Goal: Task Accomplishment & Management: Manage account settings

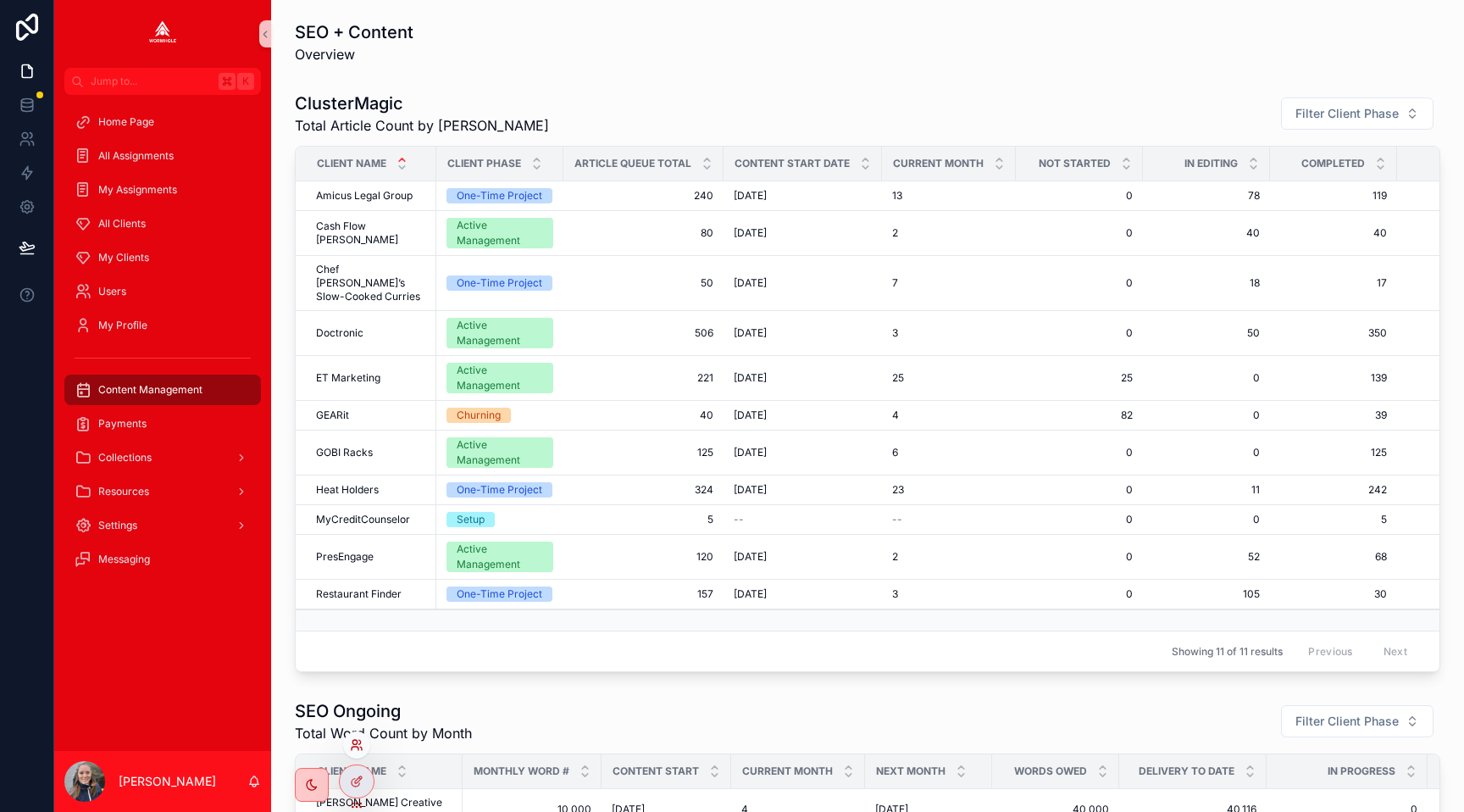
scroll to position [406, 0]
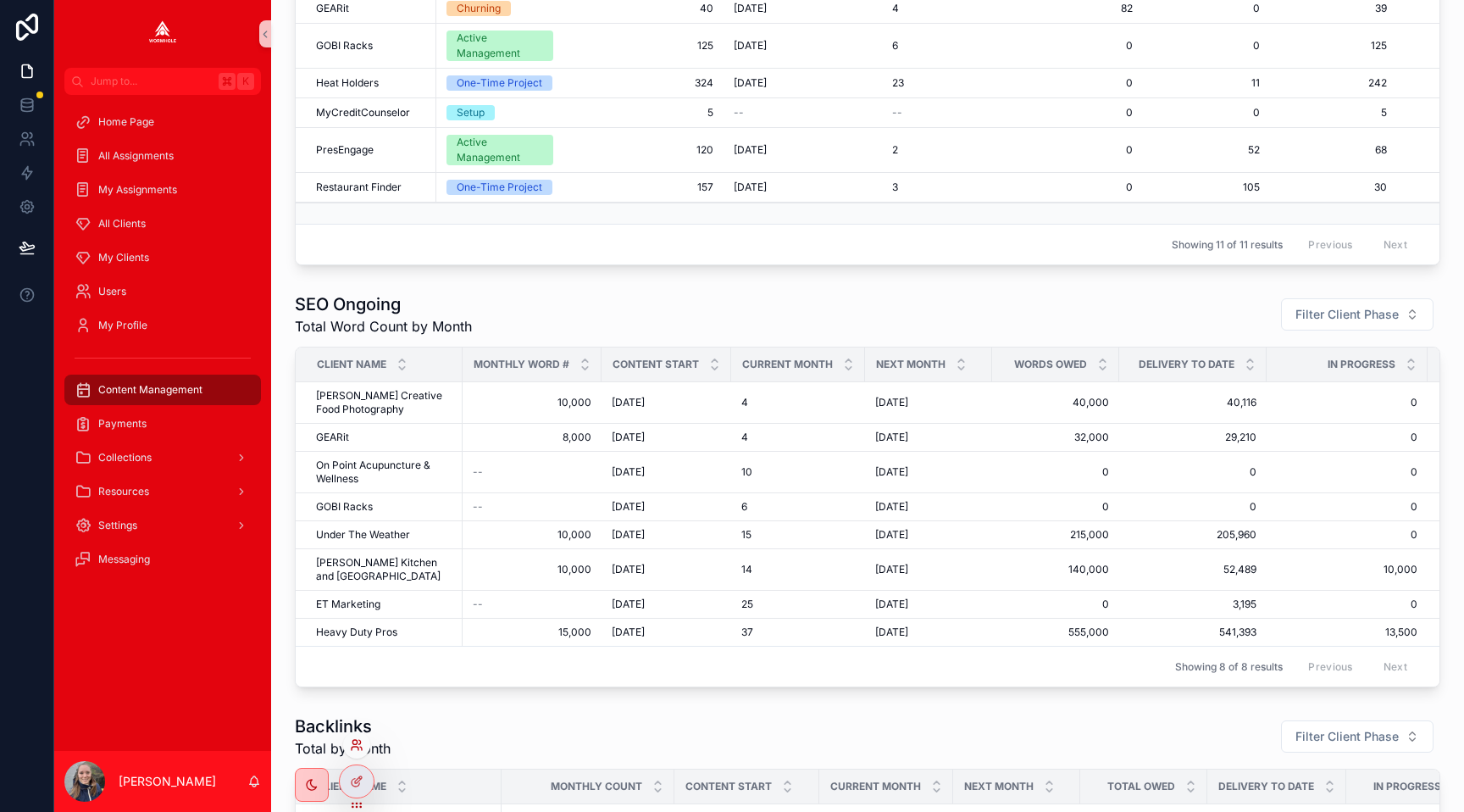
click at [352, 740] on icon at bounding box center [357, 745] width 14 height 14
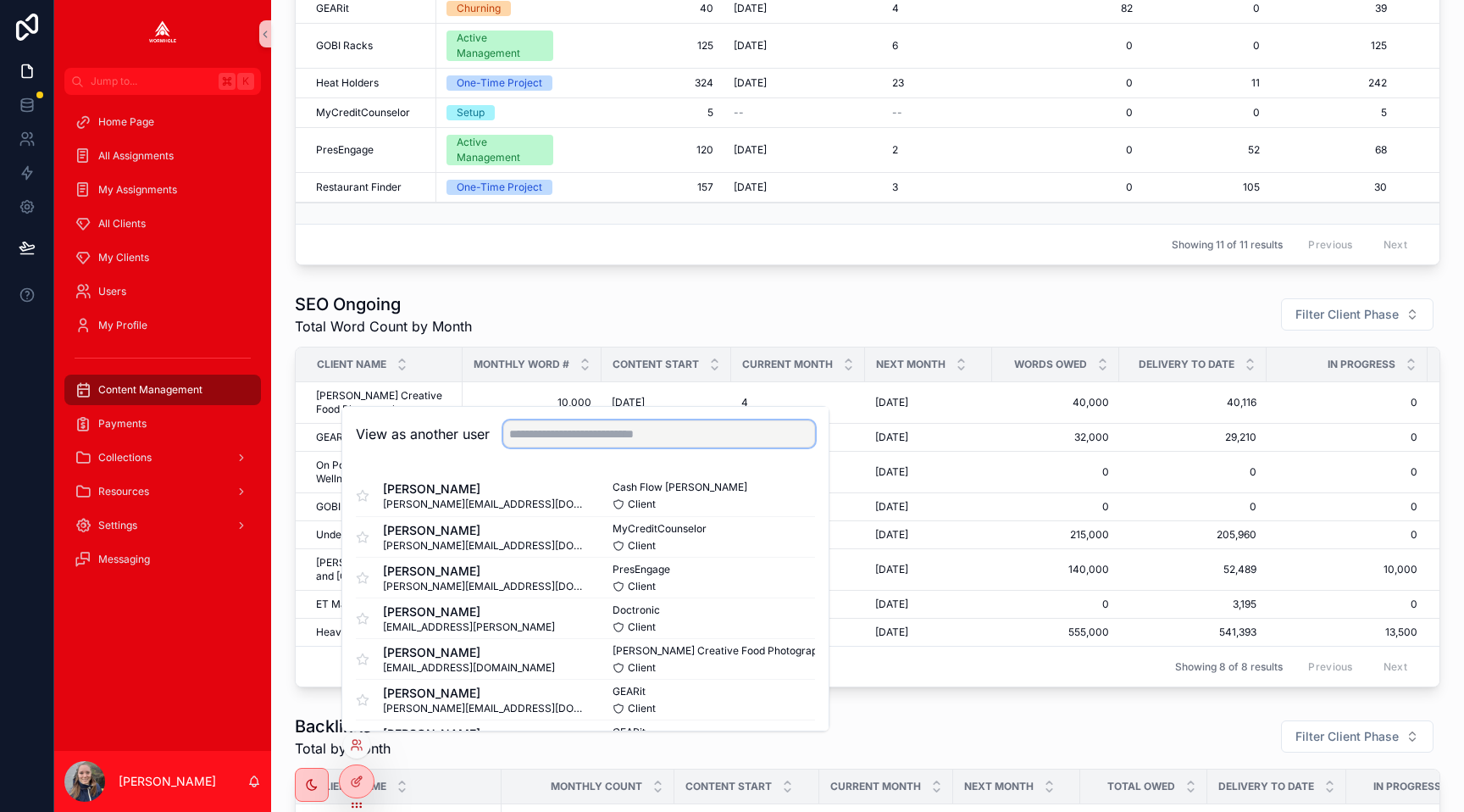
click at [574, 438] on input "text" at bounding box center [659, 434] width 312 height 27
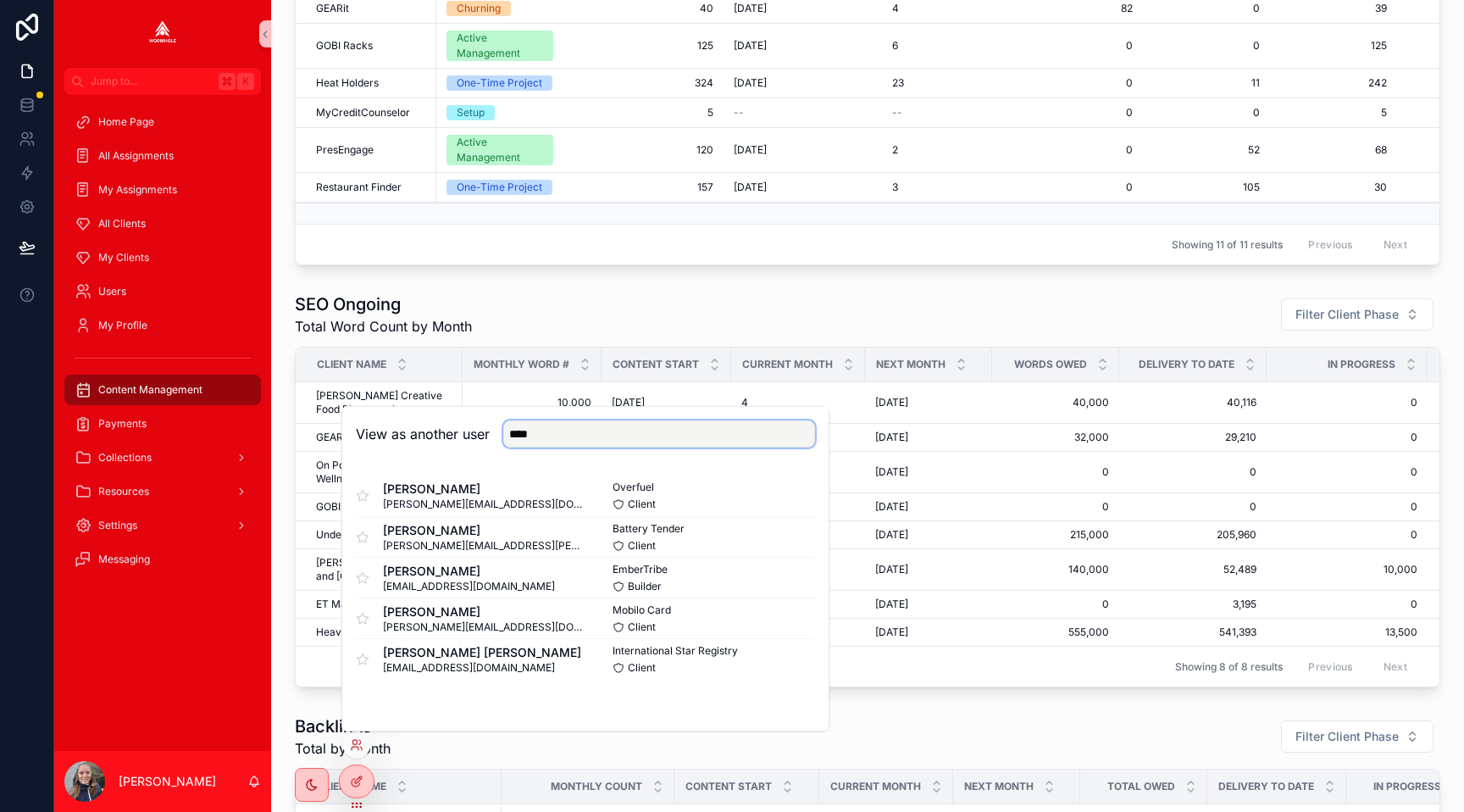
click at [524, 438] on input "****" at bounding box center [659, 434] width 312 height 27
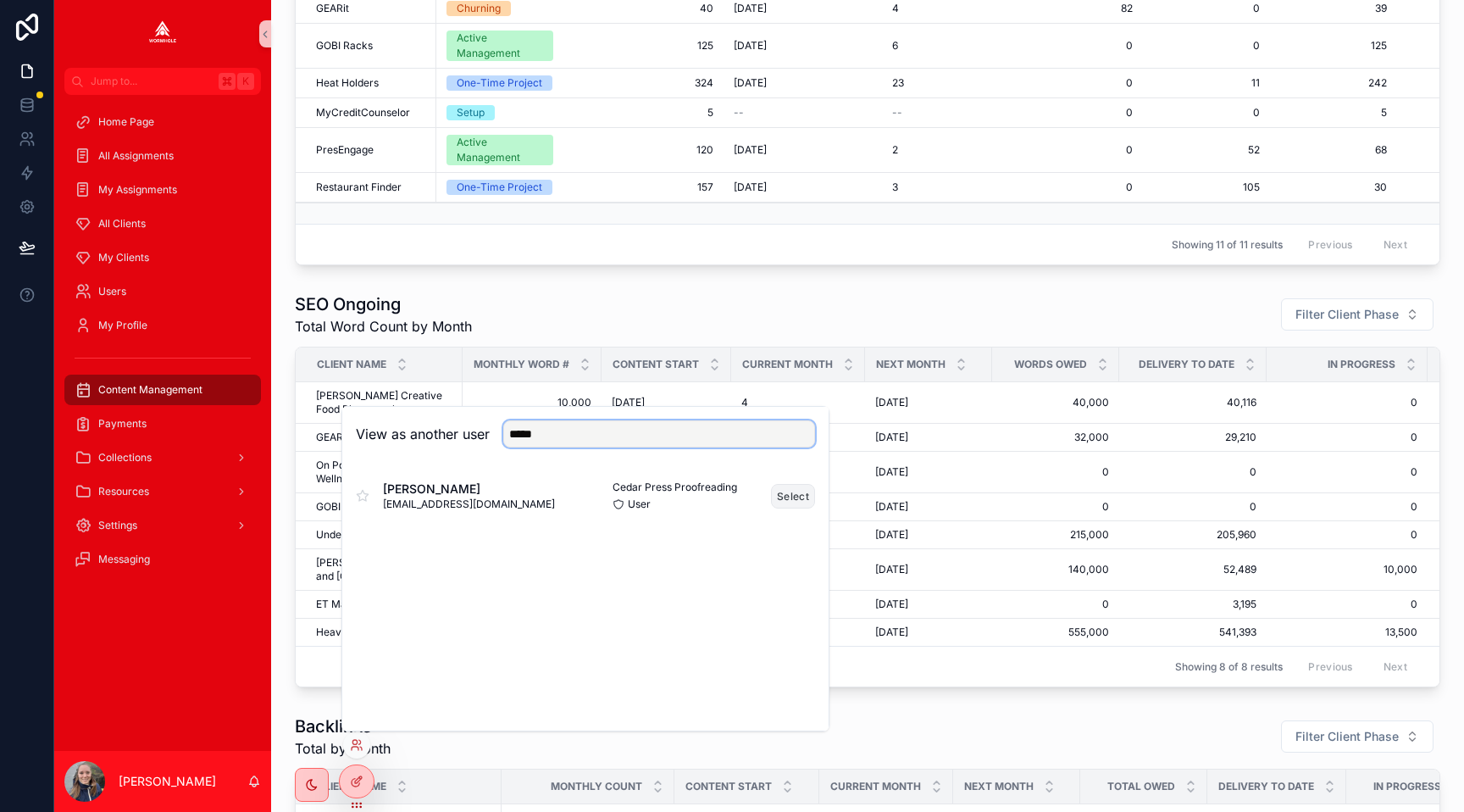
type input "*****"
click at [784, 496] on button "Select" at bounding box center [793, 495] width 44 height 24
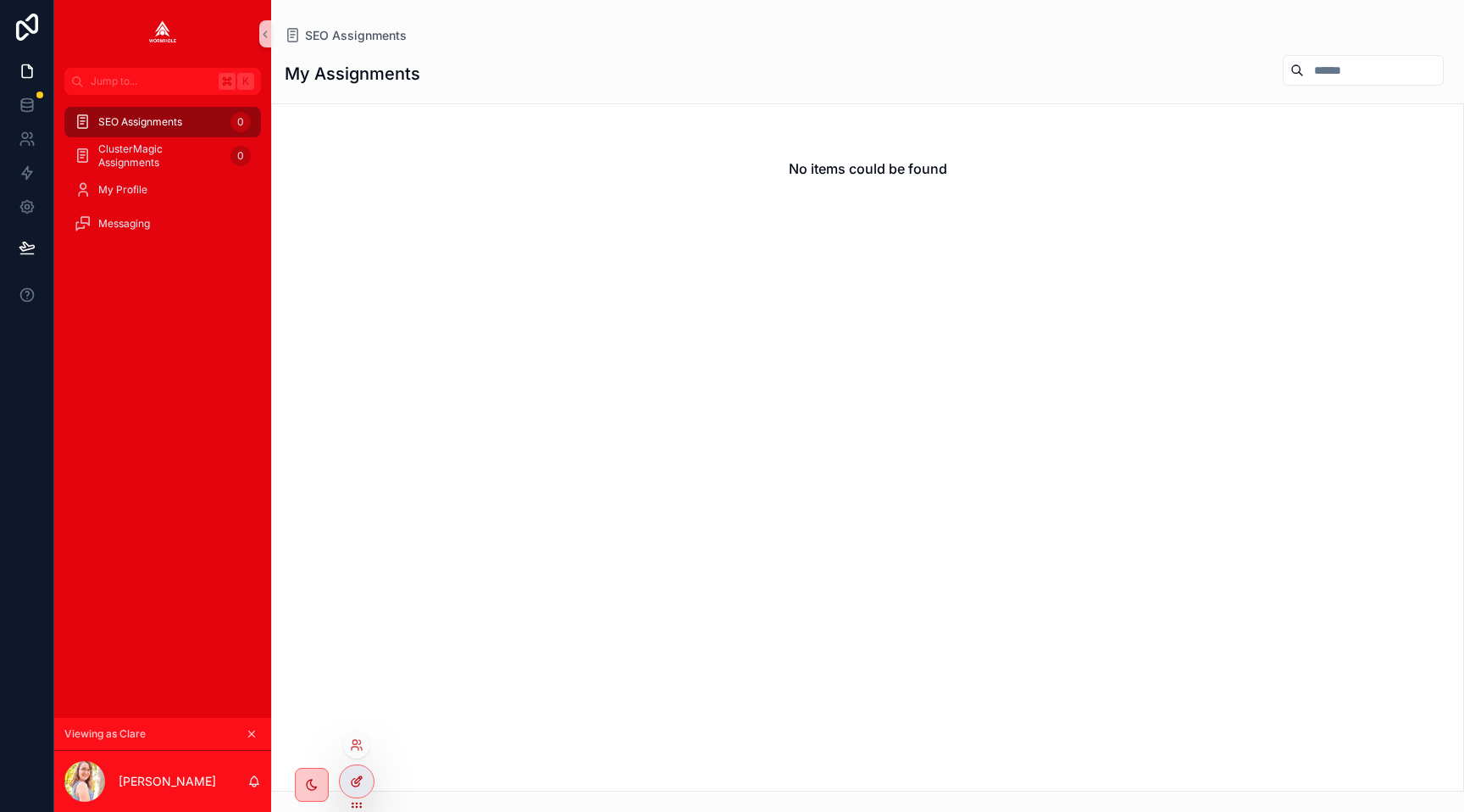
click at [360, 778] on icon at bounding box center [360, 778] width 2 height 2
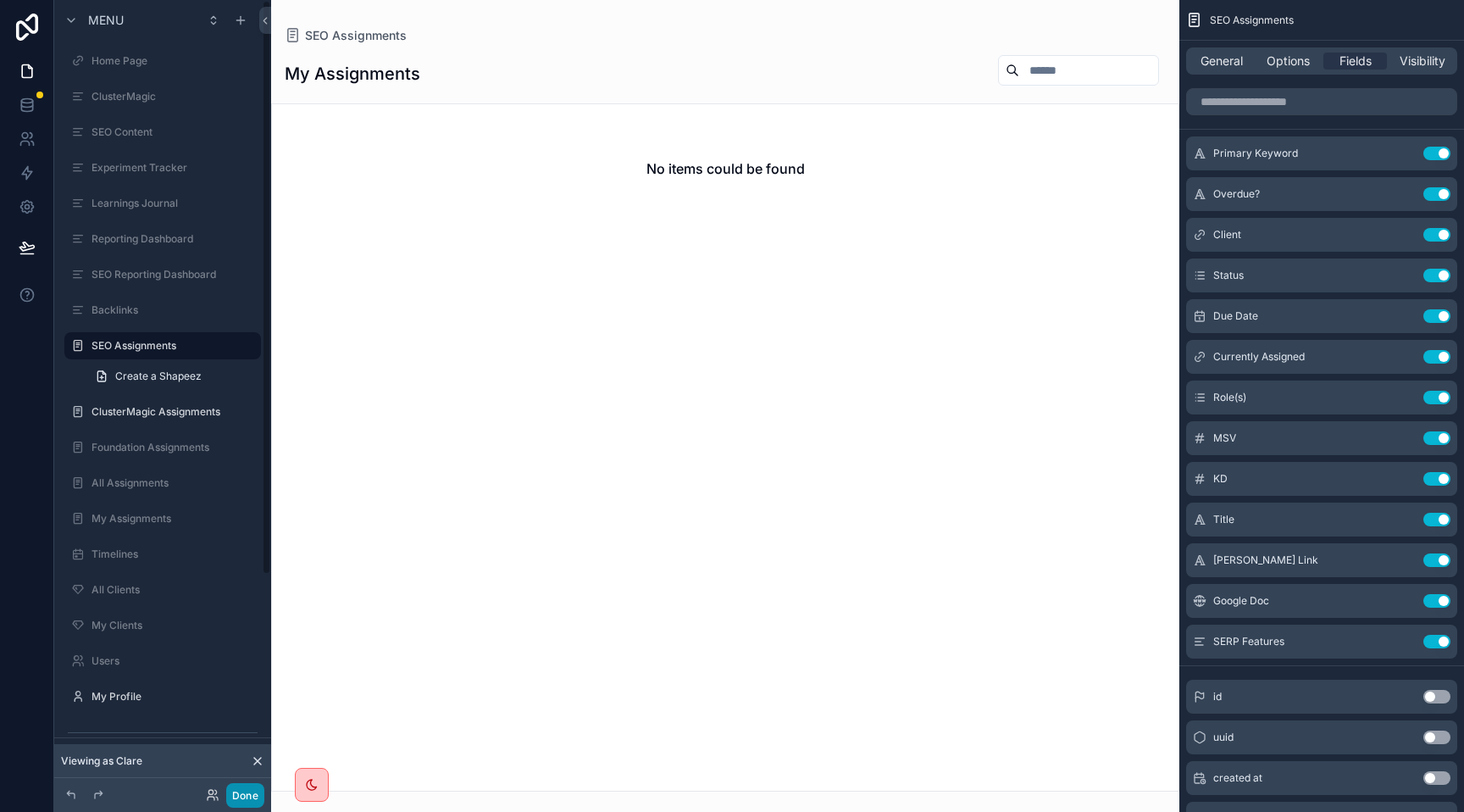
click at [233, 795] on button "Done" at bounding box center [245, 794] width 38 height 24
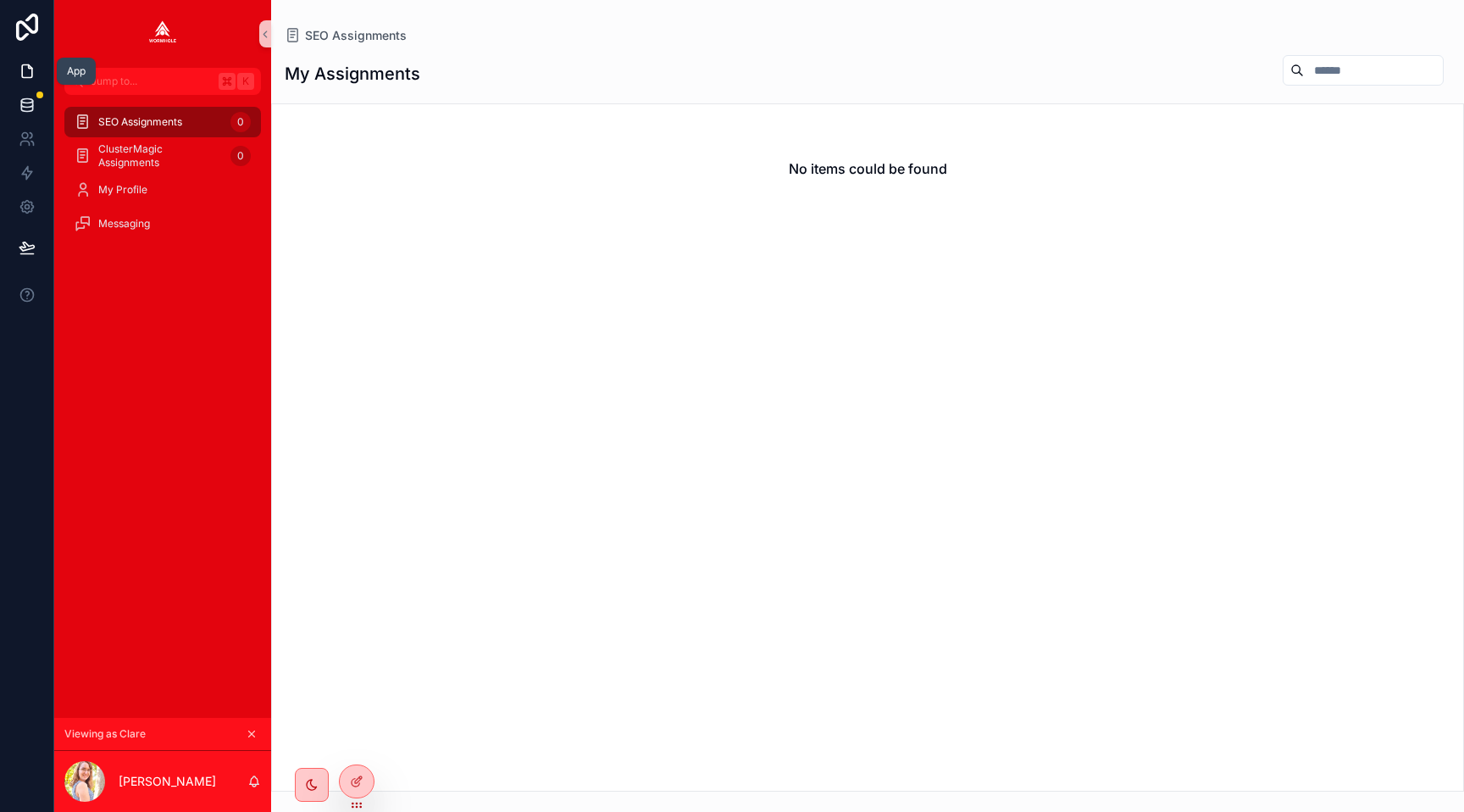
click at [28, 107] on icon at bounding box center [26, 104] width 11 height 7
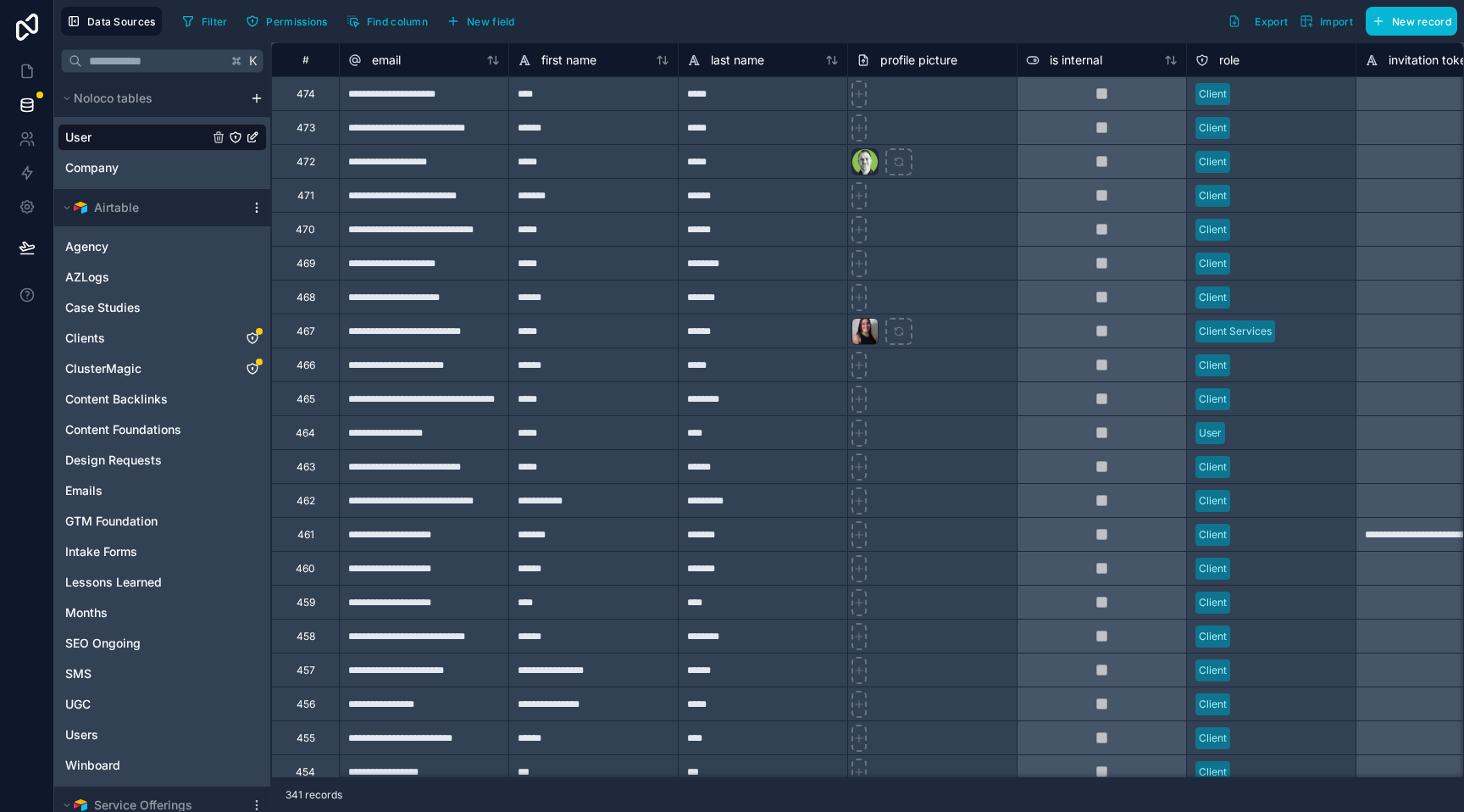
click at [256, 204] on icon "scrollable content" at bounding box center [256, 203] width 1 height 1
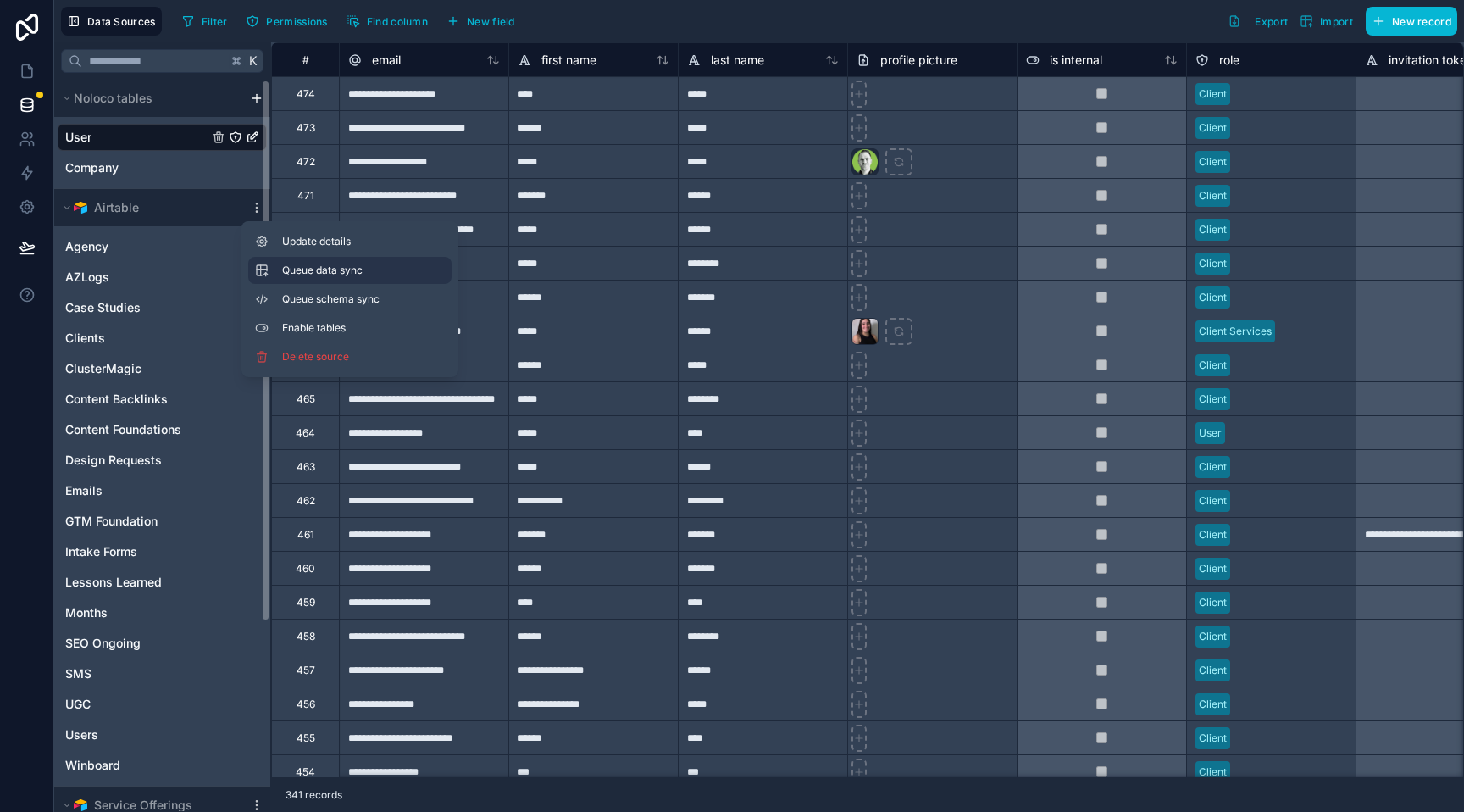
click at [302, 272] on span "Queue data sync" at bounding box center [342, 270] width 122 height 14
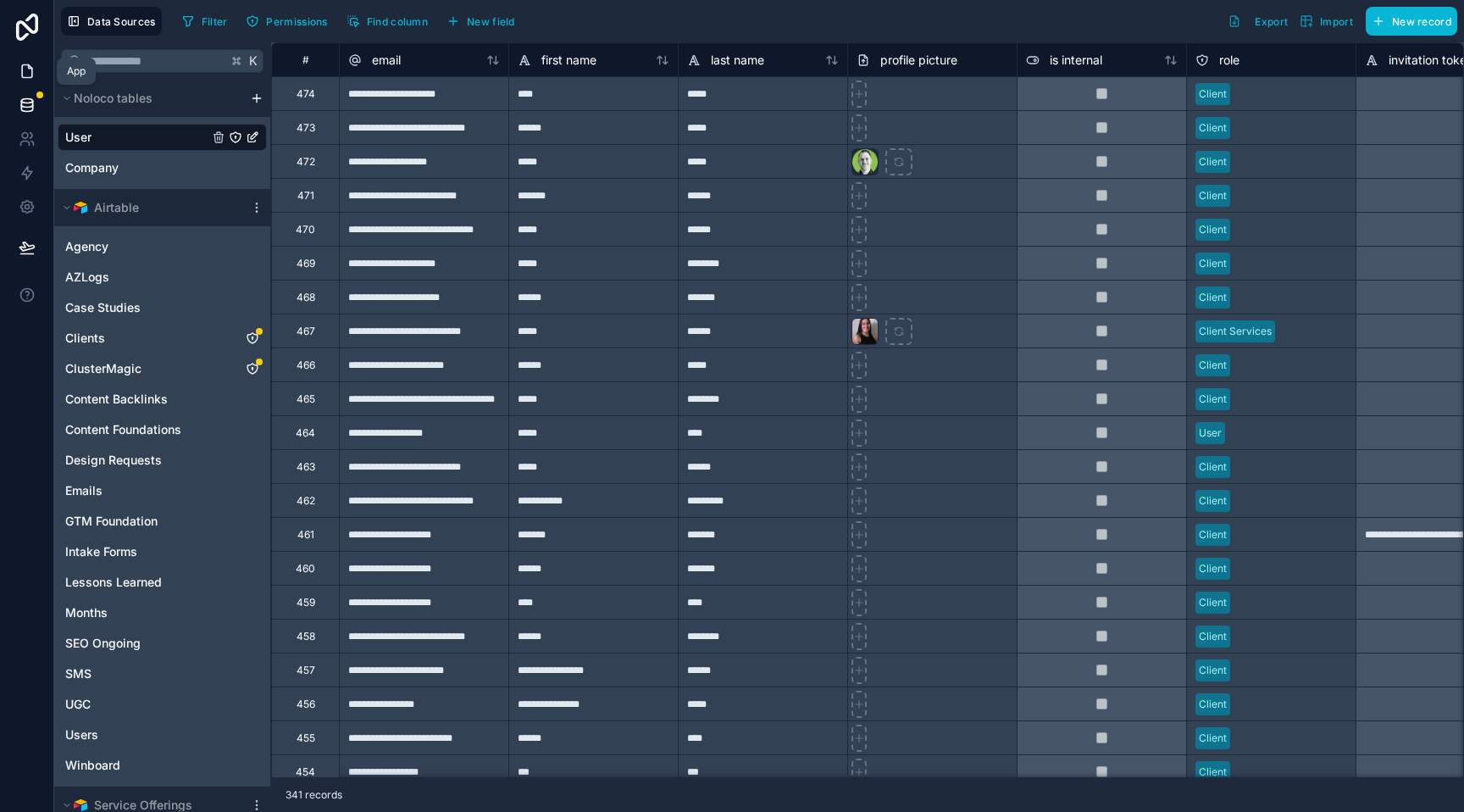
click at [29, 72] on icon at bounding box center [26, 70] width 17 height 17
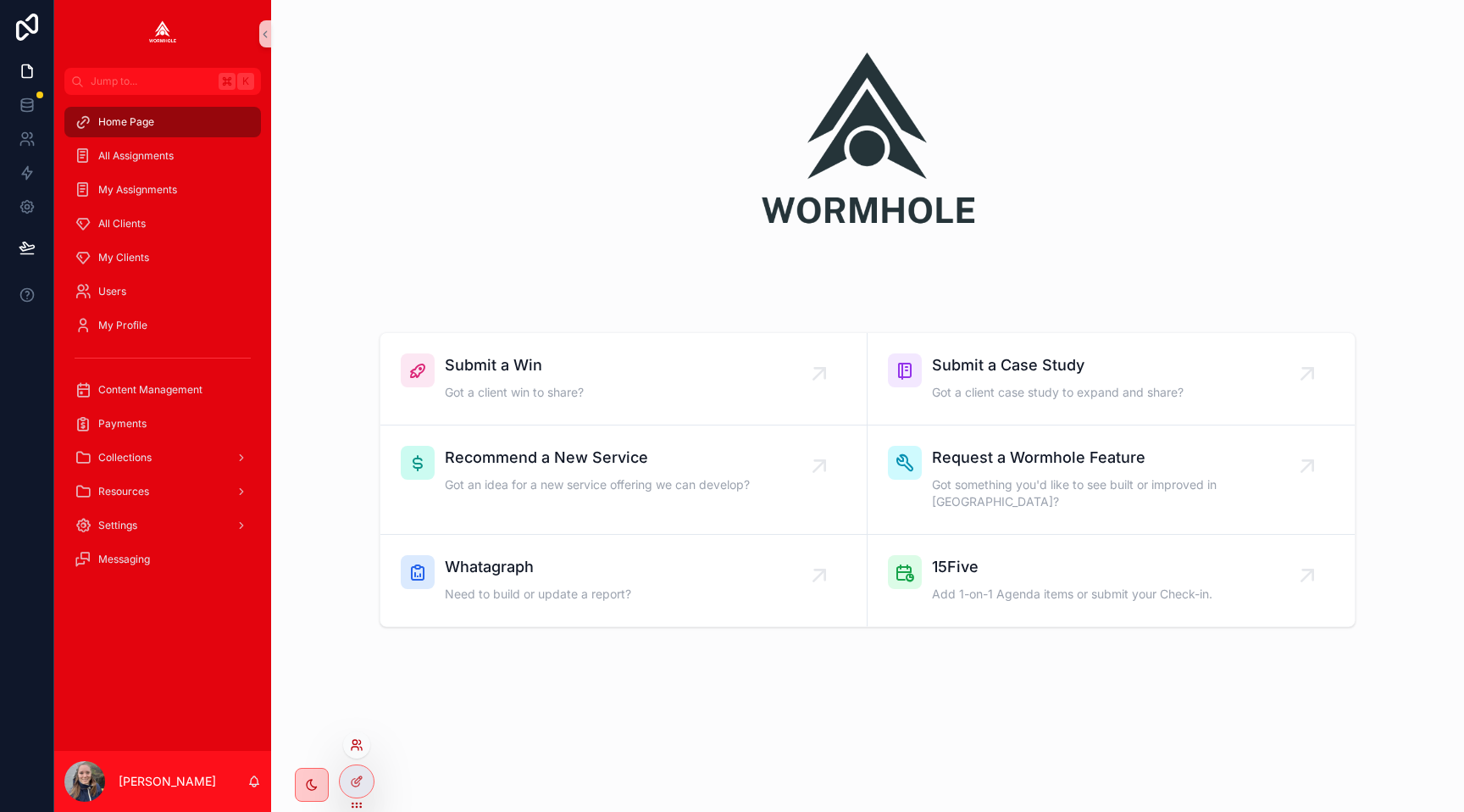
click at [359, 744] on icon at bounding box center [360, 742] width 2 height 4
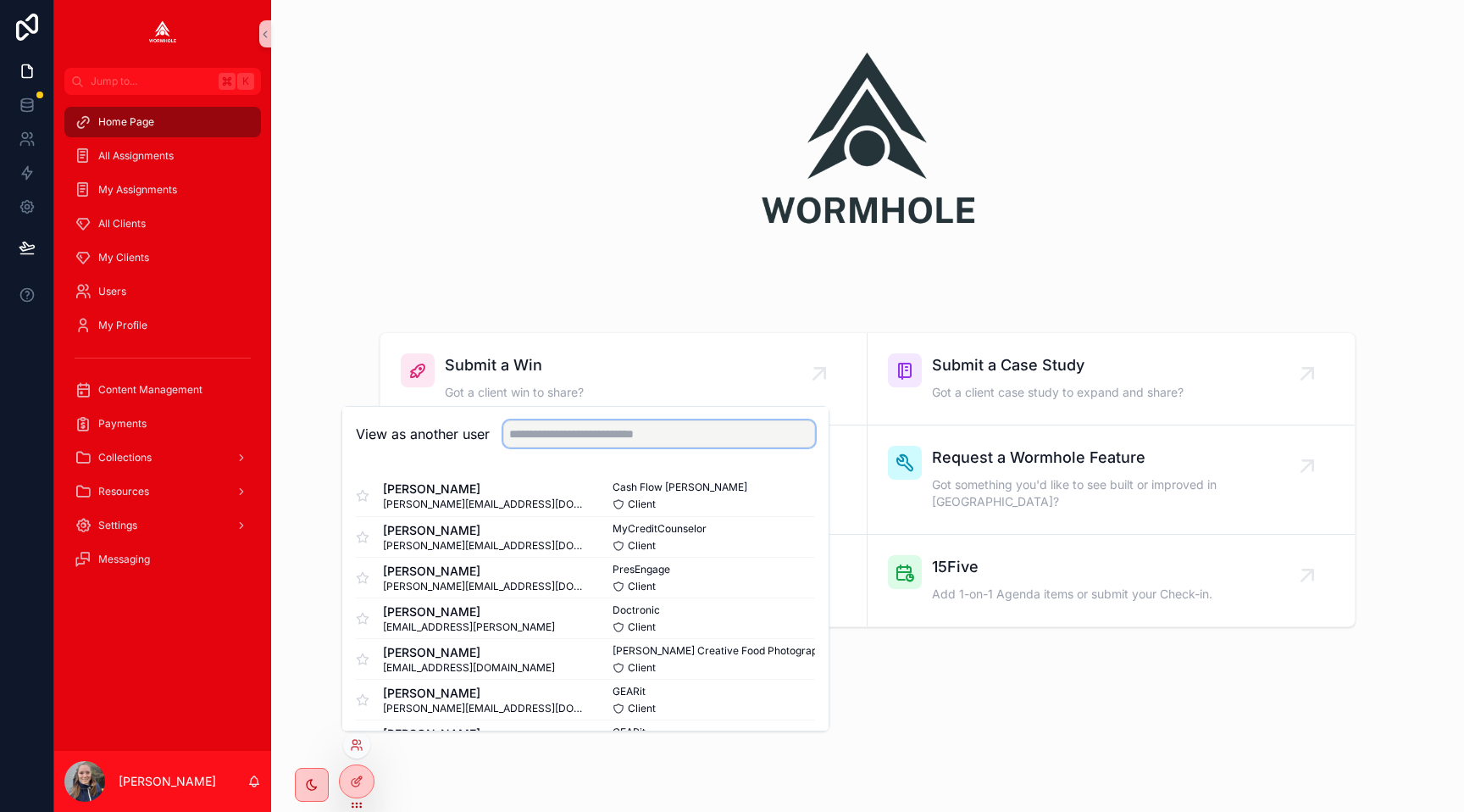
click at [553, 423] on input "text" at bounding box center [659, 434] width 312 height 27
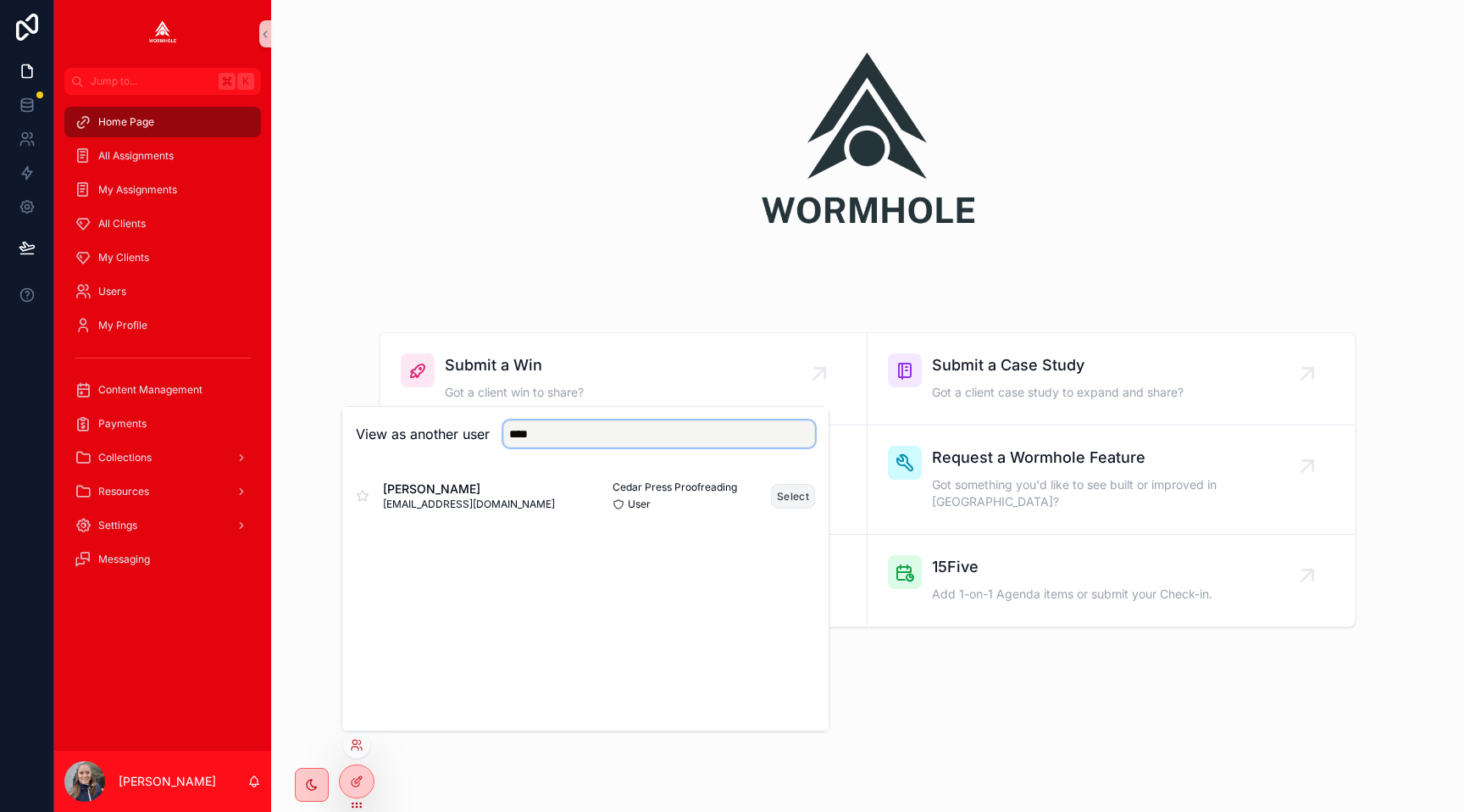
type input "****"
click at [805, 489] on button "Select" at bounding box center [793, 495] width 44 height 24
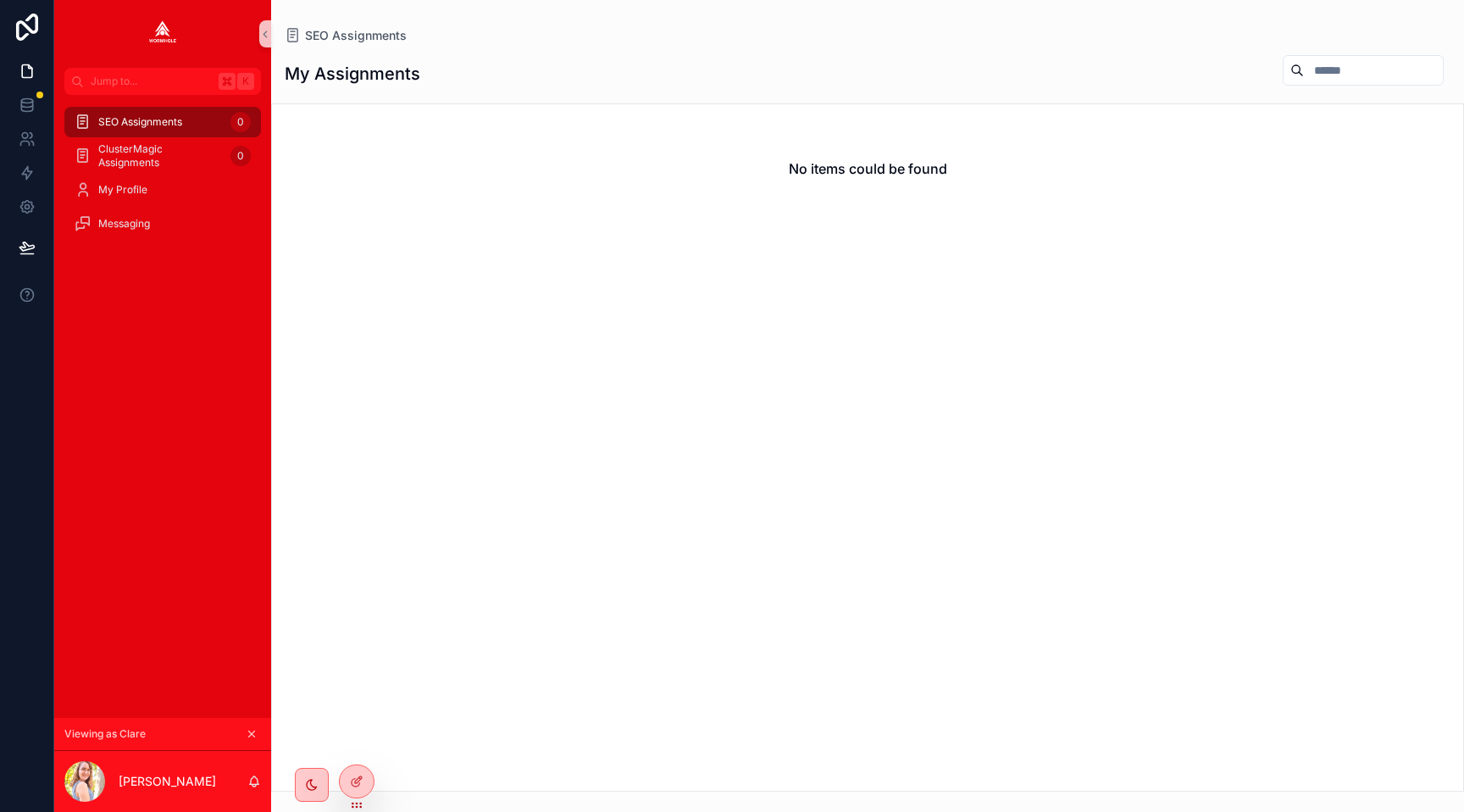
click at [249, 733] on icon "scrollable content" at bounding box center [252, 733] width 12 height 12
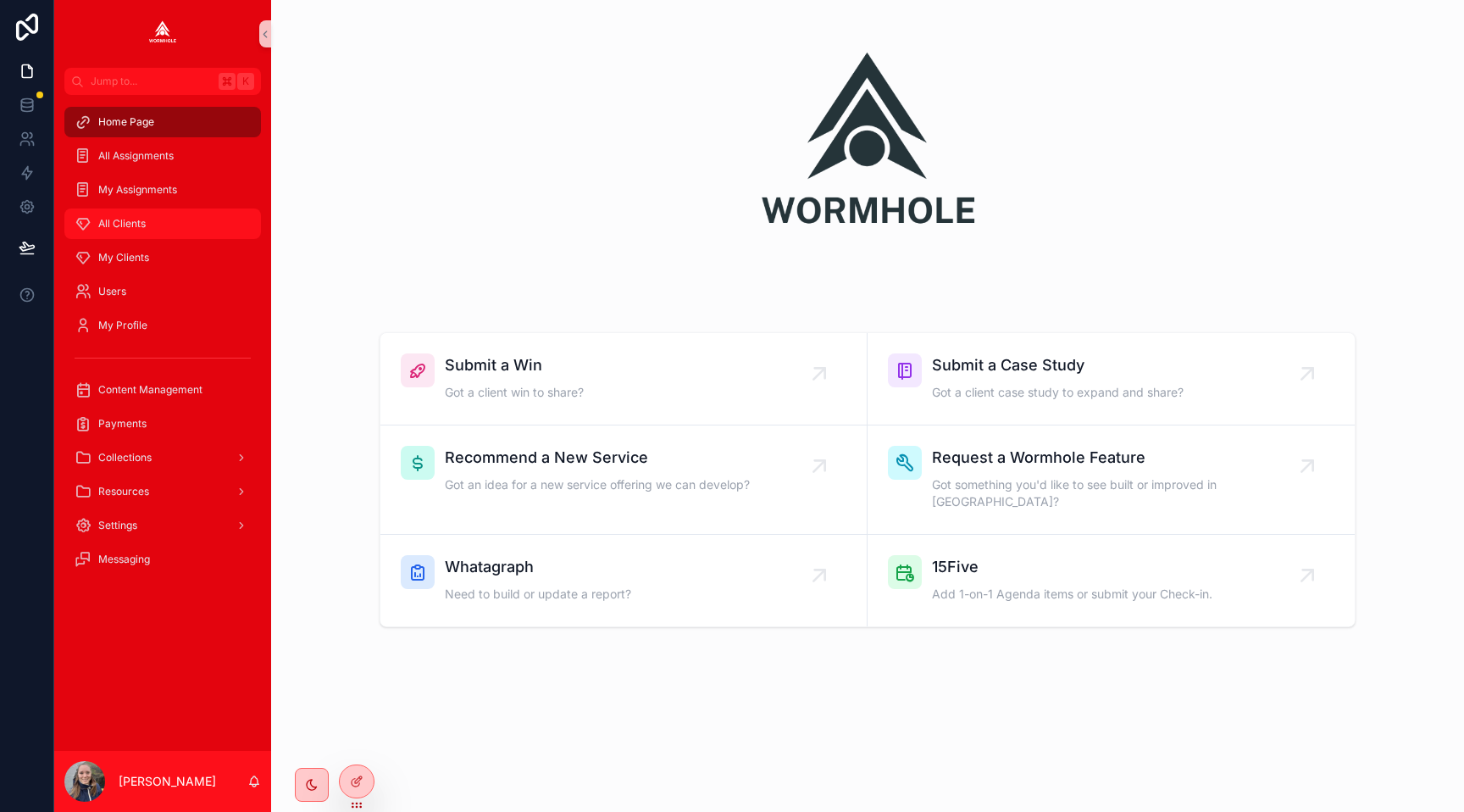
click at [138, 227] on span "All Clients" at bounding box center [122, 224] width 48 height 14
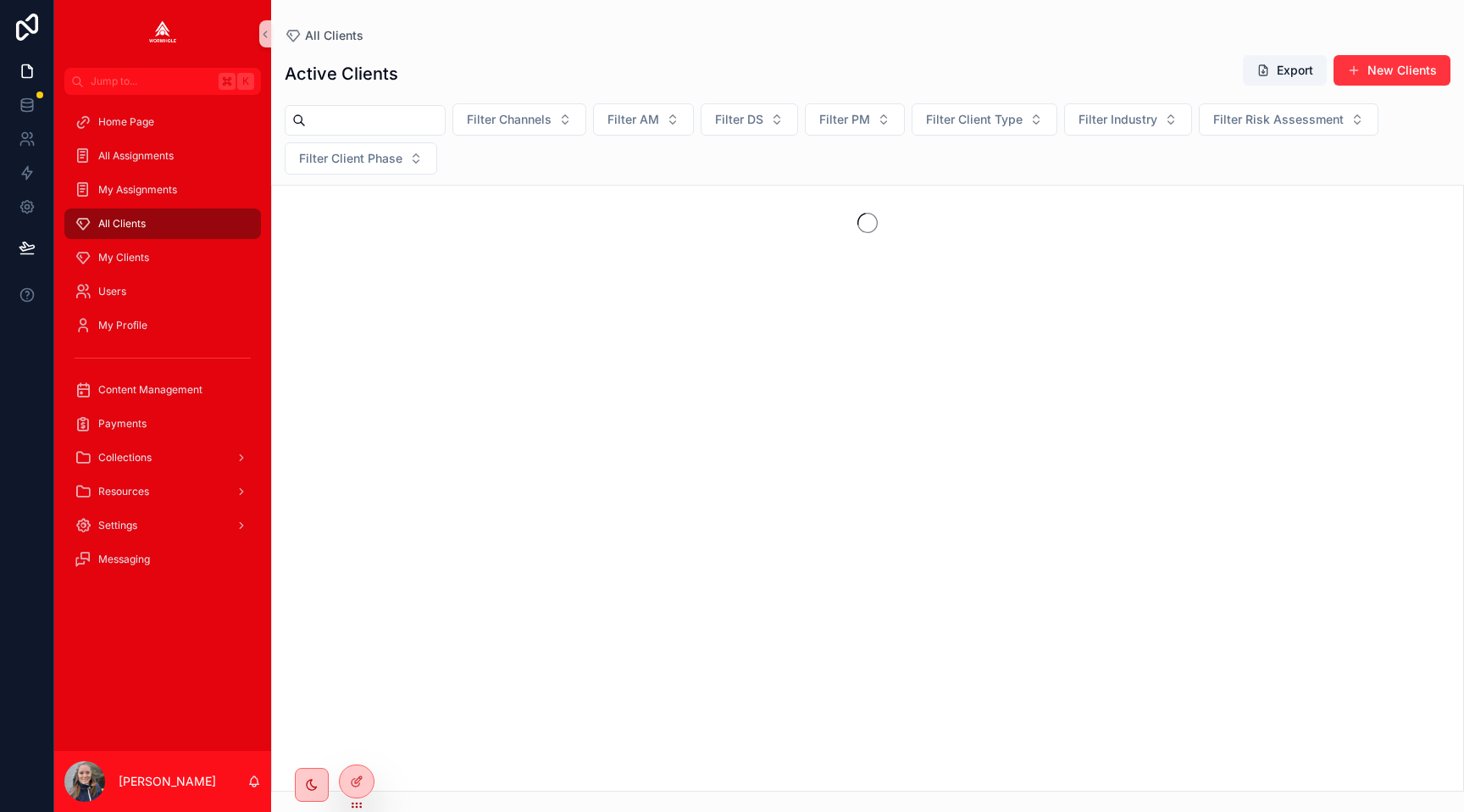
click at [383, 116] on input "scrollable content" at bounding box center [375, 121] width 139 height 23
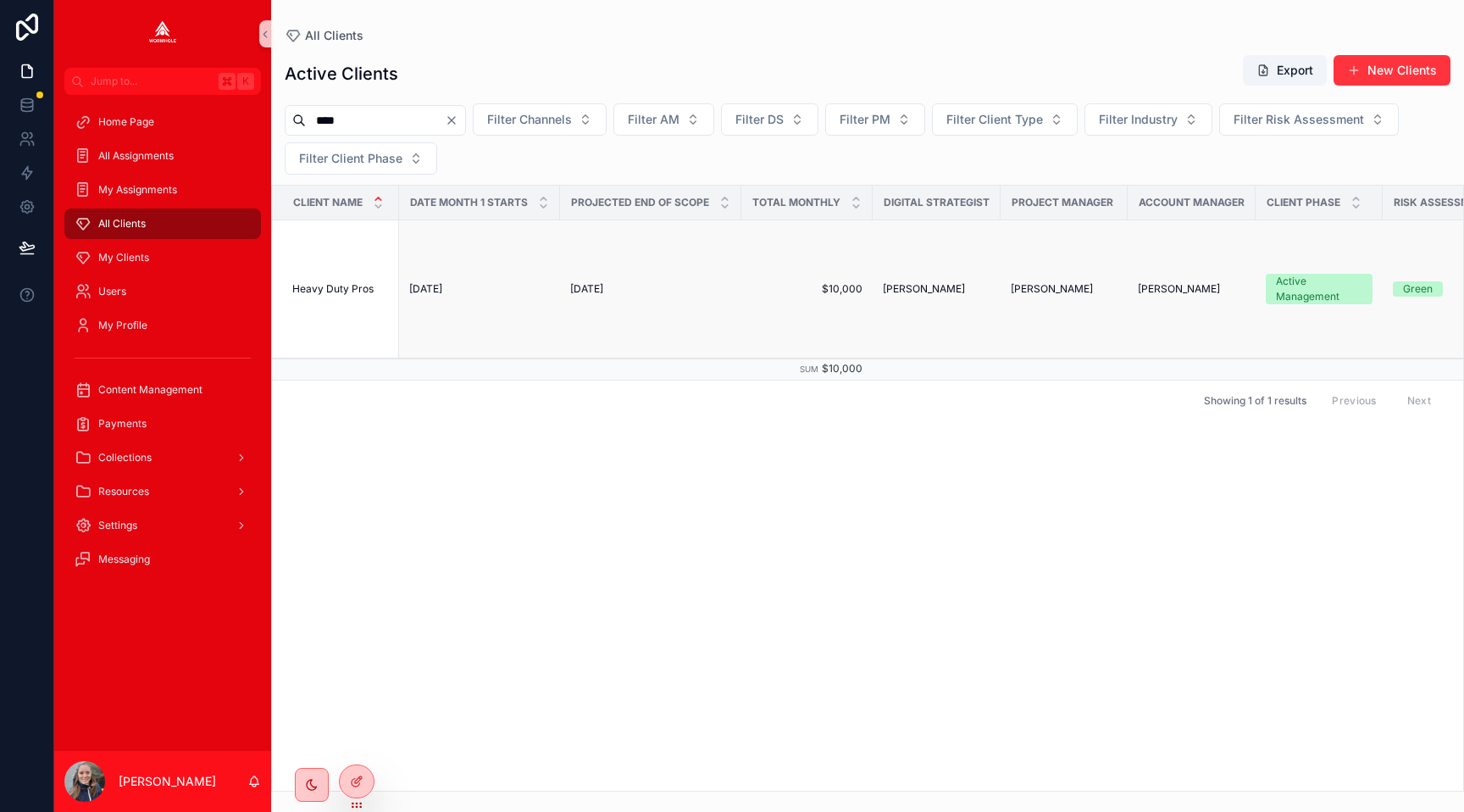
type input "****"
click at [331, 286] on span "Heavy Duty Pros" at bounding box center [334, 289] width 82 height 14
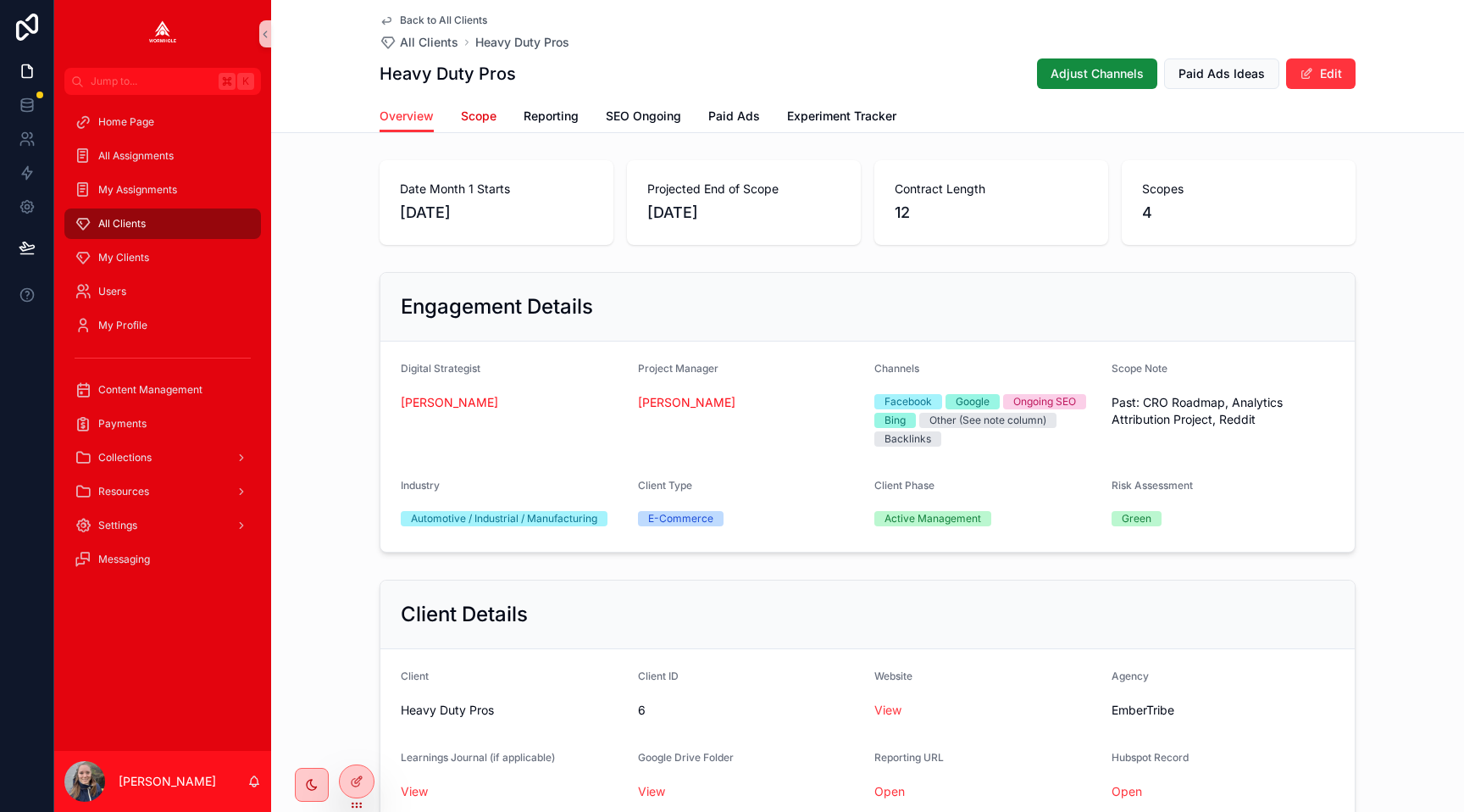
click at [486, 120] on span "Scope" at bounding box center [479, 116] width 36 height 17
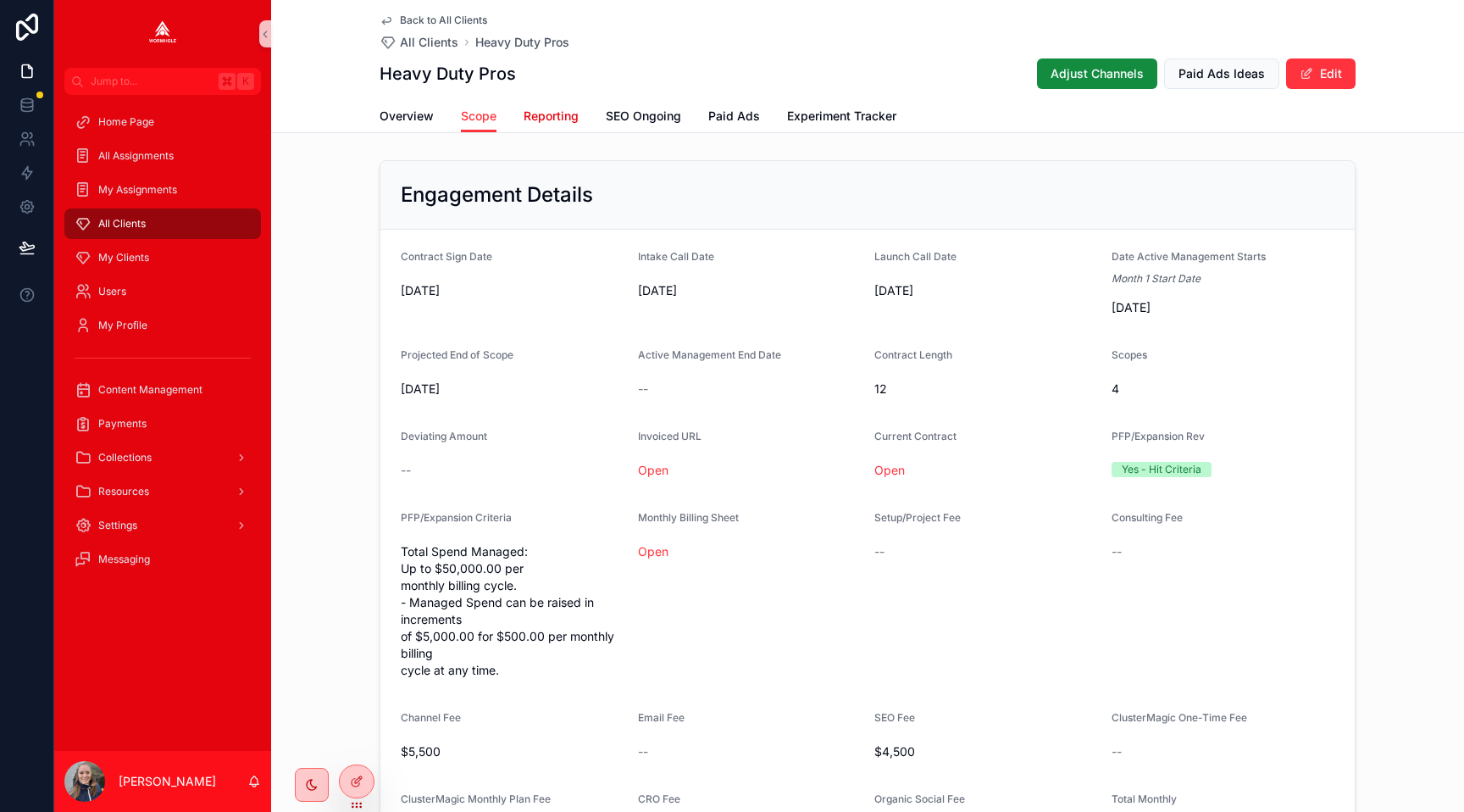
click at [550, 118] on span "Reporting" at bounding box center [551, 116] width 55 height 17
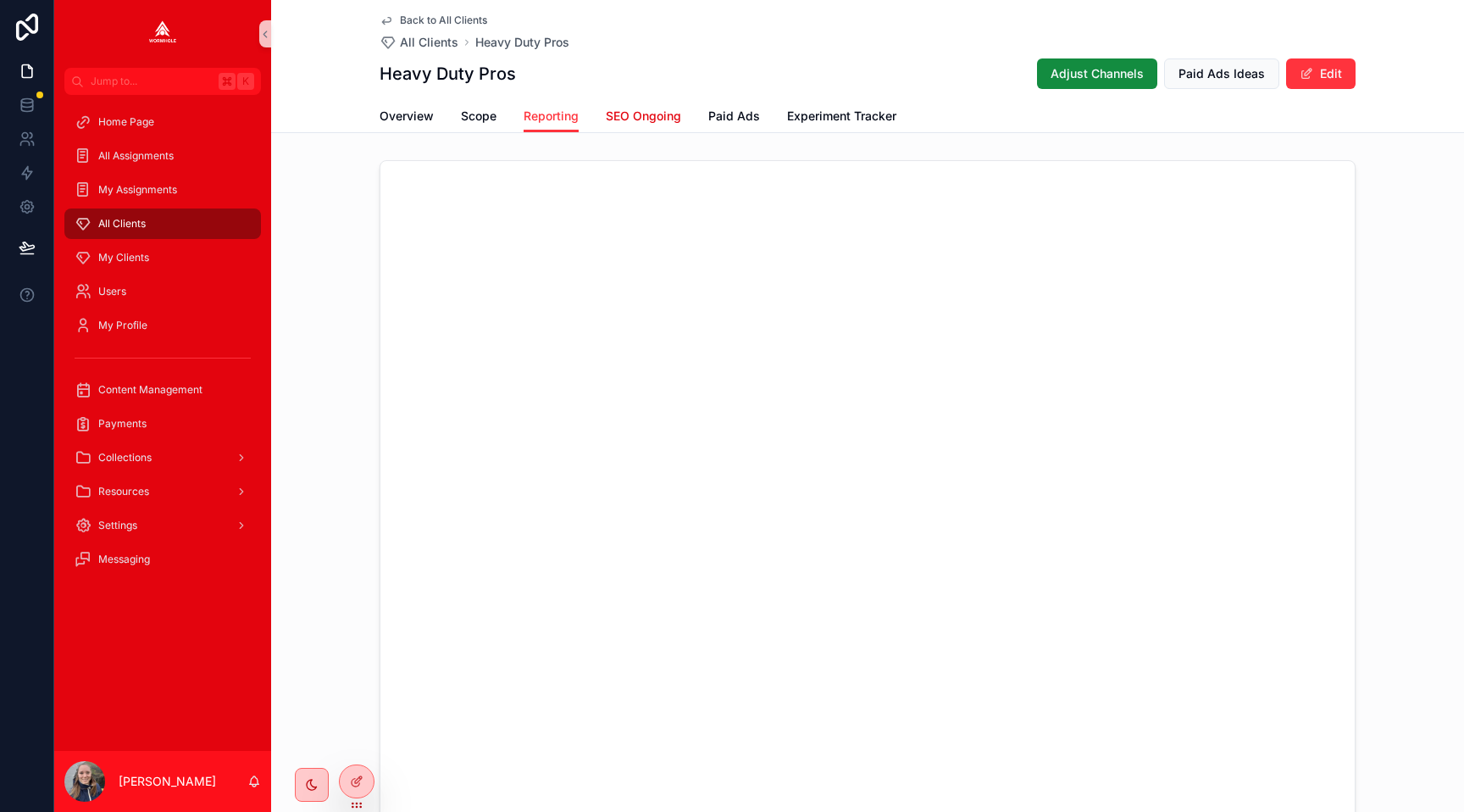
click at [648, 114] on span "SEO Ongoing" at bounding box center [644, 116] width 76 height 17
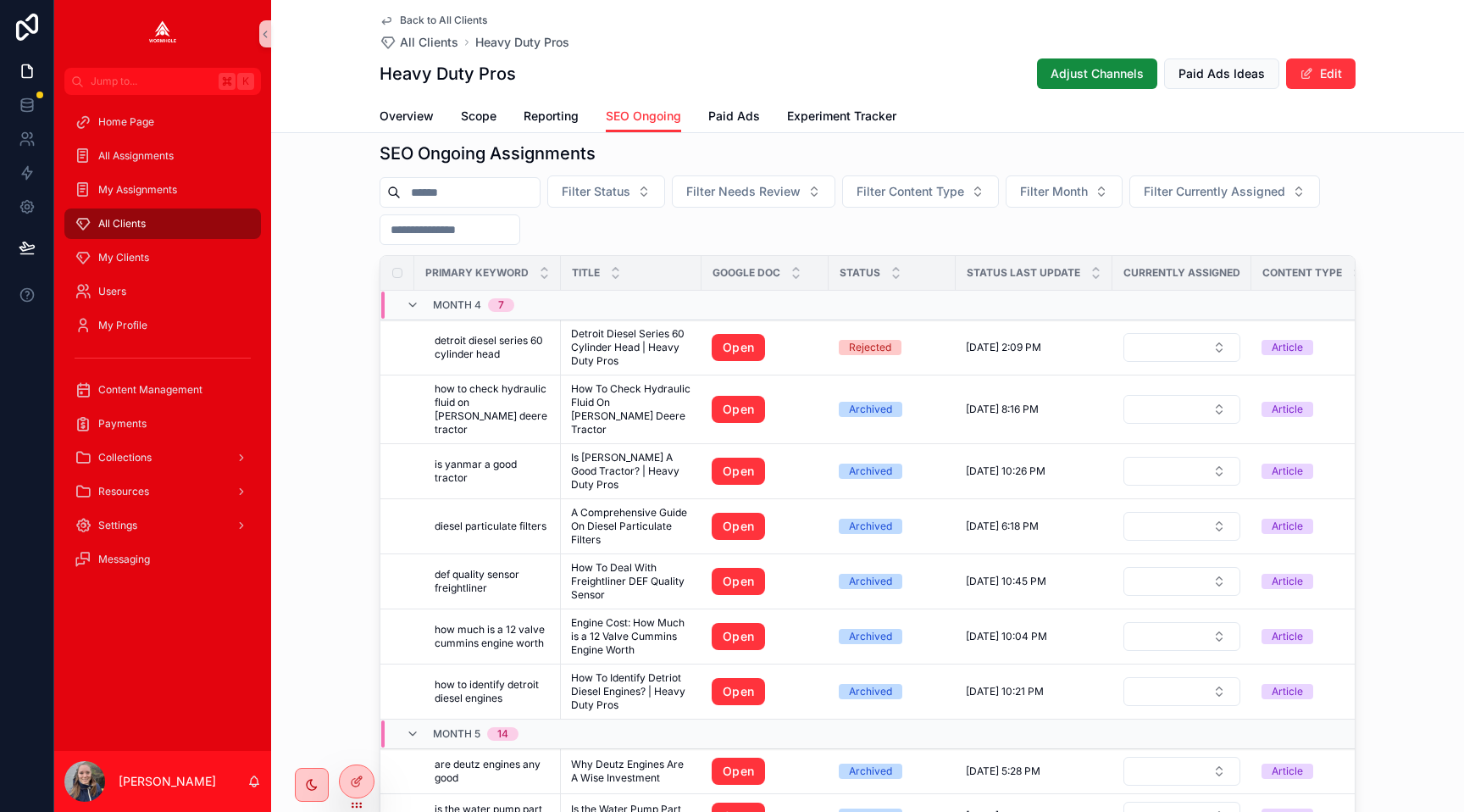
scroll to position [985, 0]
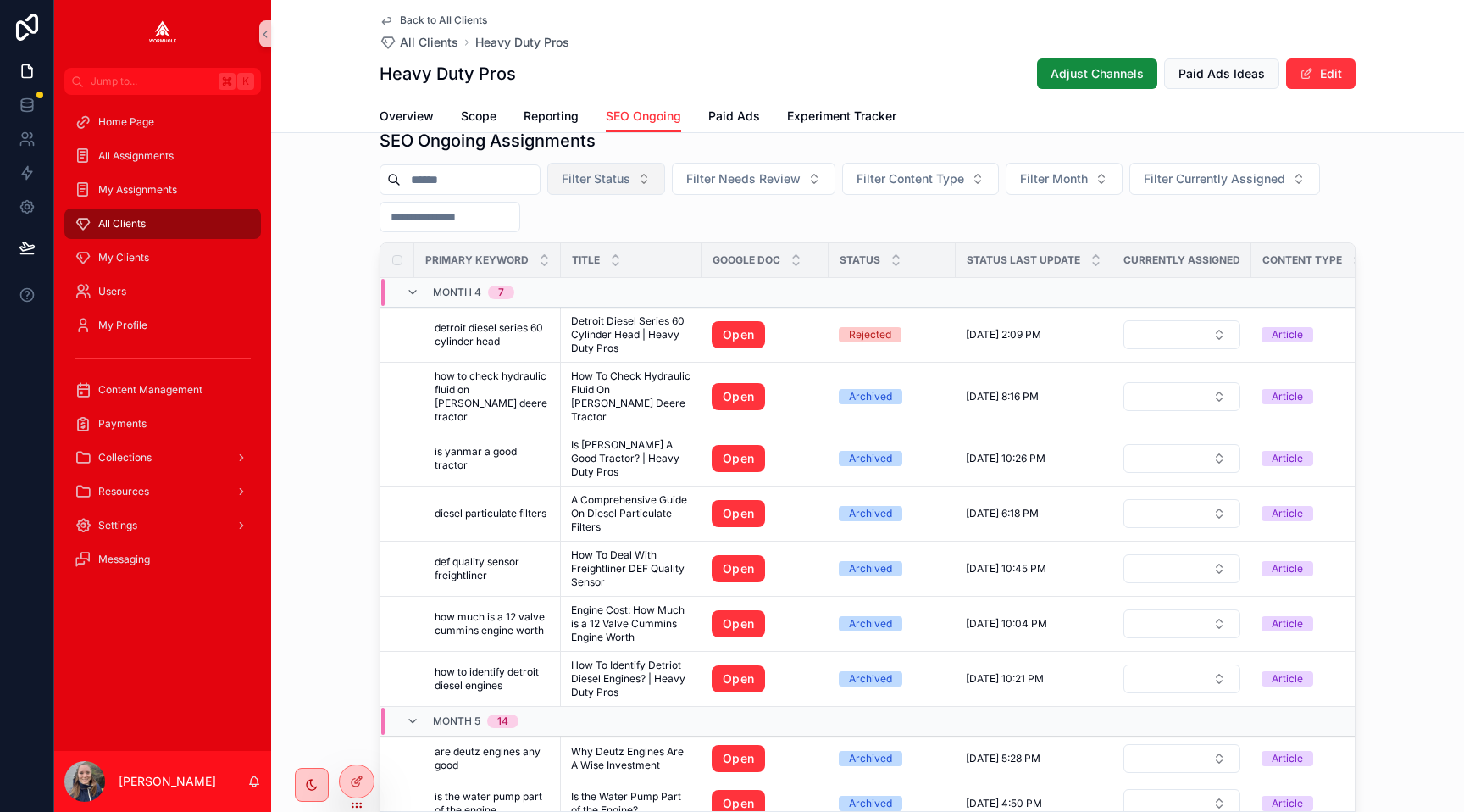
click at [609, 181] on span "Filter Status" at bounding box center [596, 178] width 69 height 17
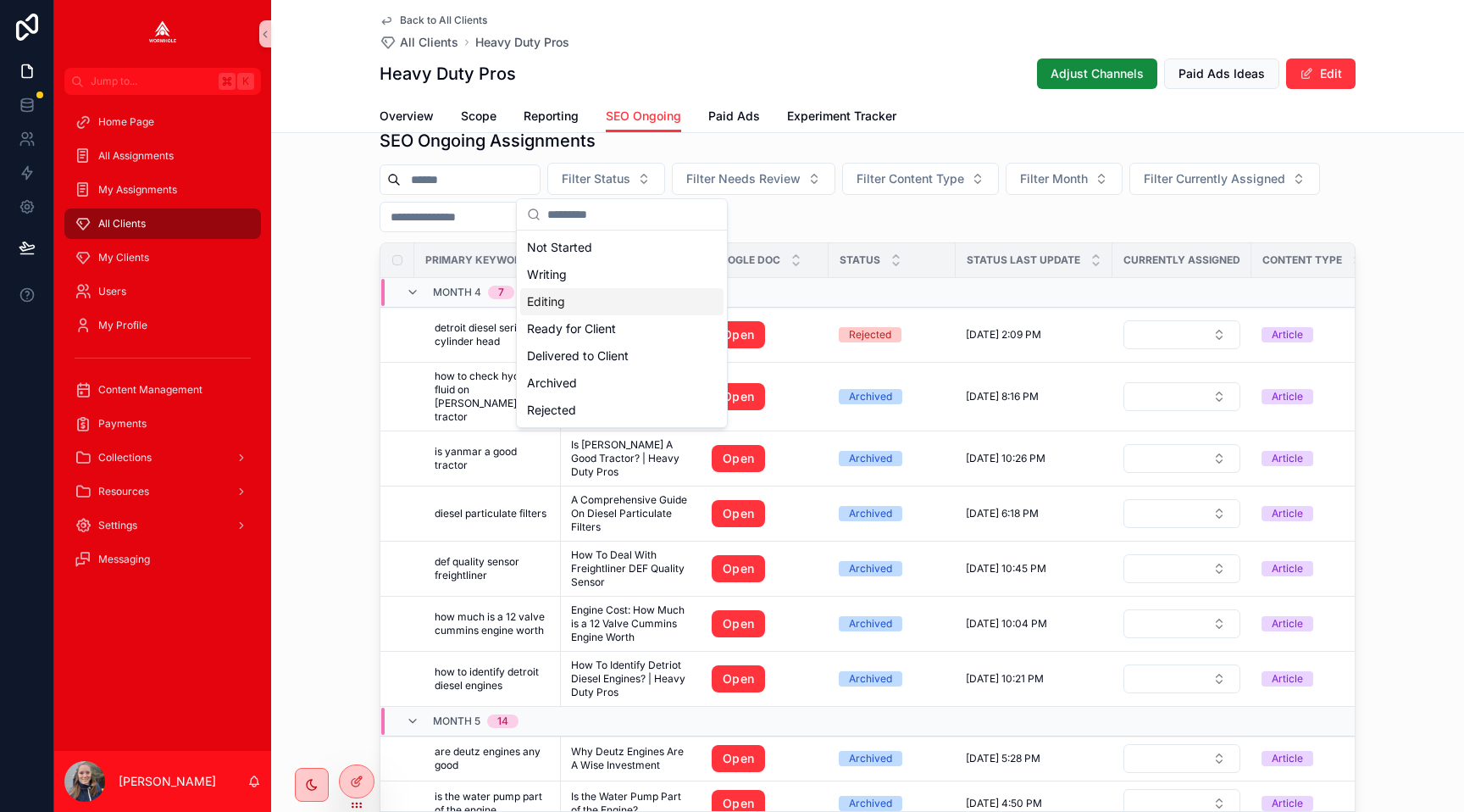
click at [616, 312] on div "Editing" at bounding box center [622, 301] width 203 height 27
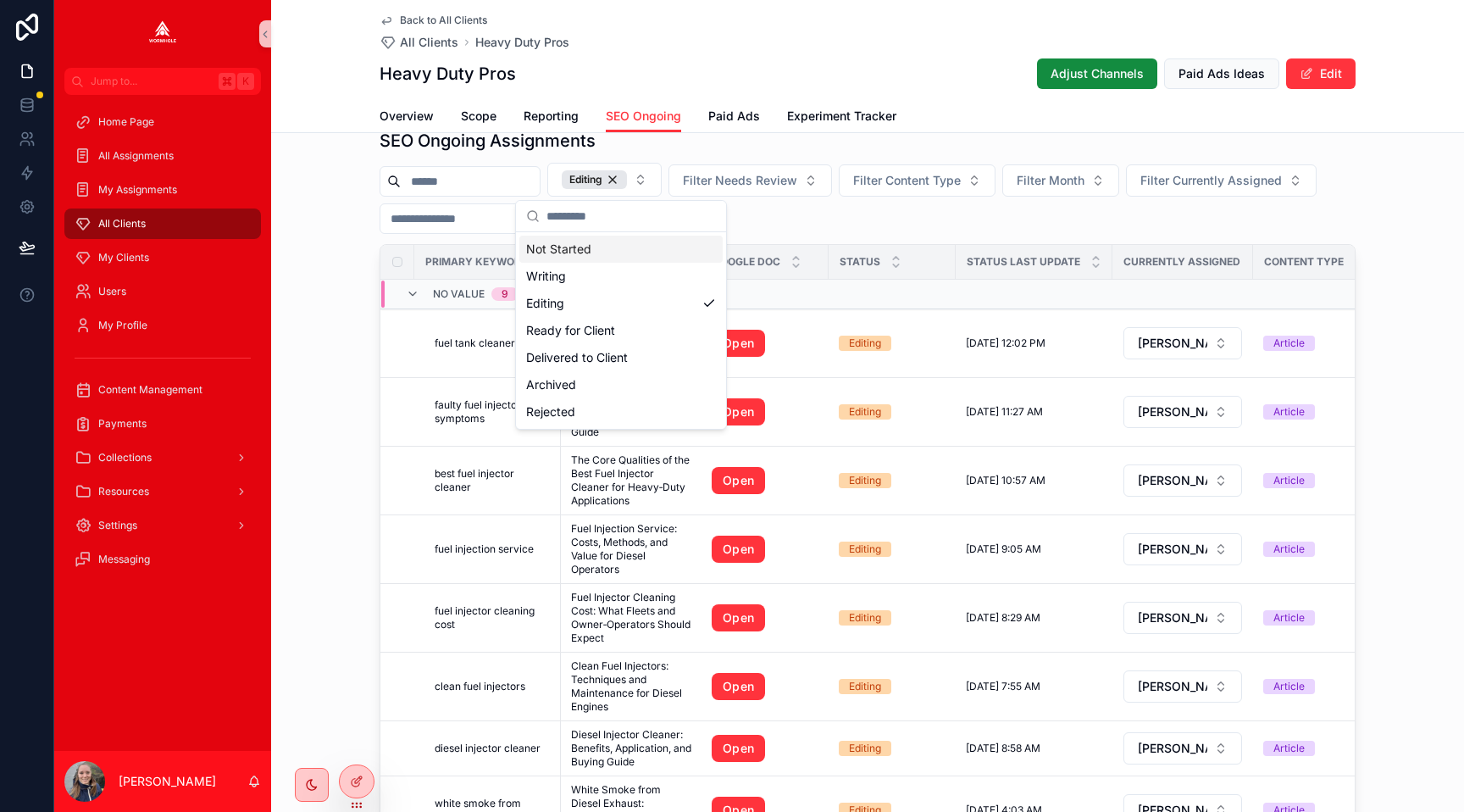
click at [308, 316] on div "SEO Ongoing Assignments Editing Filter Needs Review Filter Content Type Filter …" at bounding box center [868, 491] width 1194 height 740
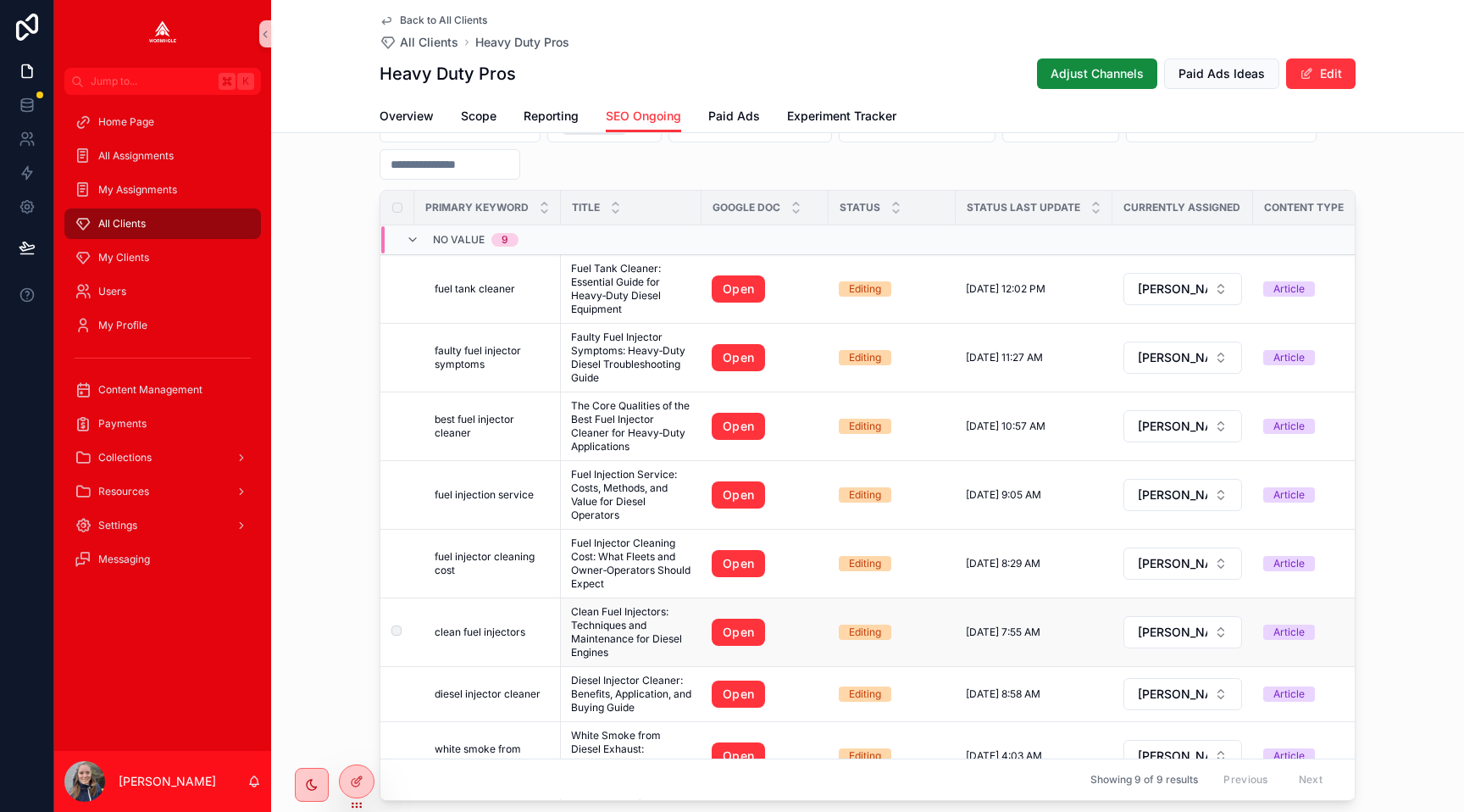
scroll to position [1041, 0]
click at [355, 747] on icon at bounding box center [355, 748] width 7 height 3
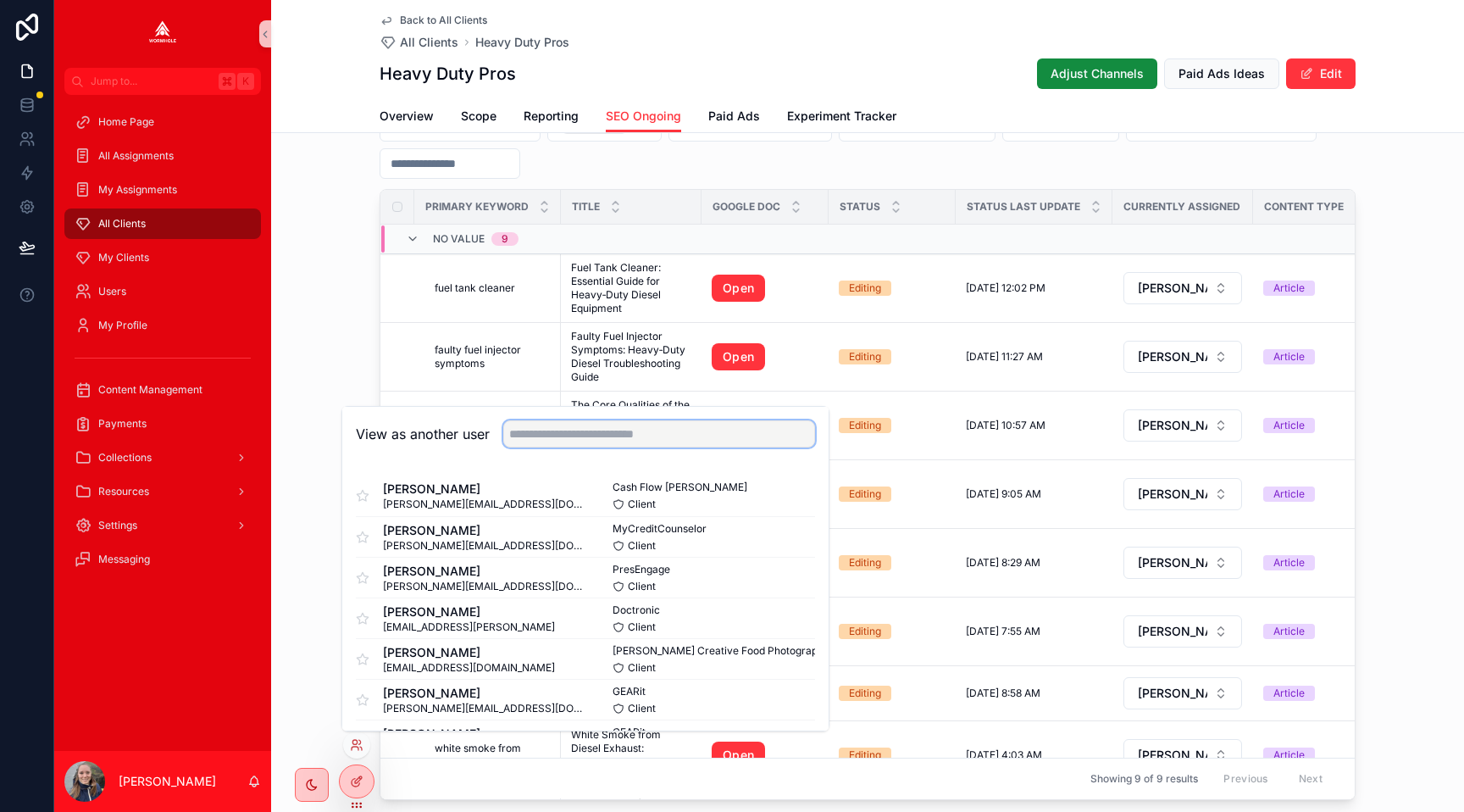
click at [518, 437] on input "text" at bounding box center [659, 434] width 312 height 27
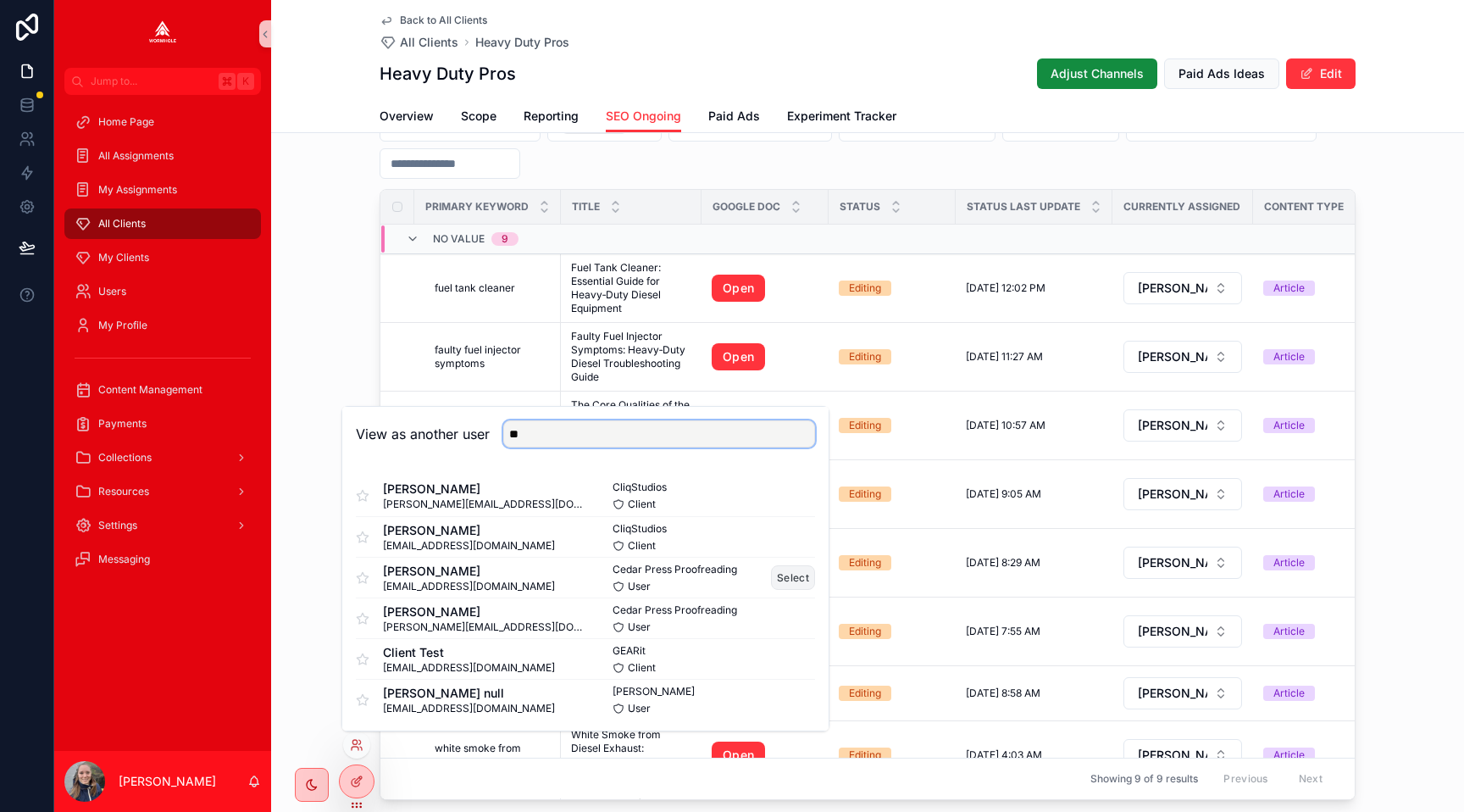
type input "**"
click at [786, 572] on button "Select" at bounding box center [793, 577] width 44 height 24
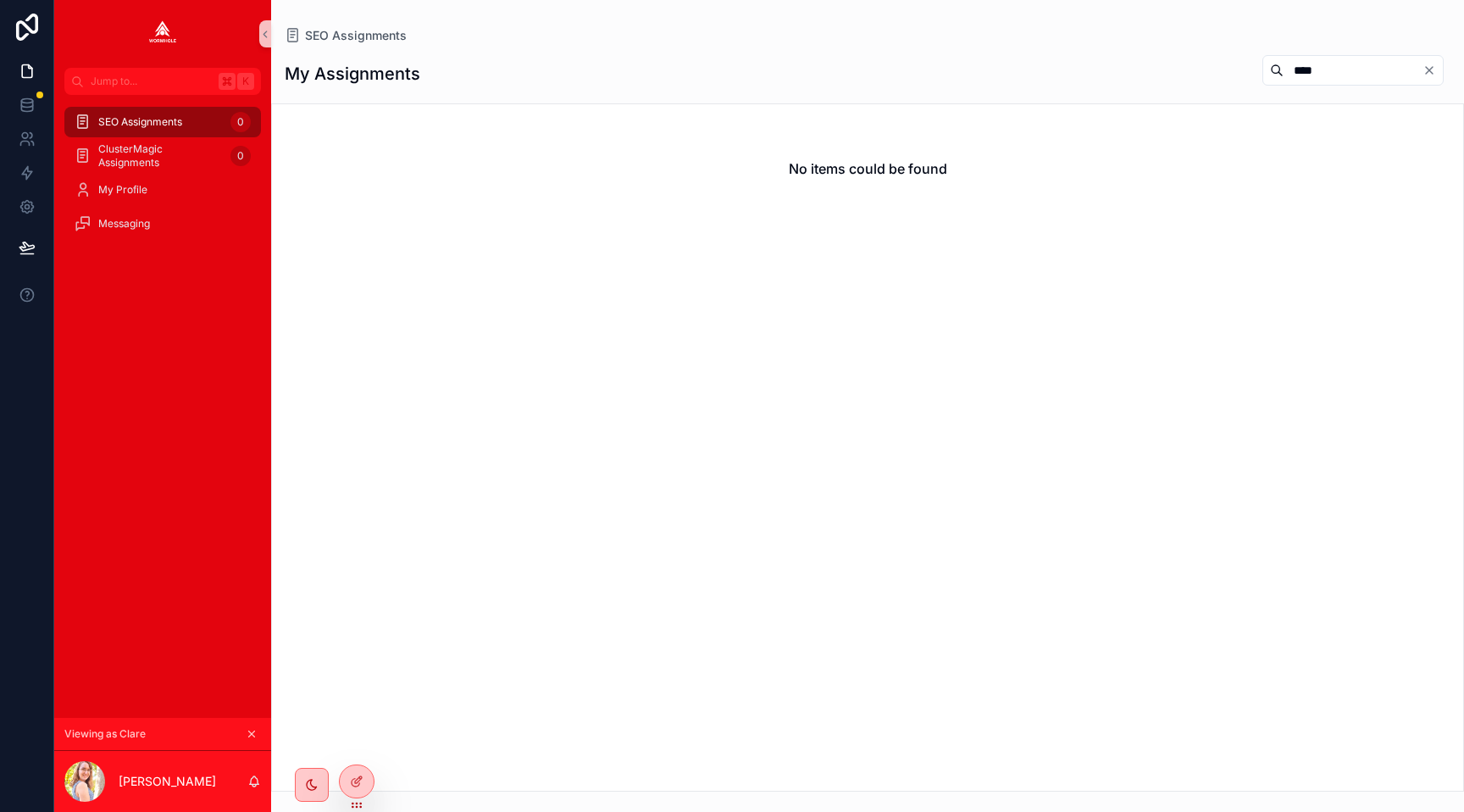
click at [381, 317] on div "No items could be found" at bounding box center [868, 446] width 1194 height 688
click at [364, 784] on div at bounding box center [356, 781] width 34 height 32
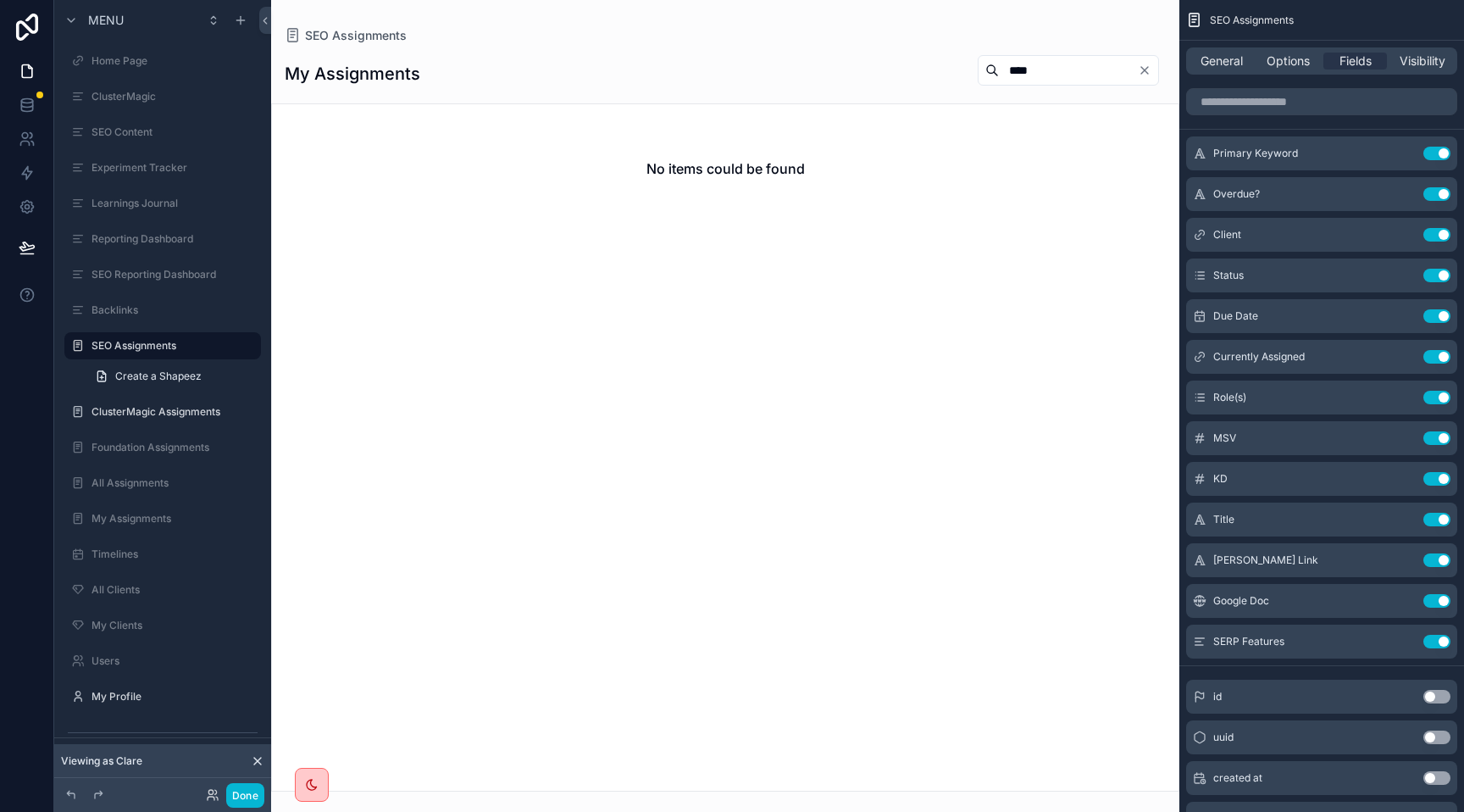
click at [457, 165] on div "scrollable content" at bounding box center [726, 406] width 909 height 812
click at [1273, 68] on span "Options" at bounding box center [1288, 60] width 43 height 17
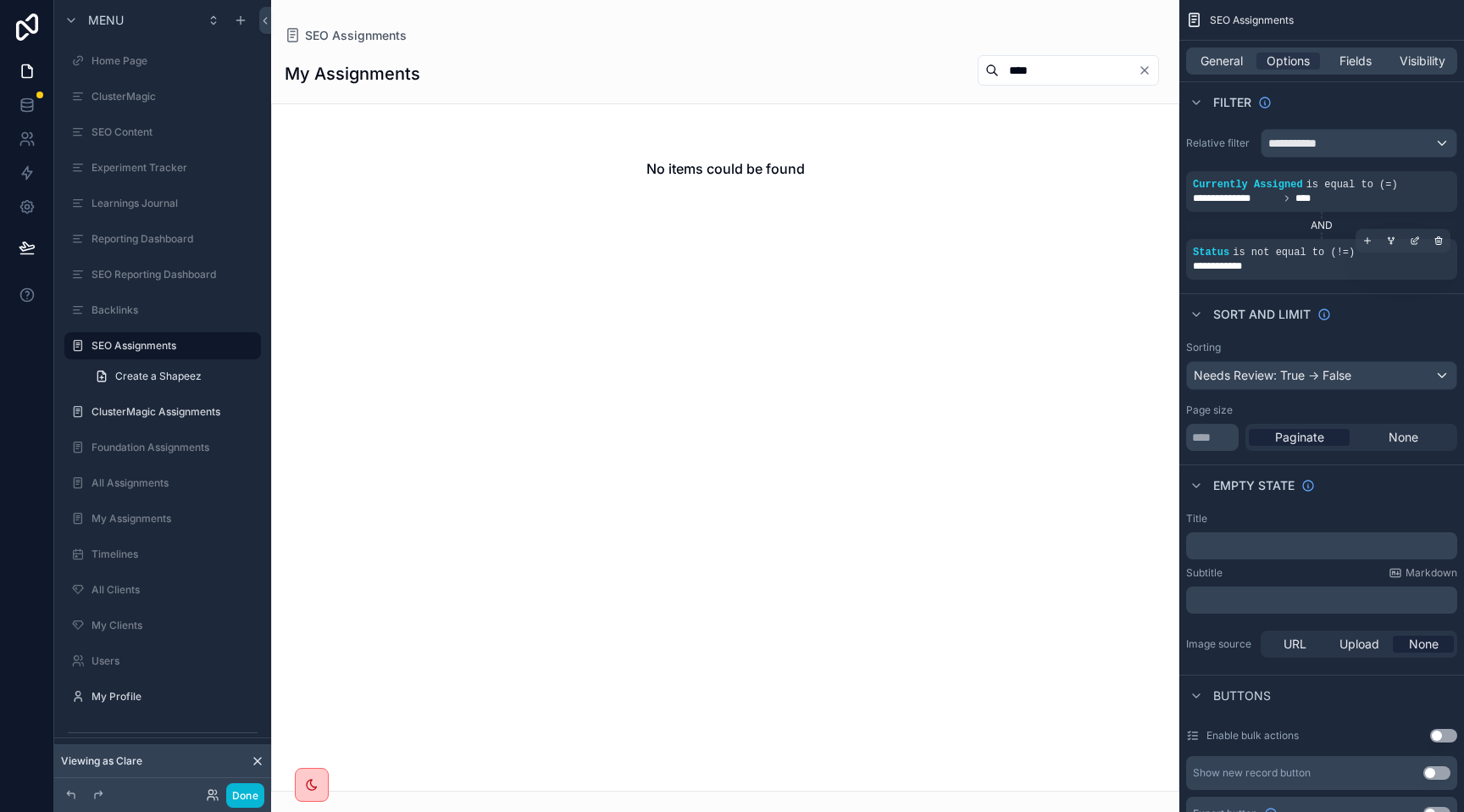
click at [1279, 266] on div "**********" at bounding box center [1322, 266] width 258 height 14
click at [1417, 239] on icon "scrollable content" at bounding box center [1416, 238] width 5 height 5
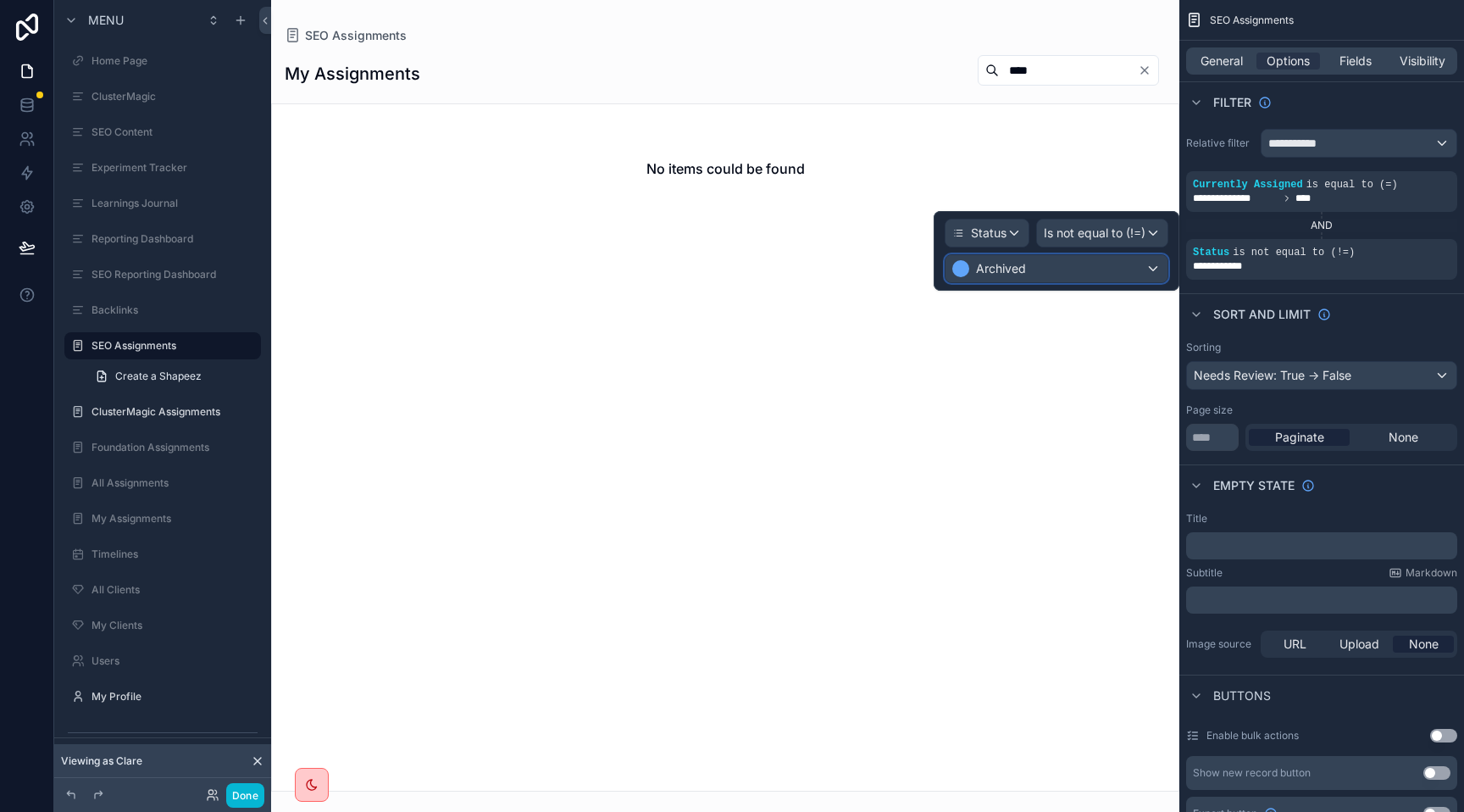
click at [1099, 269] on div "Archived" at bounding box center [1056, 268] width 222 height 27
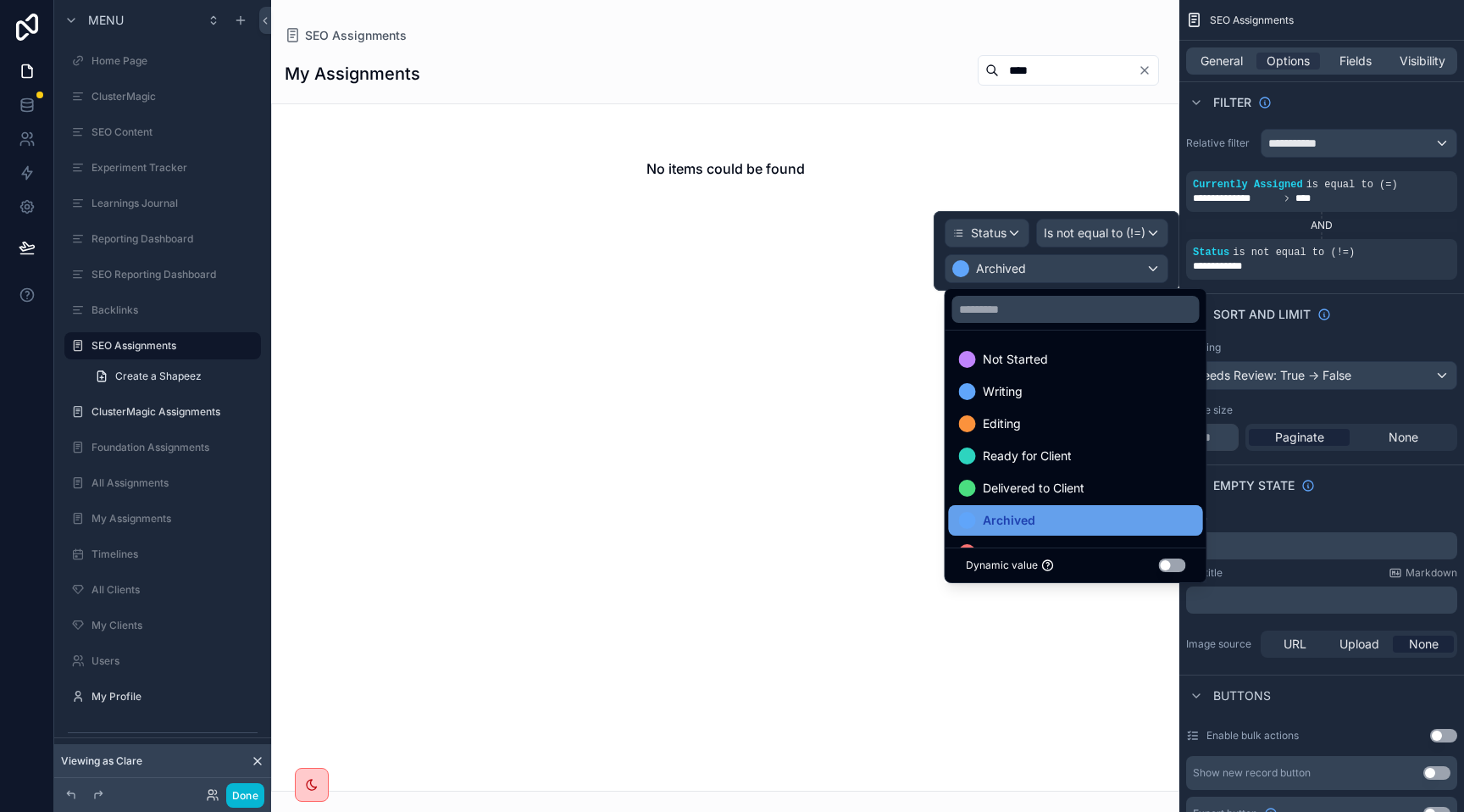
click at [1032, 520] on span "Archived" at bounding box center [1010, 519] width 53 height 20
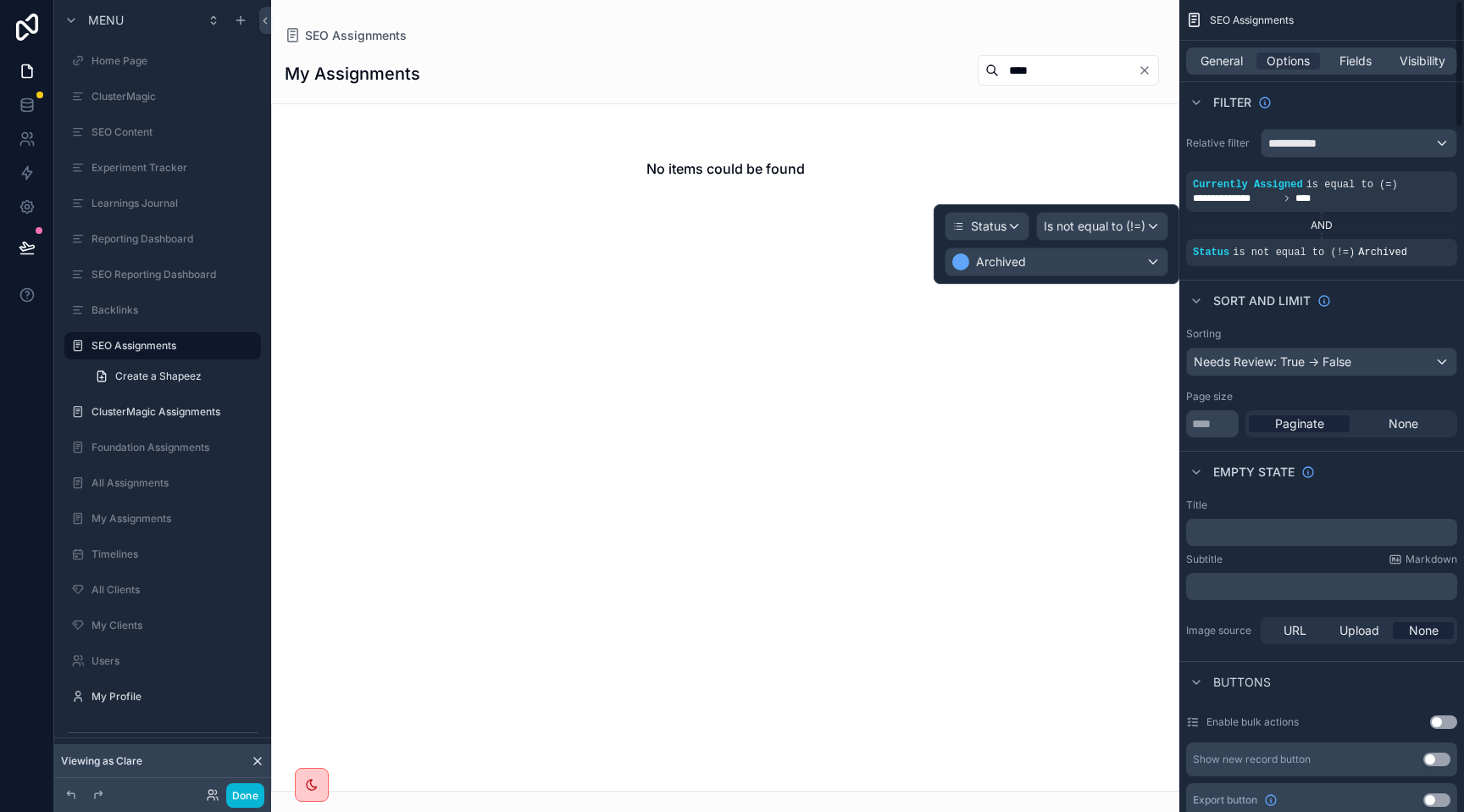
click at [1402, 286] on div "Sort And Limit" at bounding box center [1322, 300] width 285 height 41
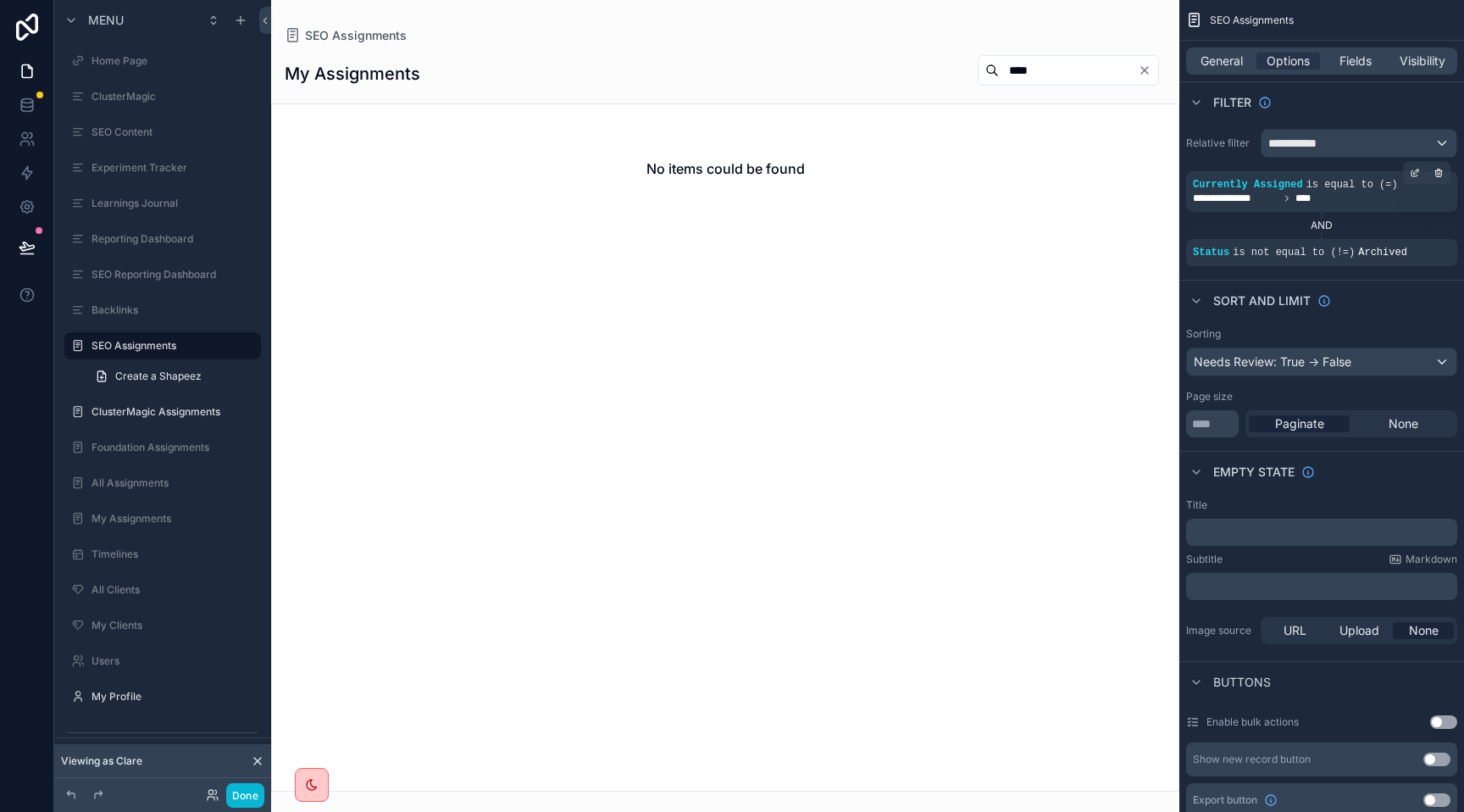
click at [1344, 200] on div "**********" at bounding box center [1322, 198] width 258 height 14
click at [1415, 170] on icon "scrollable content" at bounding box center [1415, 172] width 10 height 10
click at [1413, 177] on icon "scrollable content" at bounding box center [1415, 172] width 10 height 10
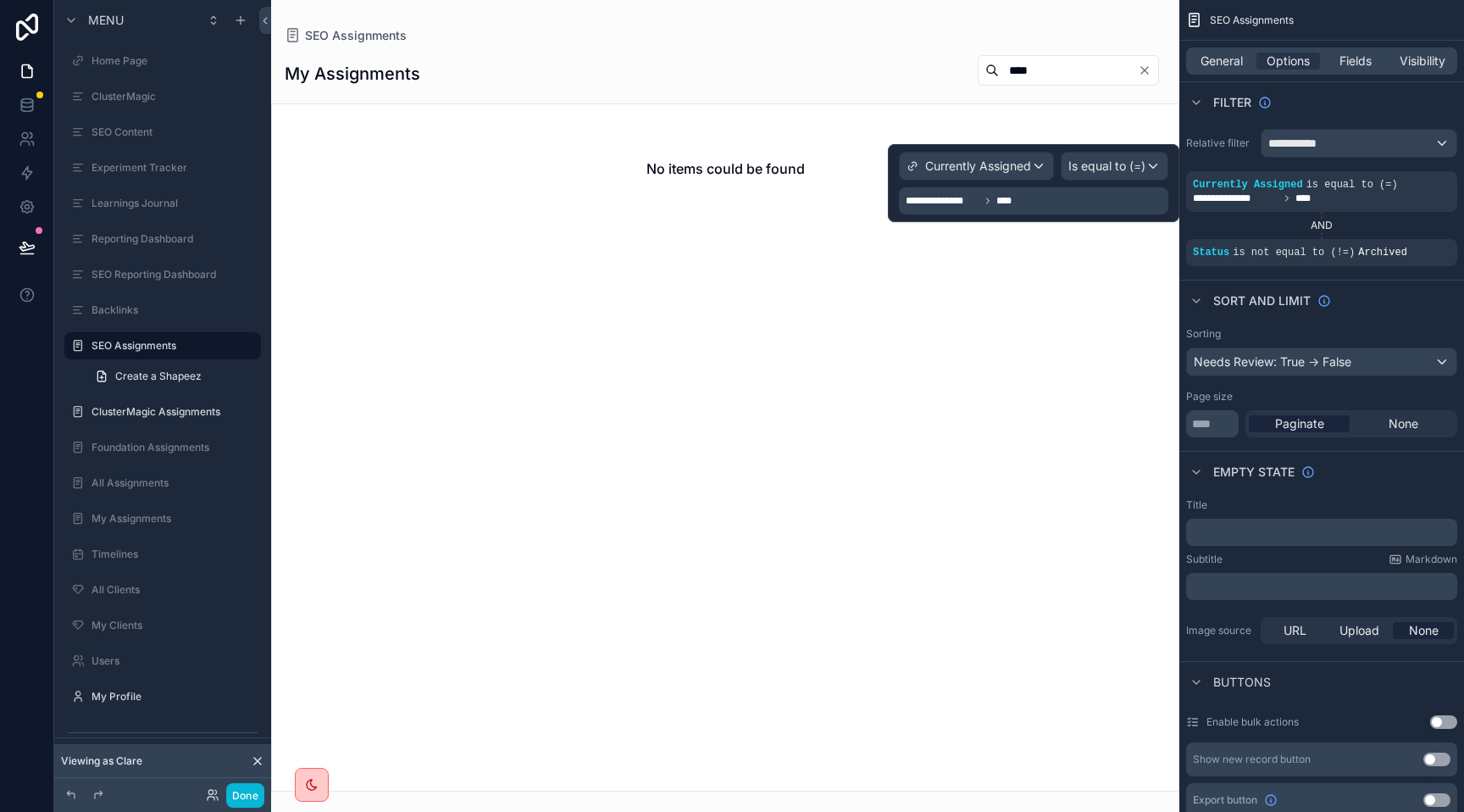
click at [967, 214] on div "**********" at bounding box center [1033, 201] width 269 height 27
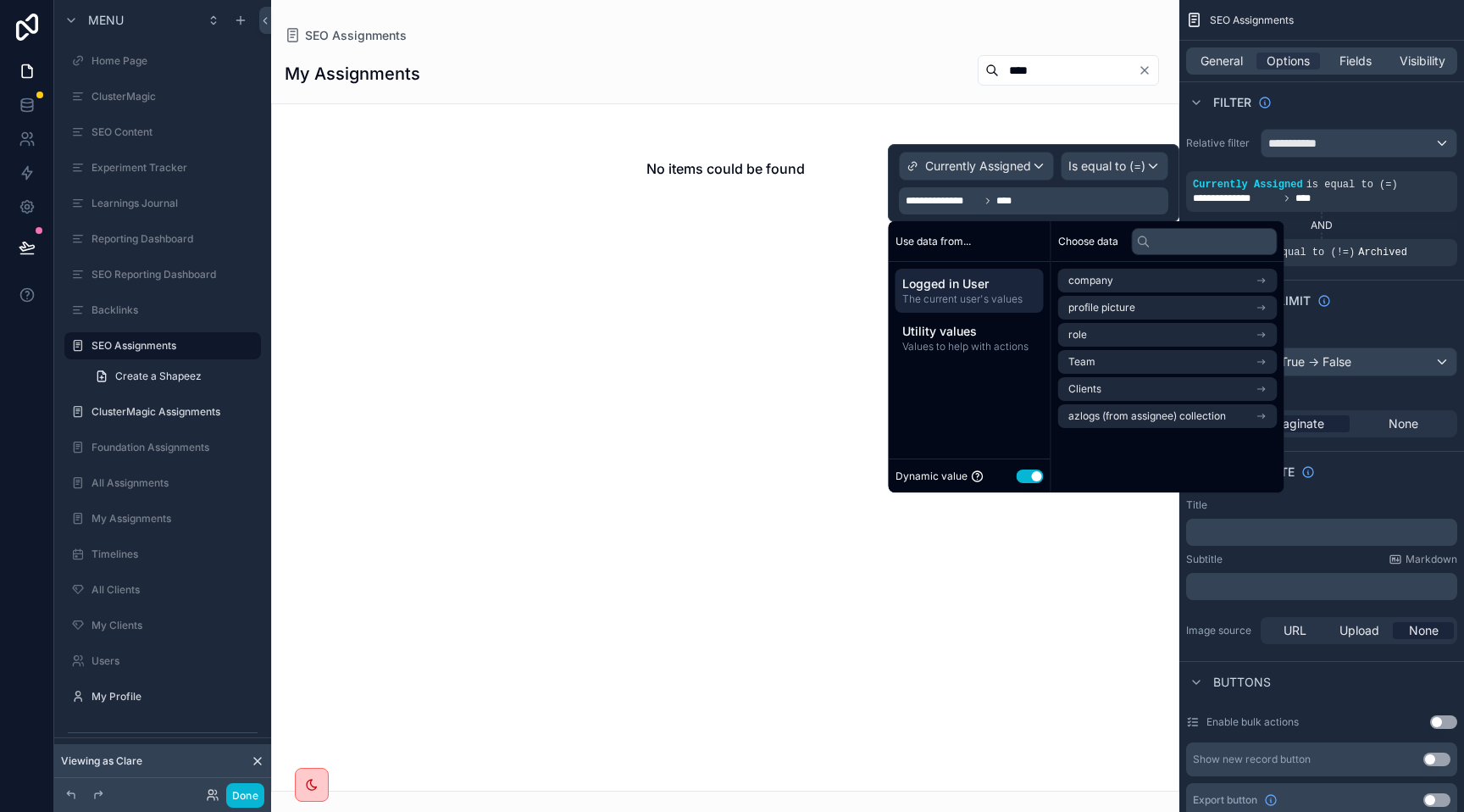
click at [949, 295] on span "The current user's values" at bounding box center [970, 300] width 135 height 14
click at [1120, 366] on li "Team" at bounding box center [1168, 362] width 220 height 23
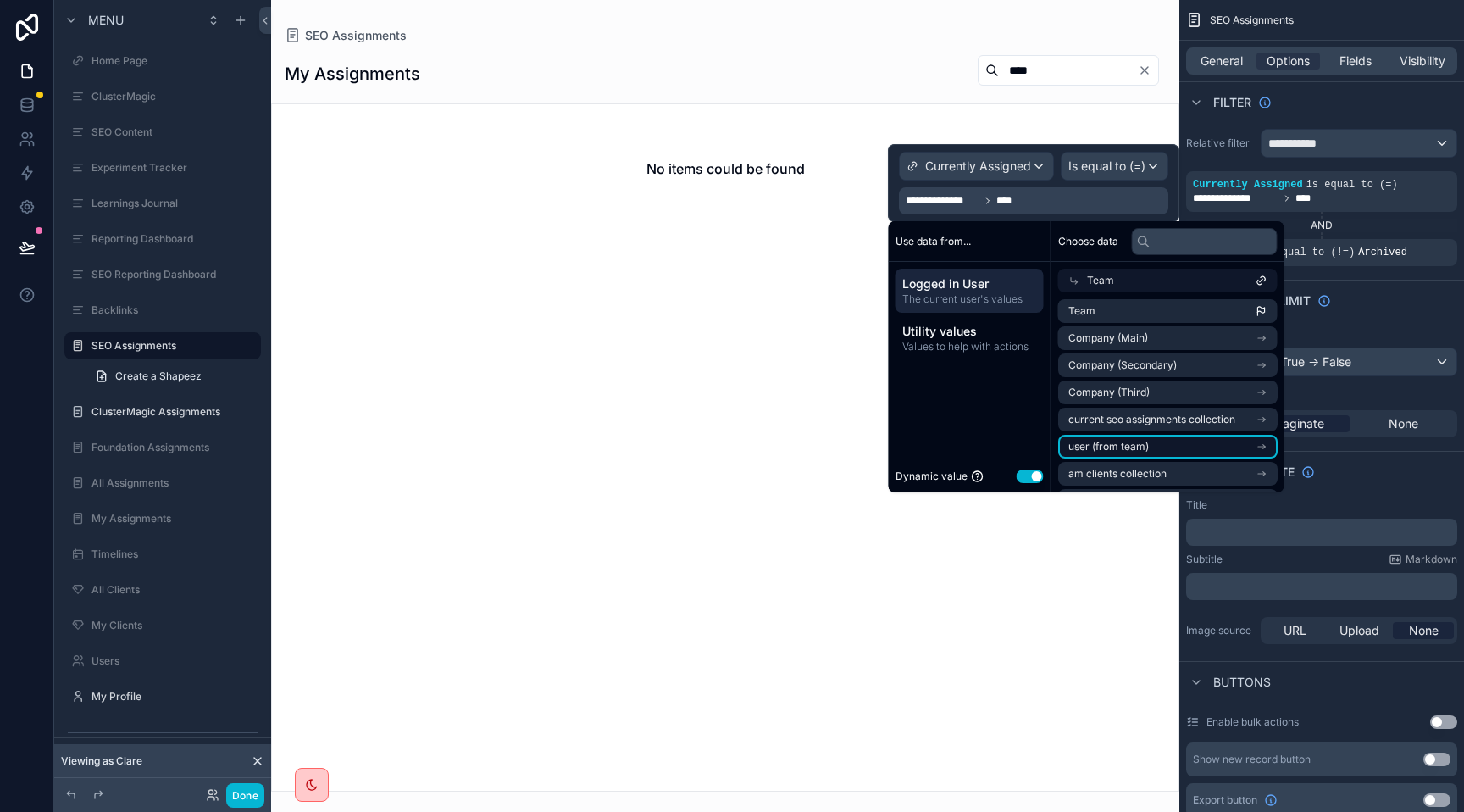
click at [1128, 443] on span "user (from team)" at bounding box center [1109, 446] width 81 height 14
click at [1118, 310] on span "user (from team)" at bounding box center [1127, 307] width 81 height 14
click at [1120, 309] on li "Team" at bounding box center [1168, 311] width 220 height 23
click at [1076, 284] on icon at bounding box center [1075, 280] width 12 height 12
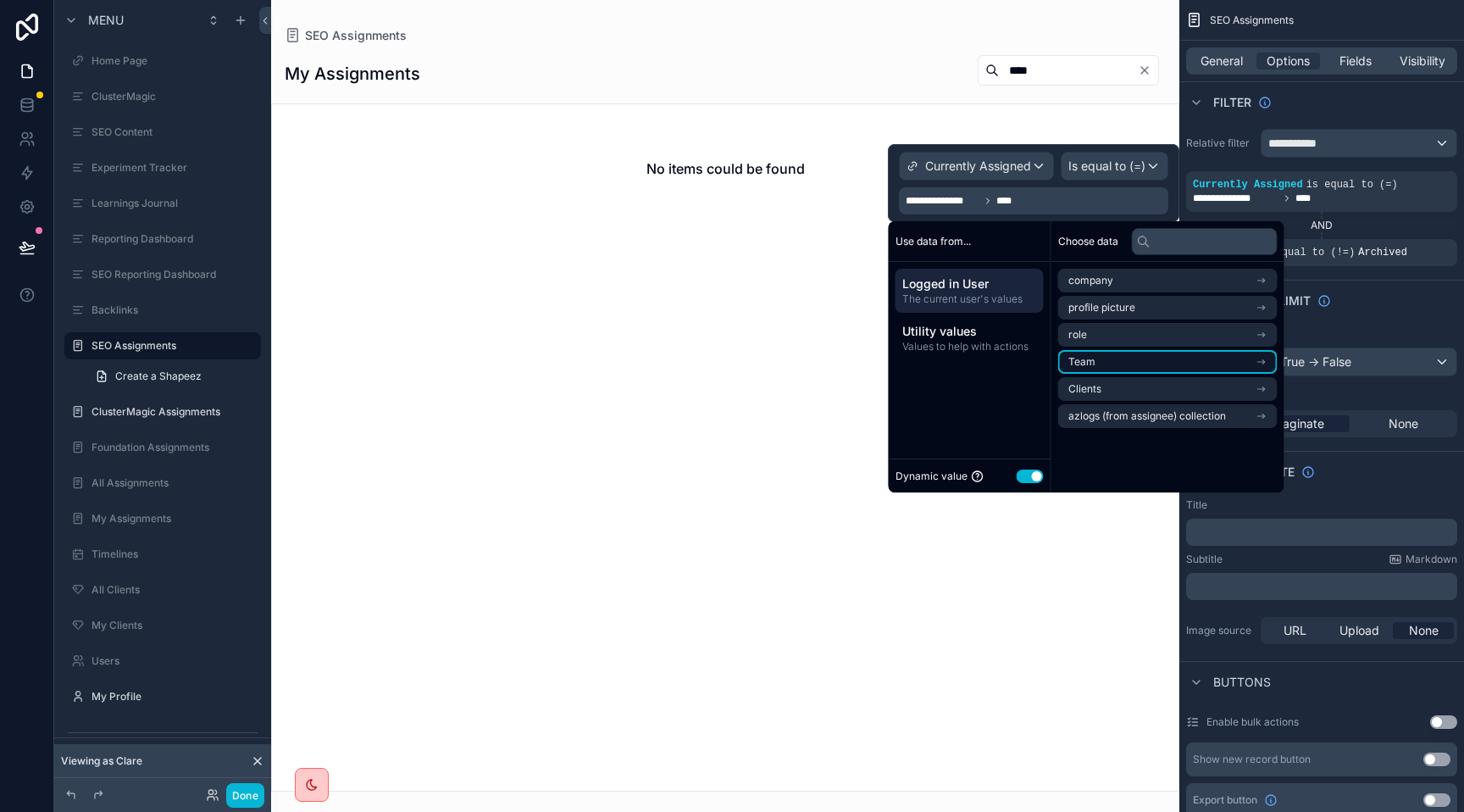
click at [1084, 359] on span "Team" at bounding box center [1083, 362] width 27 height 14
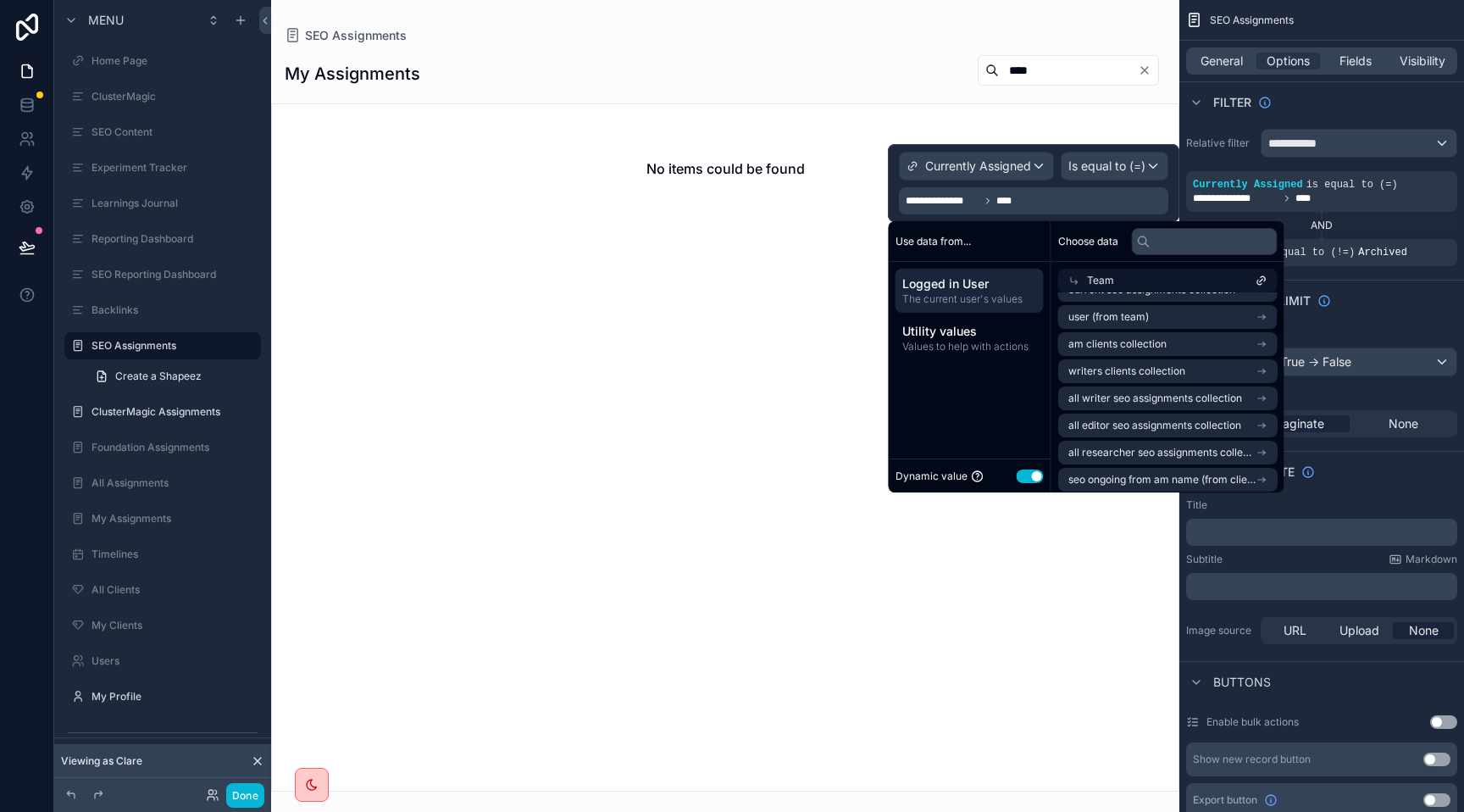
scroll to position [134, 0]
click at [1113, 316] on span "user (from team)" at bounding box center [1109, 312] width 81 height 14
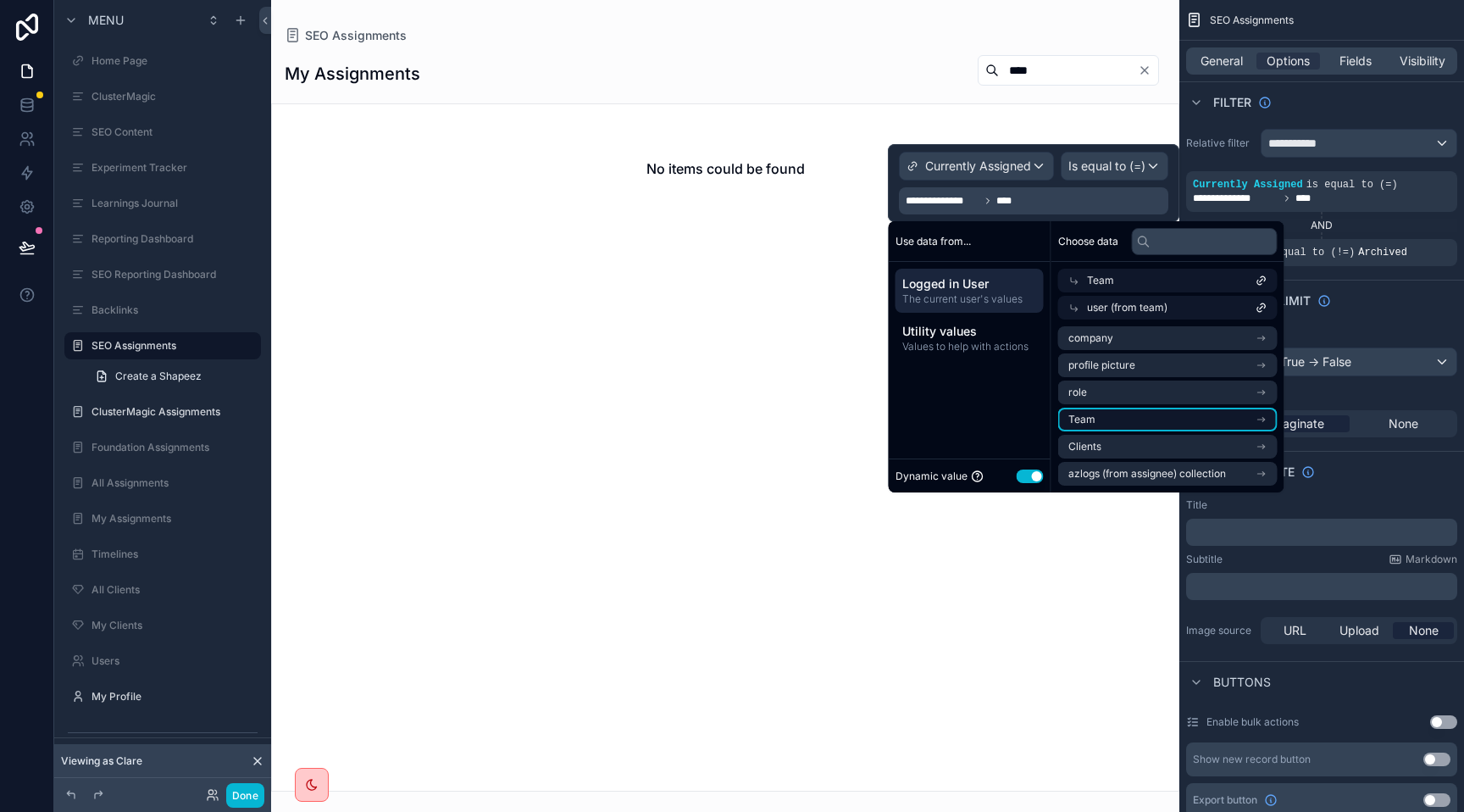
click at [1132, 424] on li "Team" at bounding box center [1168, 419] width 220 height 23
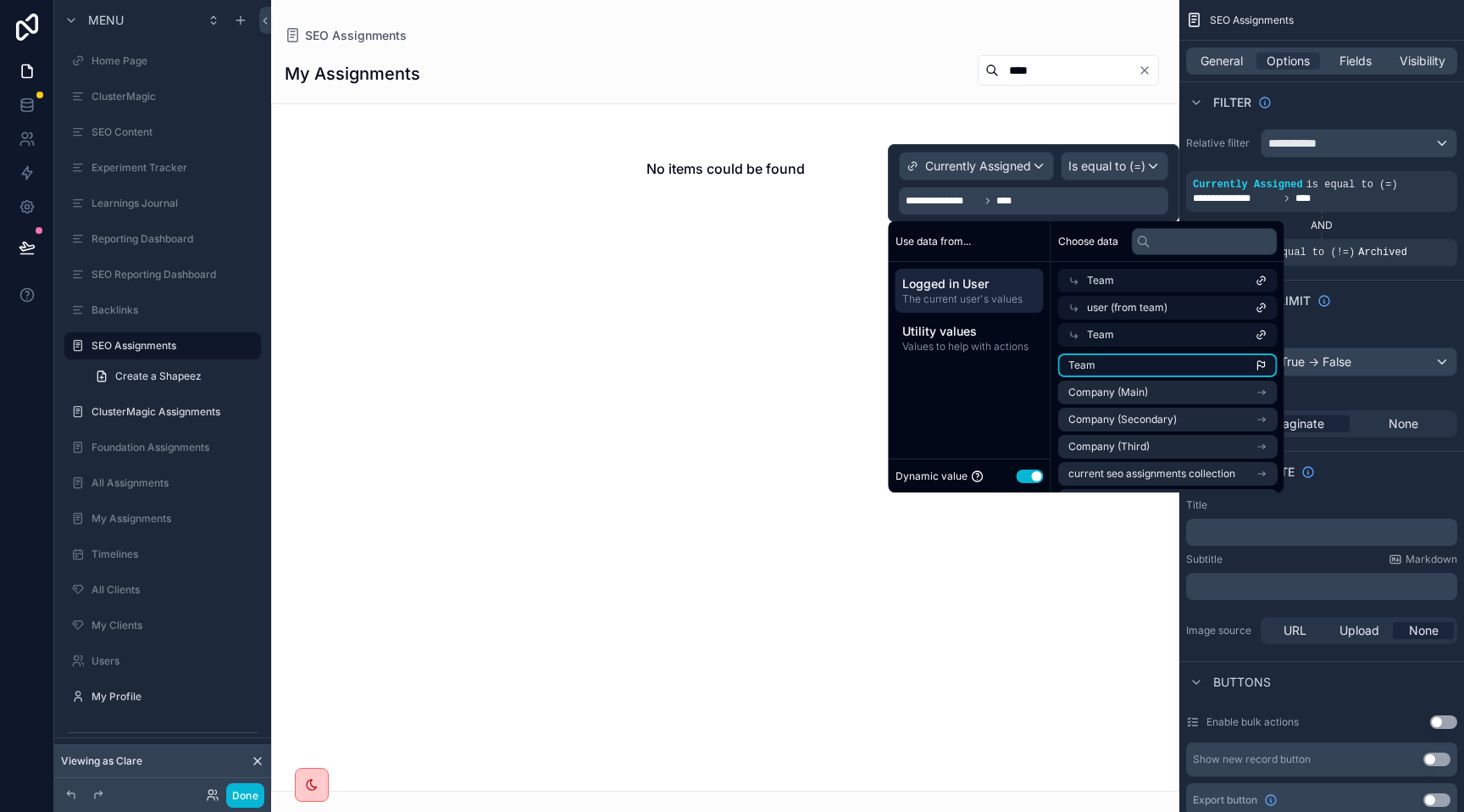
click at [1128, 371] on li "Team" at bounding box center [1168, 365] width 220 height 23
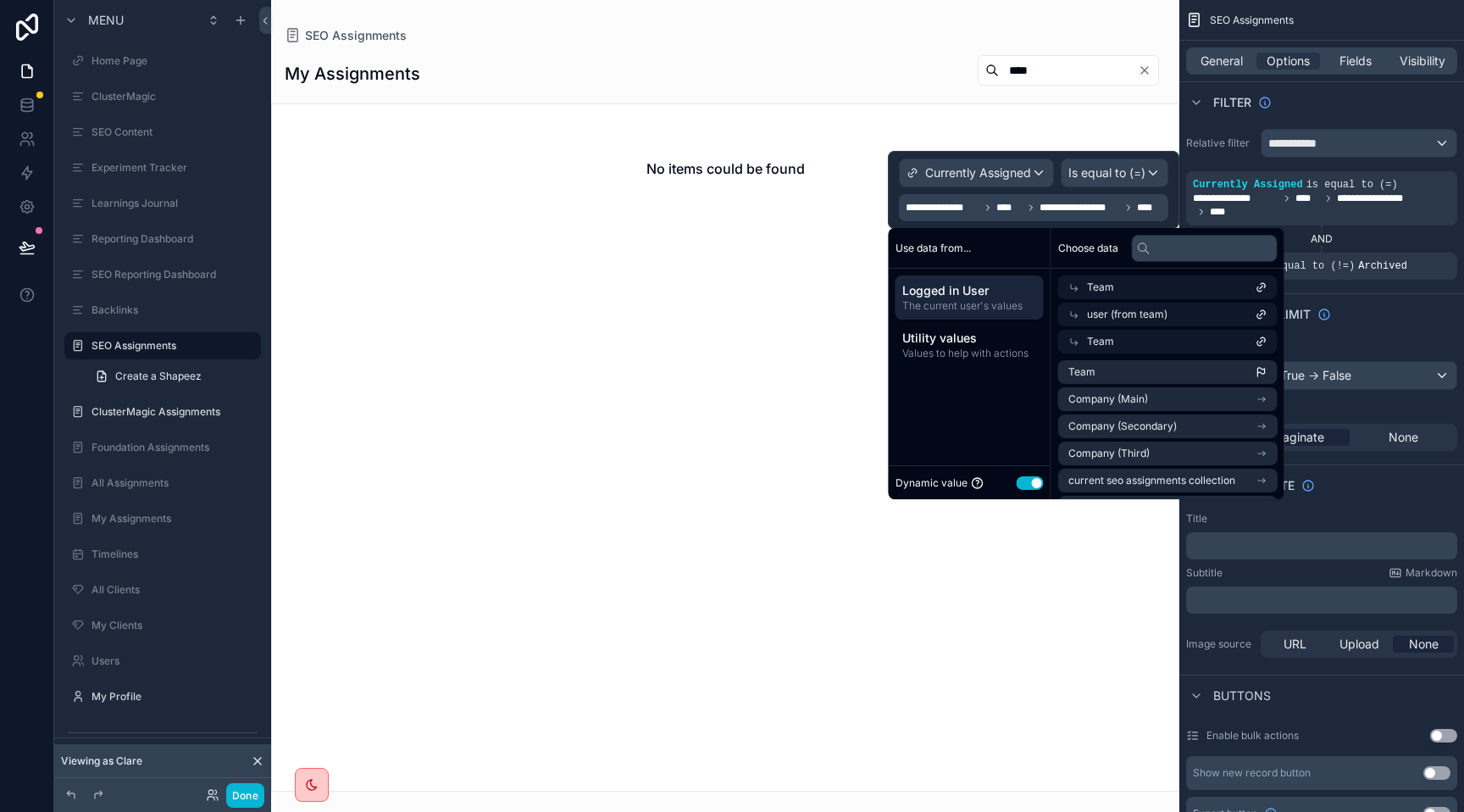
click at [1130, 288] on div "Team" at bounding box center [1168, 287] width 220 height 23
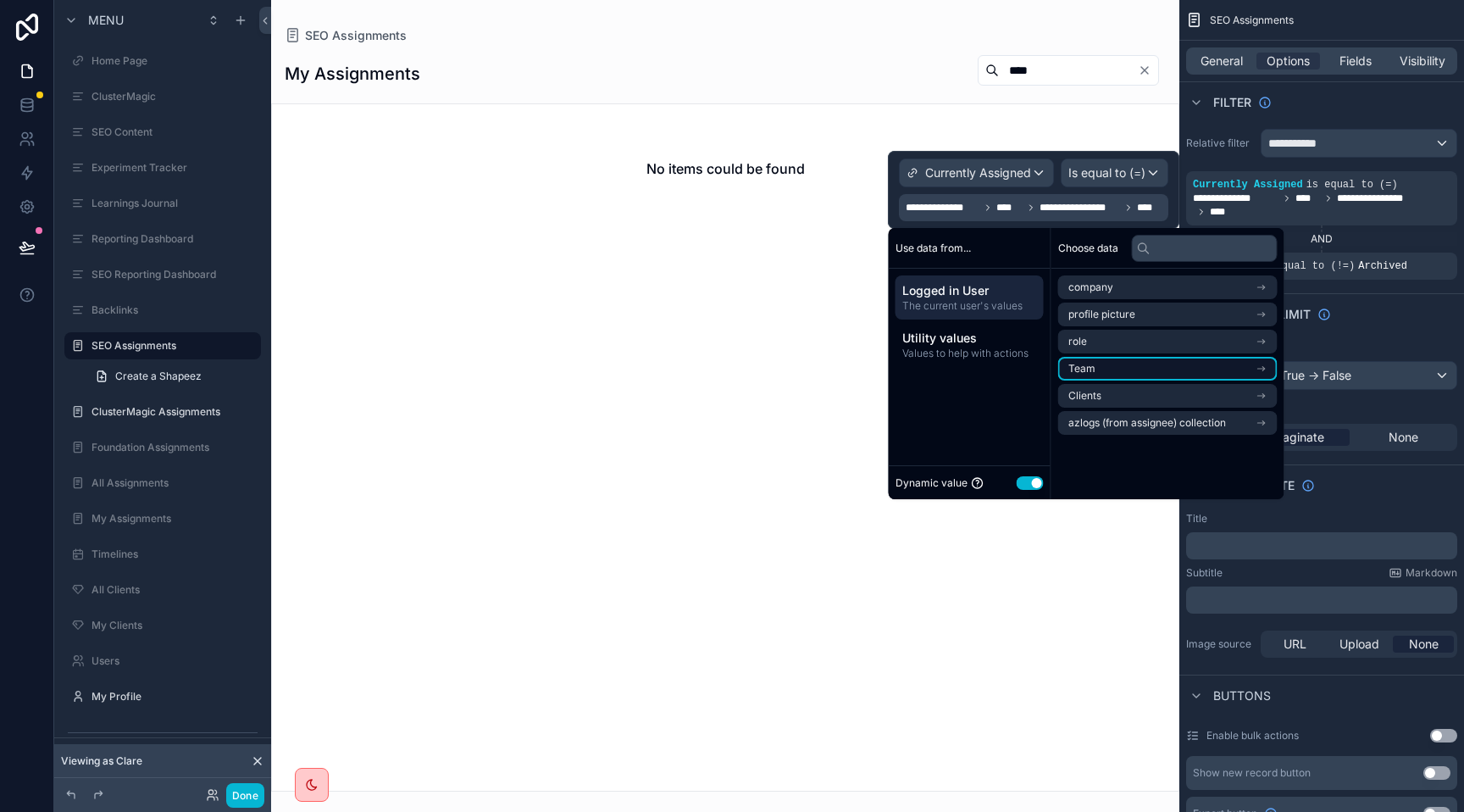
click at [1114, 365] on li "Team" at bounding box center [1168, 369] width 220 height 23
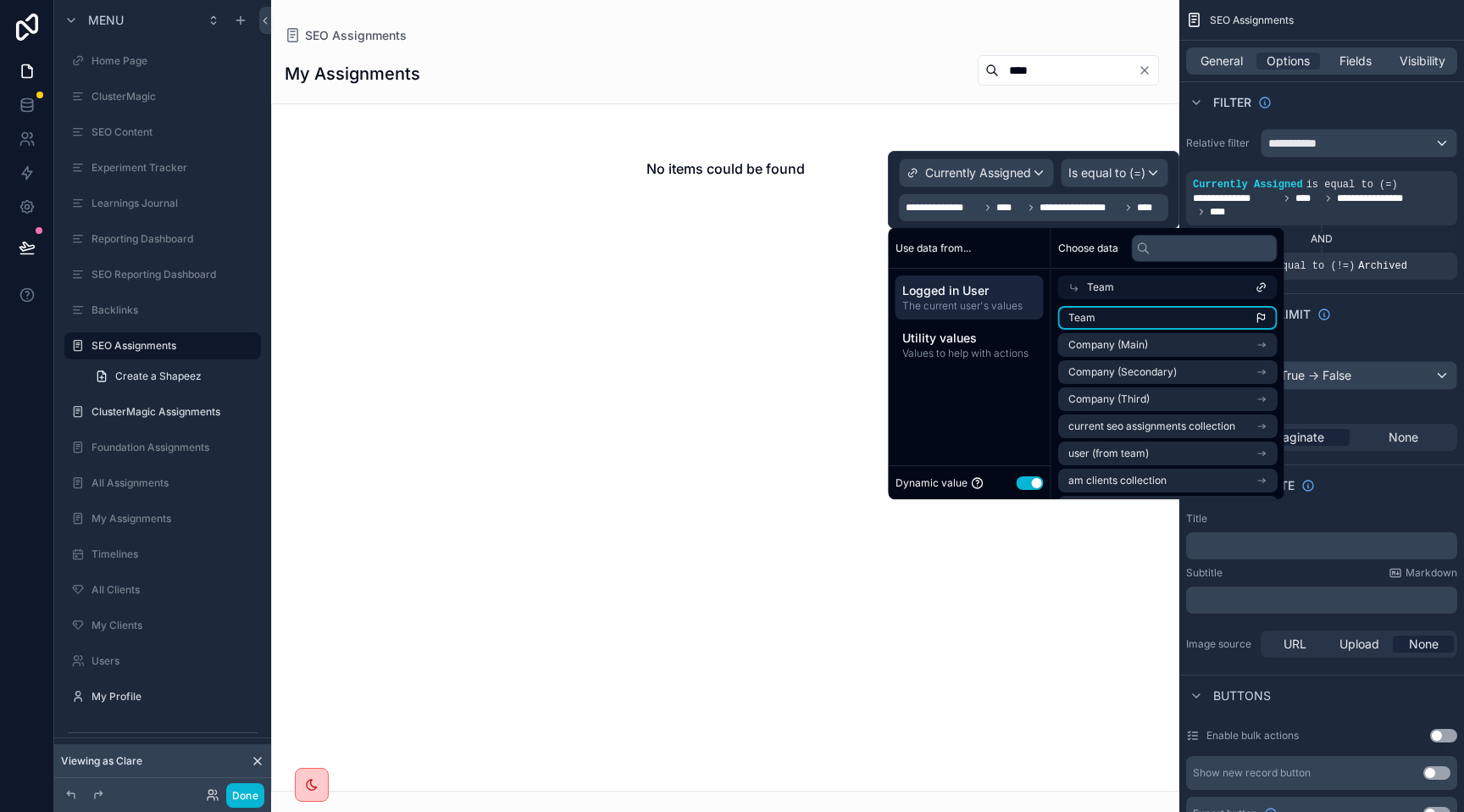
click at [1109, 321] on li "Team" at bounding box center [1168, 317] width 220 height 23
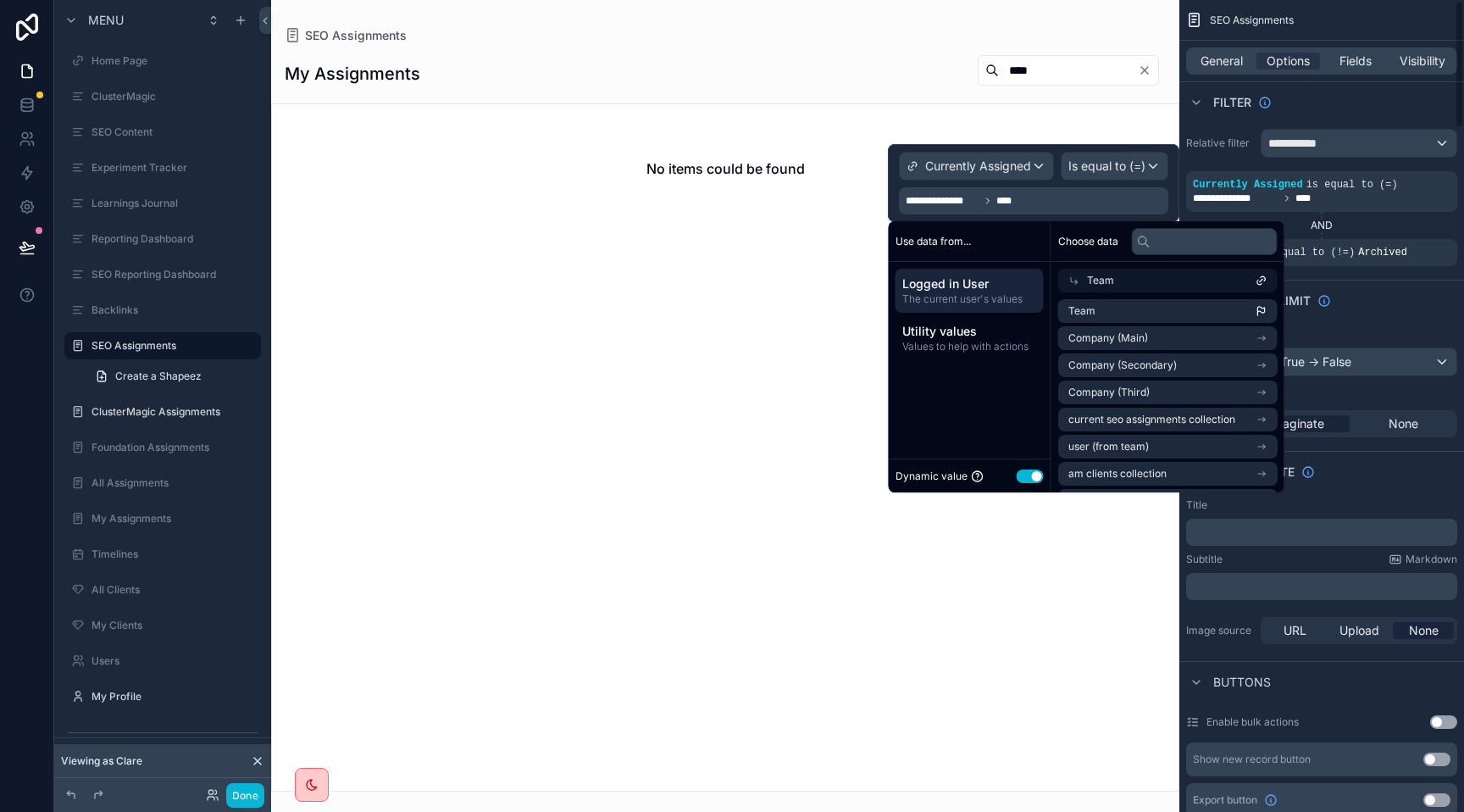
click at [1416, 319] on div "Sort And Limit" at bounding box center [1322, 300] width 285 height 41
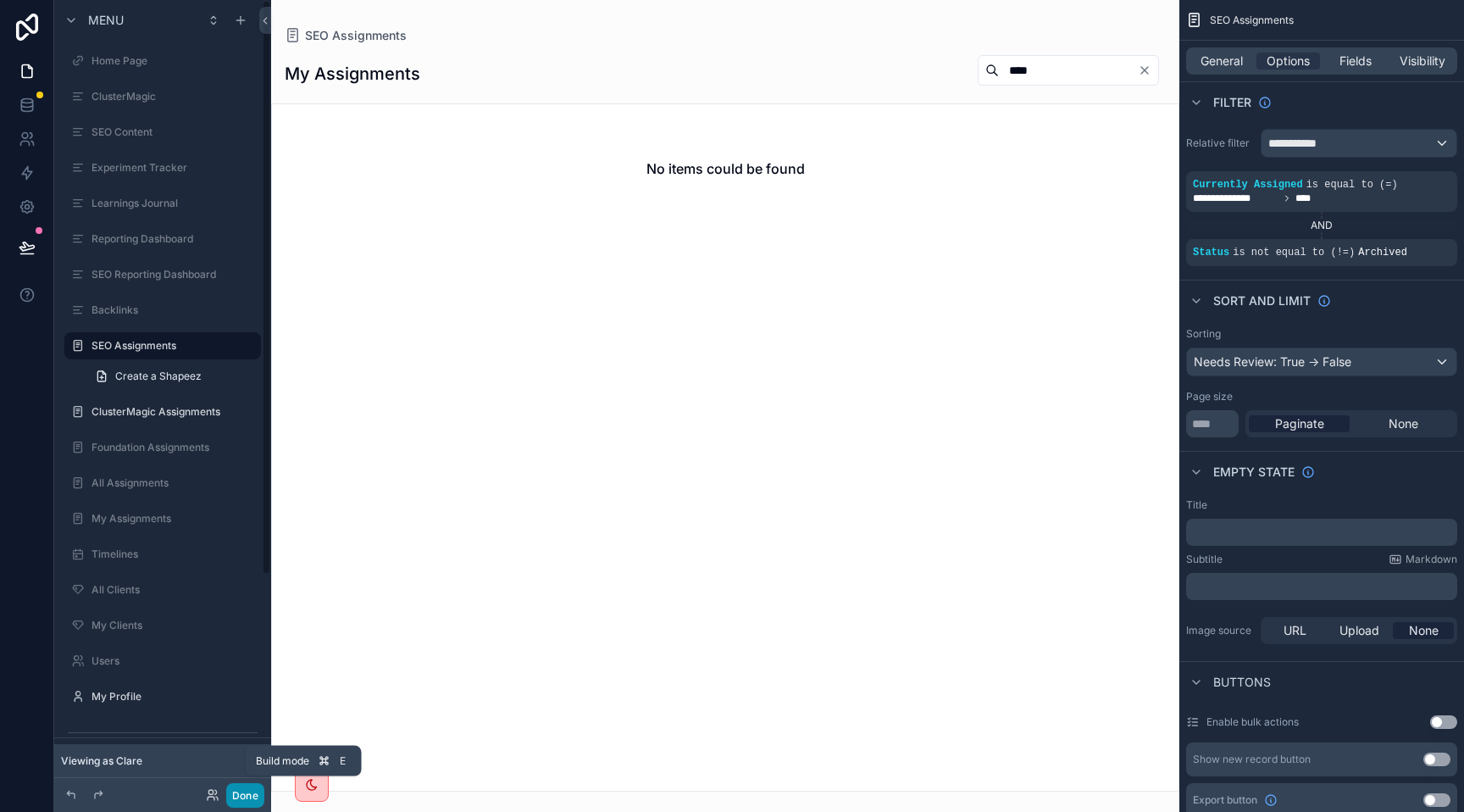
click at [240, 794] on button "Done" at bounding box center [245, 794] width 38 height 24
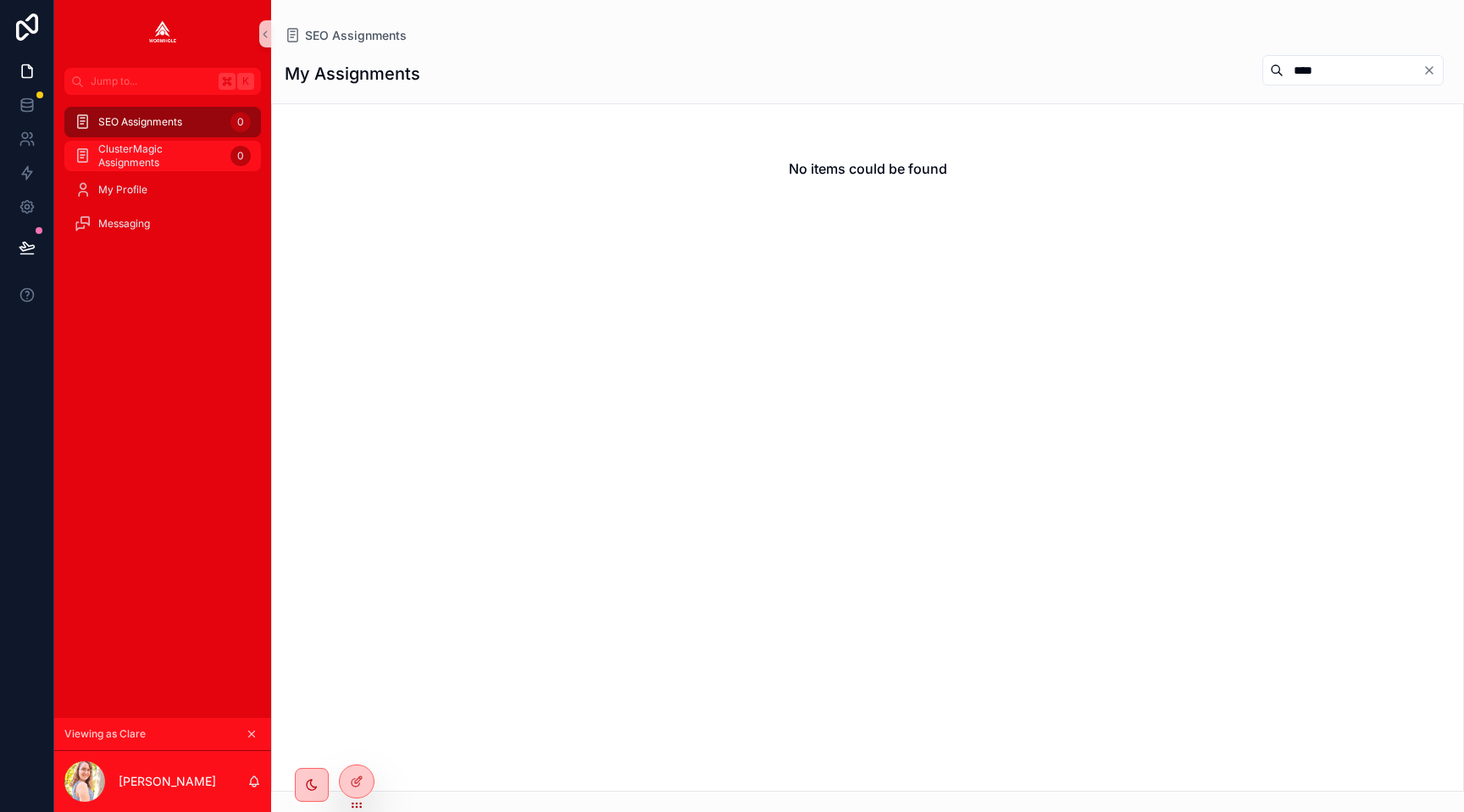
click at [162, 150] on span "ClusterMagic Assignments" at bounding box center [161, 156] width 125 height 27
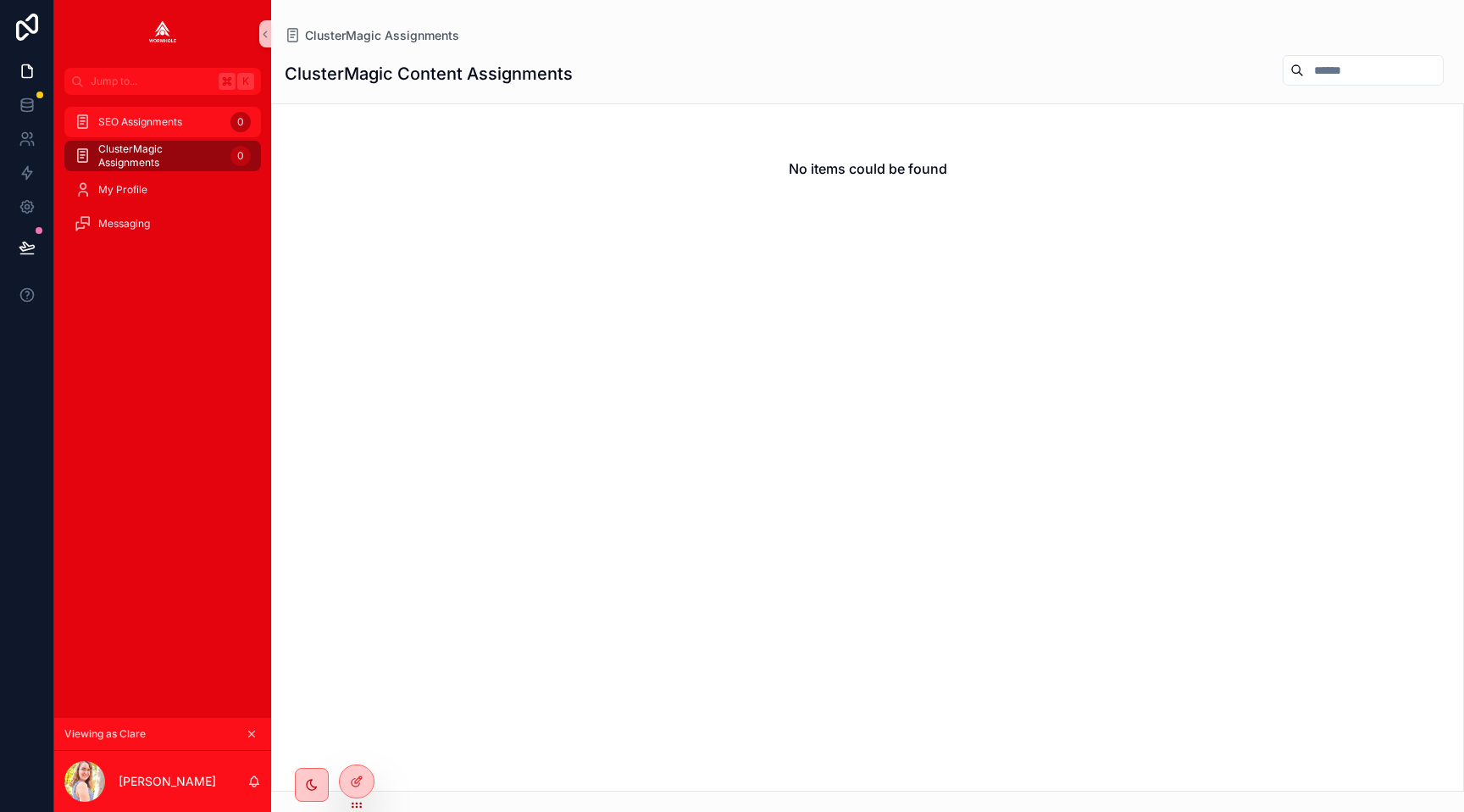
click at [175, 122] on span "SEO Assignments" at bounding box center [140, 122] width 84 height 14
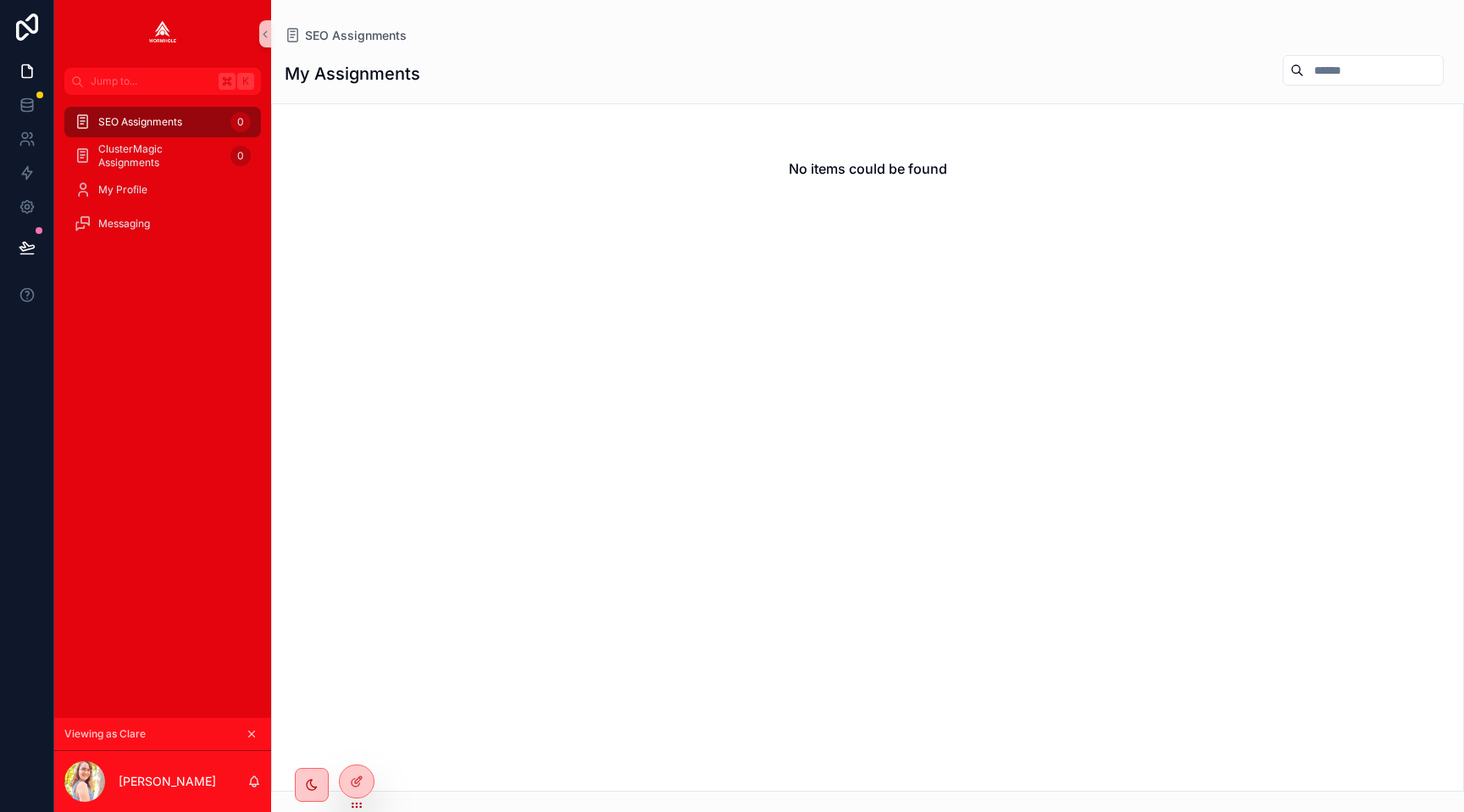
click at [250, 733] on icon "scrollable content" at bounding box center [252, 733] width 12 height 12
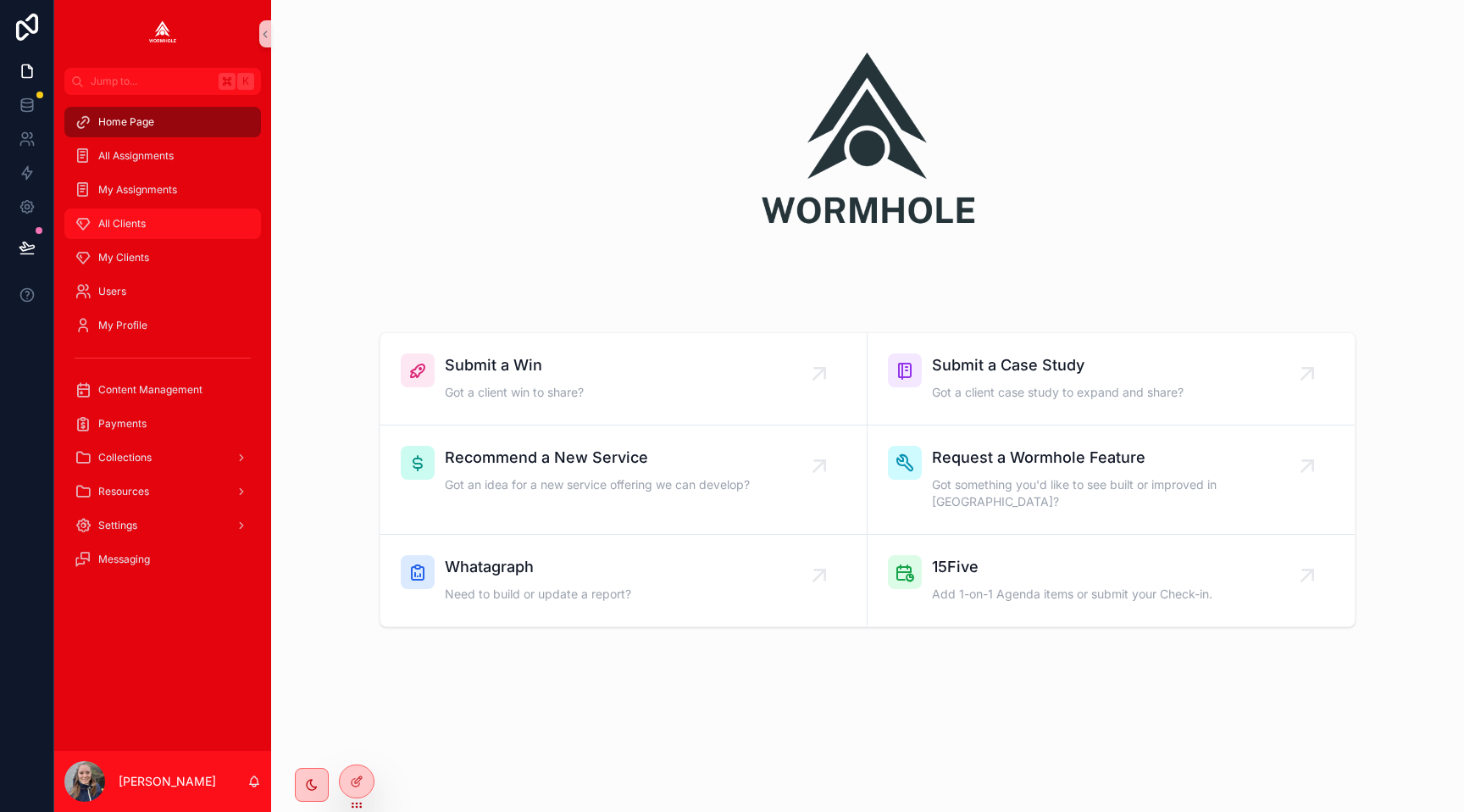
click at [167, 229] on div "All Clients" at bounding box center [162, 224] width 176 height 27
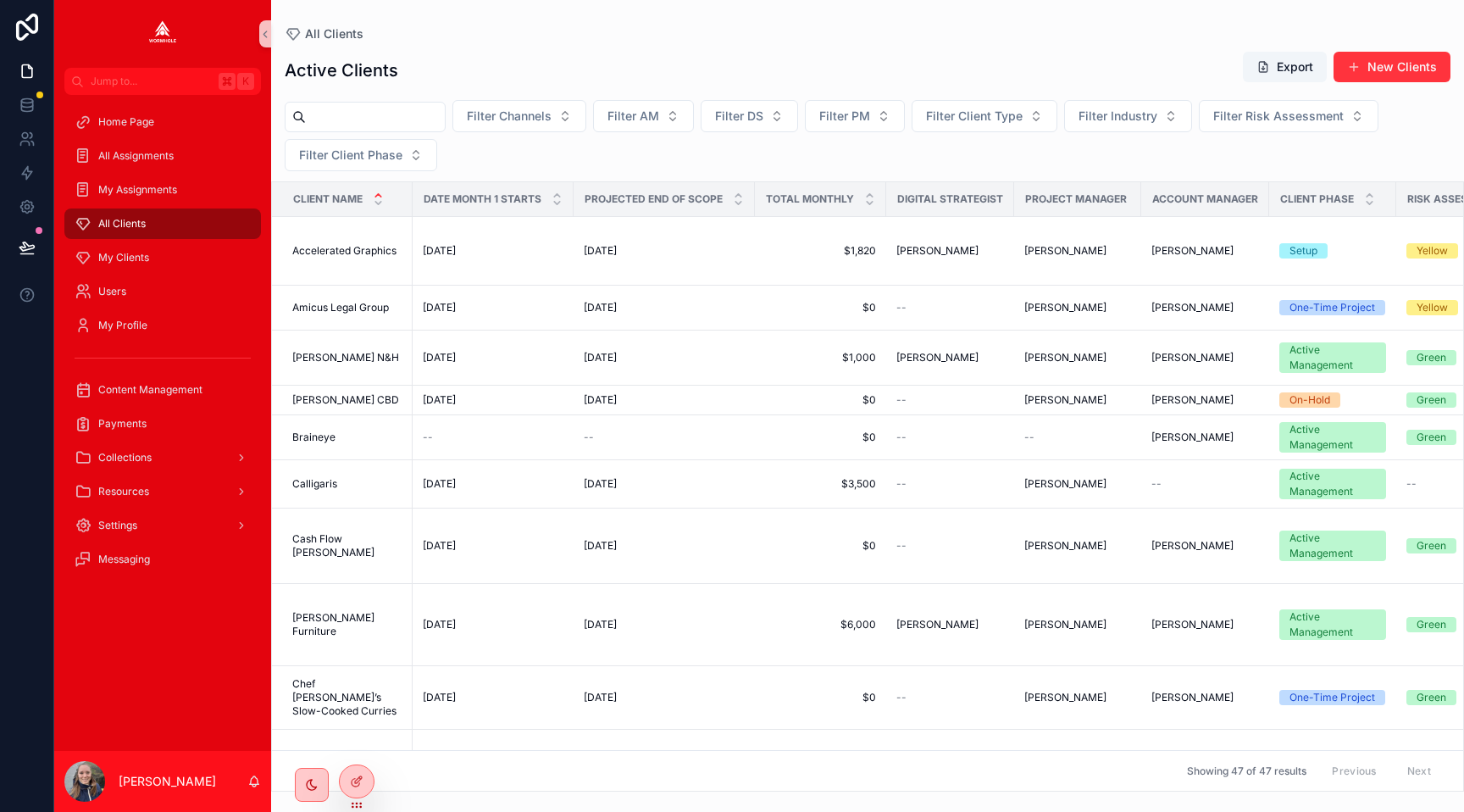
click at [387, 118] on input "scrollable content" at bounding box center [375, 117] width 139 height 23
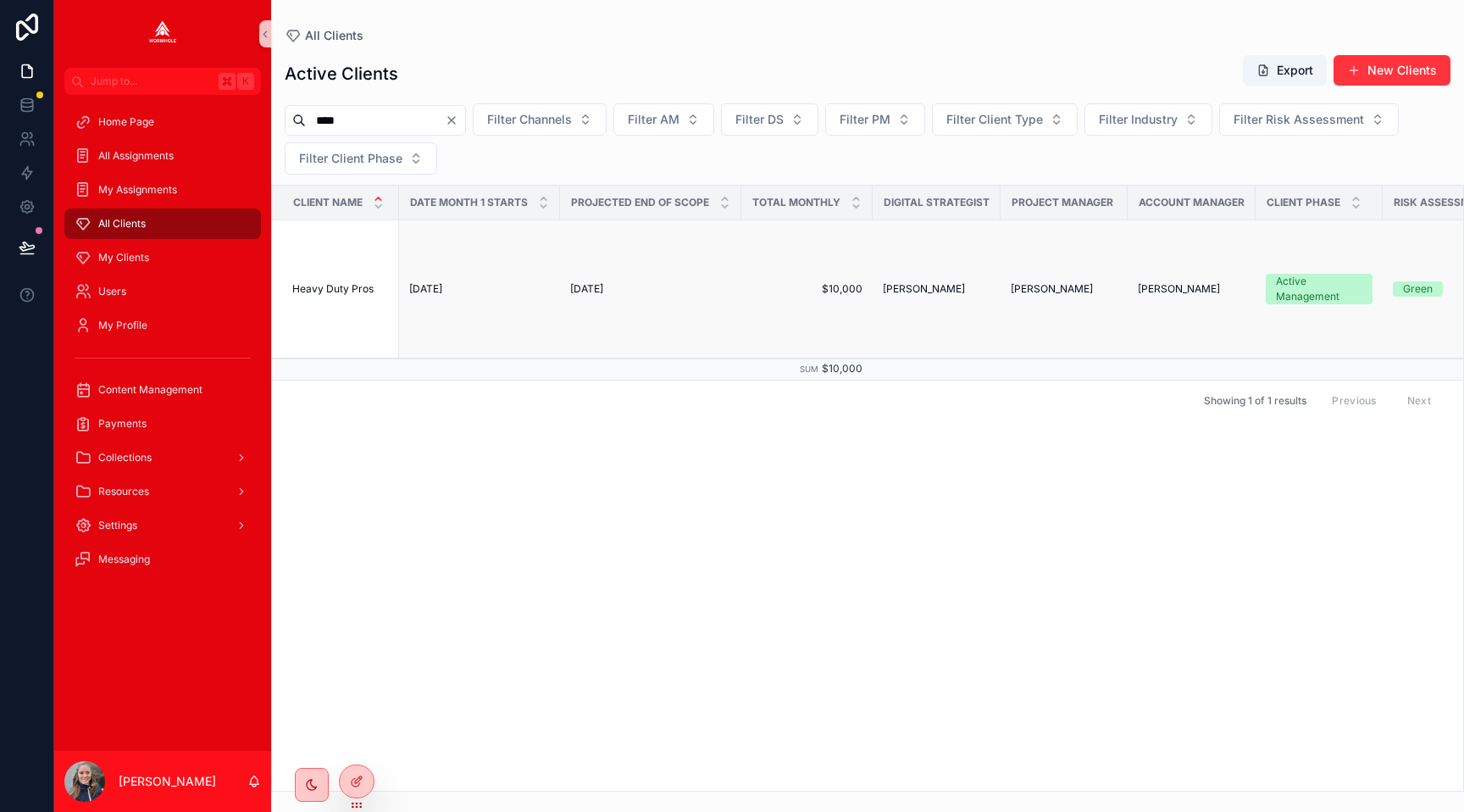
type input "****"
click at [353, 265] on td "Heavy Duty Pros Heavy Duty Pros" at bounding box center [336, 290] width 127 height 138
click at [345, 281] on td "Heavy Duty Pros Heavy Duty Pros" at bounding box center [336, 290] width 127 height 138
click at [342, 291] on span "Heavy Duty Pros" at bounding box center [334, 289] width 82 height 14
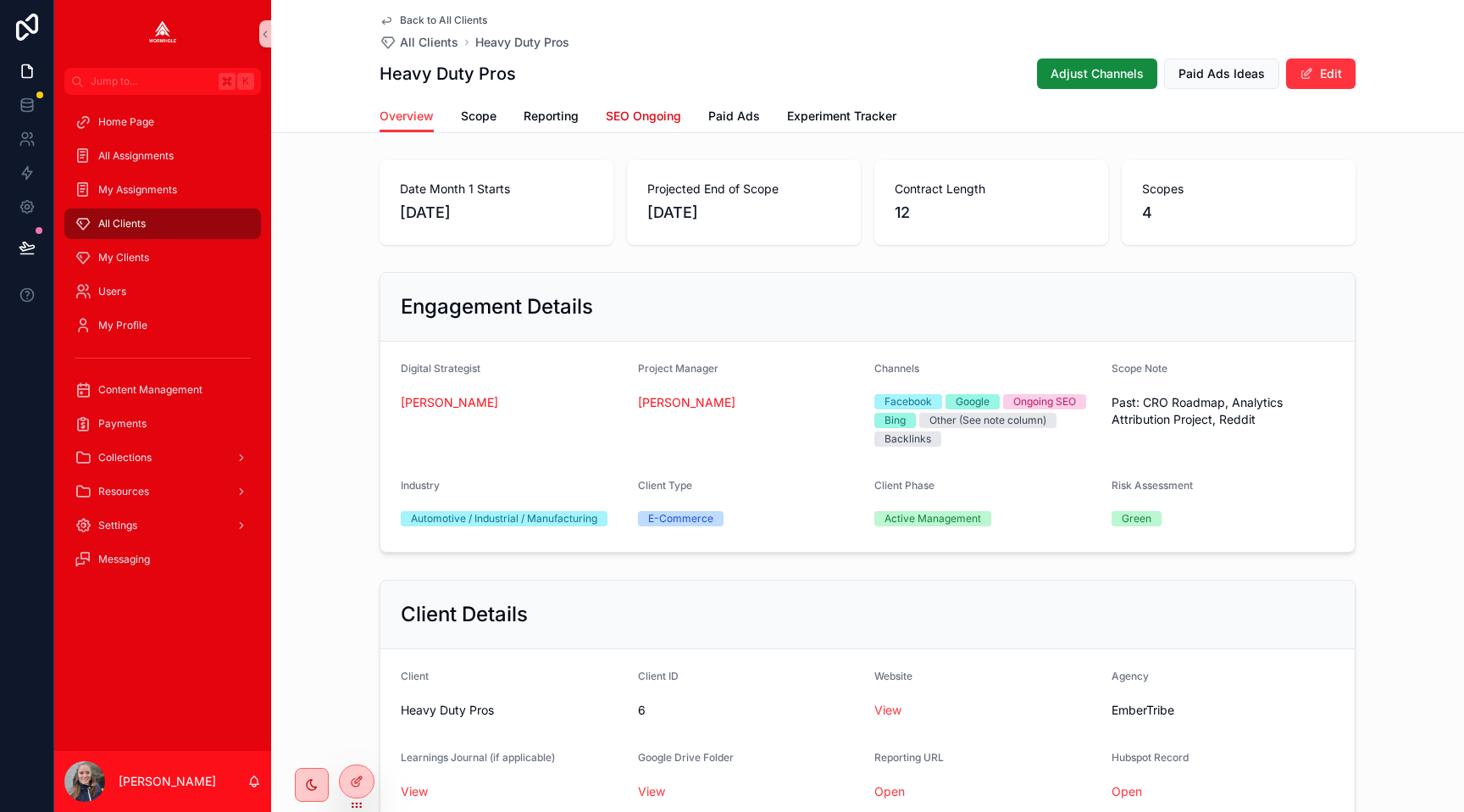
click at [658, 113] on span "SEO Ongoing" at bounding box center [644, 116] width 76 height 17
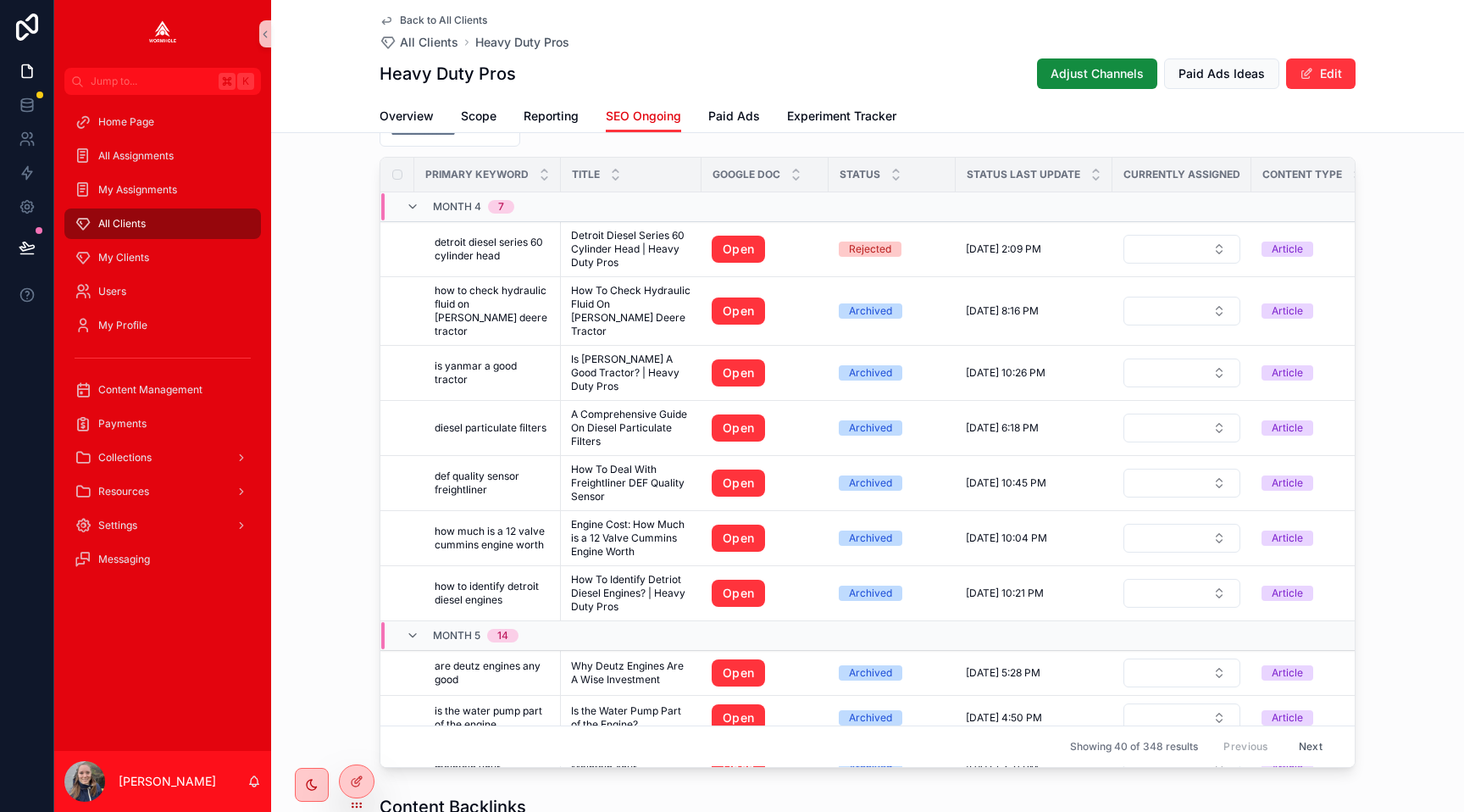
scroll to position [1026, 0]
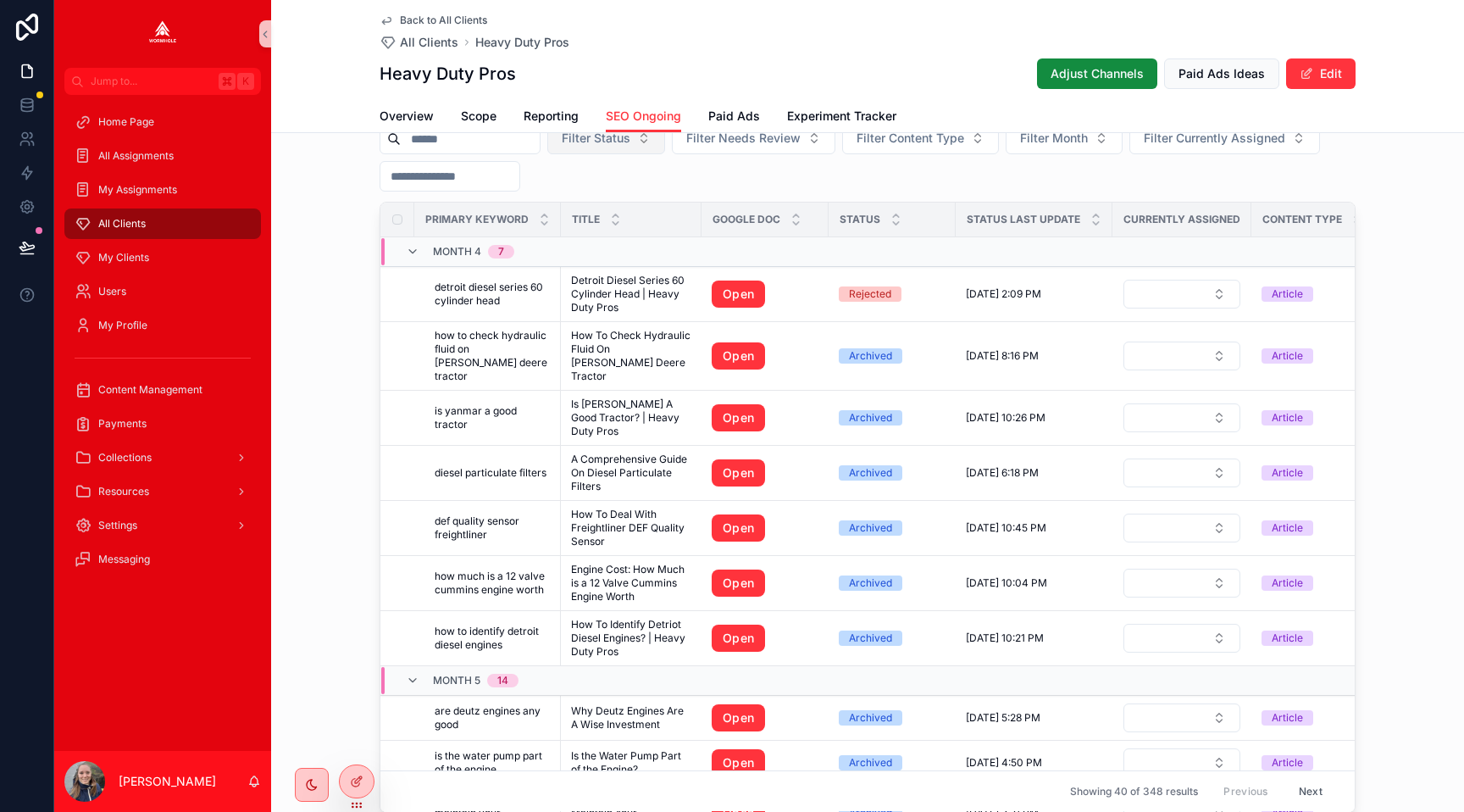
click at [589, 138] on span "Filter Status" at bounding box center [596, 137] width 69 height 17
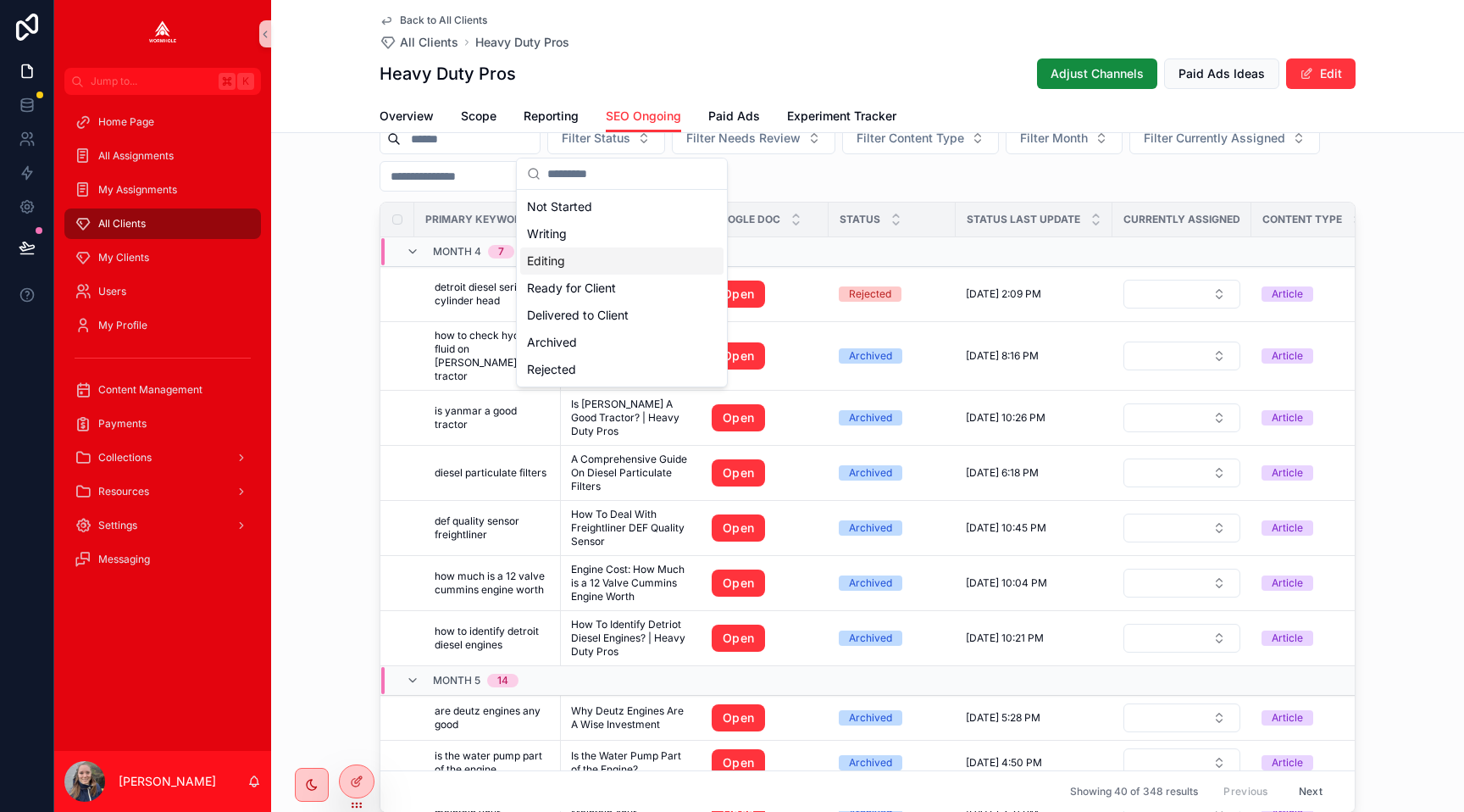
click at [569, 254] on div "Editing" at bounding box center [622, 261] width 203 height 27
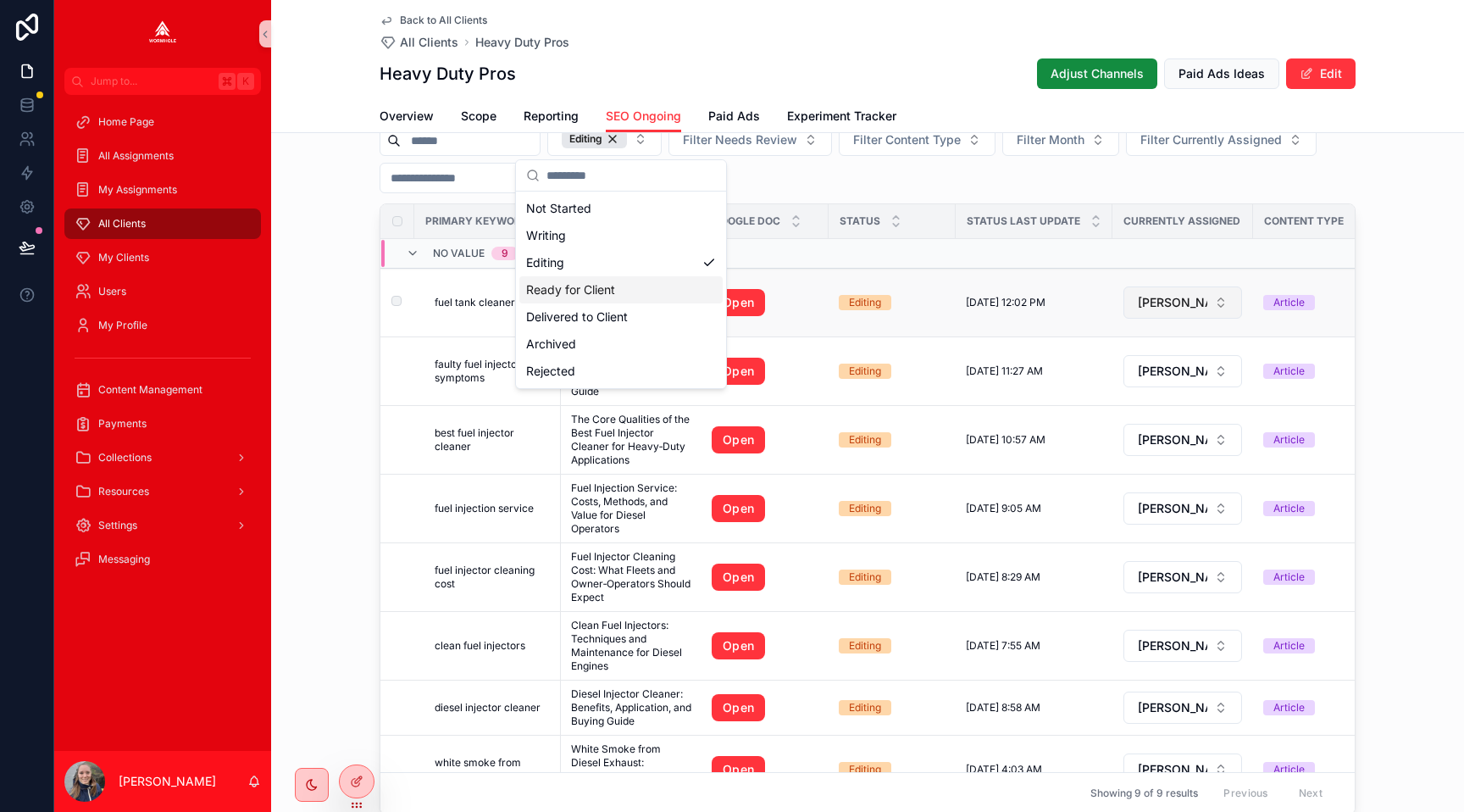
click at [1154, 300] on span "[PERSON_NAME]" at bounding box center [1172, 301] width 69 height 17
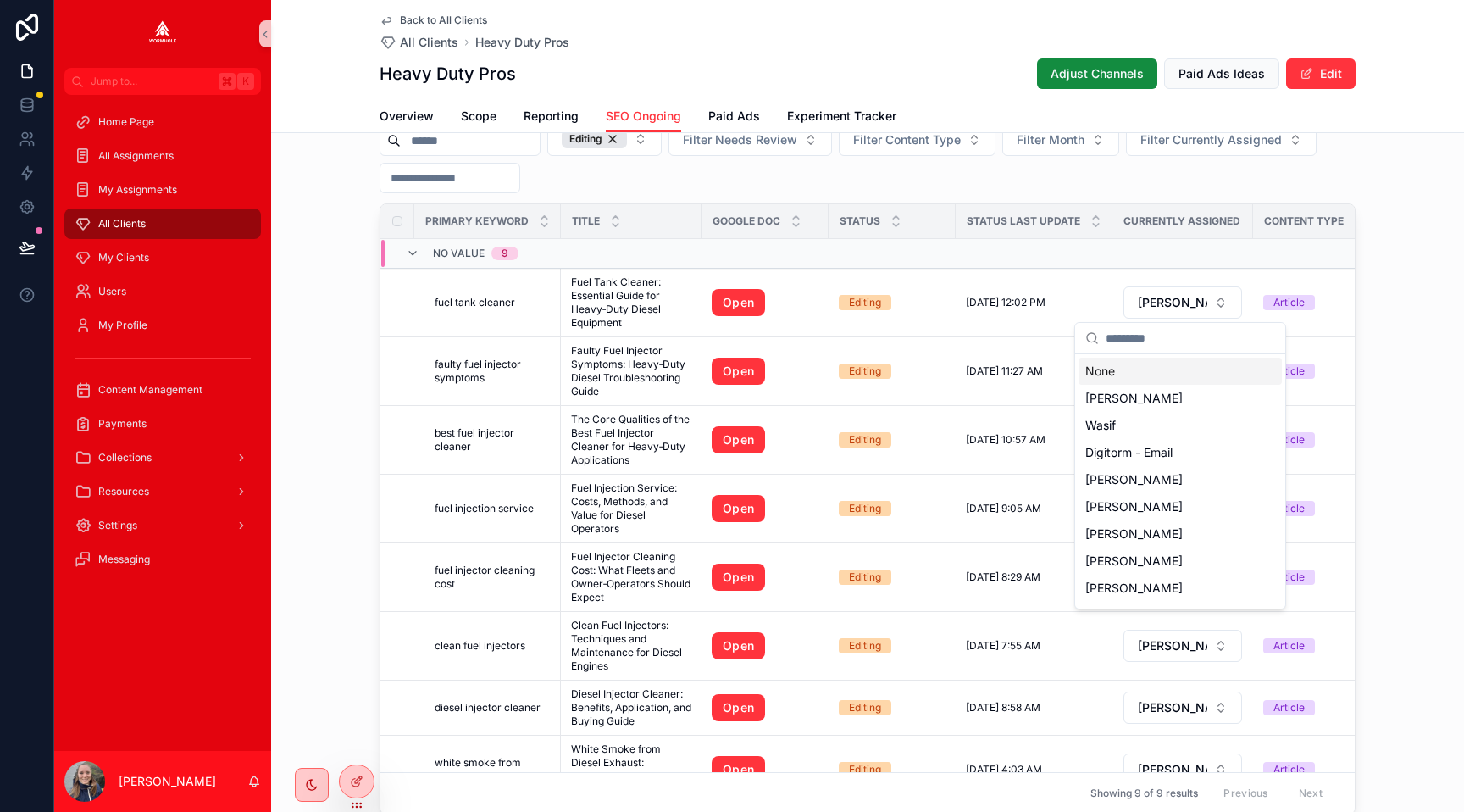
click at [1144, 369] on div "None" at bounding box center [1180, 371] width 203 height 27
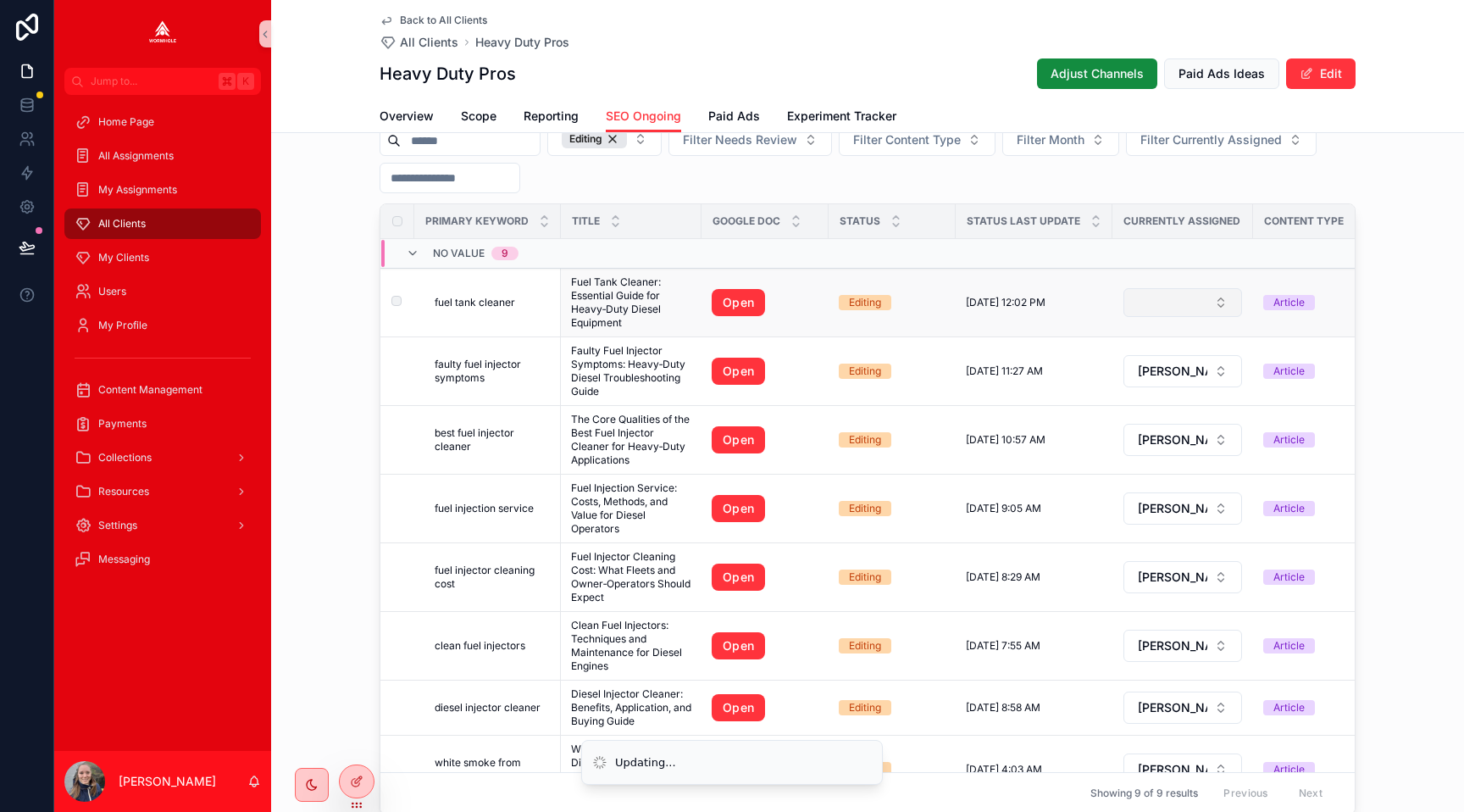
click at [1165, 303] on button "Select Button" at bounding box center [1183, 302] width 119 height 29
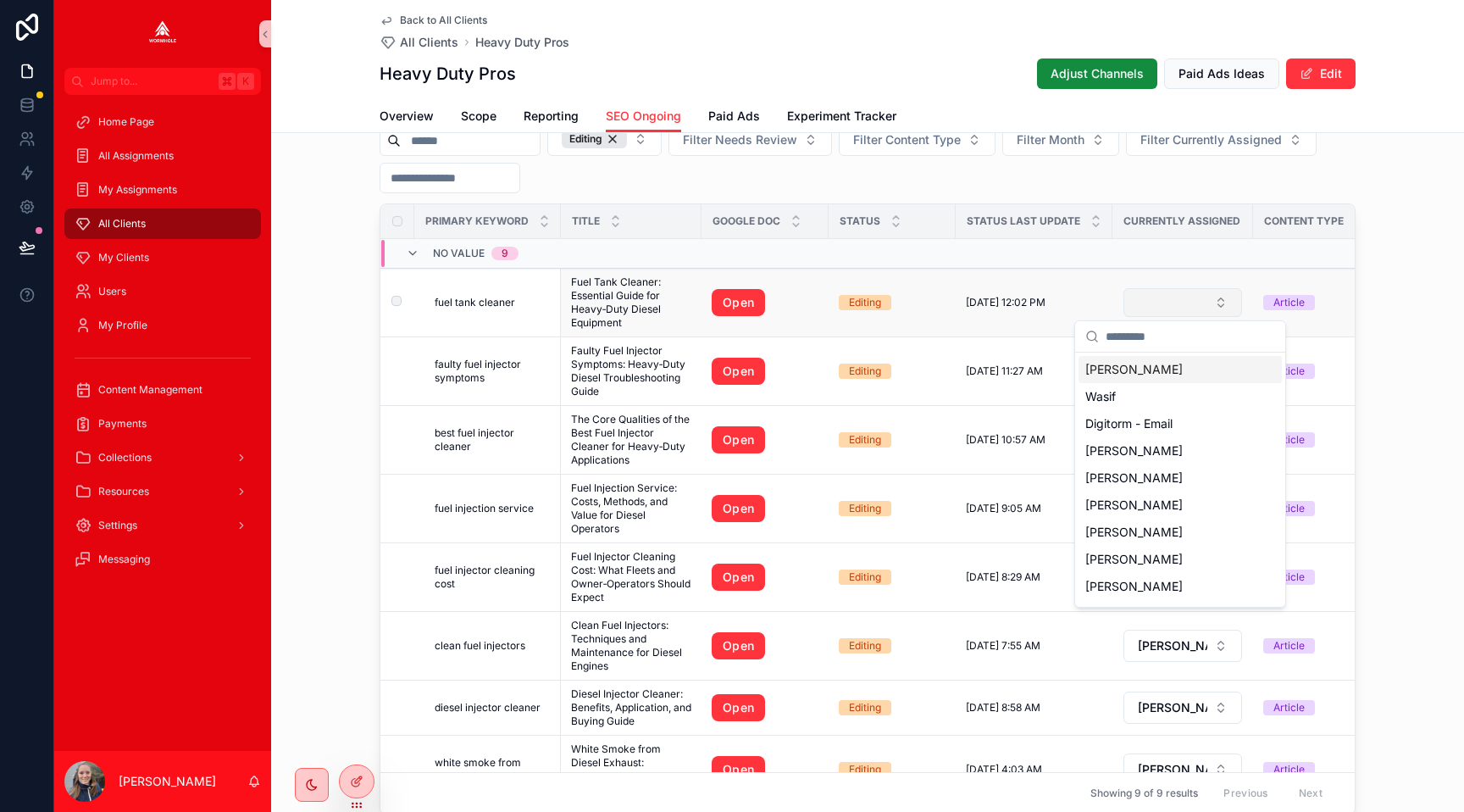
type input "*"
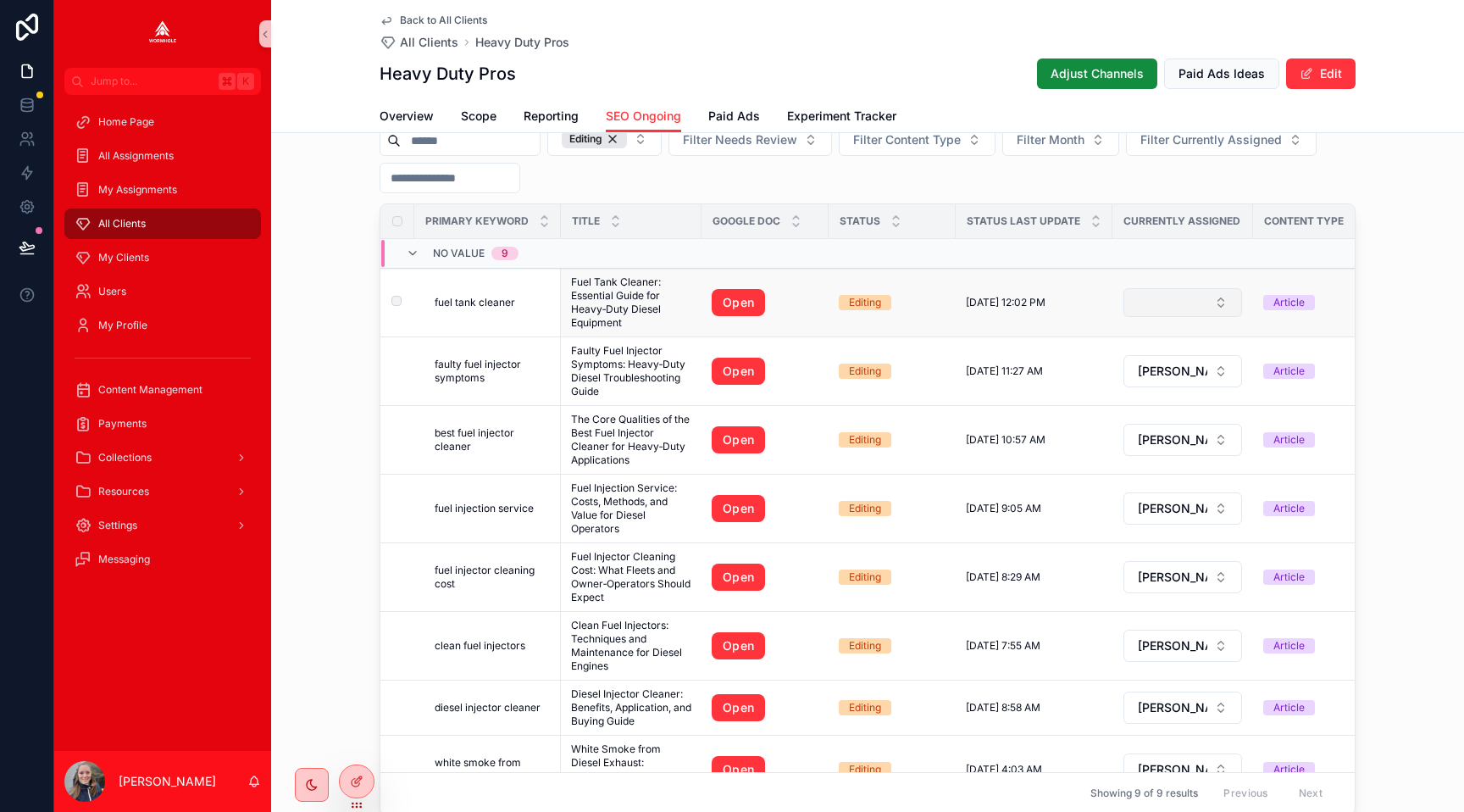
click at [1176, 290] on button "Select Button" at bounding box center [1183, 302] width 119 height 29
type input "***"
click at [1115, 368] on span "[PERSON_NAME]" at bounding box center [1134, 369] width 97 height 17
click at [359, 751] on icon at bounding box center [357, 745] width 14 height 14
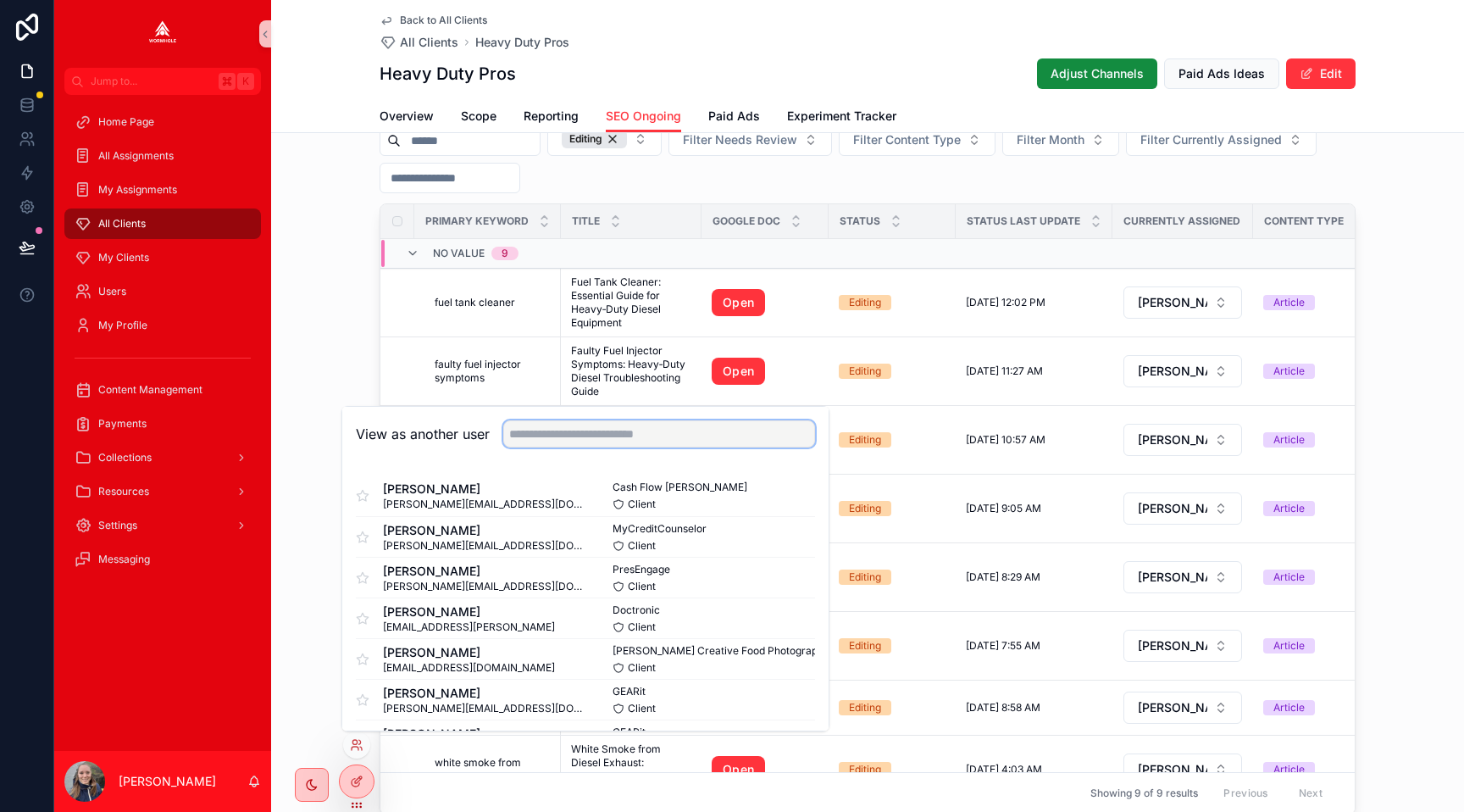
click at [517, 442] on input "text" at bounding box center [659, 434] width 312 height 27
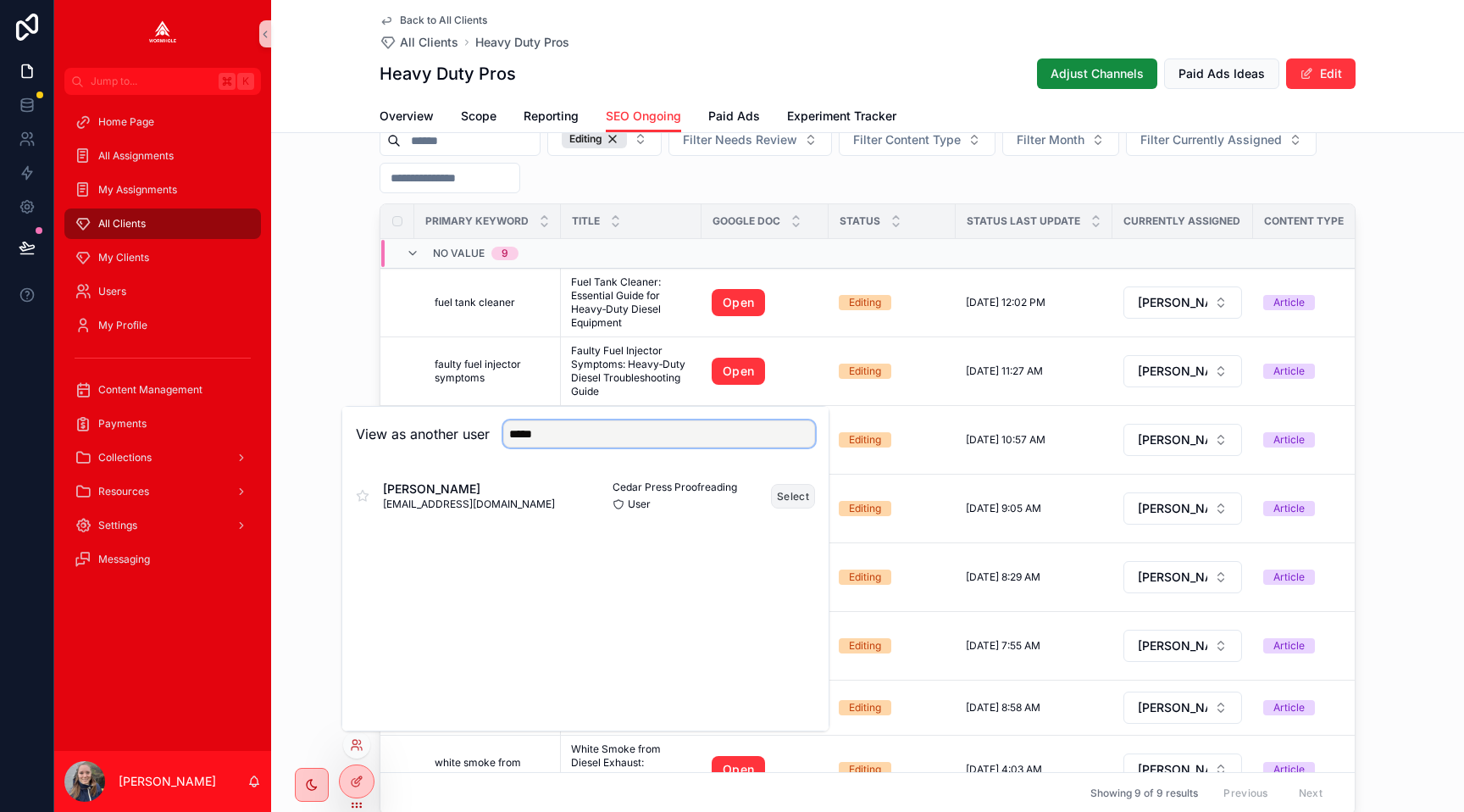
type input "*****"
click at [775, 493] on button "Select" at bounding box center [793, 495] width 44 height 24
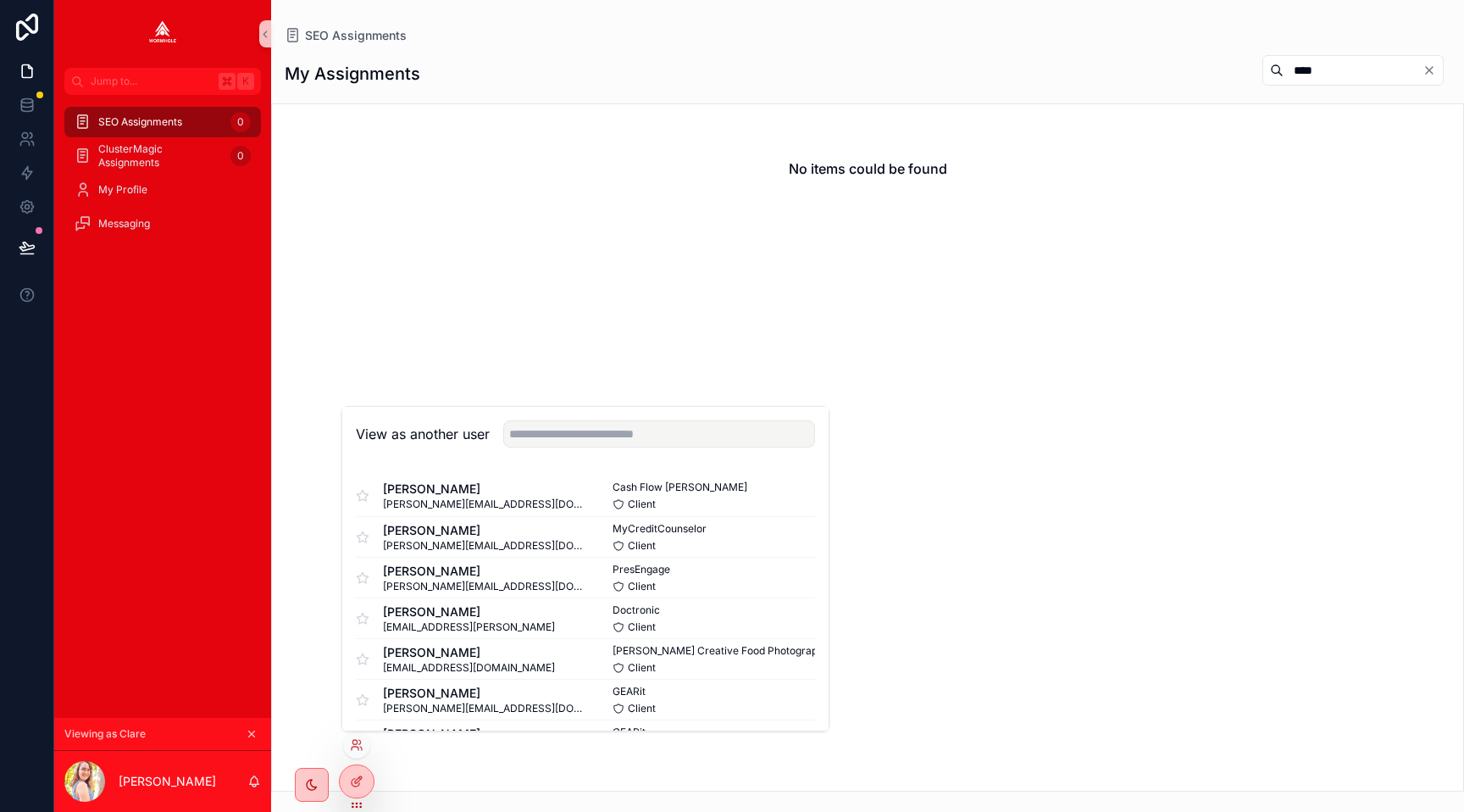
click at [631, 274] on div "No items could be found" at bounding box center [868, 446] width 1194 height 688
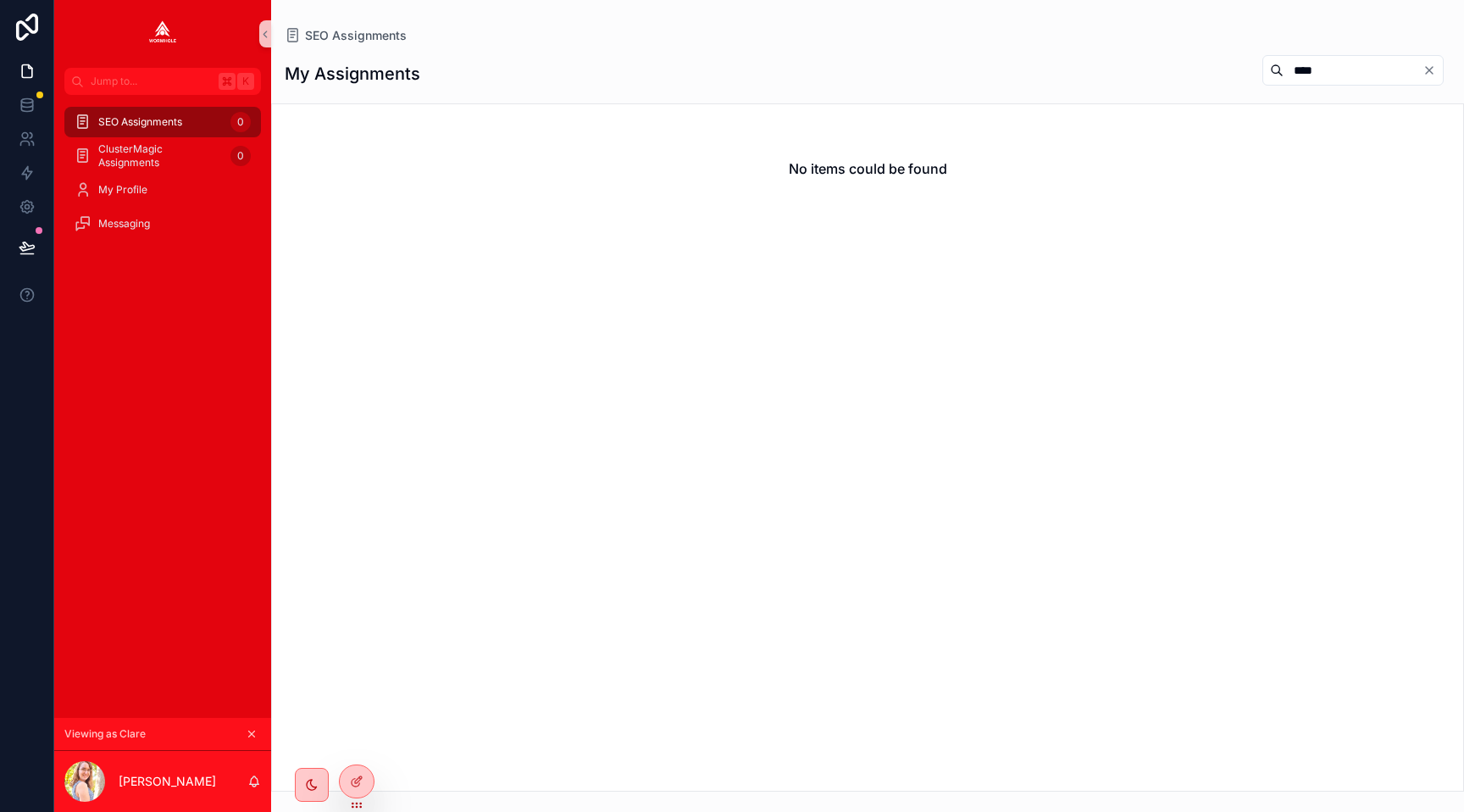
click at [1433, 68] on icon "Clear" at bounding box center [1430, 70] width 14 height 14
click at [879, 69] on div "My Assignments" at bounding box center [868, 74] width 1166 height 39
click at [185, 127] on div "SEO Assignments 0" at bounding box center [162, 123] width 176 height 27
click at [185, 128] on div "SEO Assignments 0" at bounding box center [162, 123] width 176 height 27
click at [362, 783] on icon at bounding box center [357, 781] width 14 height 14
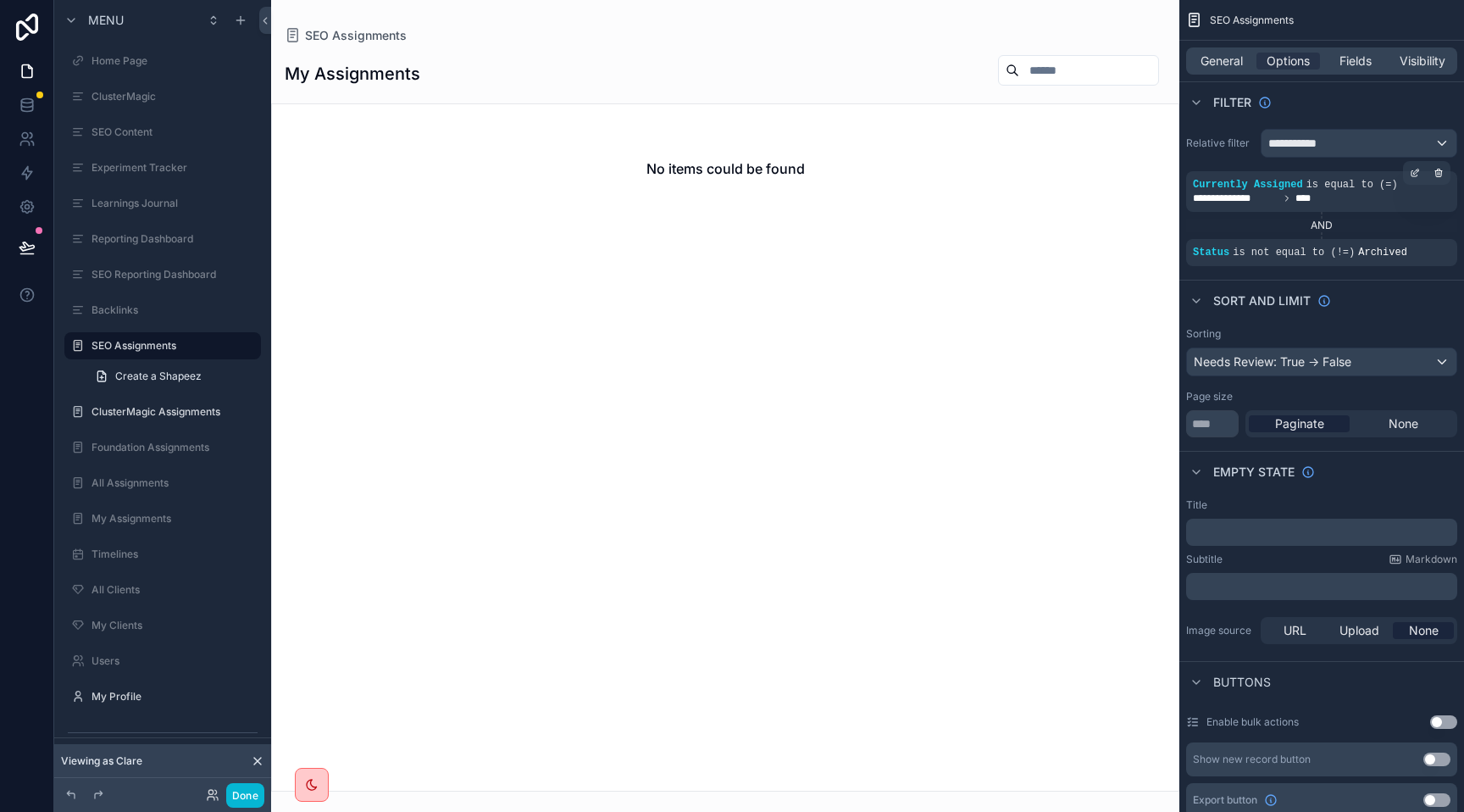
click at [1257, 200] on span "**********" at bounding box center [1236, 198] width 86 height 14
click at [1412, 173] on icon "scrollable content" at bounding box center [1415, 172] width 10 height 10
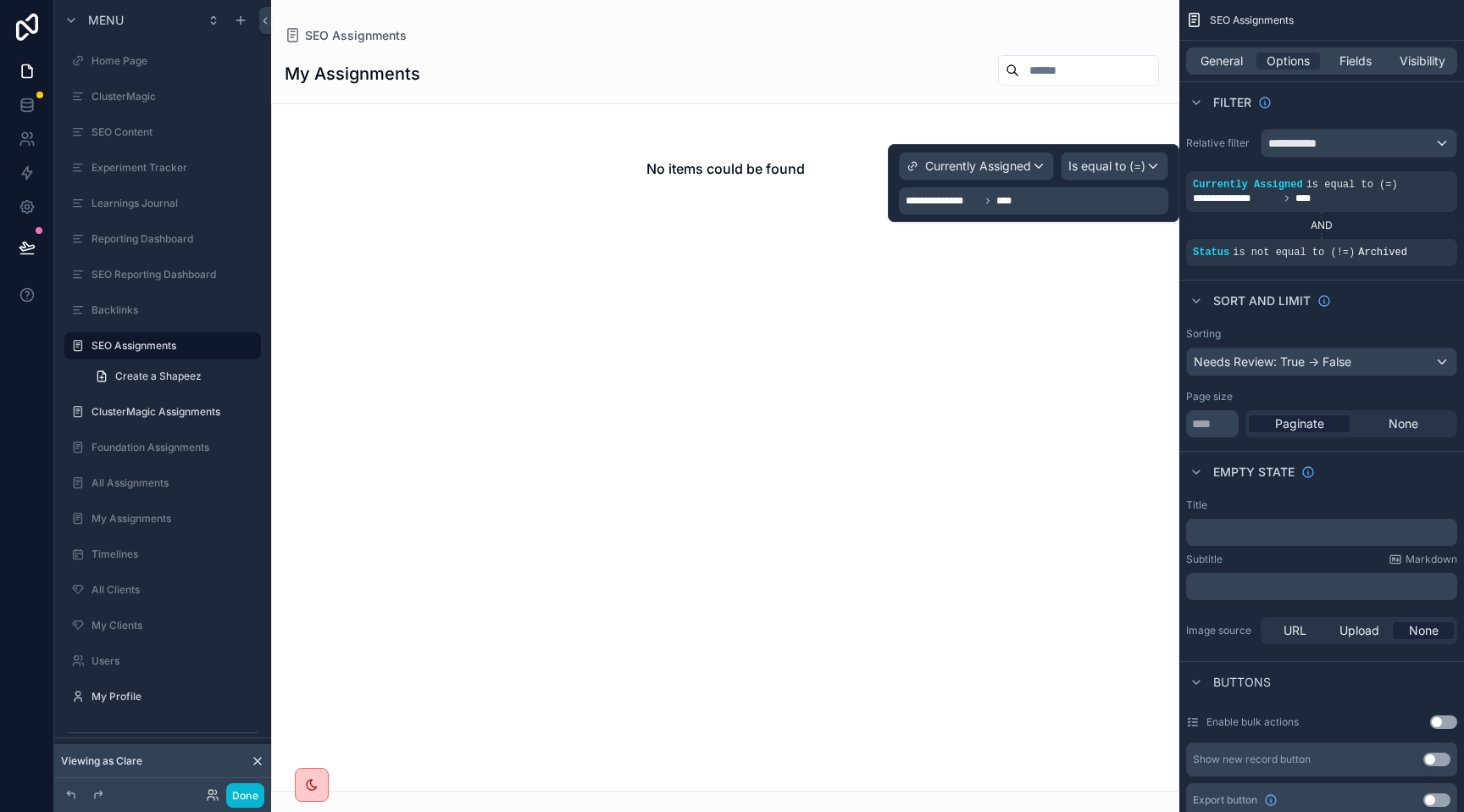
click at [974, 198] on span "**********" at bounding box center [943, 200] width 74 height 14
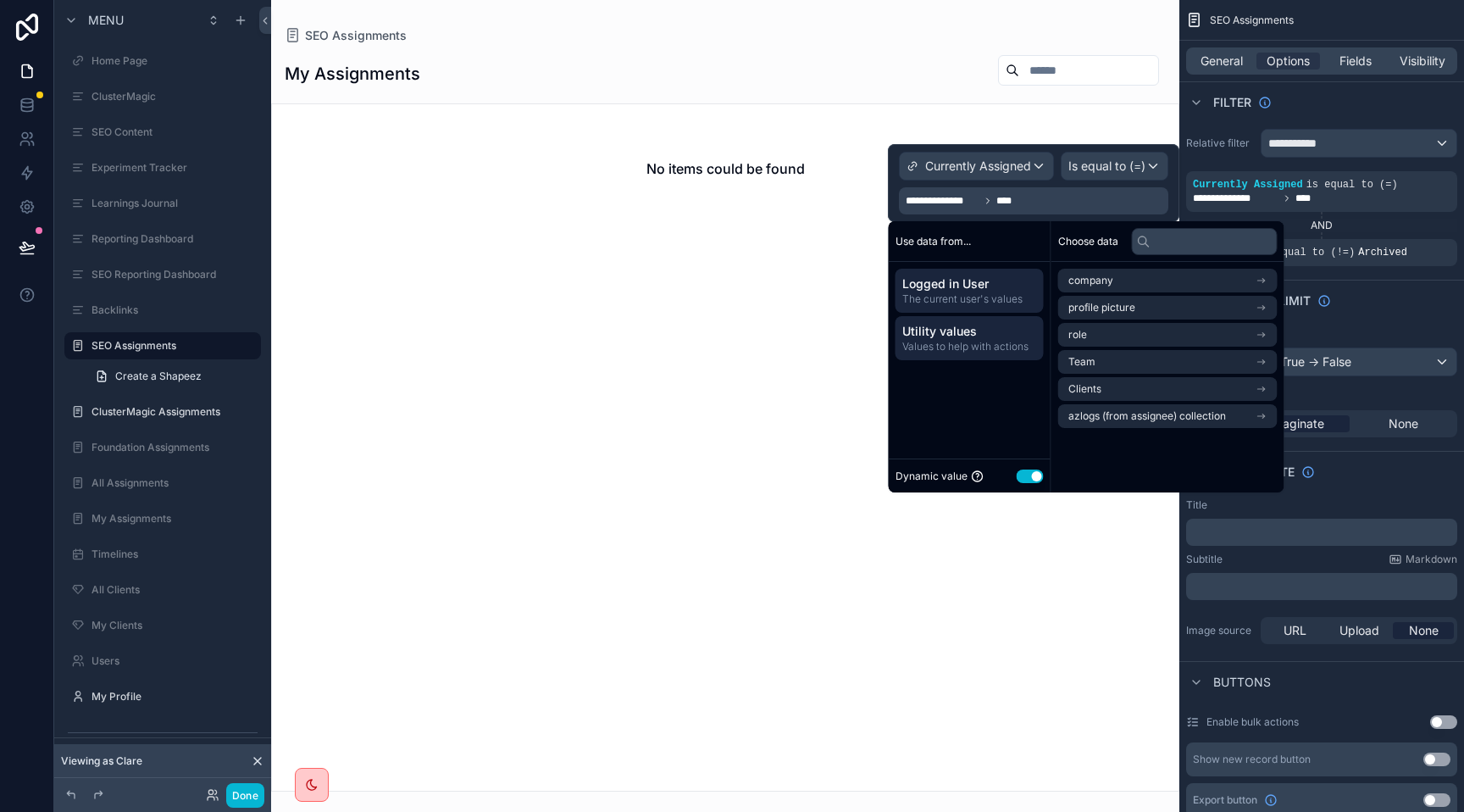
click at [953, 339] on span "Values to help with actions" at bounding box center [970, 346] width 135 height 14
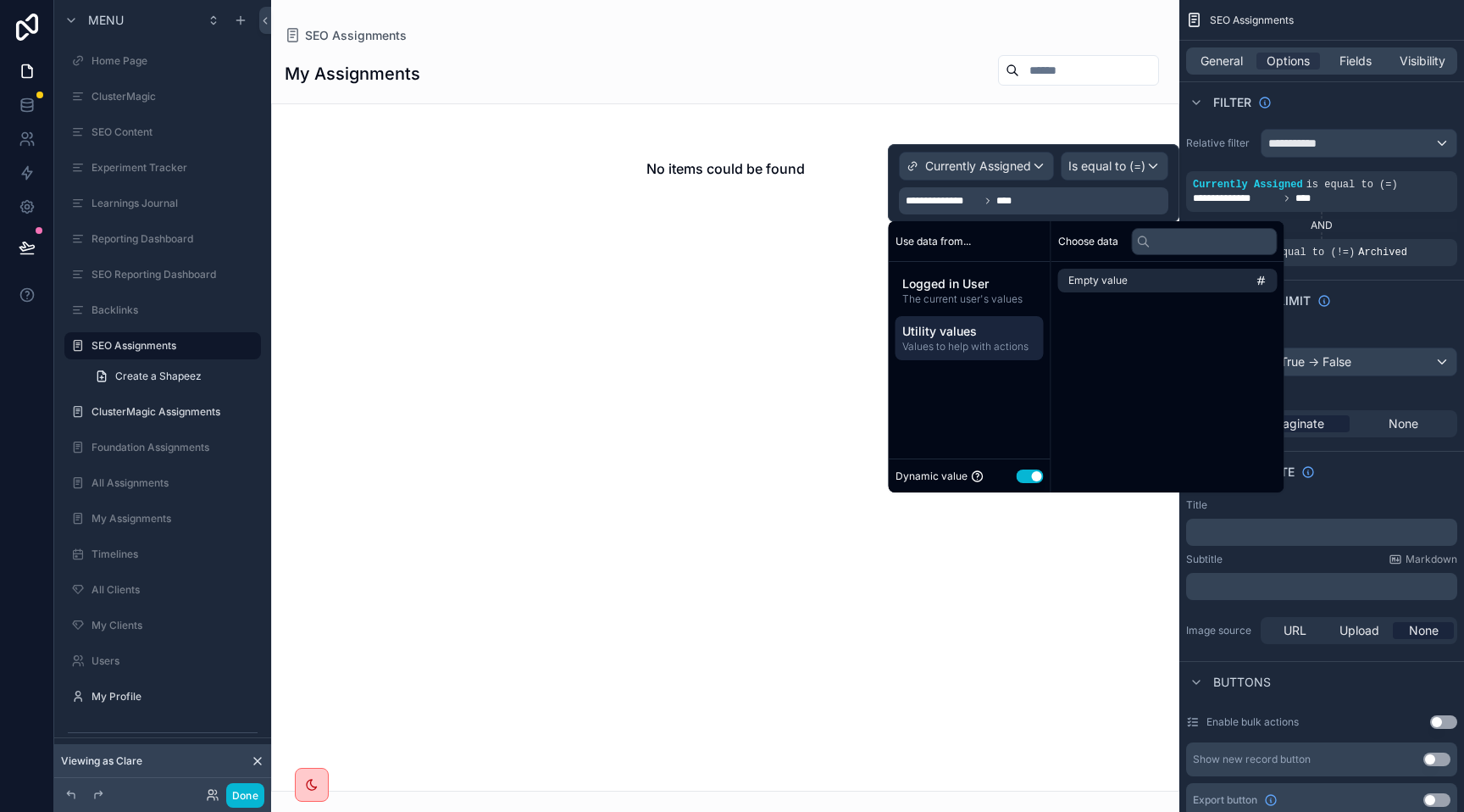
click at [1025, 476] on button "Use setting" at bounding box center [1030, 477] width 27 height 14
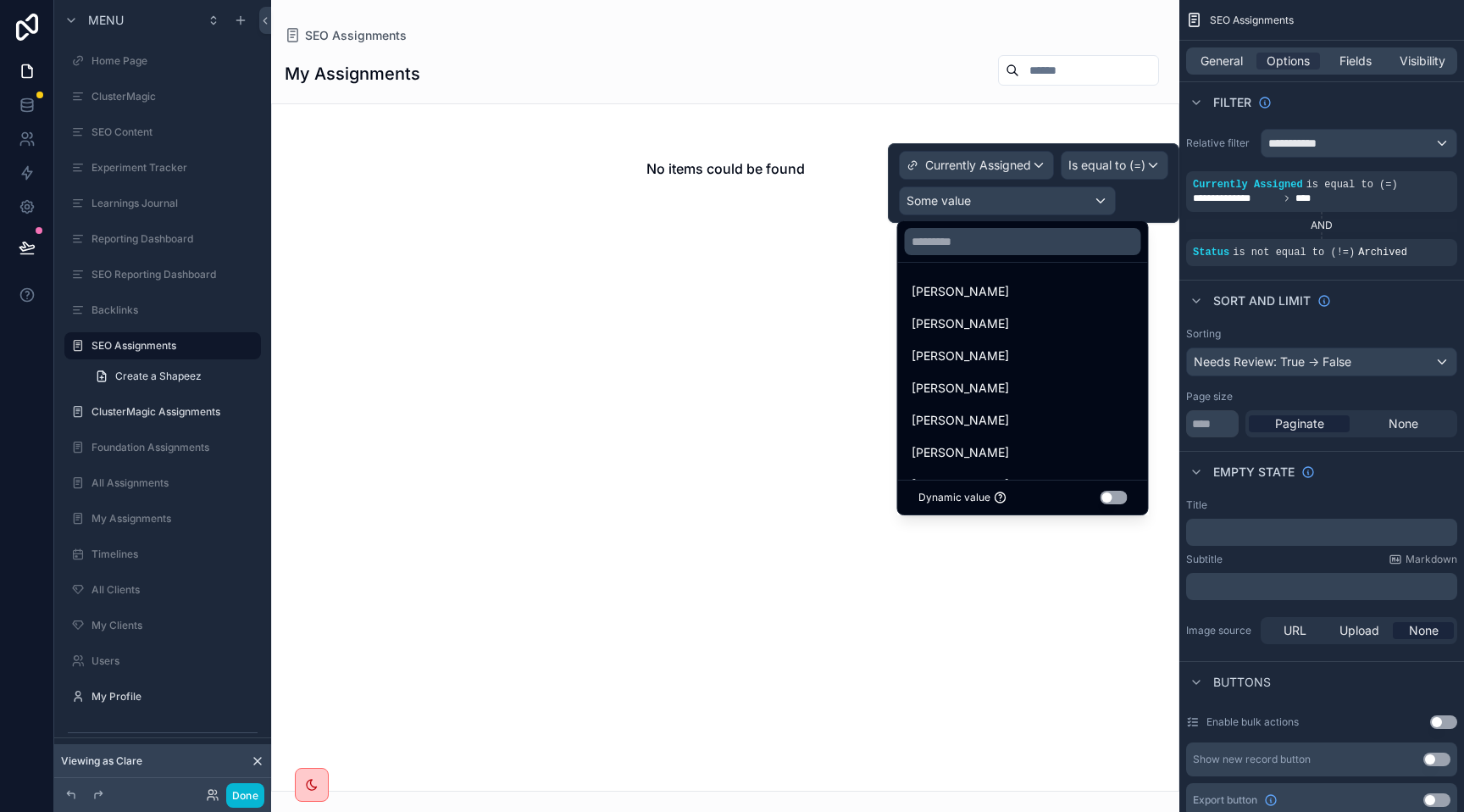
click at [1101, 497] on button "Use setting" at bounding box center [1115, 497] width 27 height 14
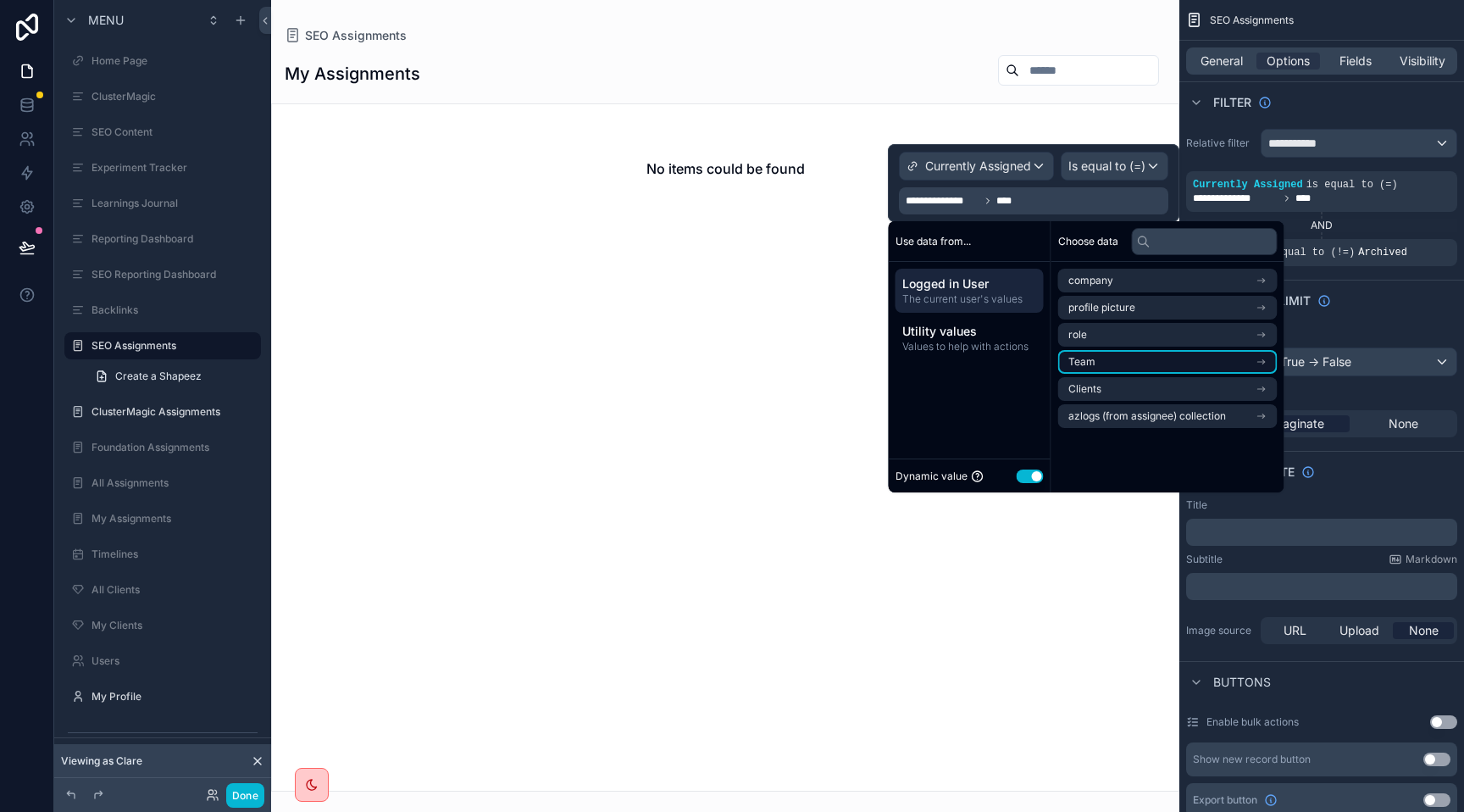
click at [1129, 365] on li "Team" at bounding box center [1168, 362] width 220 height 23
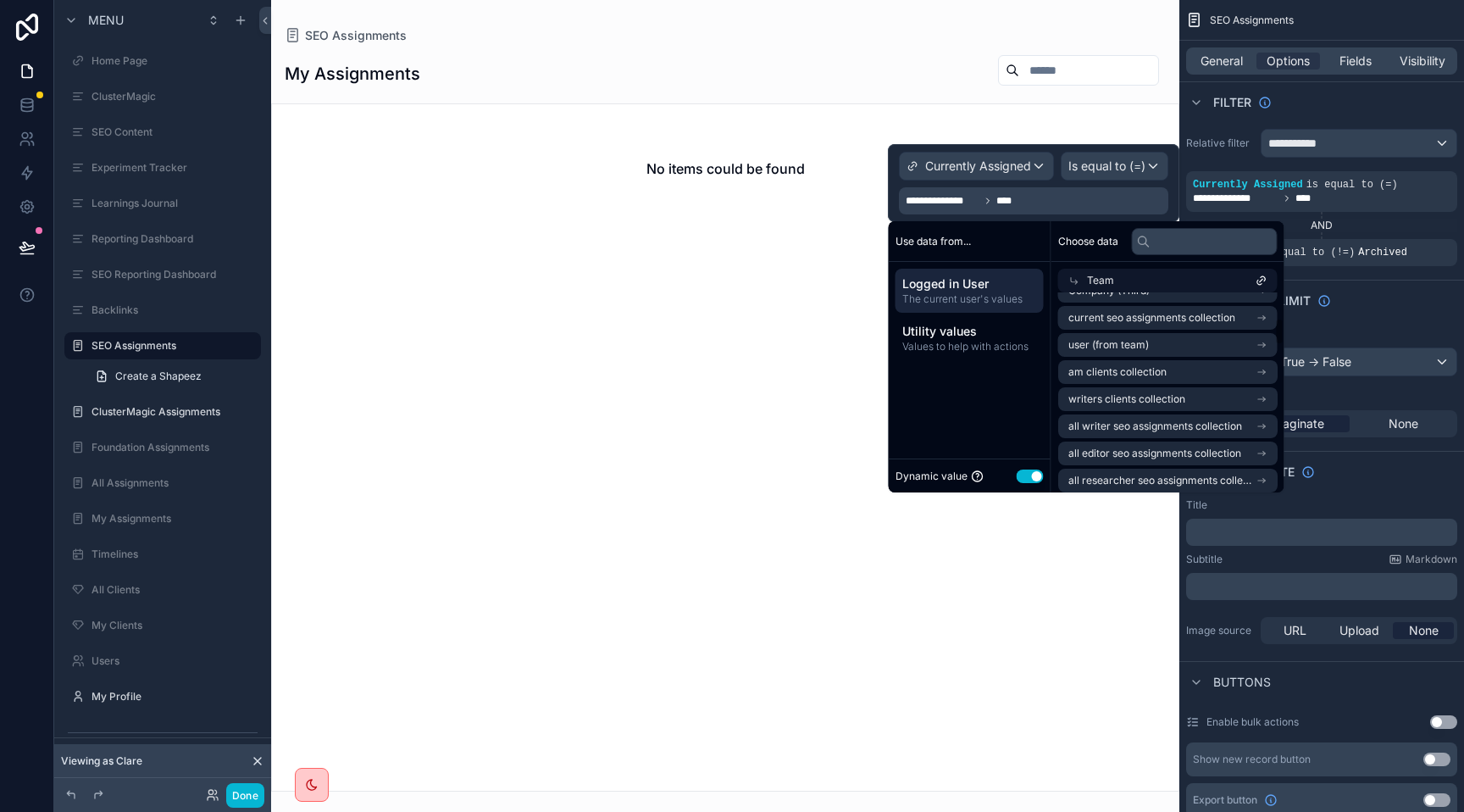
scroll to position [65, 0]
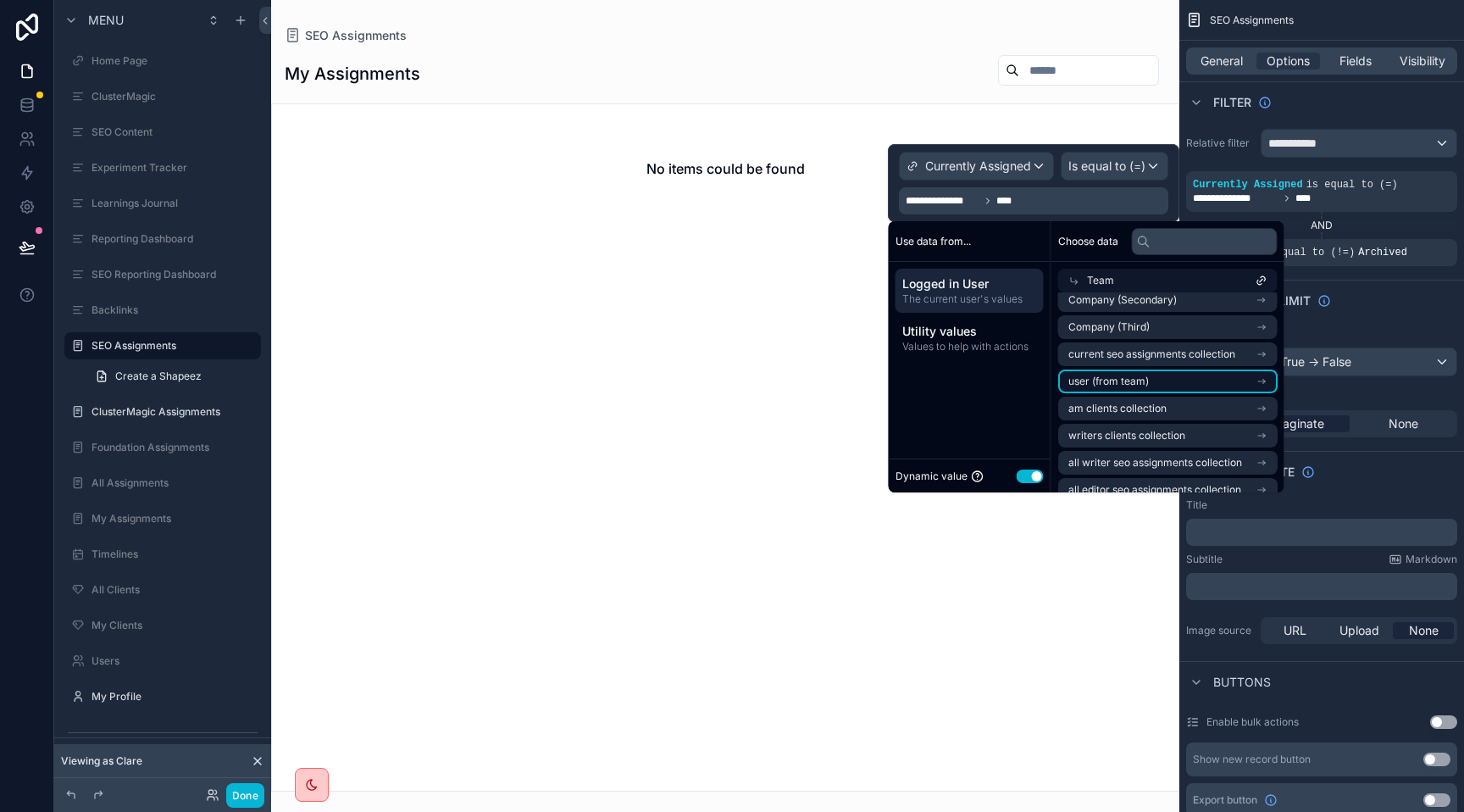
click at [1127, 378] on span "user (from team)" at bounding box center [1109, 381] width 81 height 14
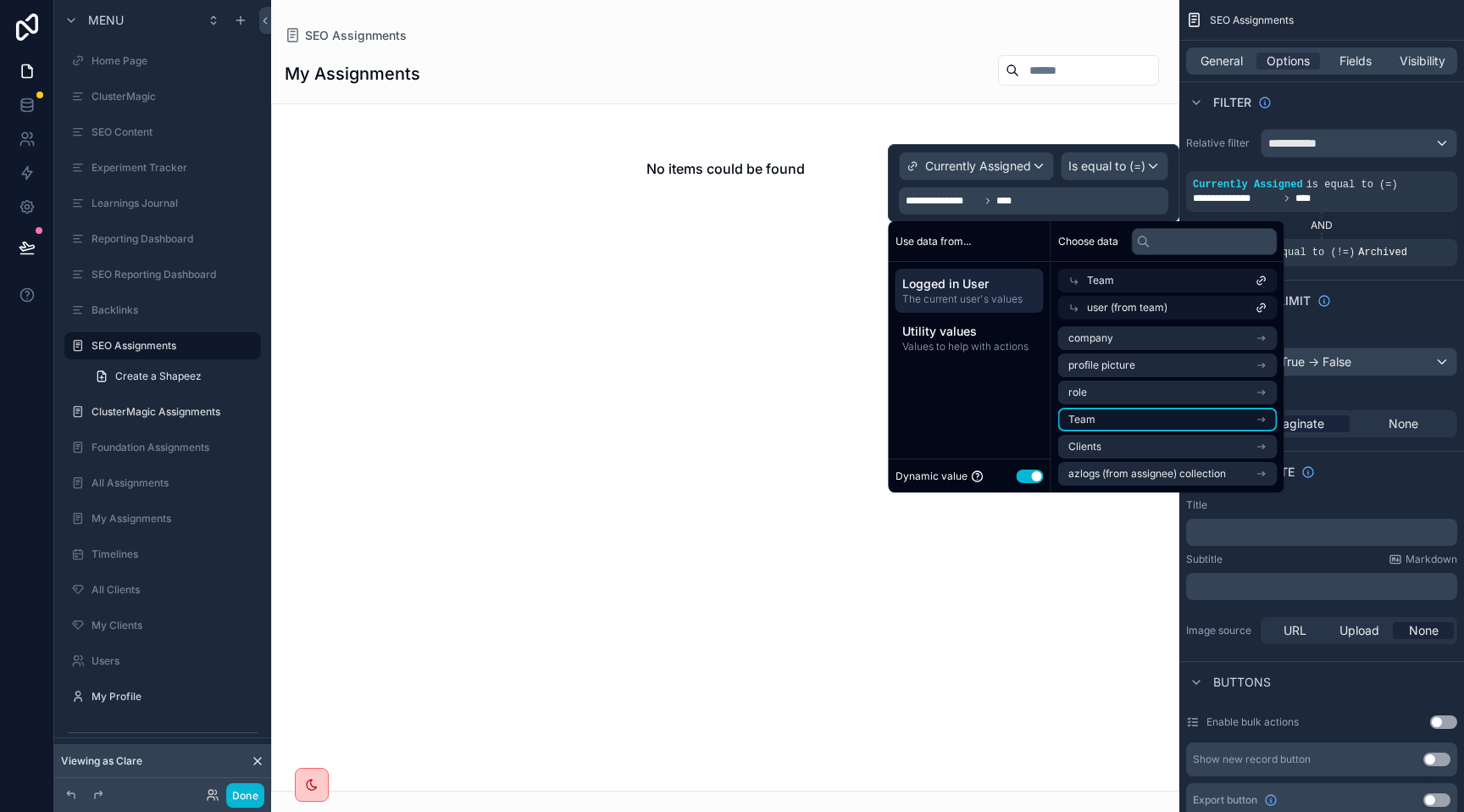
click at [1125, 420] on li "Team" at bounding box center [1168, 419] width 220 height 23
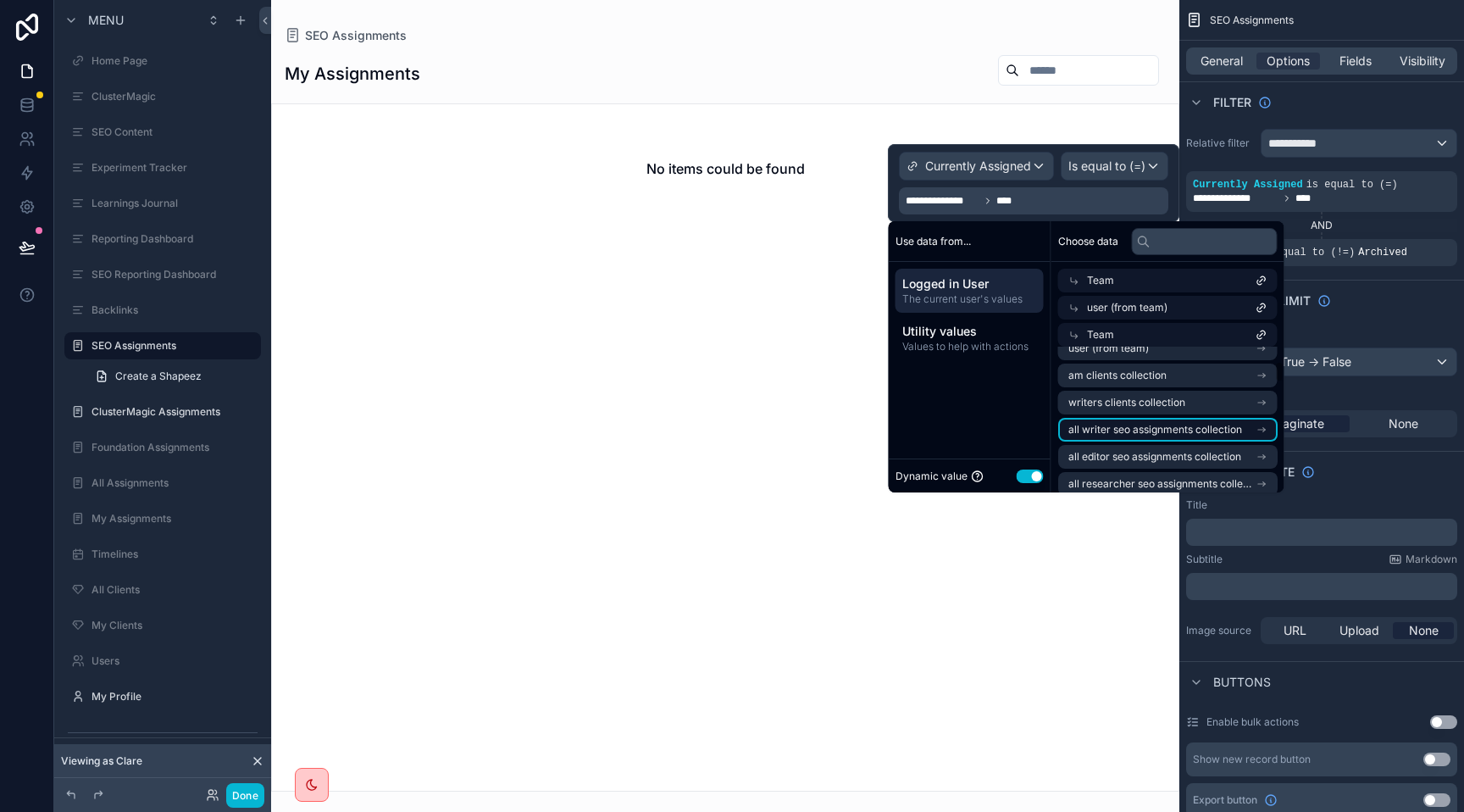
scroll to position [138, 0]
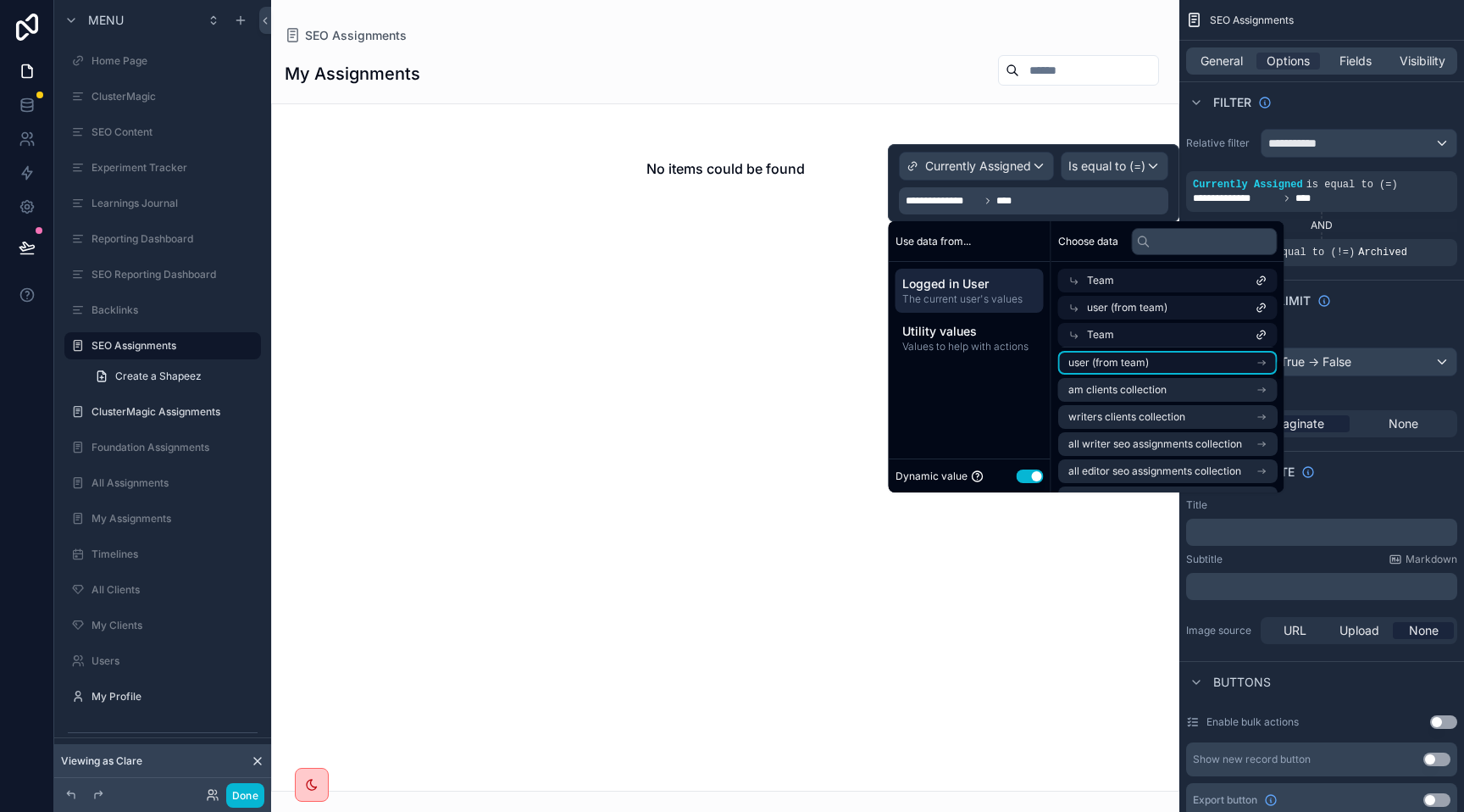
click at [1122, 369] on span "user (from team)" at bounding box center [1109, 363] width 81 height 14
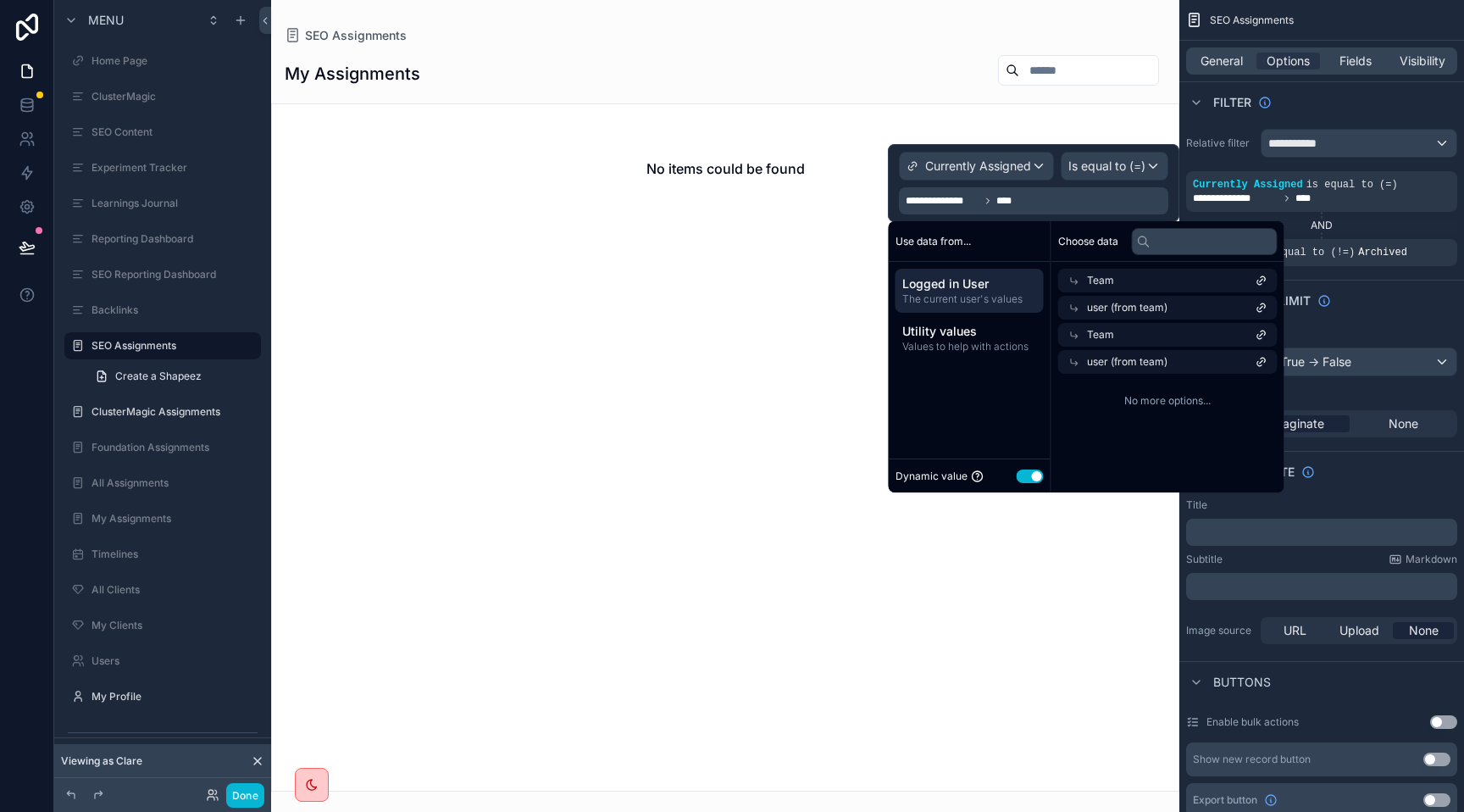
click at [1123, 307] on span "user (from team)" at bounding box center [1127, 307] width 81 height 14
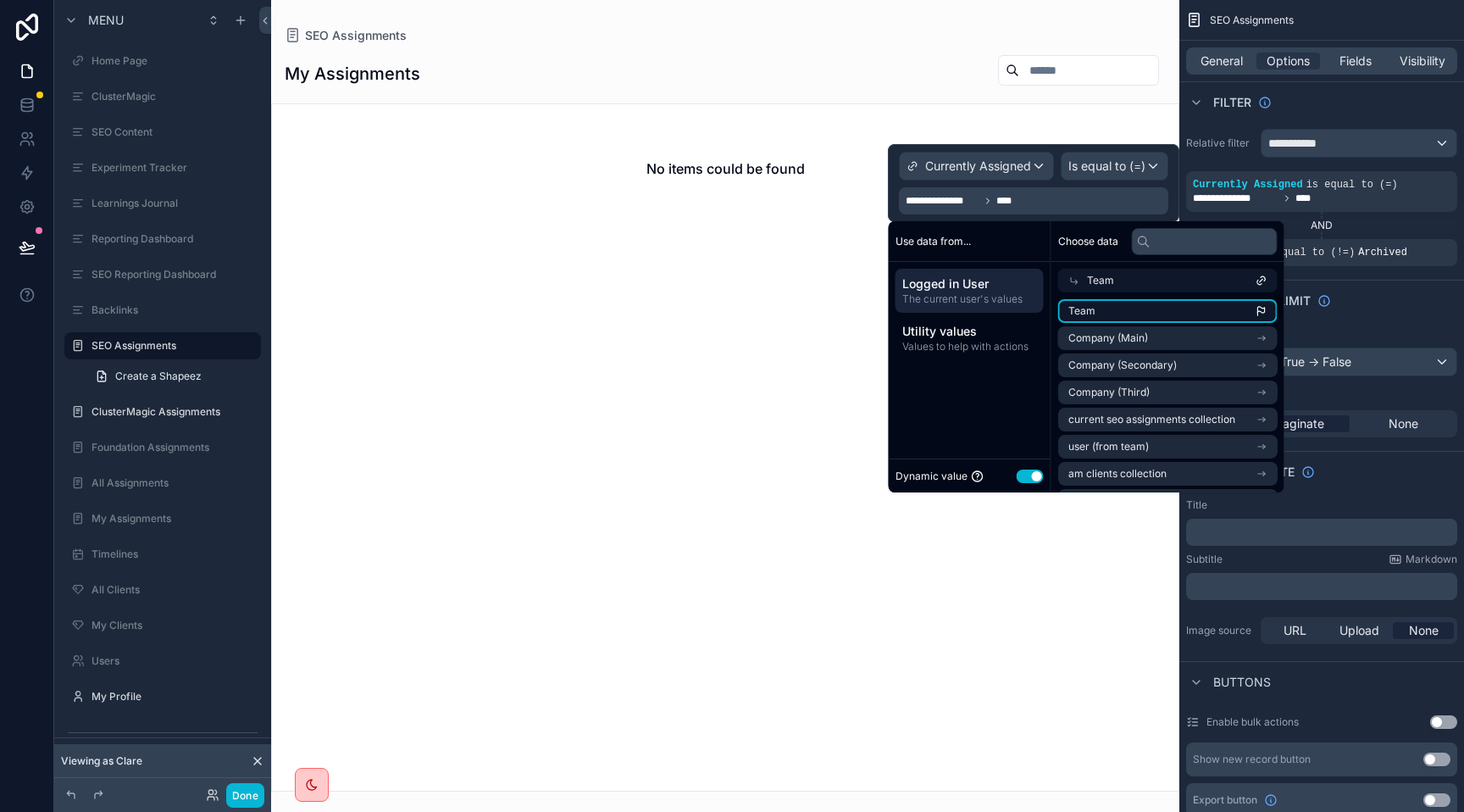
click at [1116, 305] on li "Team" at bounding box center [1168, 311] width 220 height 23
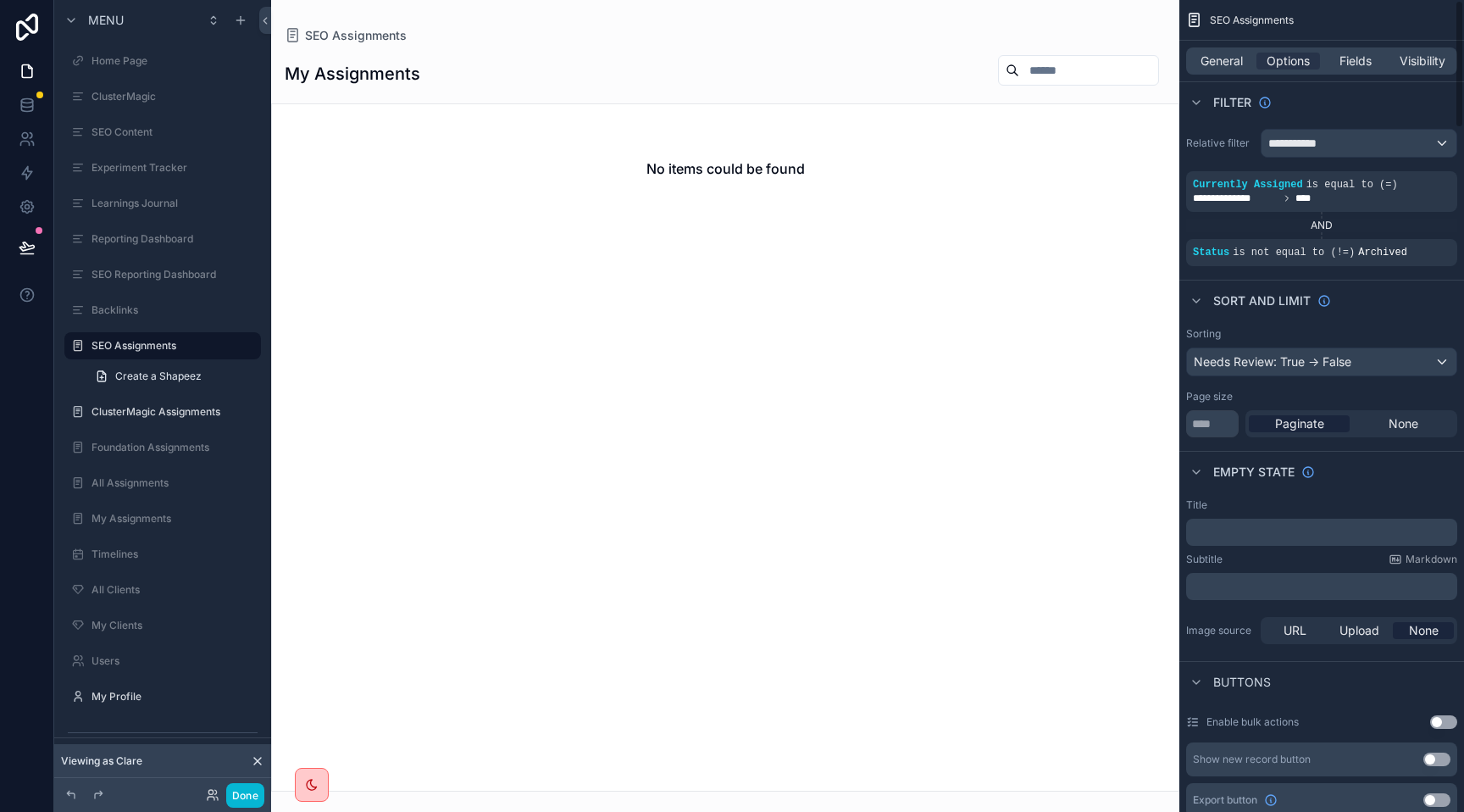
click at [1405, 221] on div "AND" at bounding box center [1322, 226] width 271 height 14
click at [233, 793] on button "Done" at bounding box center [245, 794] width 38 height 24
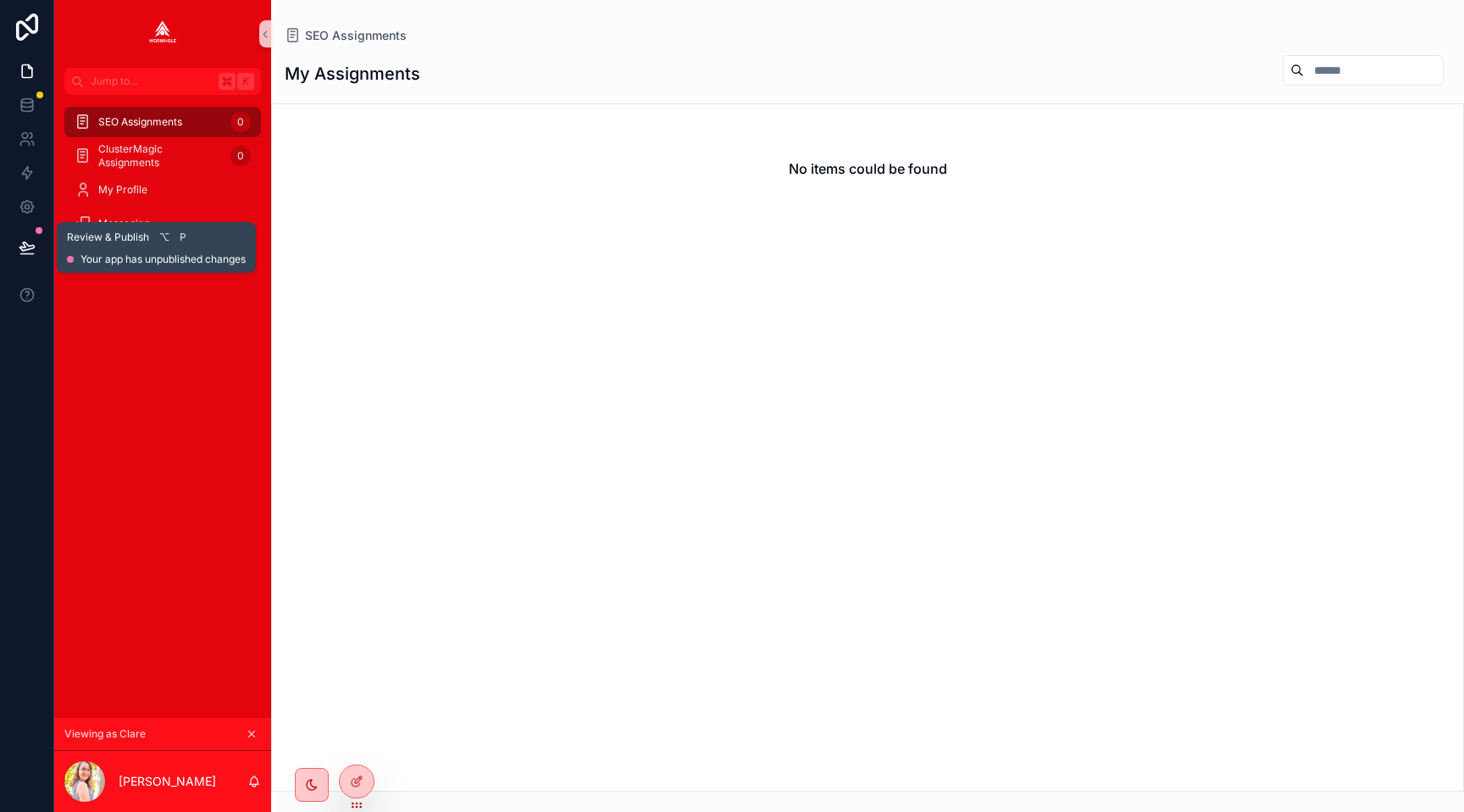
click at [30, 250] on icon at bounding box center [26, 247] width 17 height 17
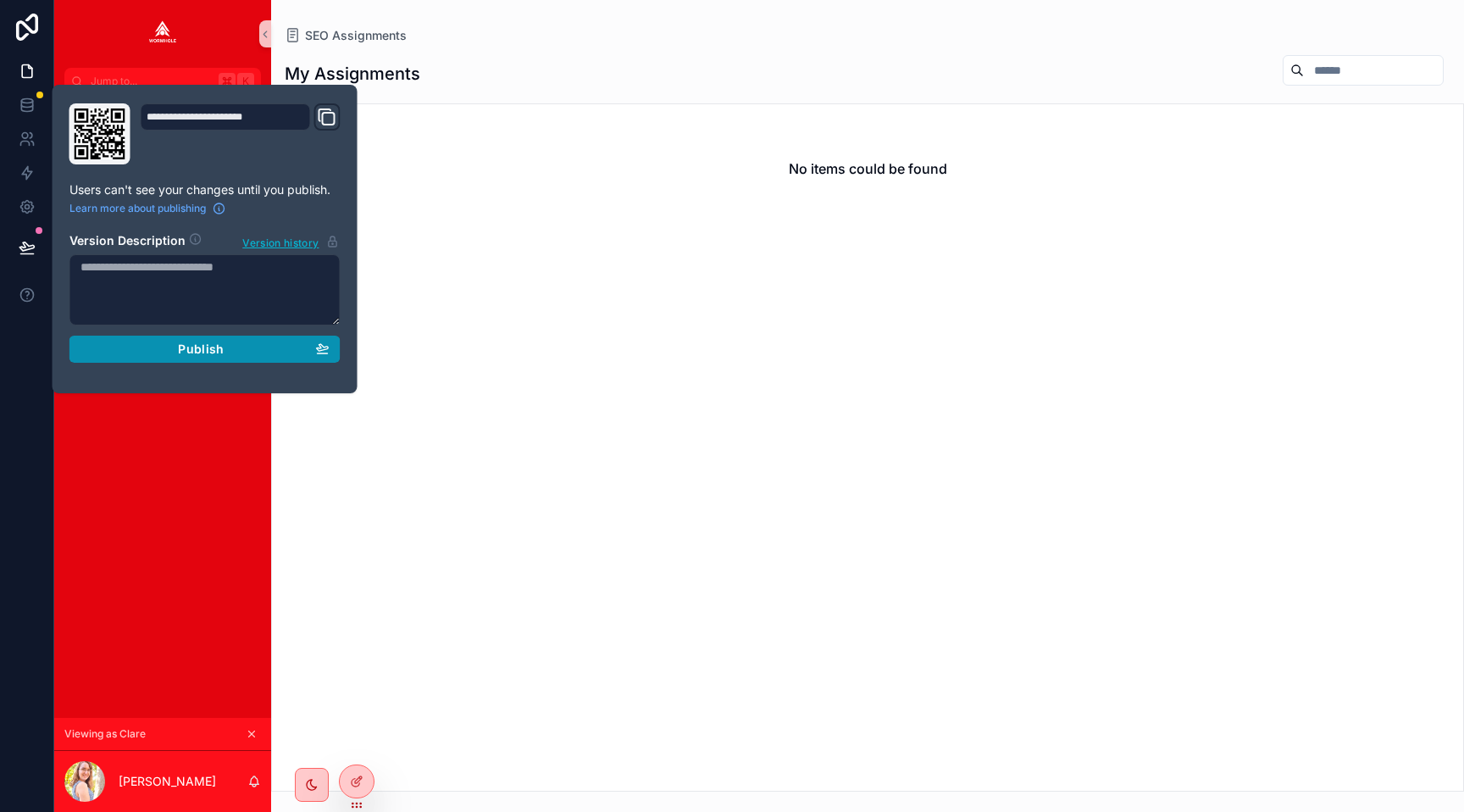
click at [227, 347] on div "Publish" at bounding box center [205, 349] width 249 height 16
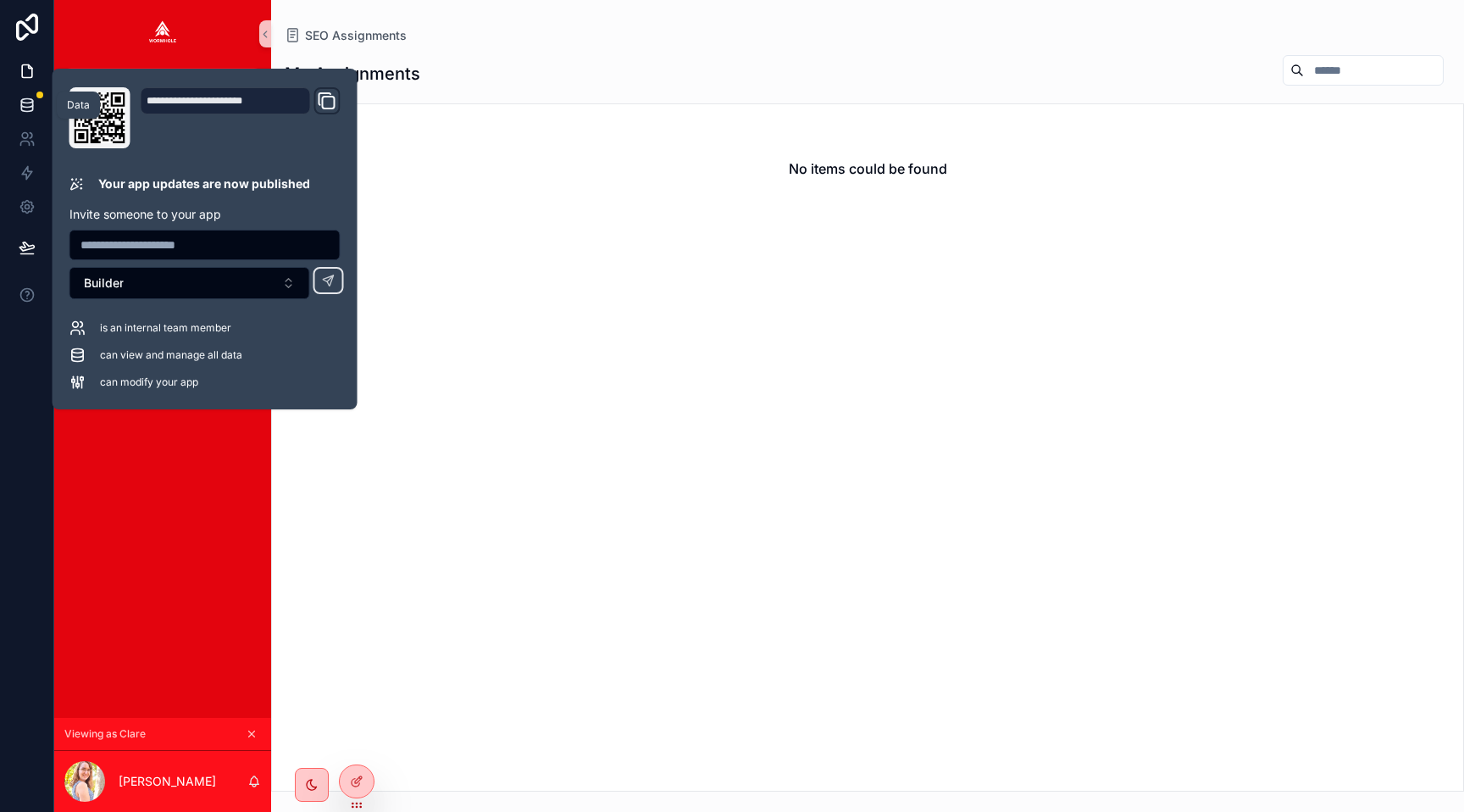
click at [24, 96] on icon at bounding box center [26, 104] width 17 height 17
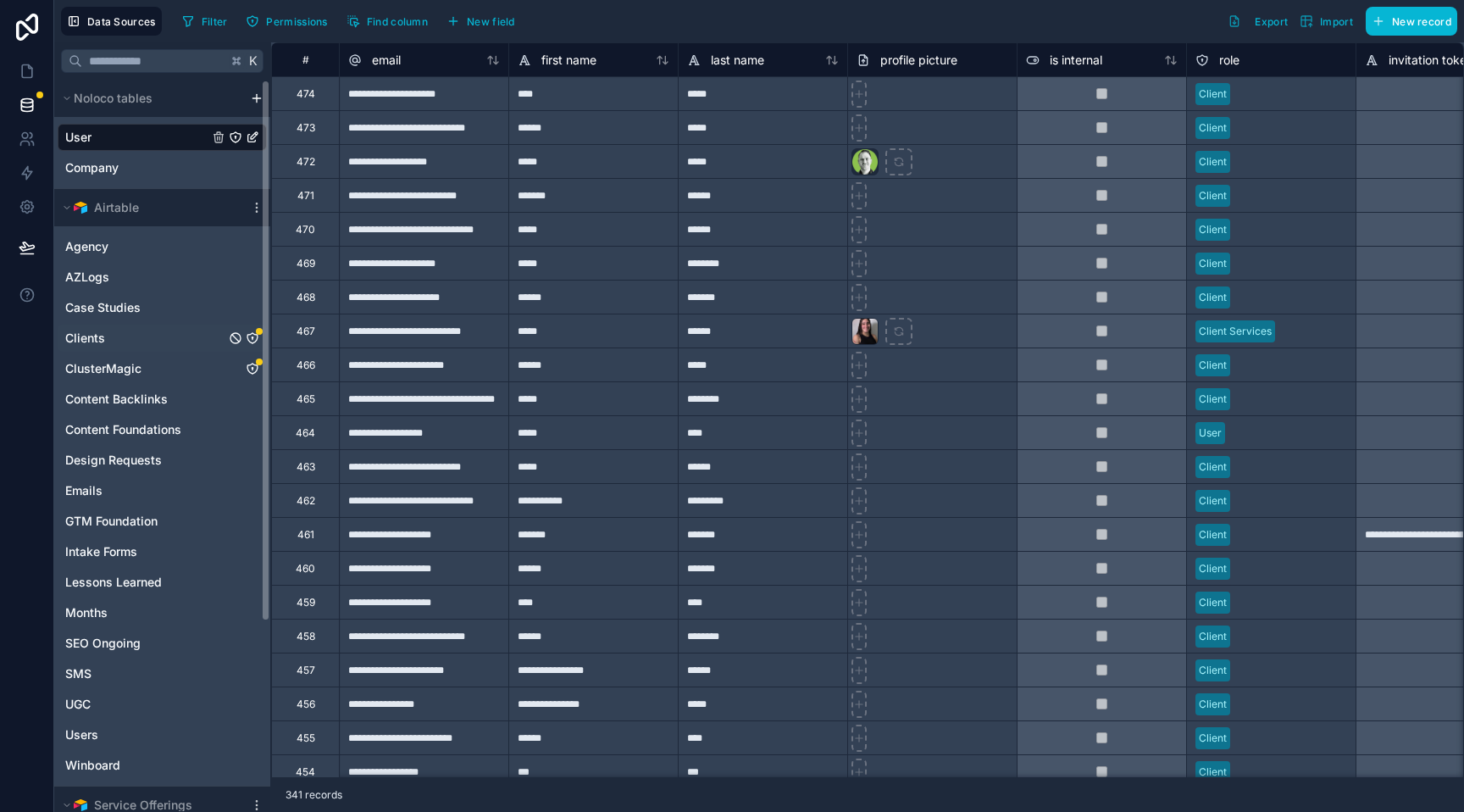
click at [251, 338] on icon "Clients" at bounding box center [253, 338] width 14 height 14
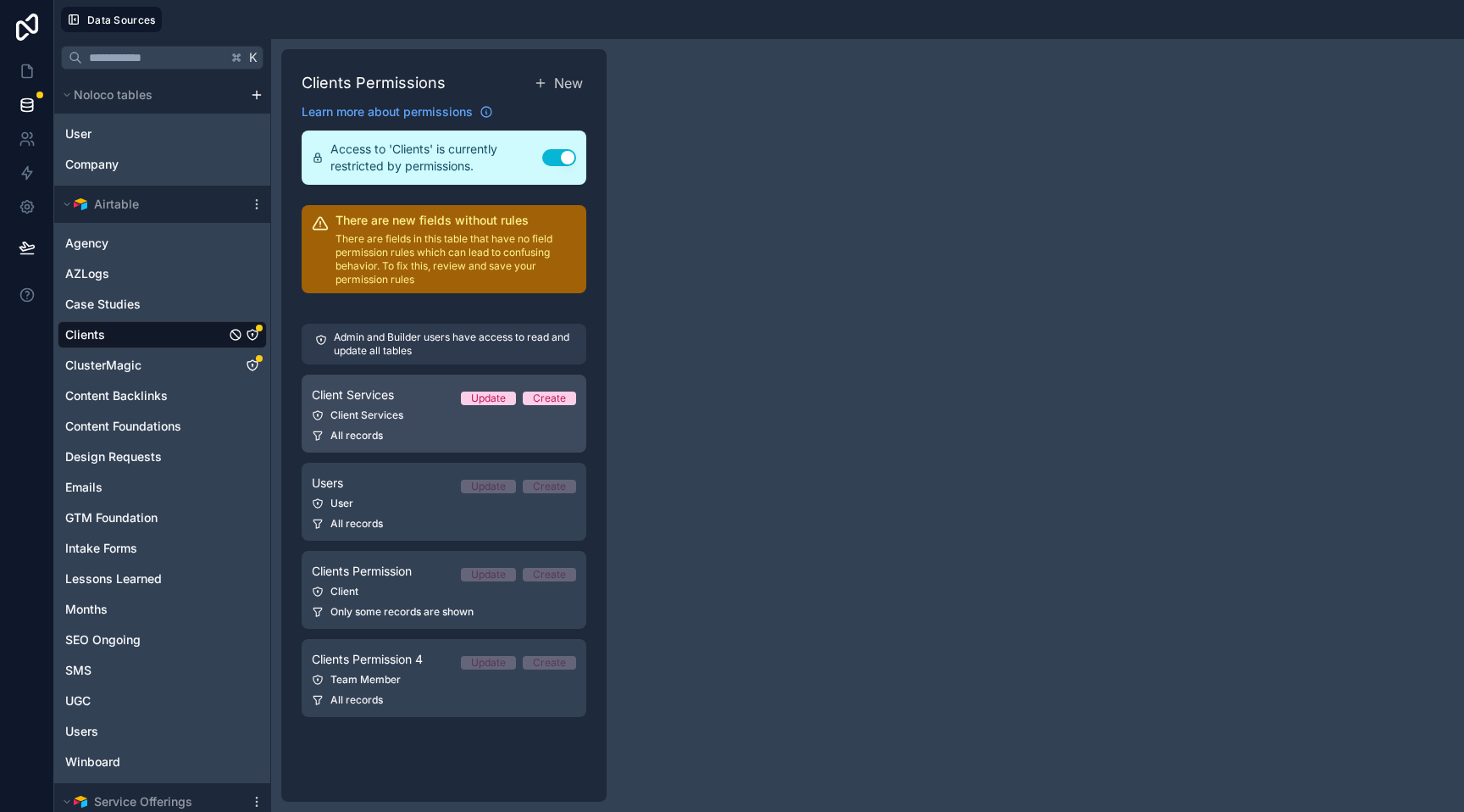
click at [450, 424] on link "Client Services Update Create Client Services All records" at bounding box center [444, 413] width 285 height 78
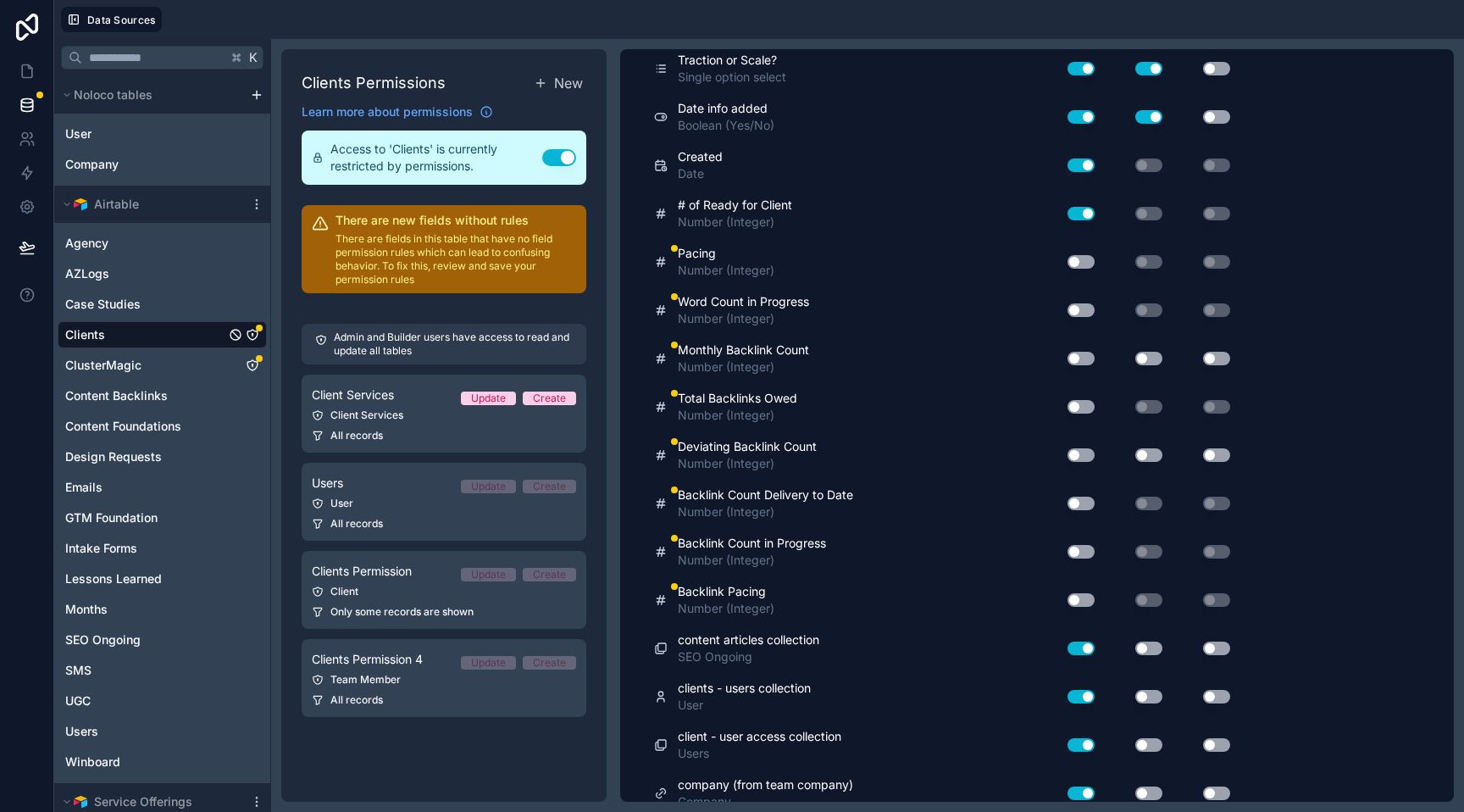
scroll to position [6280, 0]
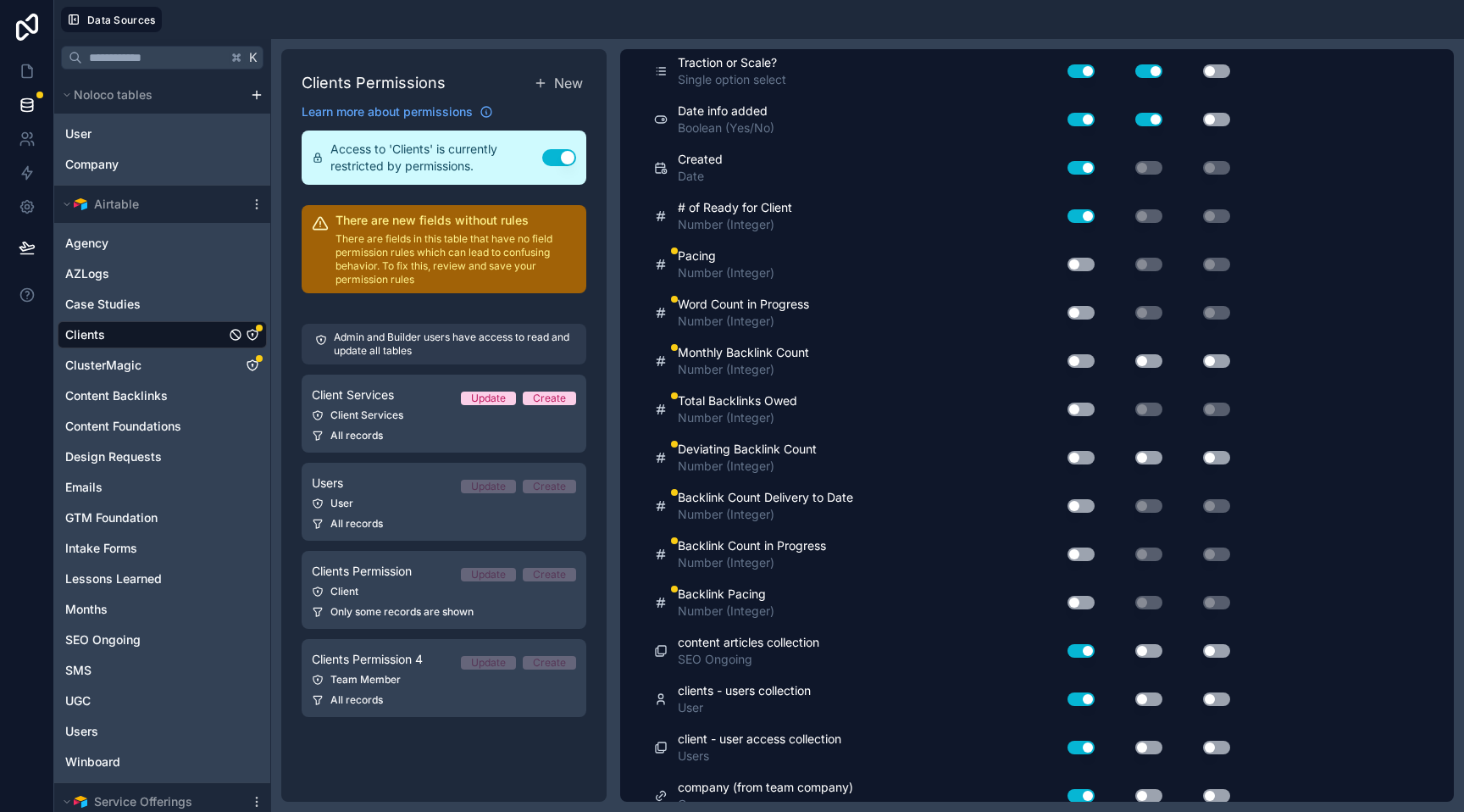
click at [1081, 265] on button "Use setting" at bounding box center [1082, 265] width 27 height 14
click at [1082, 310] on button "Use setting" at bounding box center [1082, 312] width 27 height 14
click at [1071, 407] on button "Use setting" at bounding box center [1082, 409] width 27 height 14
click at [1073, 496] on div "Use setting" at bounding box center [1075, 506] width 54 height 27
click at [1073, 503] on button "Use setting" at bounding box center [1082, 506] width 27 height 14
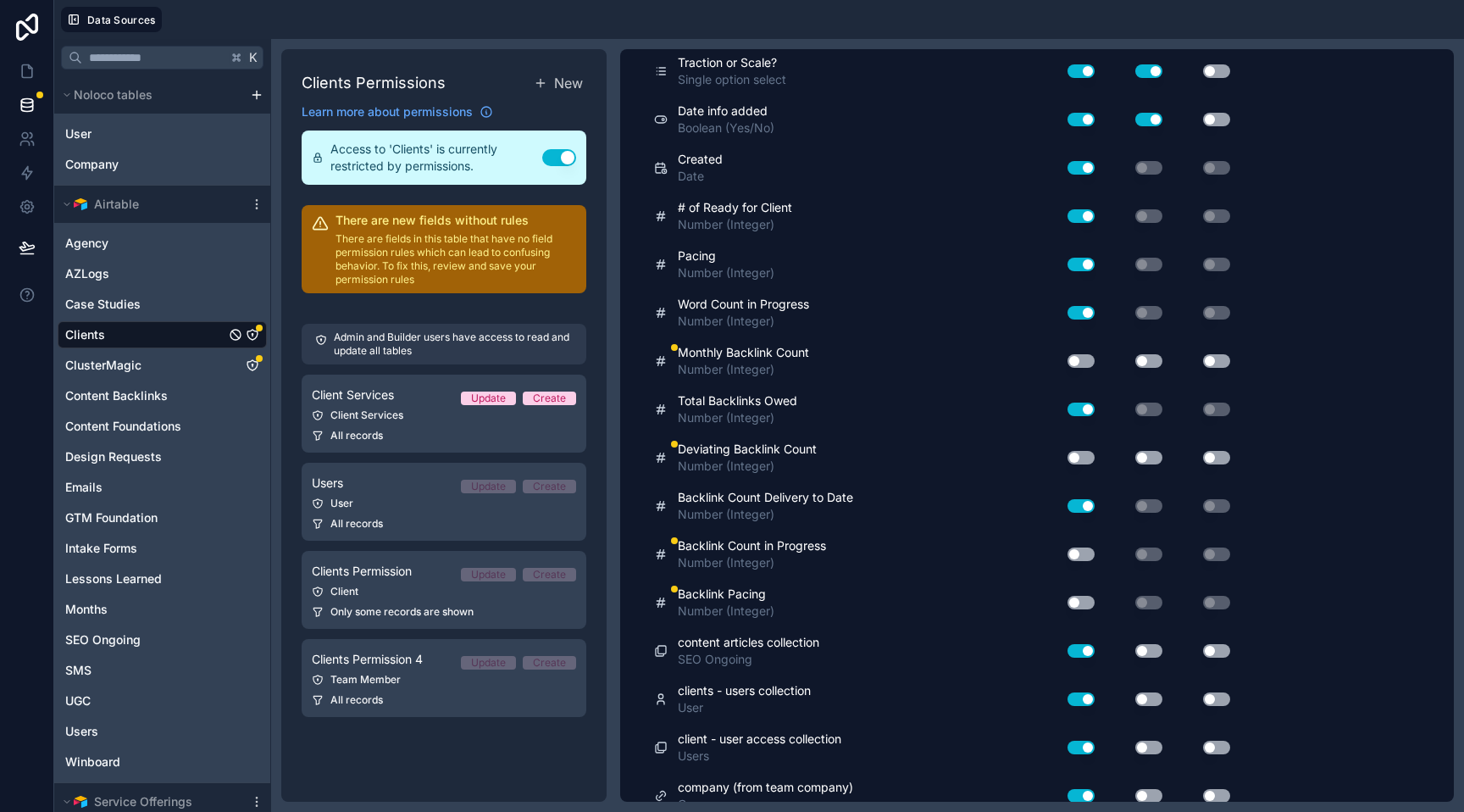
click at [1074, 544] on div "Use setting" at bounding box center [1075, 554] width 54 height 27
click at [1076, 550] on button "Use setting" at bounding box center [1082, 554] width 27 height 14
click at [1078, 607] on button "Use setting" at bounding box center [1082, 602] width 27 height 14
click at [1078, 602] on button "Use setting" at bounding box center [1082, 602] width 27 height 14
click at [1085, 599] on button "Use setting" at bounding box center [1082, 602] width 27 height 14
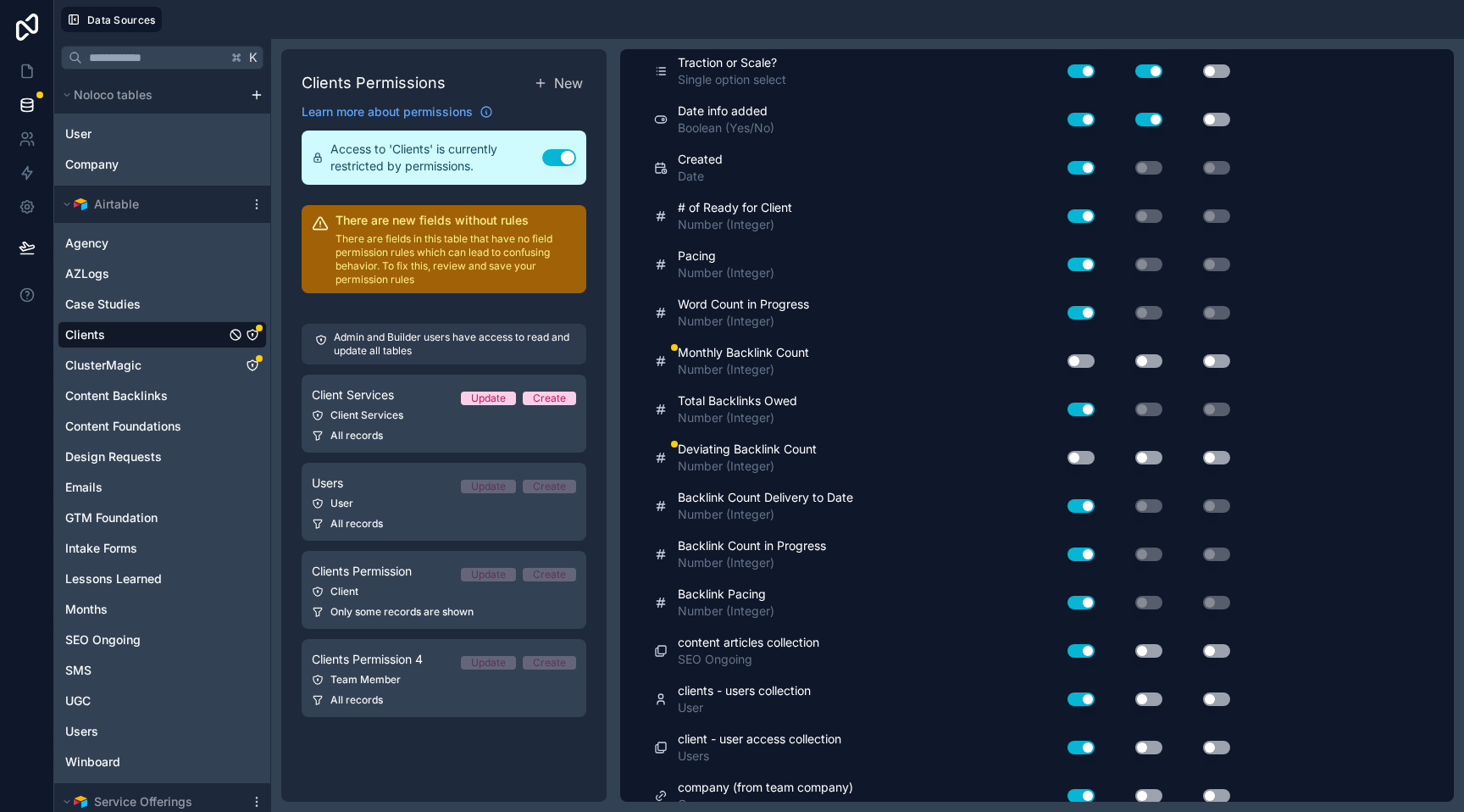
click at [1088, 455] on button "Use setting" at bounding box center [1082, 457] width 27 height 14
click at [1087, 357] on button "Use setting" at bounding box center [1082, 361] width 27 height 14
click at [1165, 360] on div "Use setting" at bounding box center [1136, 361] width 68 height 14
click at [1154, 360] on button "Use setting" at bounding box center [1149, 361] width 27 height 14
click at [1149, 457] on button "Use setting" at bounding box center [1149, 457] width 27 height 14
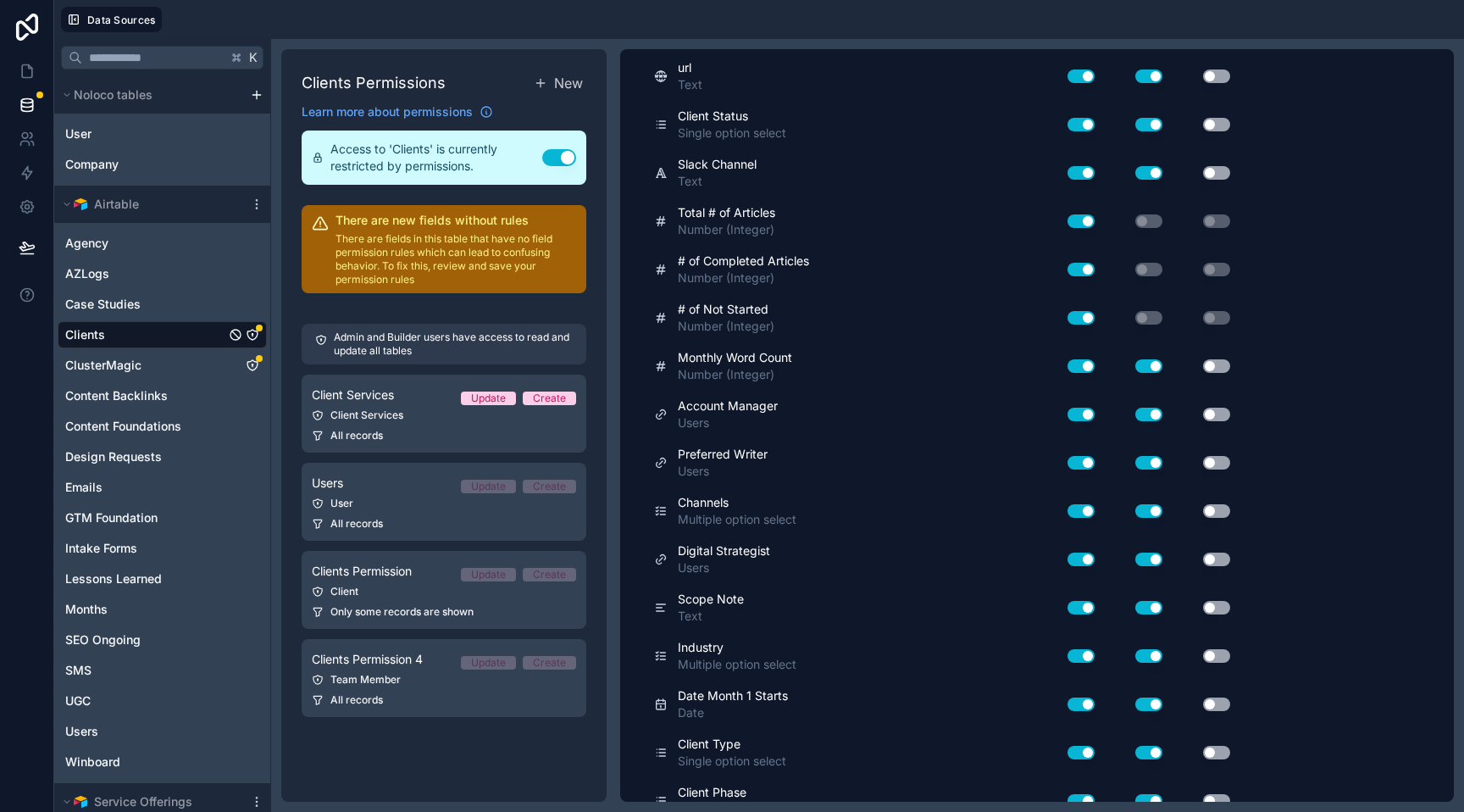
scroll to position [0, 0]
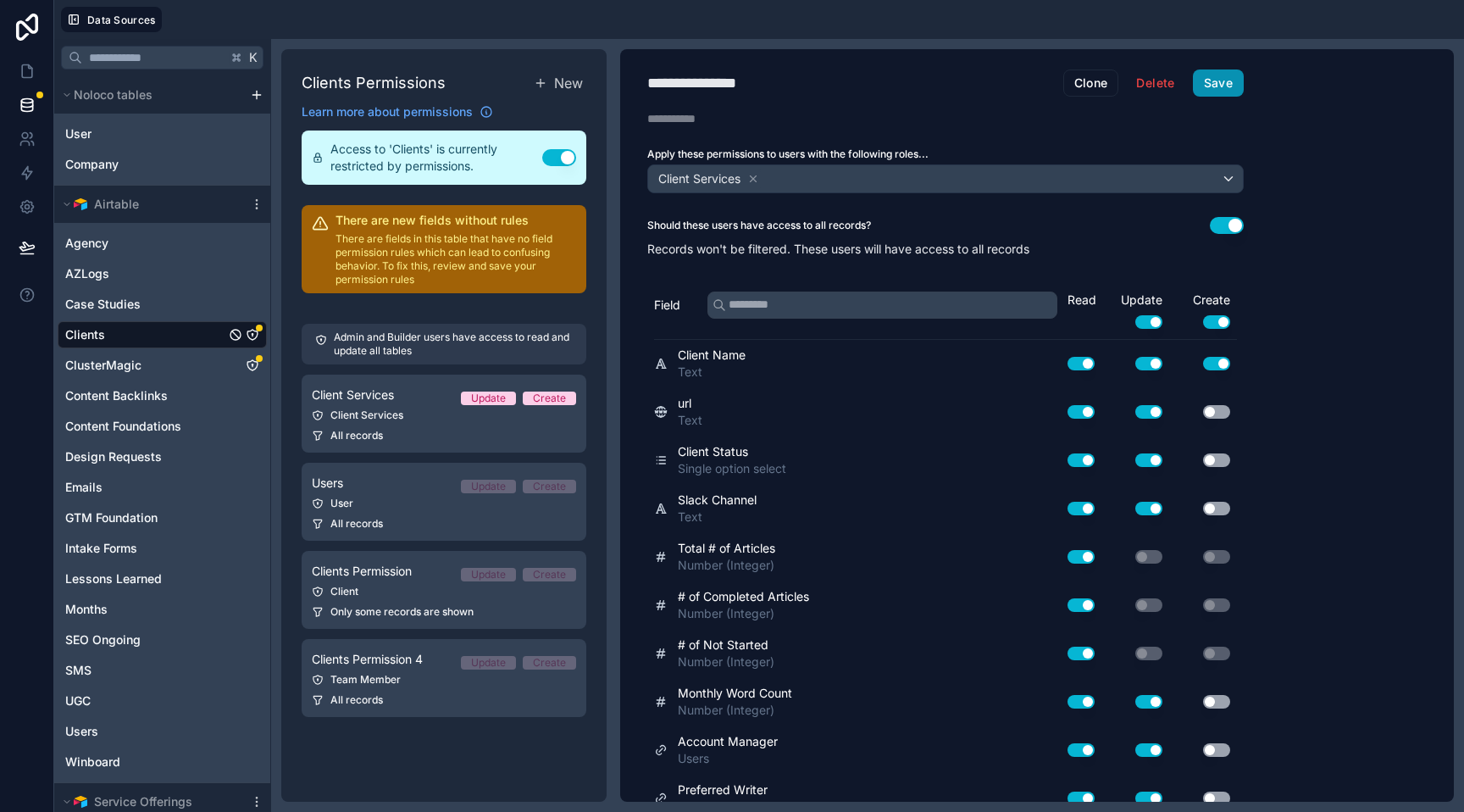
click at [1226, 83] on button "Save" at bounding box center [1219, 83] width 51 height 27
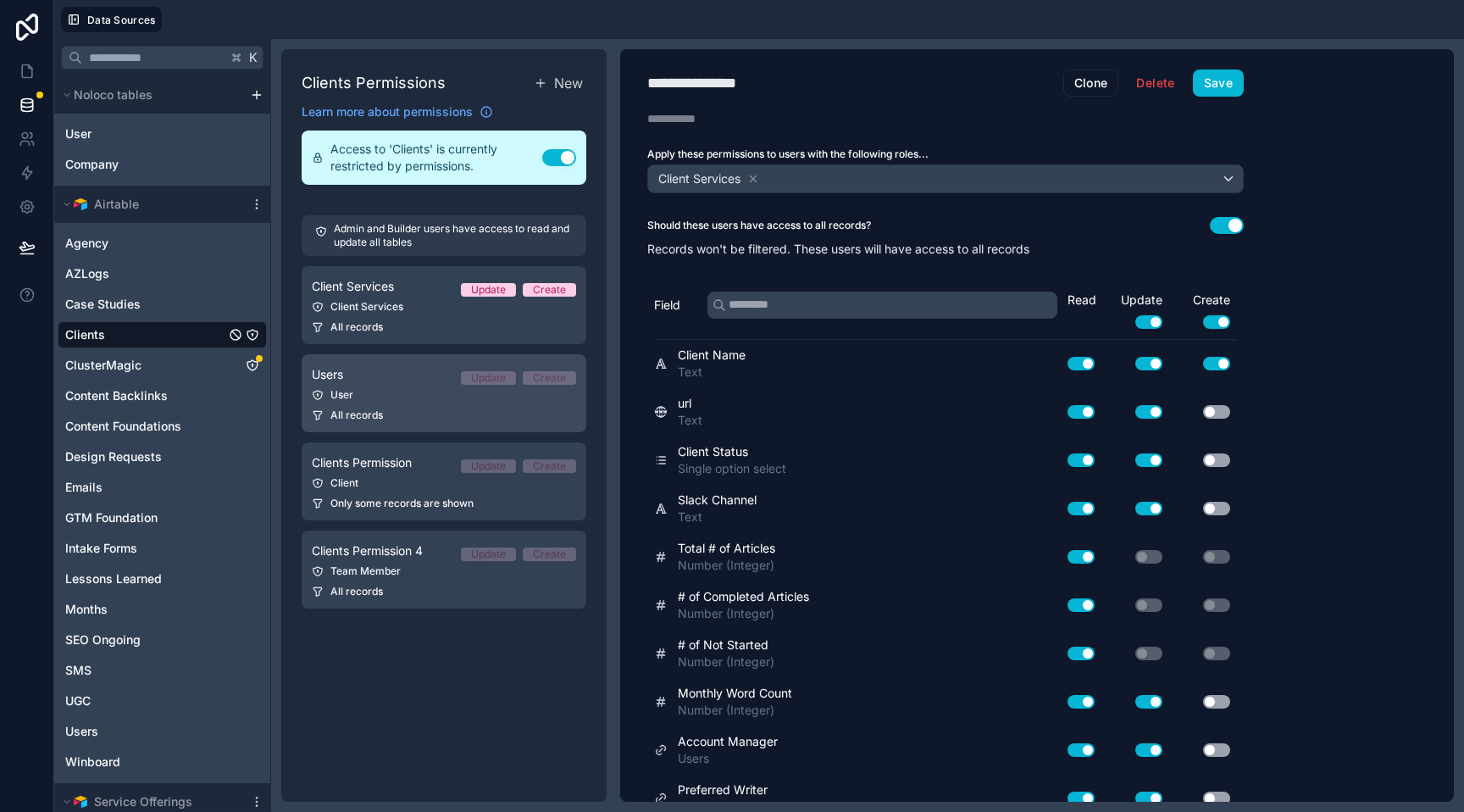
click at [433, 409] on div "All records" at bounding box center [445, 415] width 265 height 14
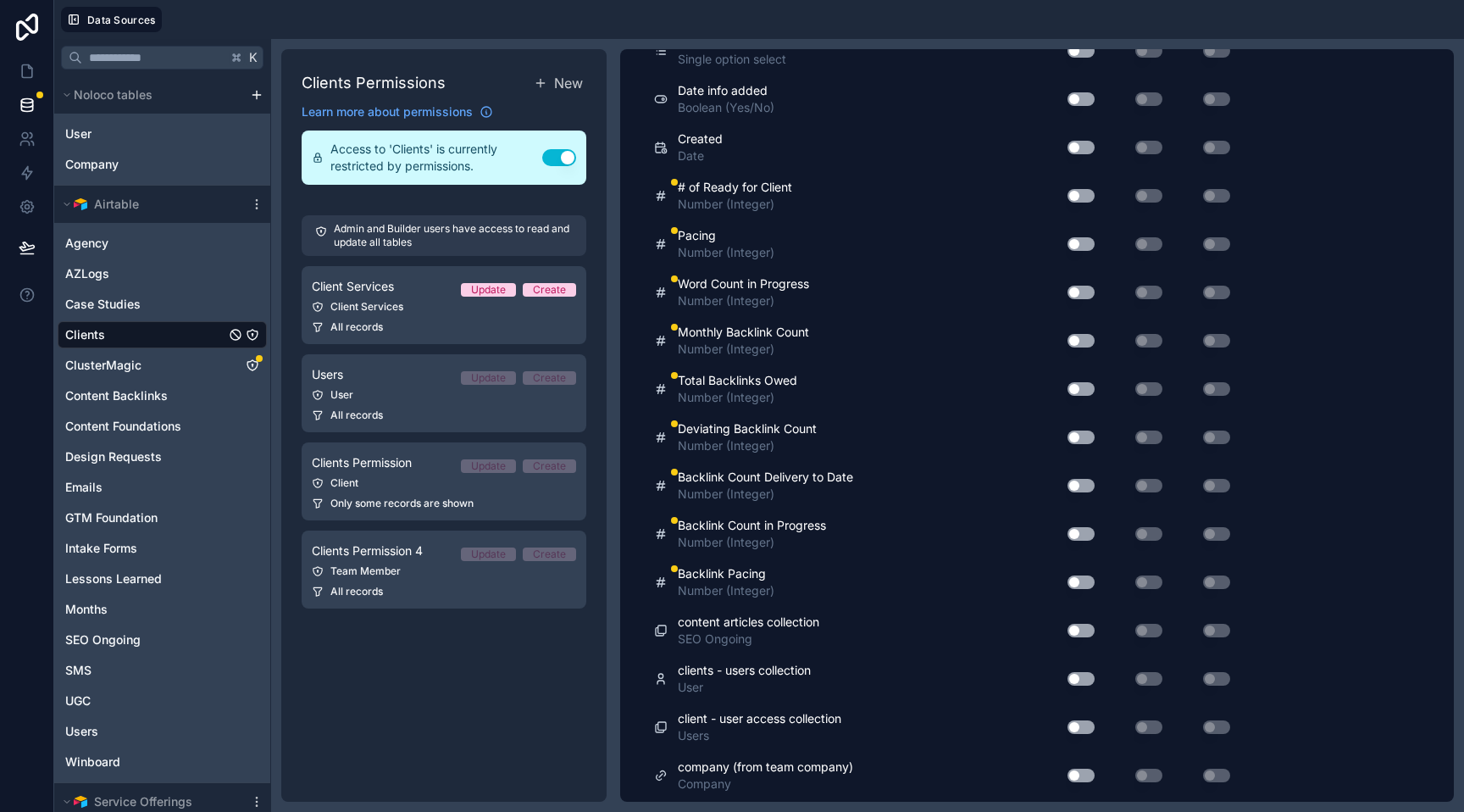
scroll to position [6286, 0]
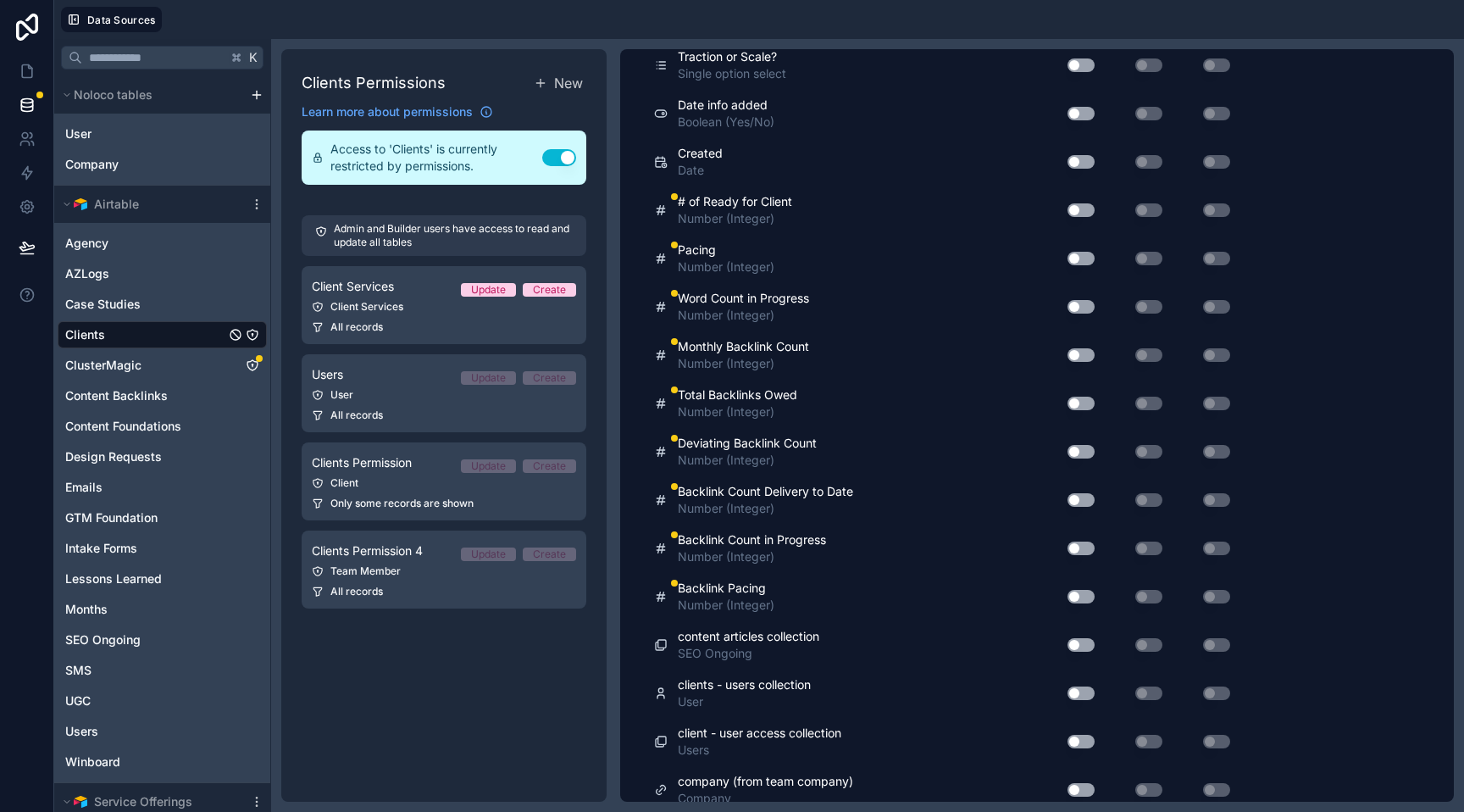
click at [1082, 207] on button "Use setting" at bounding box center [1082, 210] width 27 height 14
click at [1074, 252] on button "Use setting" at bounding box center [1082, 259] width 27 height 14
click at [1071, 309] on button "Use setting" at bounding box center [1082, 306] width 27 height 14
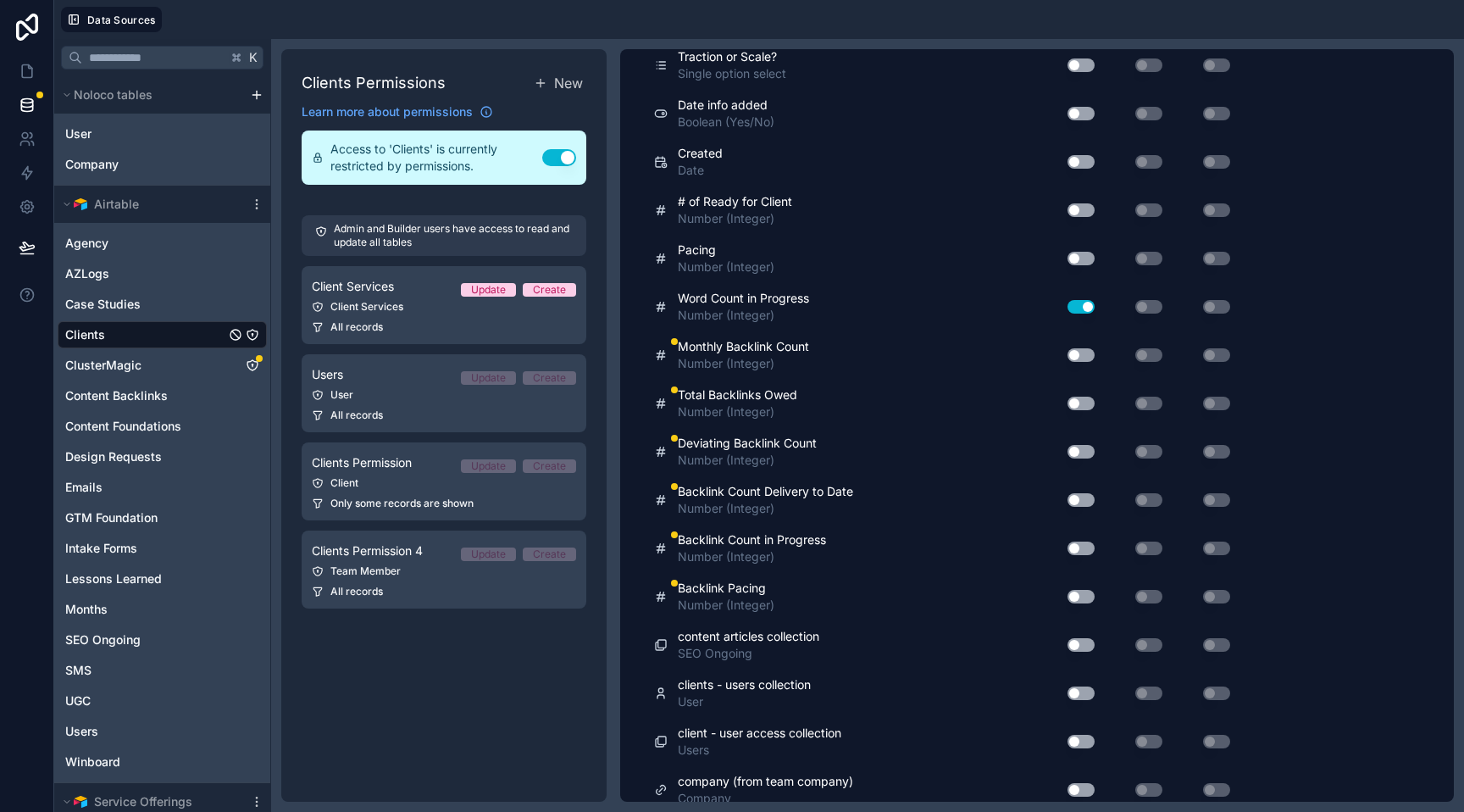
click at [1071, 309] on button "Use setting" at bounding box center [1082, 306] width 27 height 14
click at [1074, 352] on button "Use setting" at bounding box center [1082, 355] width 27 height 14
click at [1073, 403] on button "Use setting" at bounding box center [1082, 404] width 27 height 14
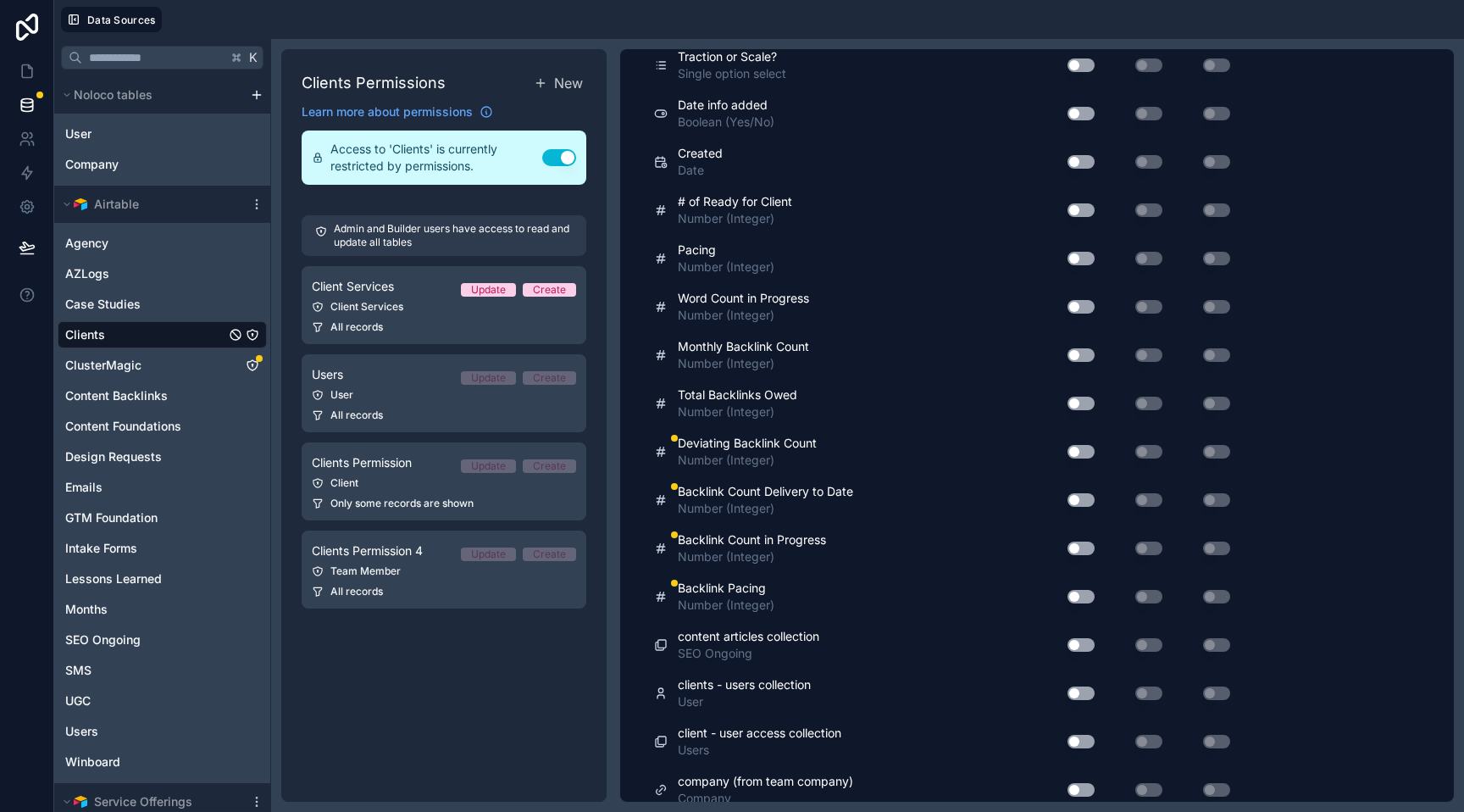
click at [1076, 453] on button "Use setting" at bounding box center [1082, 451] width 27 height 14
click at [1071, 504] on button "Use setting" at bounding box center [1082, 500] width 27 height 14
click at [1073, 552] on button "Use setting" at bounding box center [1082, 548] width 27 height 14
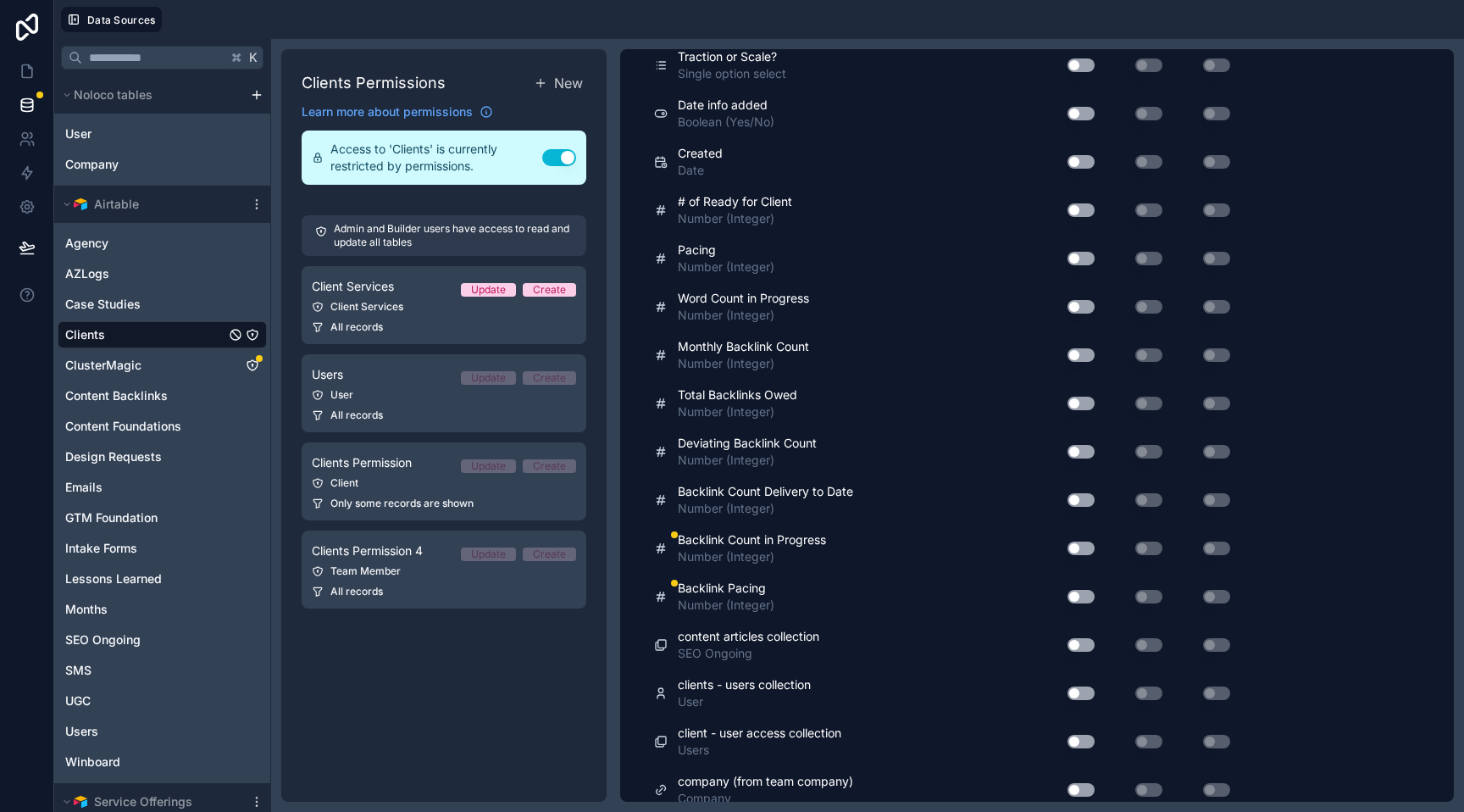
click at [1073, 552] on button "Use setting" at bounding box center [1082, 548] width 27 height 14
click at [1073, 594] on button "Use setting" at bounding box center [1082, 596] width 27 height 14
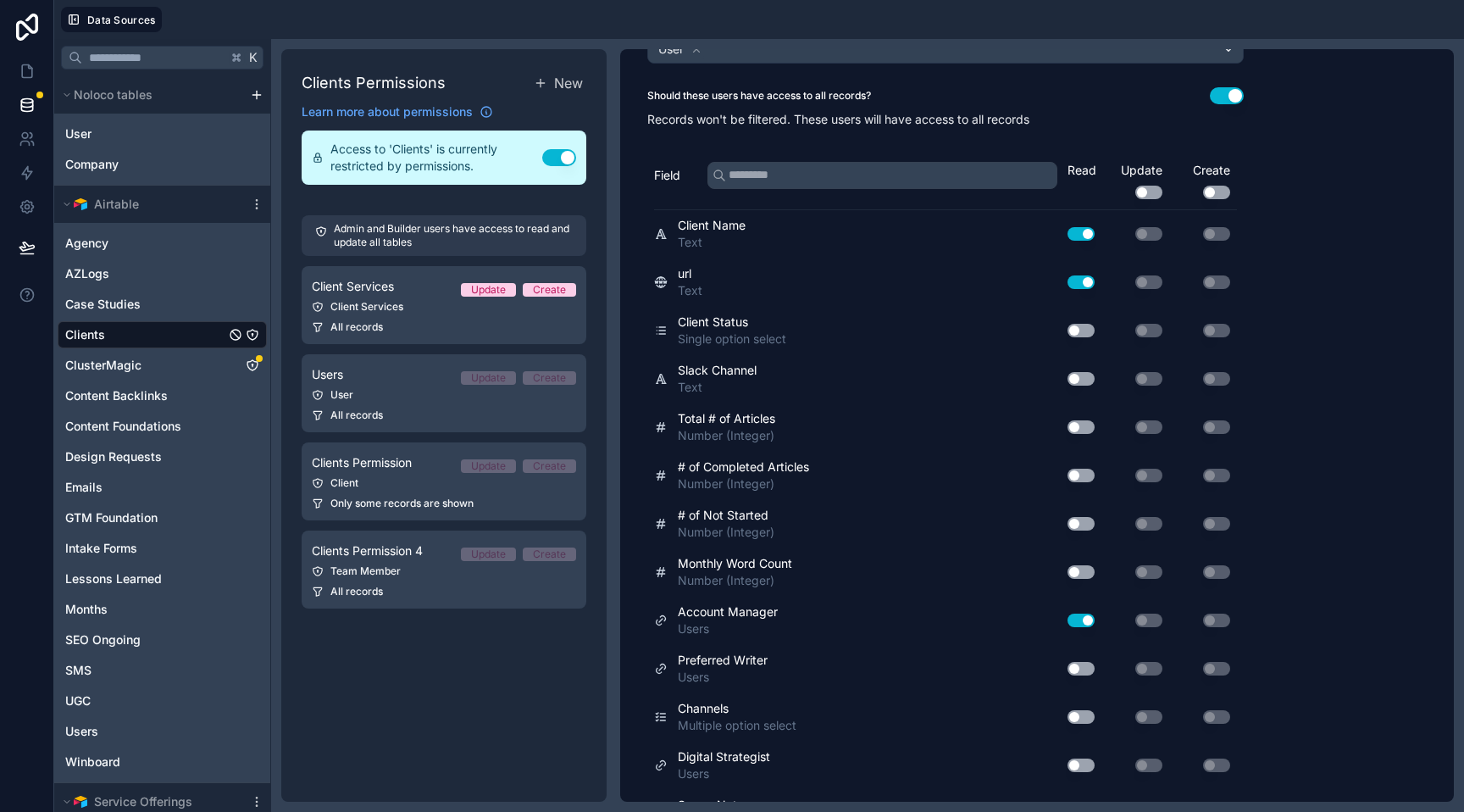
scroll to position [0, 0]
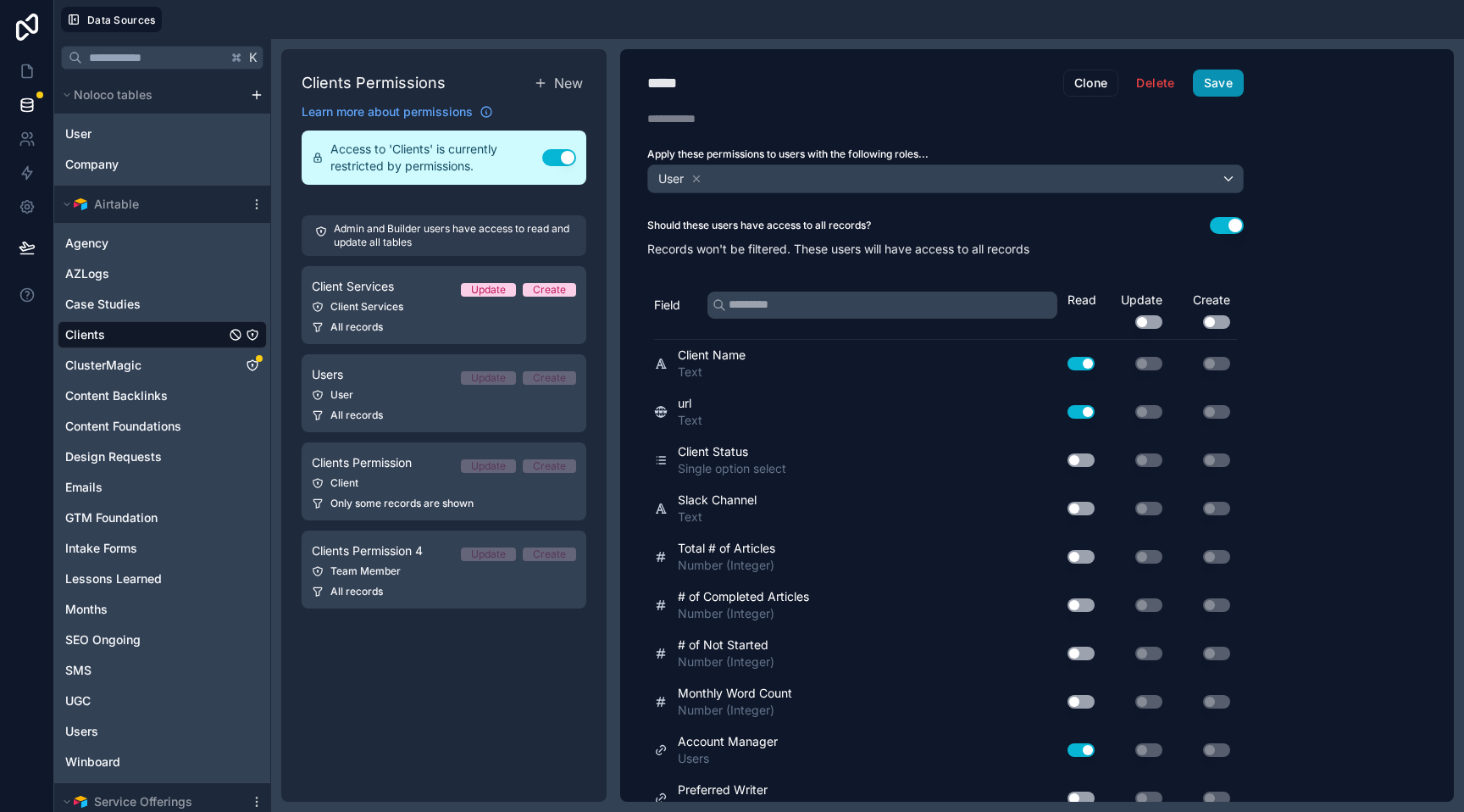
click at [1221, 78] on button "Save" at bounding box center [1219, 83] width 51 height 27
click at [411, 477] on div "Client" at bounding box center [445, 483] width 265 height 14
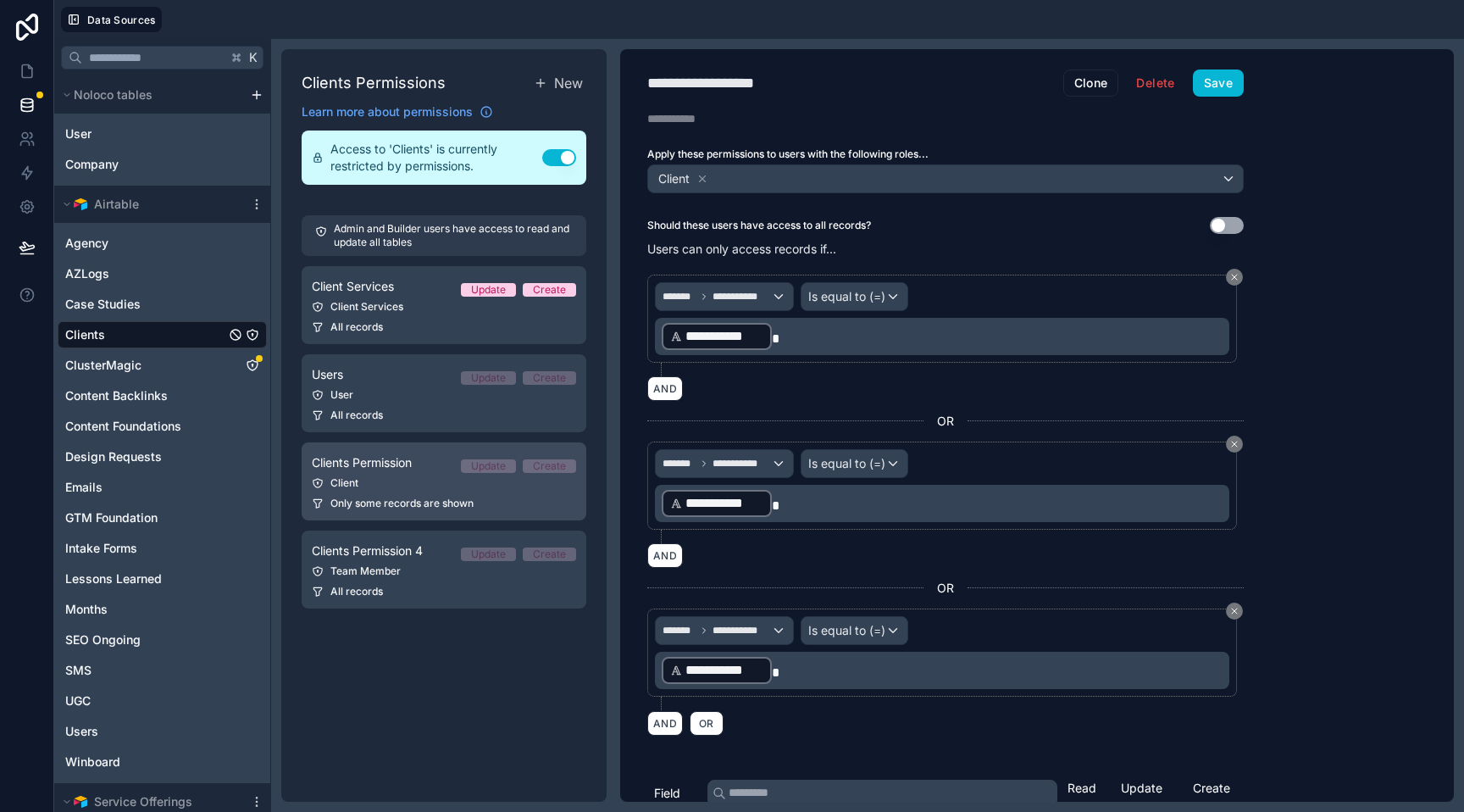
click at [427, 491] on link "Clients Permission Update Create Client Only some records are shown" at bounding box center [444, 481] width 285 height 78
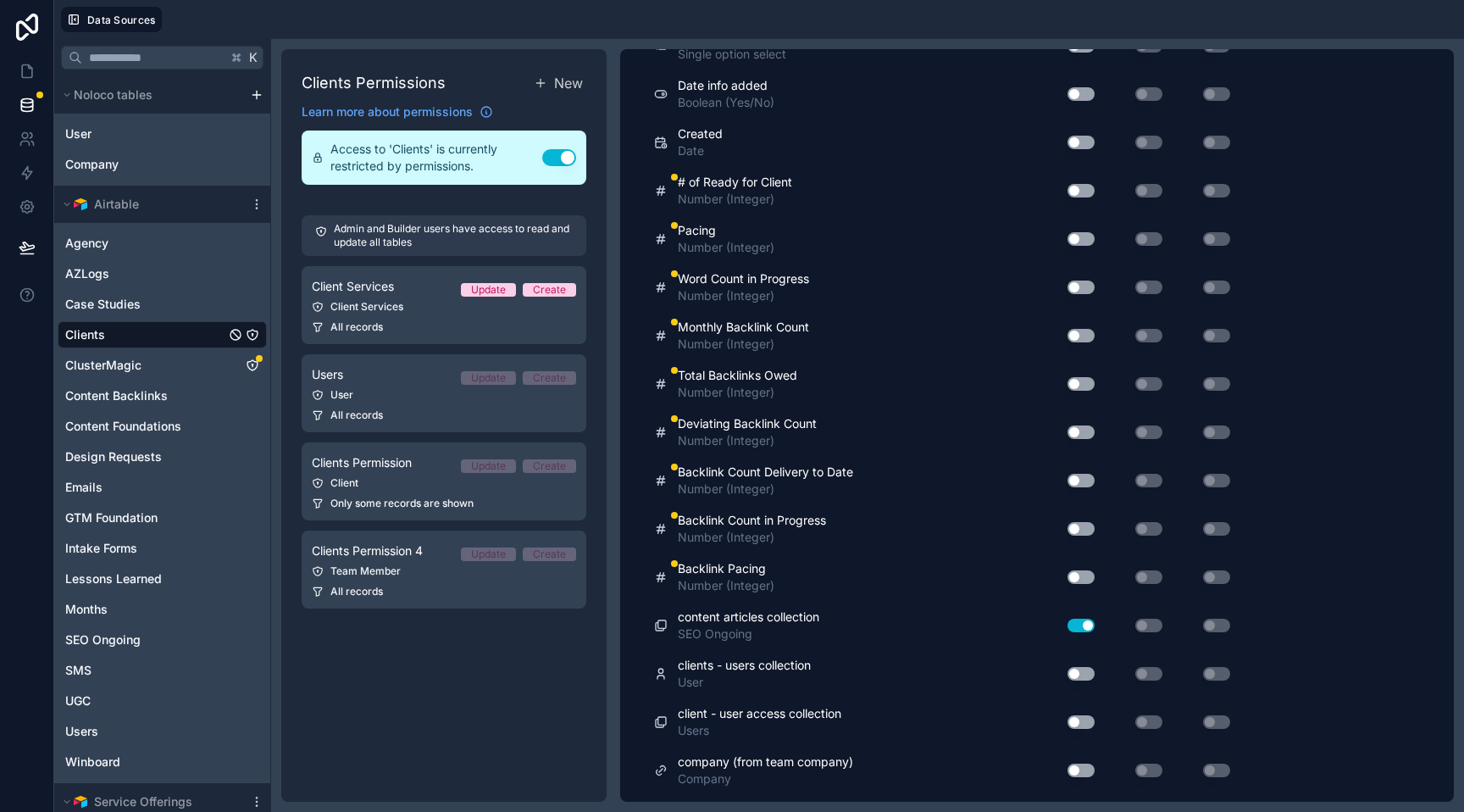
scroll to position [6780, 0]
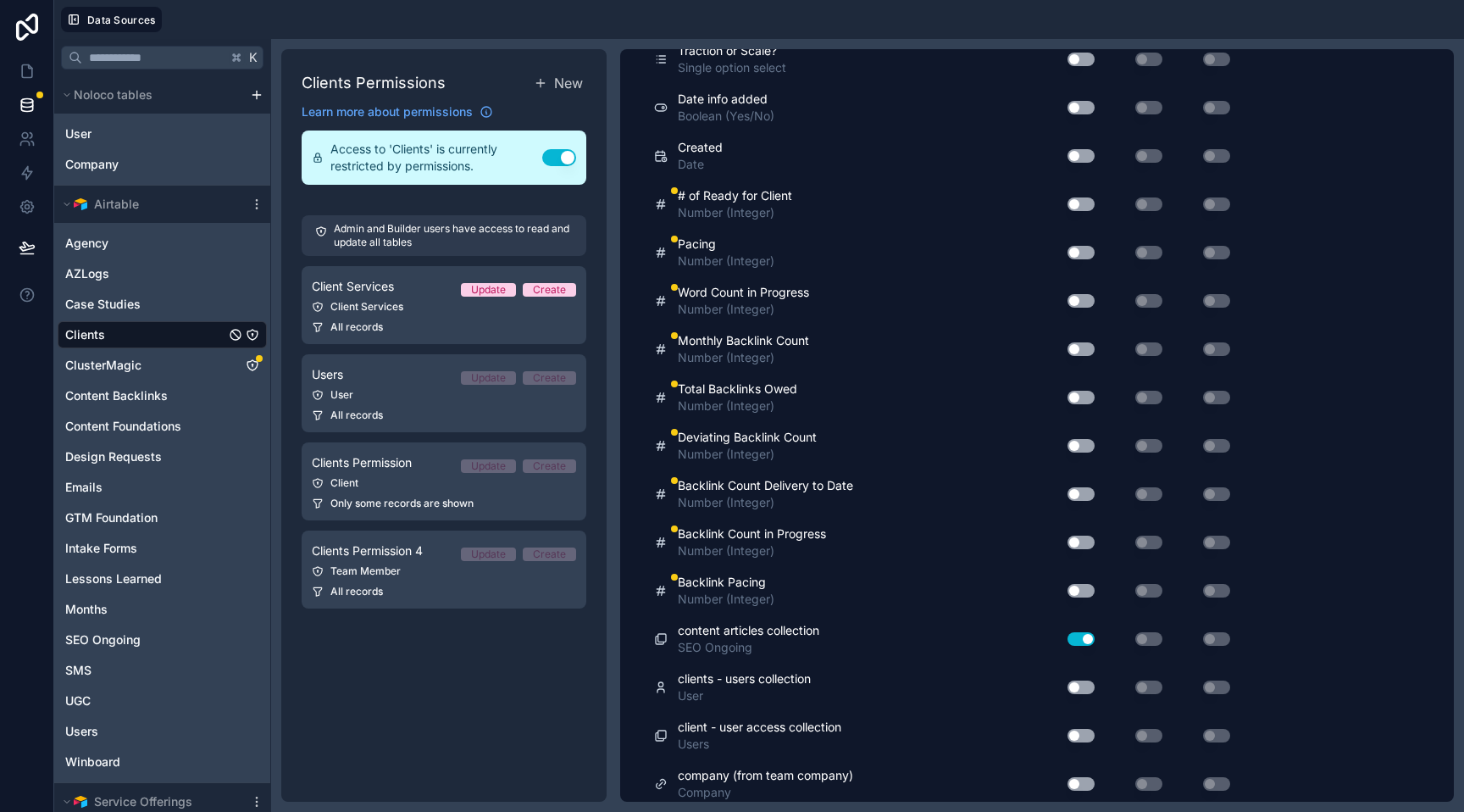
click at [1079, 202] on button "Use setting" at bounding box center [1082, 204] width 27 height 14
click at [1072, 254] on button "Use setting" at bounding box center [1082, 253] width 27 height 14
click at [1079, 300] on button "Use setting" at bounding box center [1082, 300] width 27 height 14
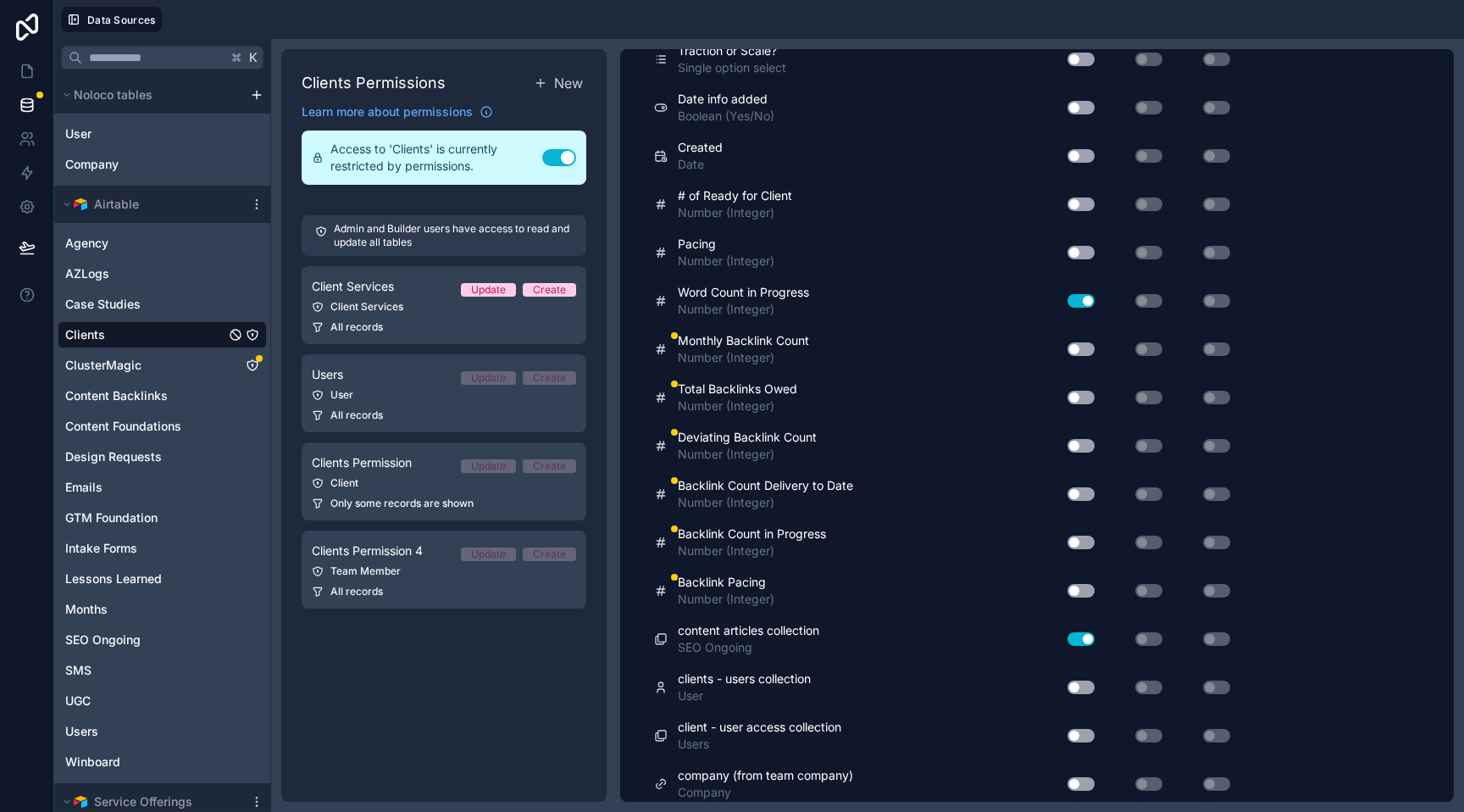
click at [1079, 300] on button "Use setting" at bounding box center [1082, 300] width 27 height 14
click at [1076, 345] on button "Use setting" at bounding box center [1082, 349] width 27 height 14
click at [1078, 398] on button "Use setting" at bounding box center [1082, 398] width 27 height 14
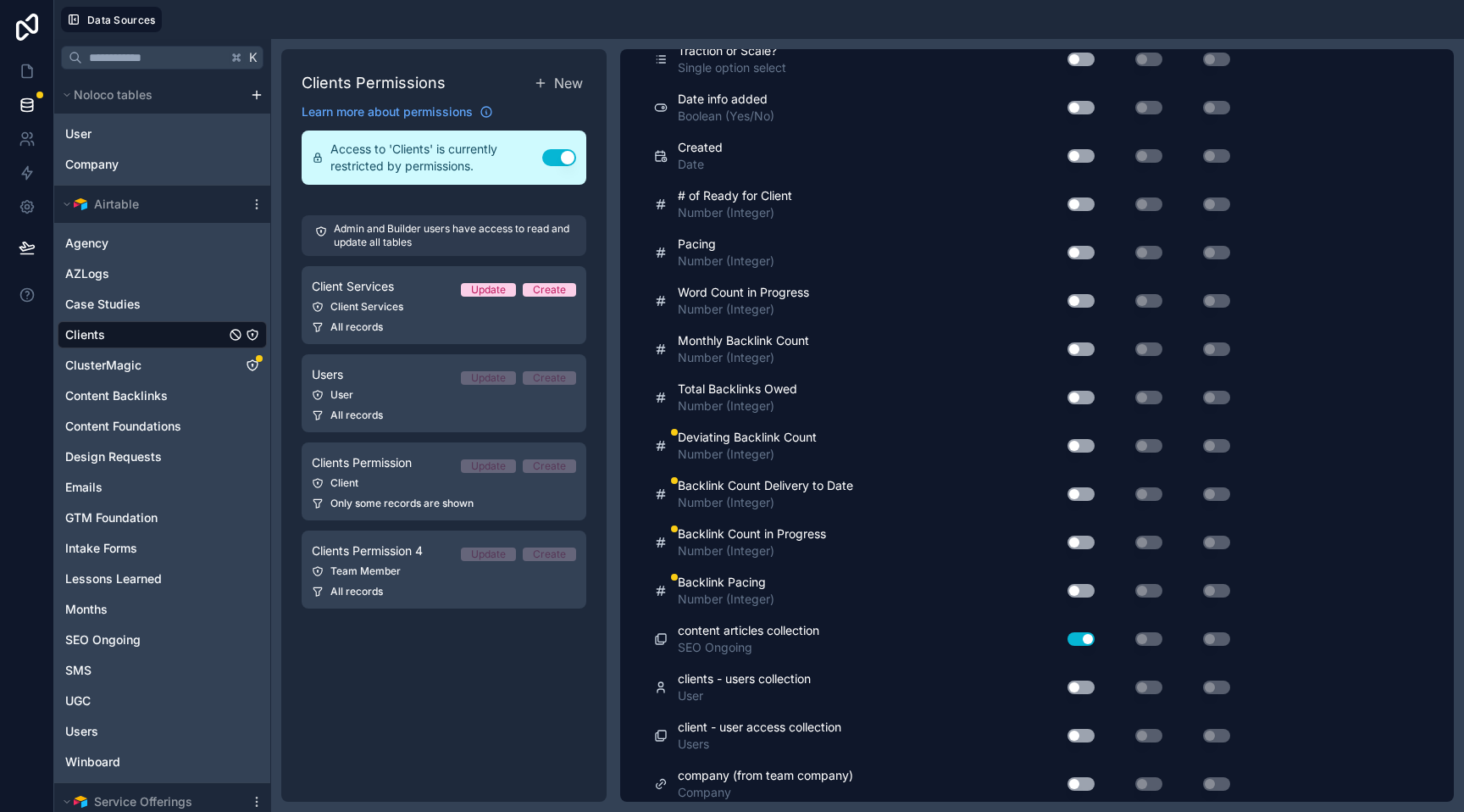
click at [1075, 444] on button "Use setting" at bounding box center [1082, 445] width 27 height 14
click at [1072, 491] on button "Use setting" at bounding box center [1082, 494] width 27 height 14
click at [1071, 542] on button "Use setting" at bounding box center [1082, 543] width 27 height 14
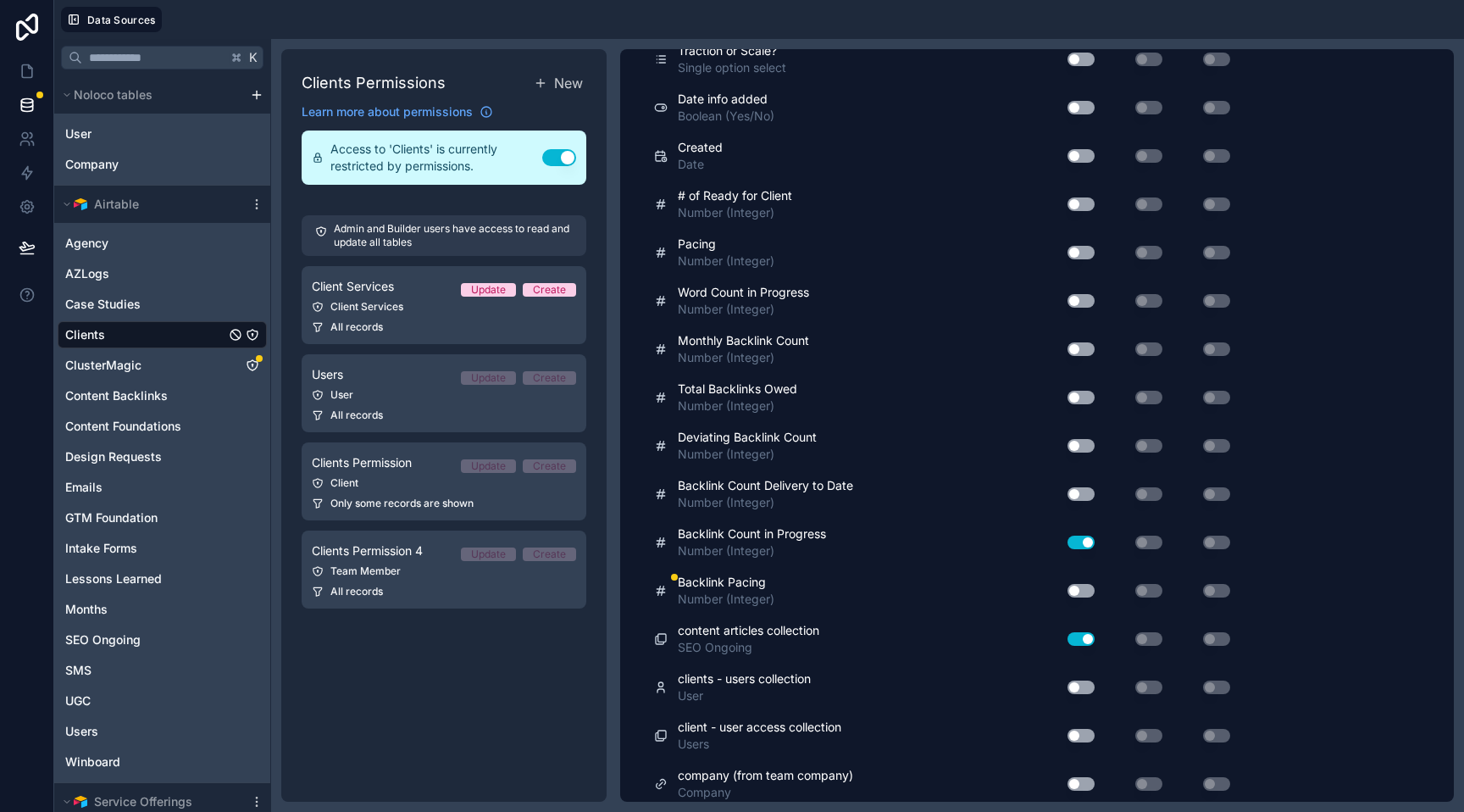
click at [1071, 542] on button "Use setting" at bounding box center [1082, 543] width 27 height 14
click at [1076, 595] on button "Use setting" at bounding box center [1082, 590] width 27 height 14
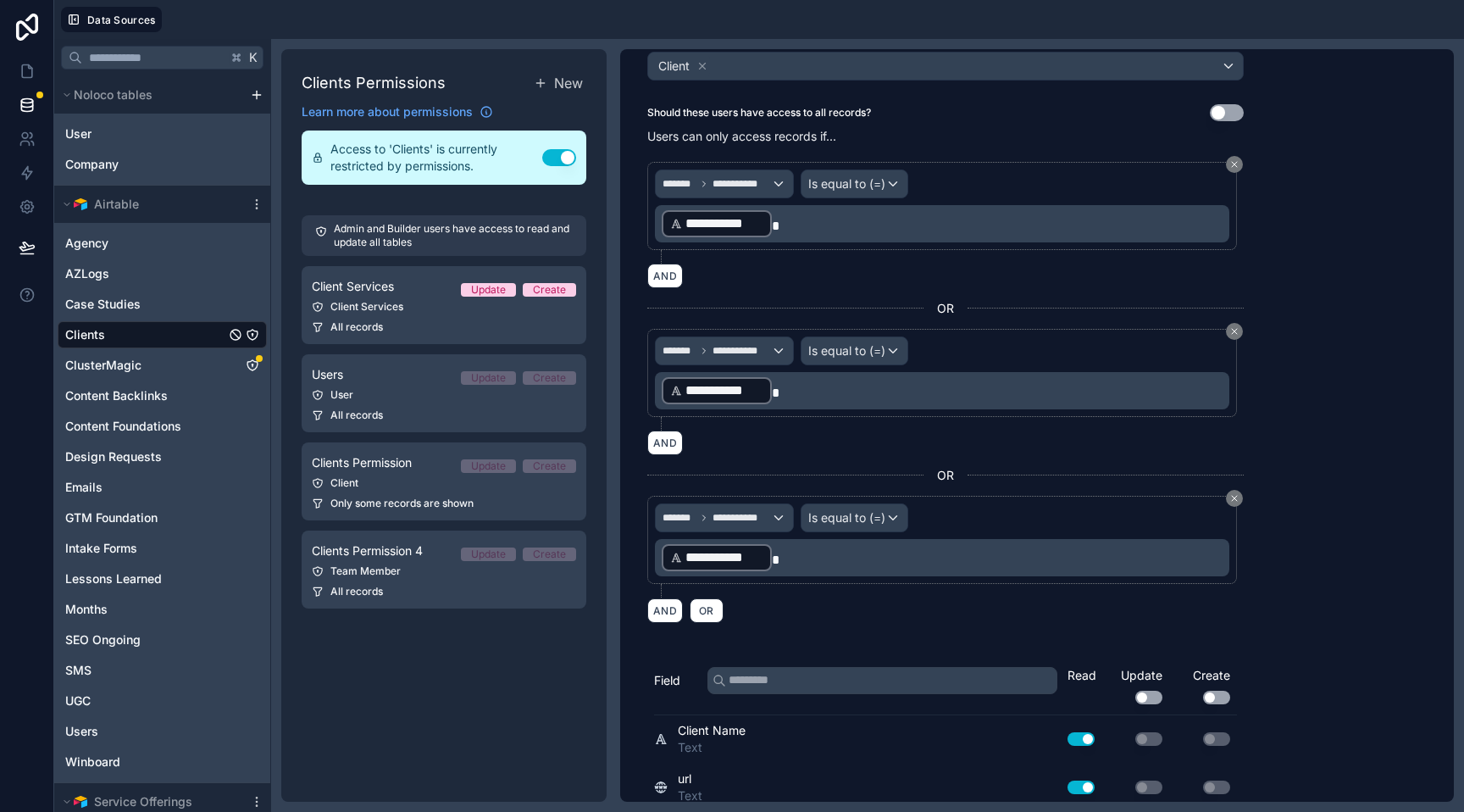
scroll to position [0, 0]
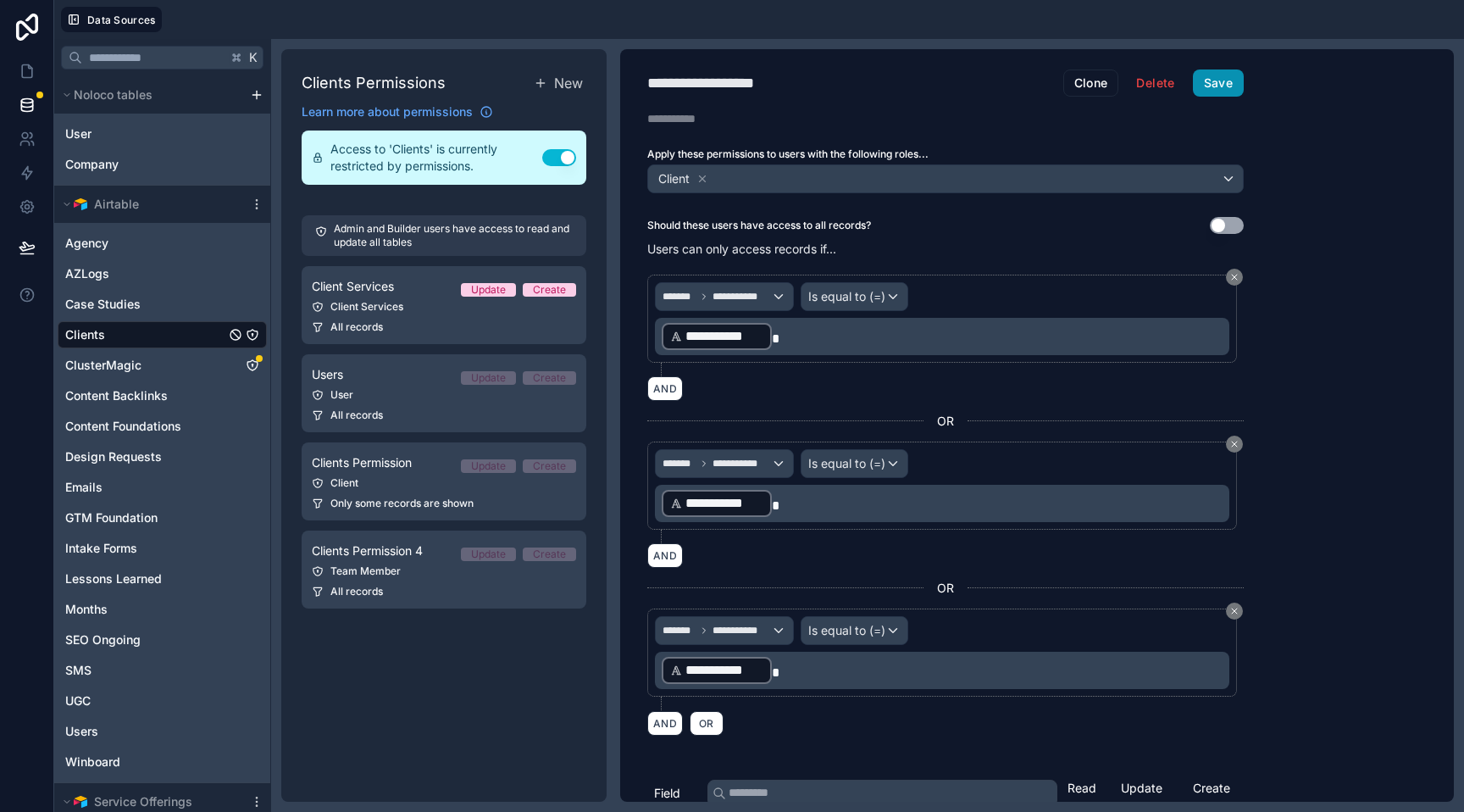
click at [1221, 88] on button "Save" at bounding box center [1219, 83] width 51 height 27
click at [160, 361] on div "ClusterMagic" at bounding box center [161, 366] width 209 height 27
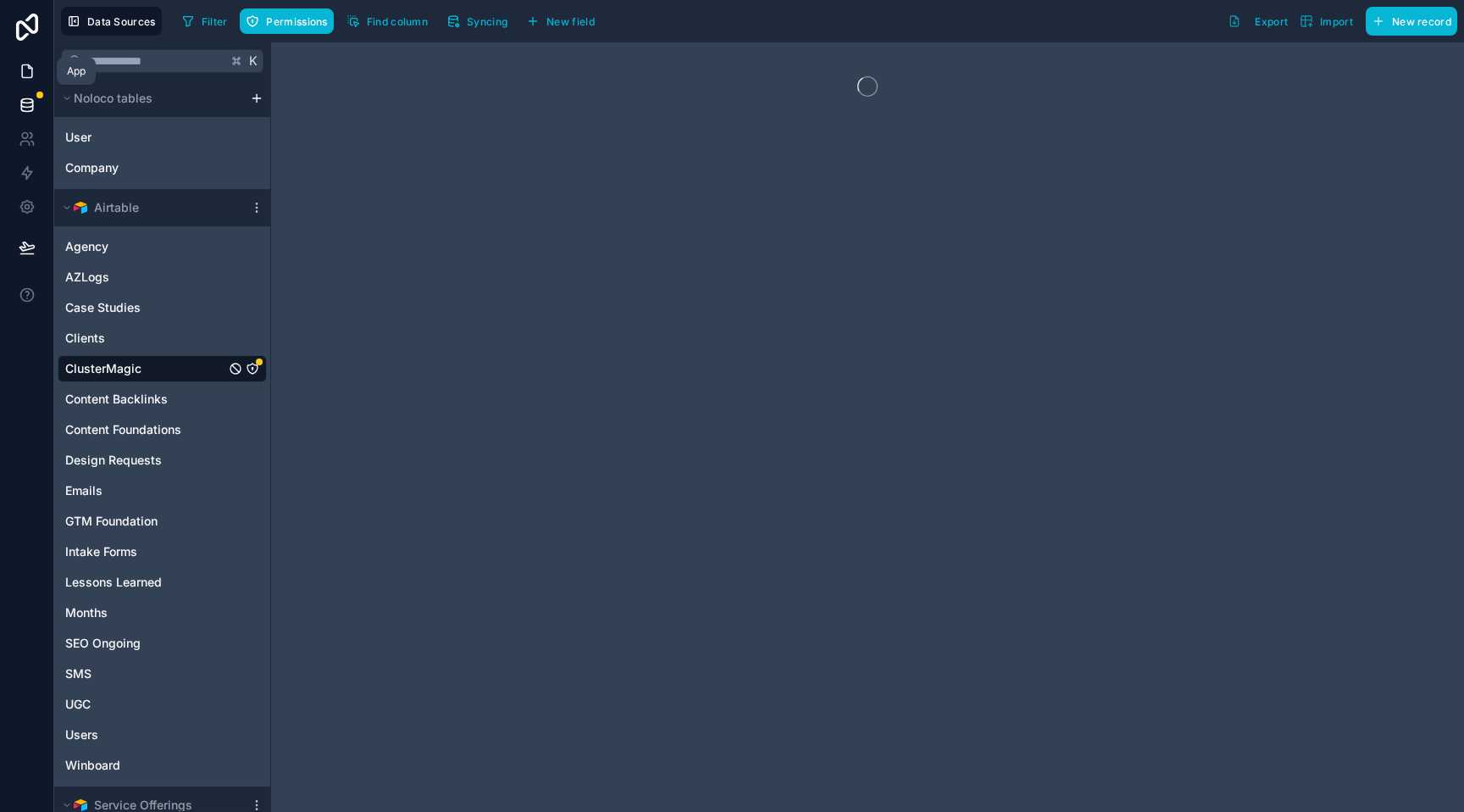
click at [22, 69] on icon at bounding box center [26, 70] width 17 height 17
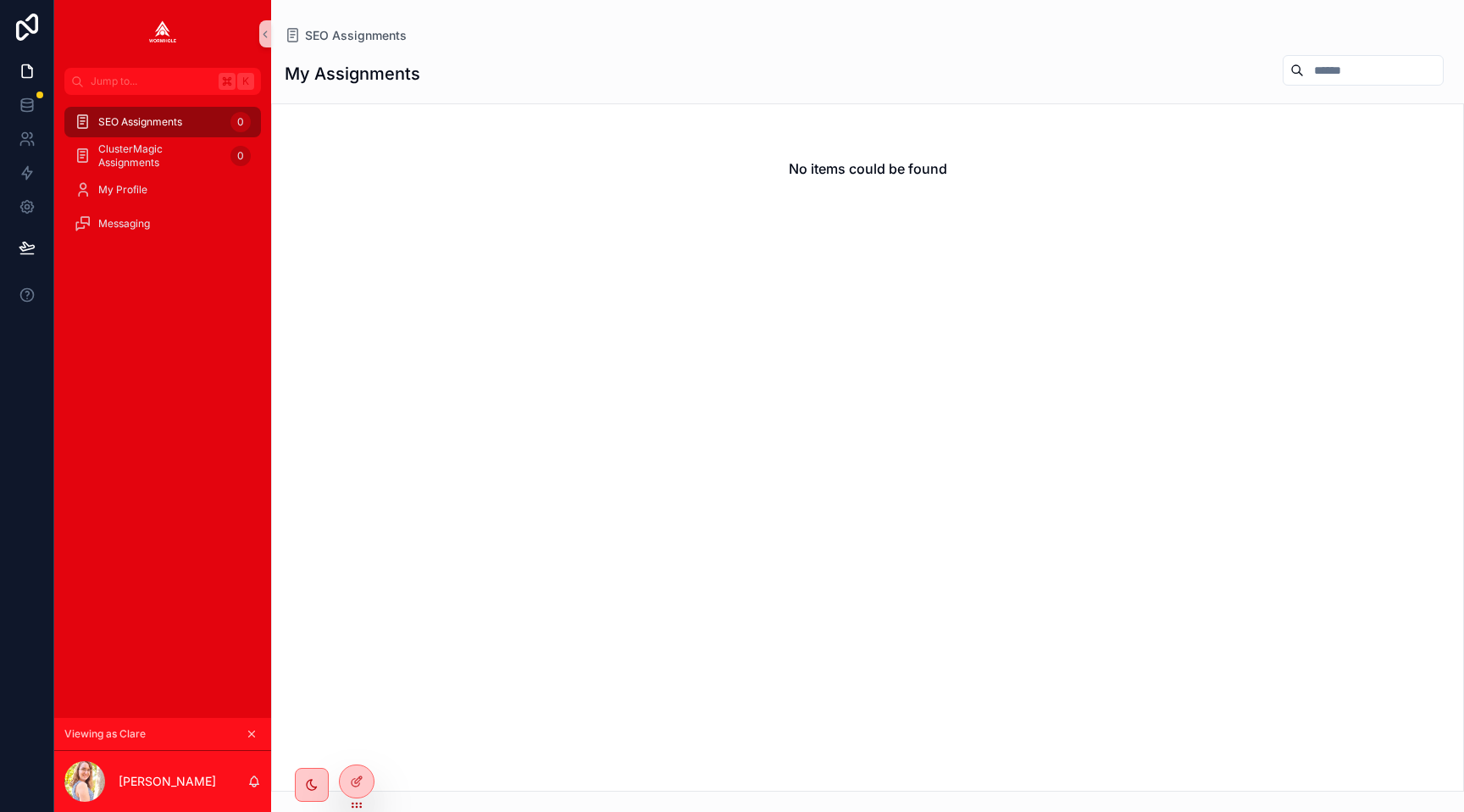
click at [501, 367] on div "No items could be found" at bounding box center [868, 446] width 1194 height 688
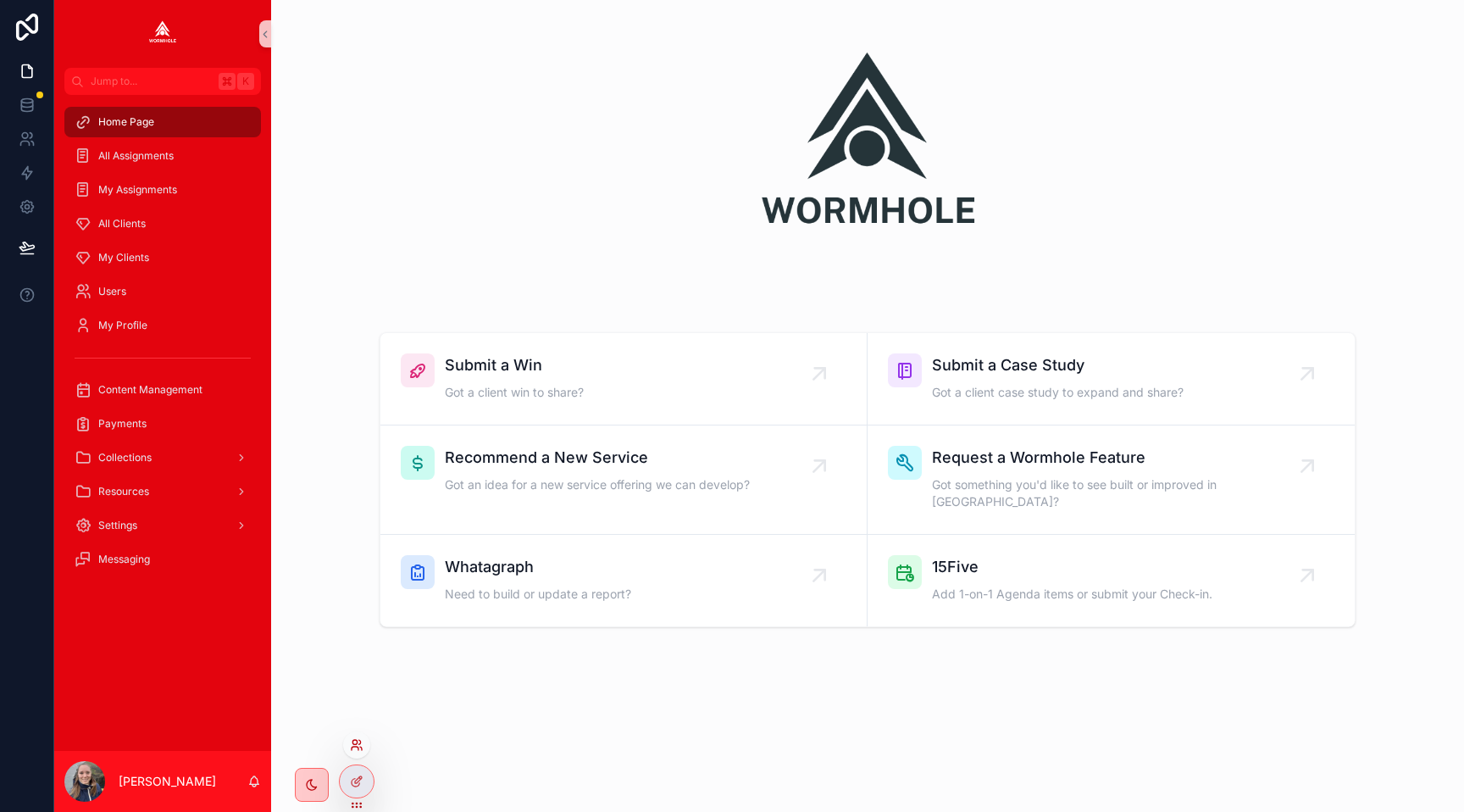
click at [360, 745] on icon at bounding box center [357, 745] width 14 height 14
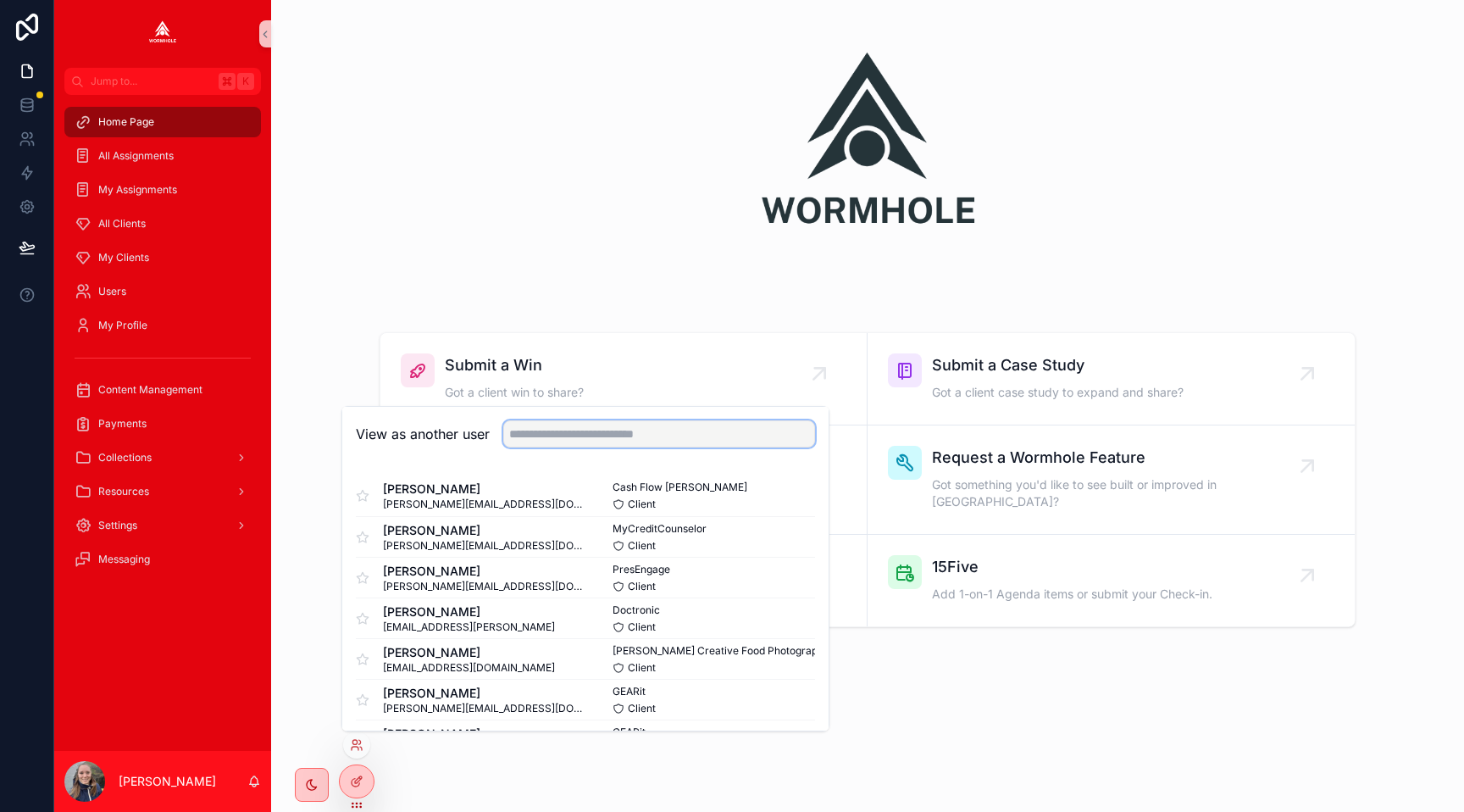
click at [544, 427] on input "text" at bounding box center [659, 434] width 312 height 27
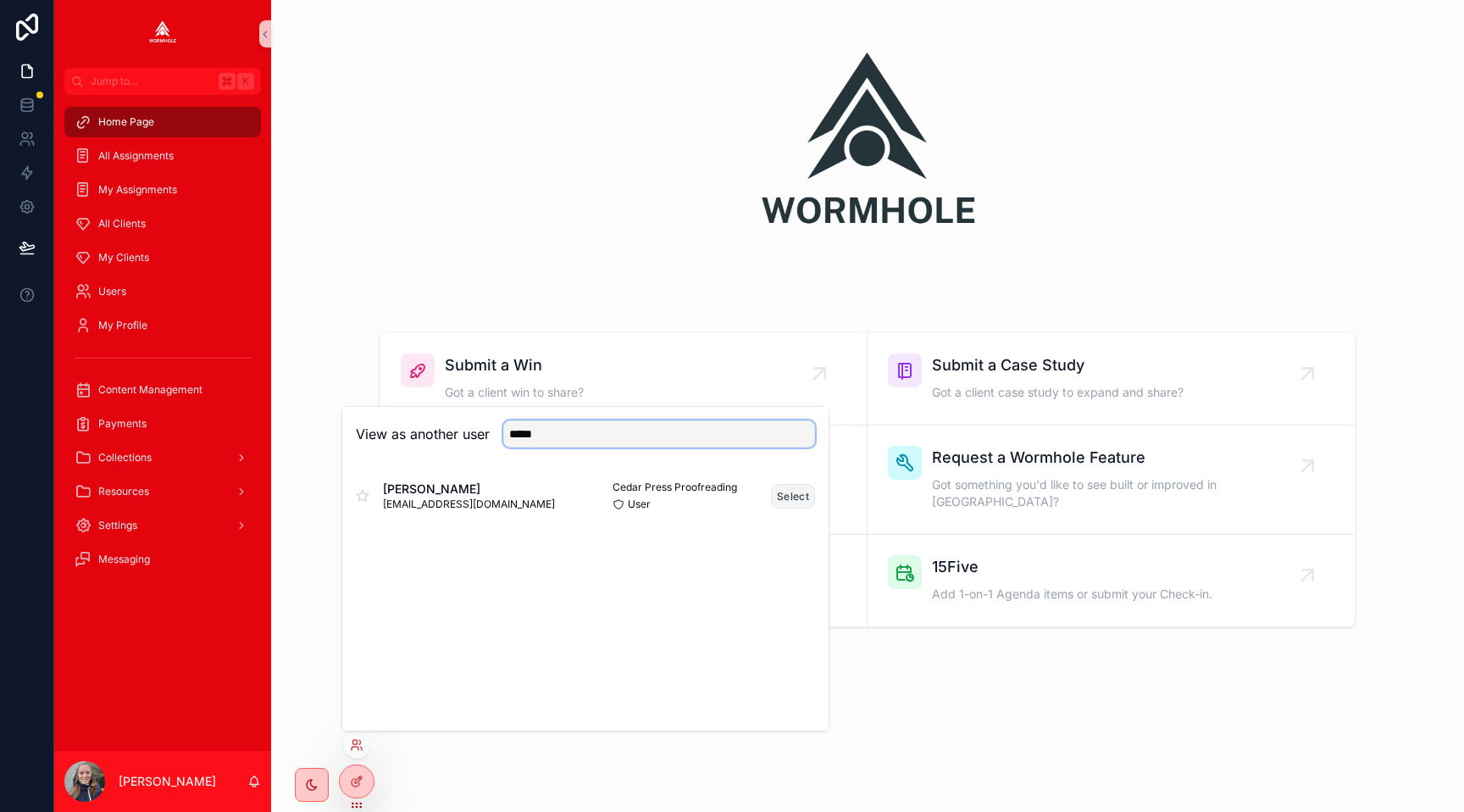
type input "*****"
click at [785, 492] on button "Select" at bounding box center [793, 495] width 44 height 24
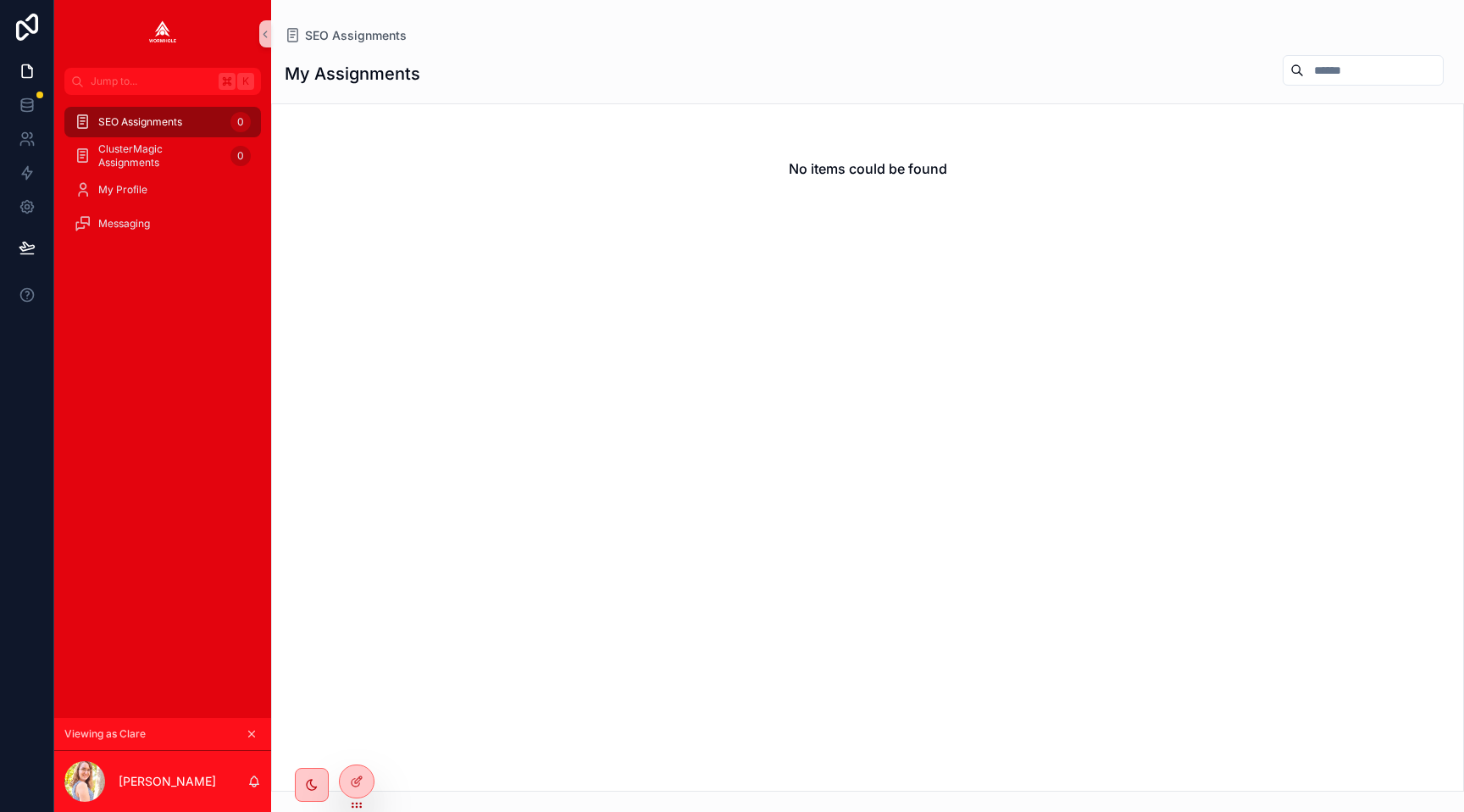
click at [254, 736] on icon "scrollable content" at bounding box center [252, 734] width 6 height 6
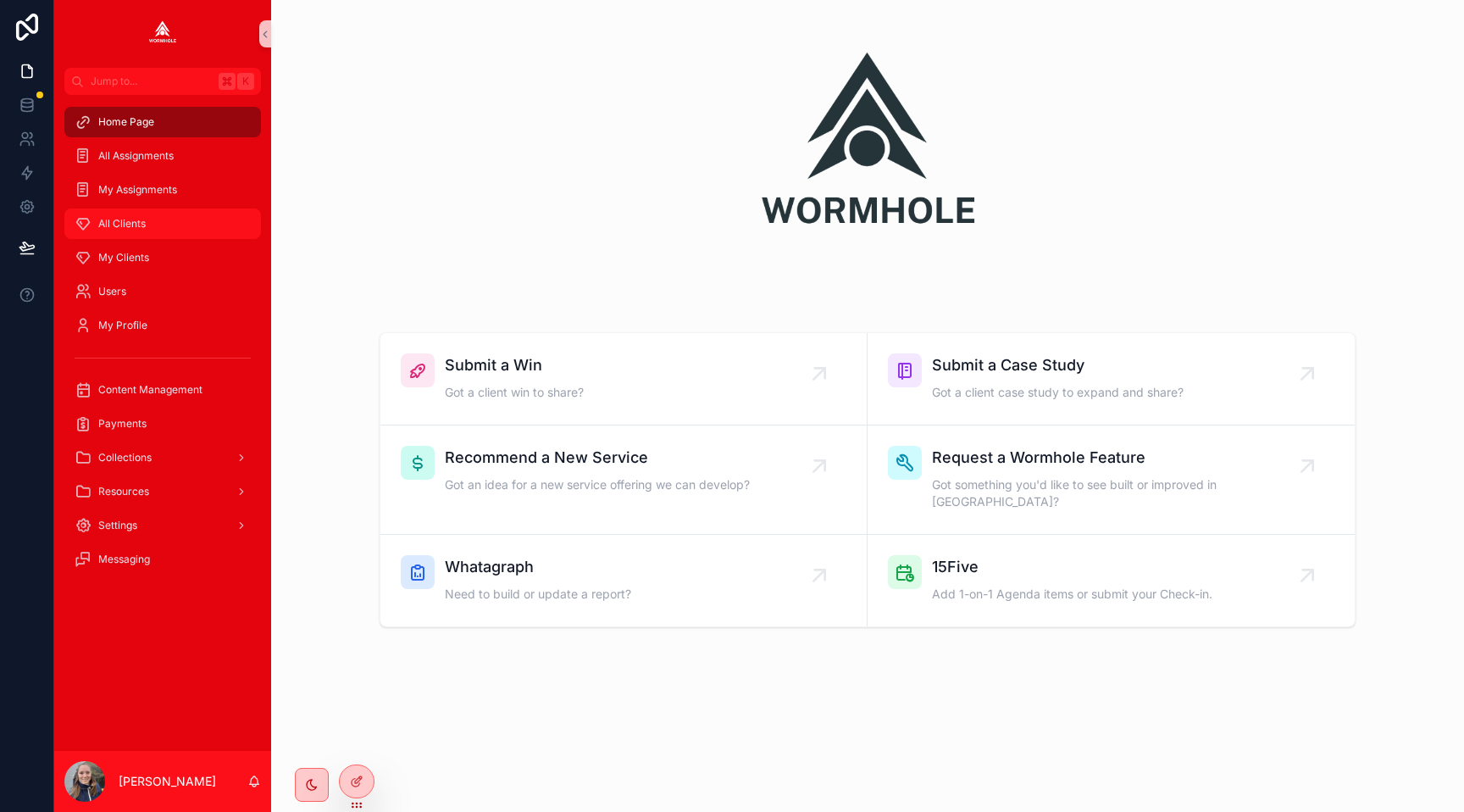
click at [181, 233] on div "All Clients" at bounding box center [162, 224] width 176 height 27
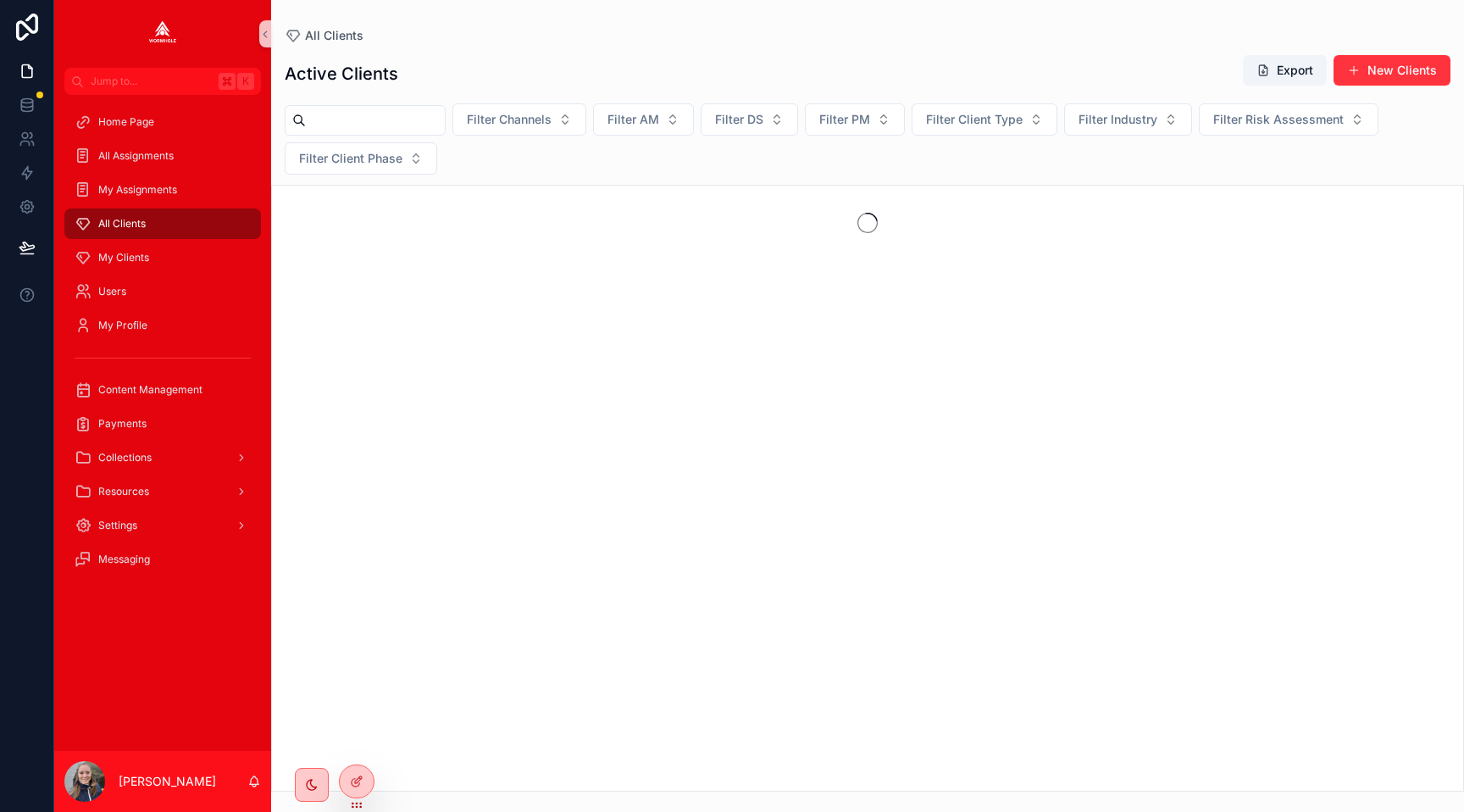
click at [352, 124] on input "scrollable content" at bounding box center [375, 121] width 139 height 23
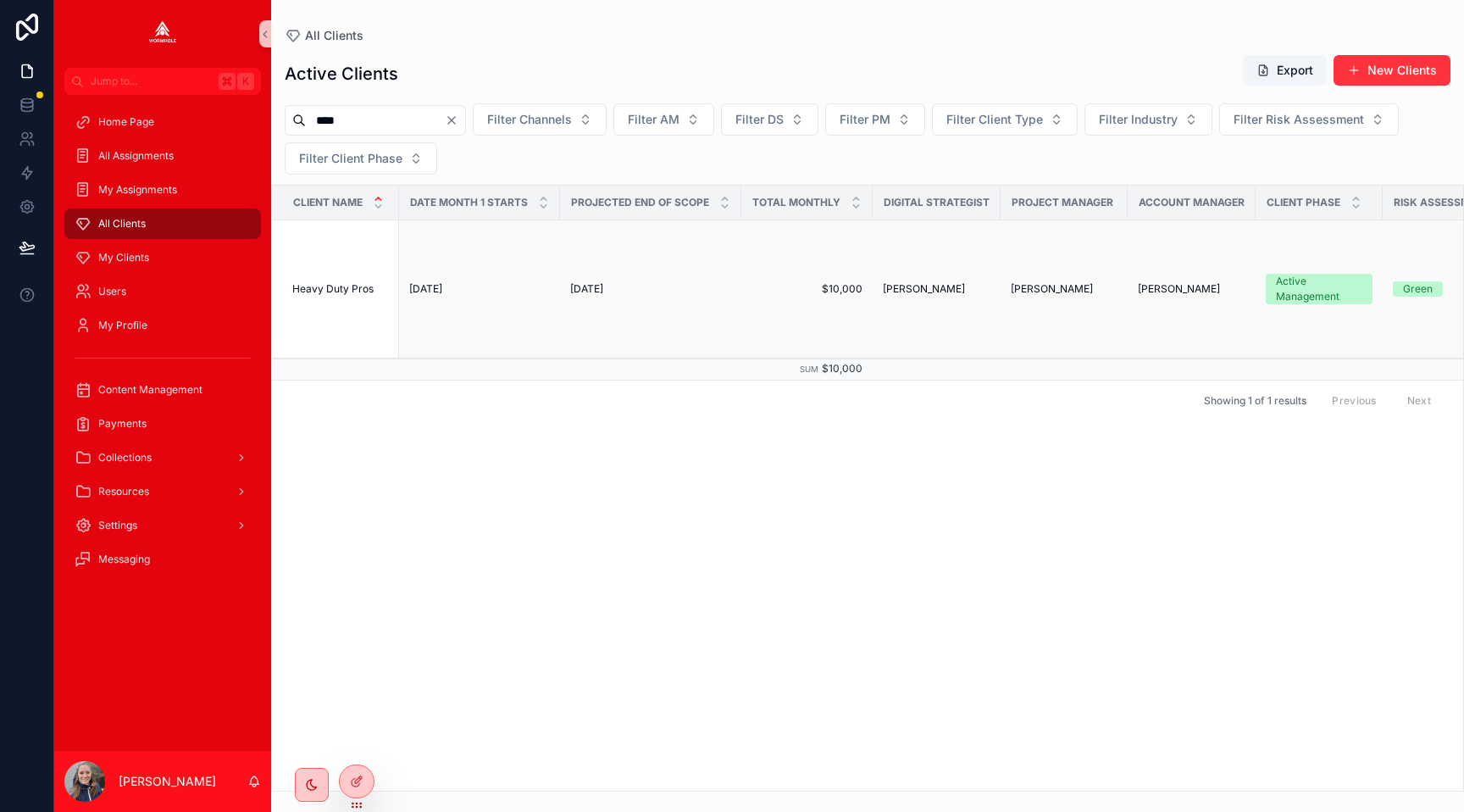
type input "****"
click at [354, 289] on span "Heavy Duty Pros" at bounding box center [334, 289] width 82 height 14
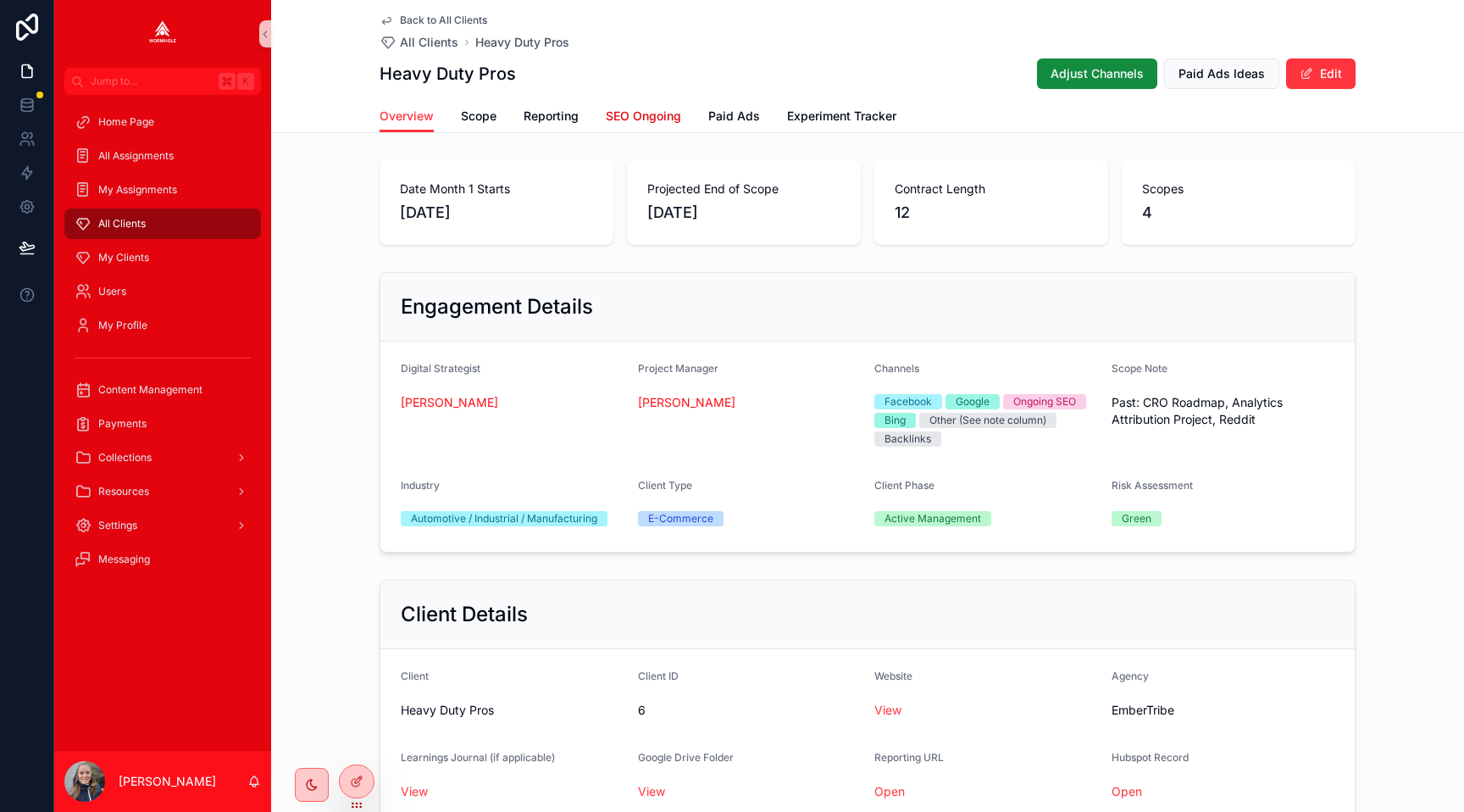
click at [649, 119] on span "SEO Ongoing" at bounding box center [644, 116] width 76 height 17
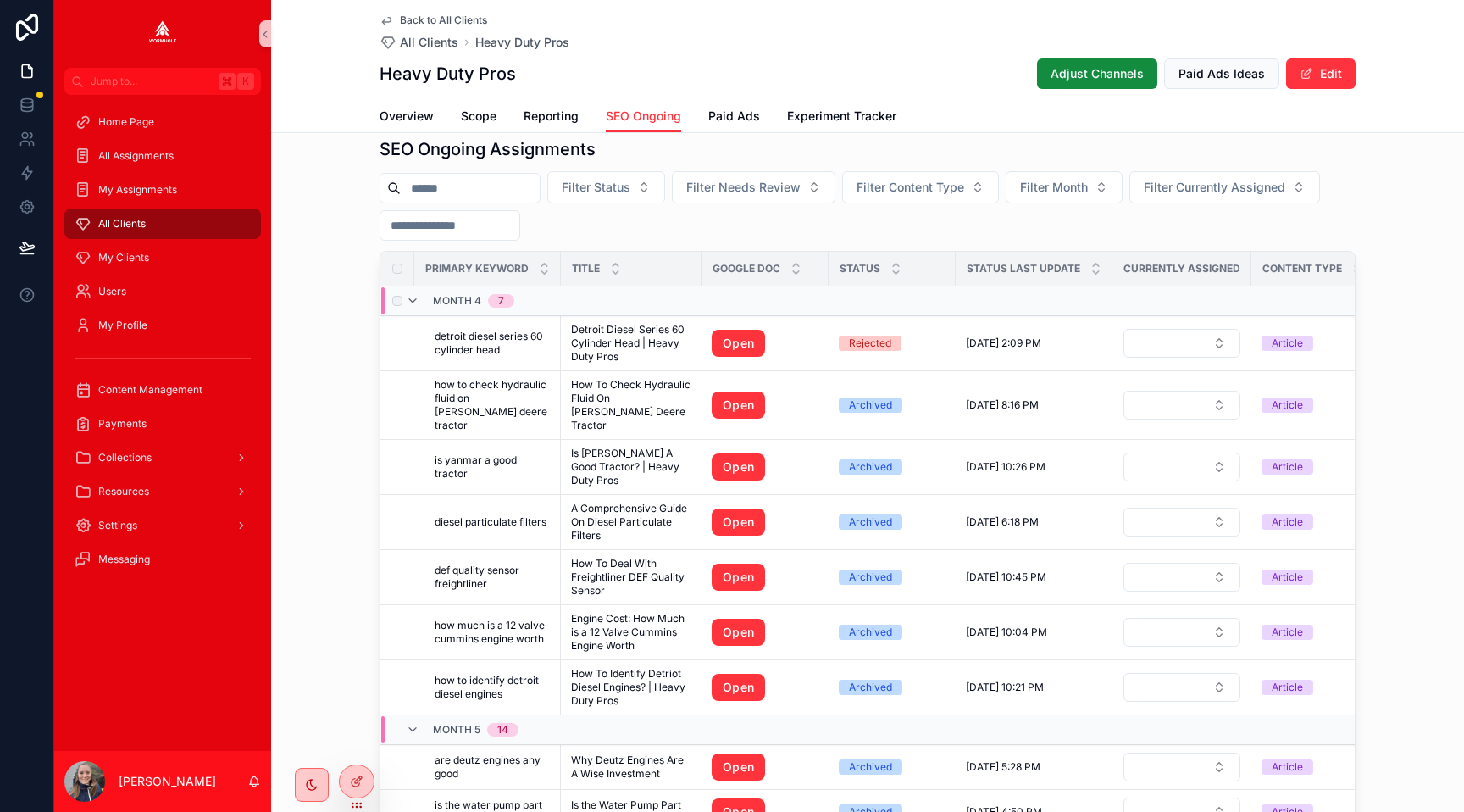
scroll to position [969, 0]
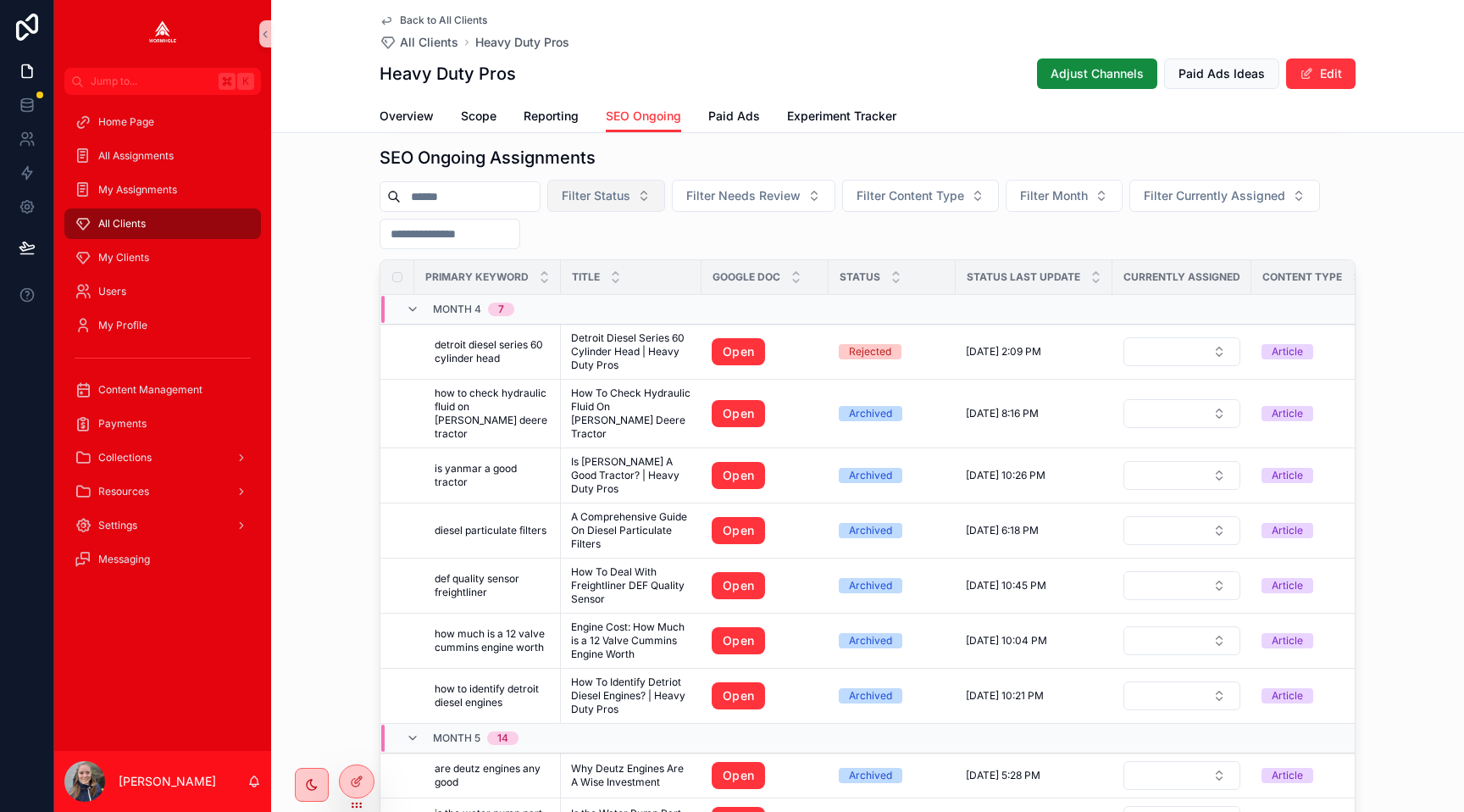
click at [625, 202] on span "Filter Status" at bounding box center [596, 195] width 69 height 17
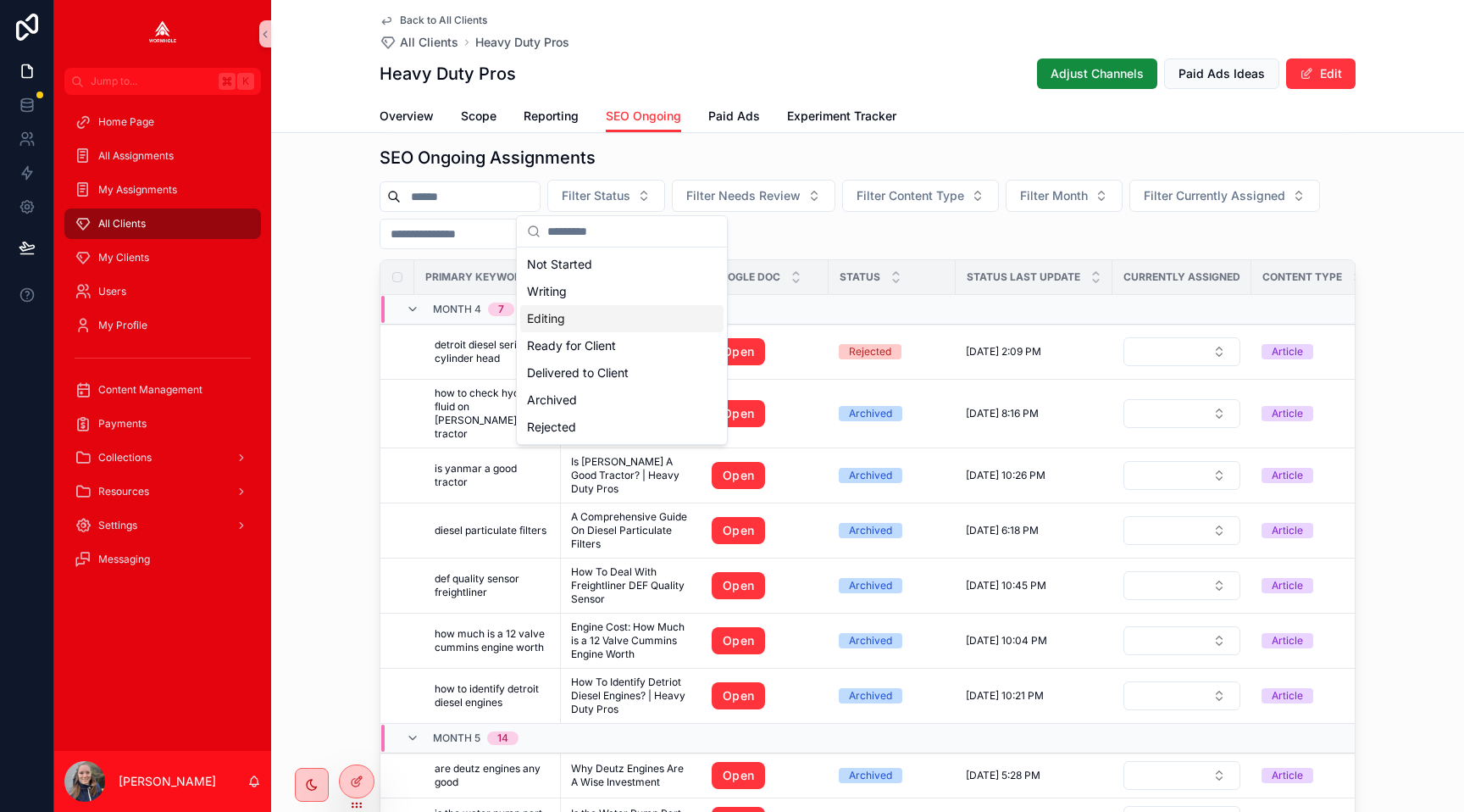
click at [611, 311] on div "Editing" at bounding box center [622, 319] width 203 height 27
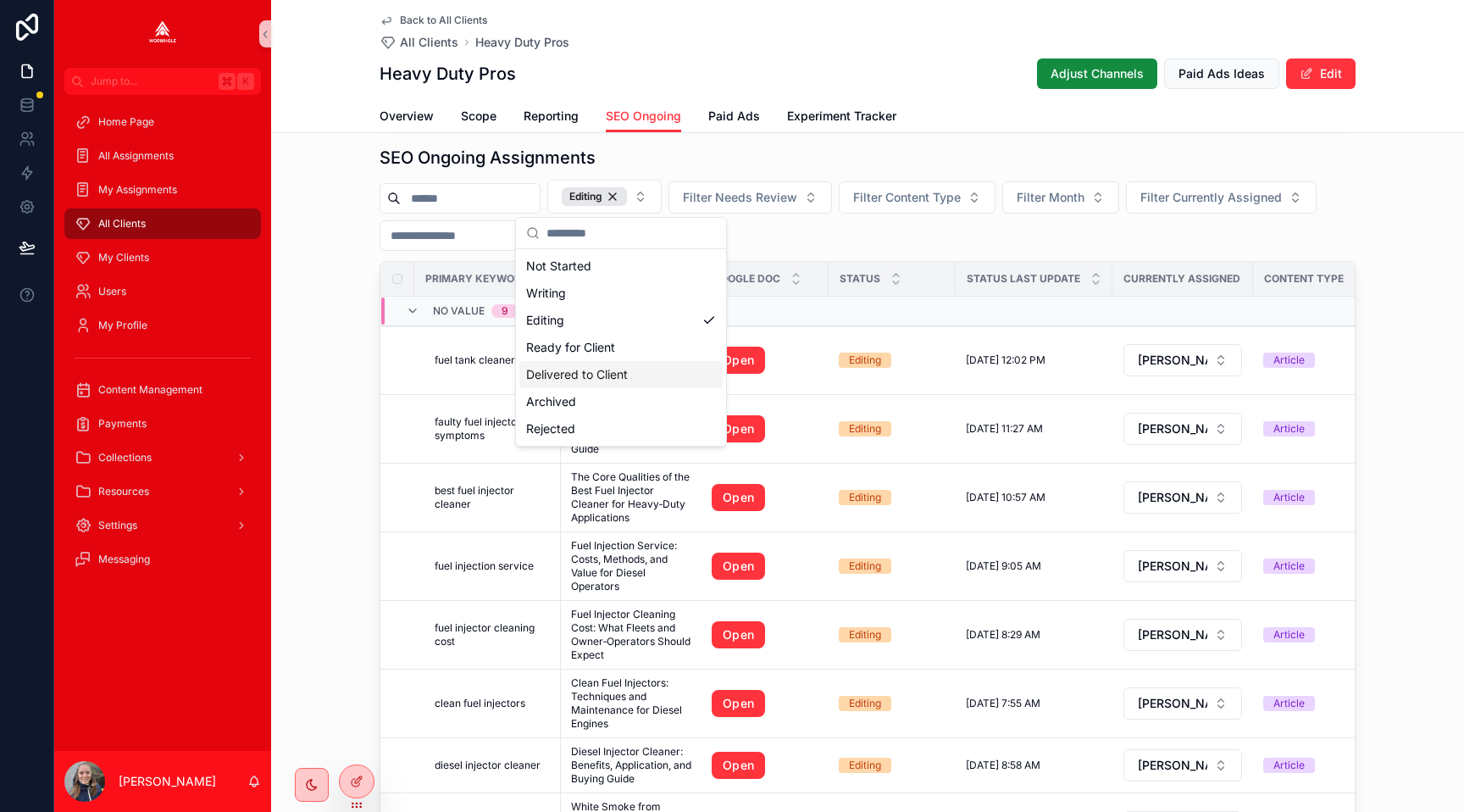
click at [352, 371] on div "SEO Ongoing Assignments Editing Filter Needs Review Filter Content Type Filter …" at bounding box center [868, 509] width 1194 height 740
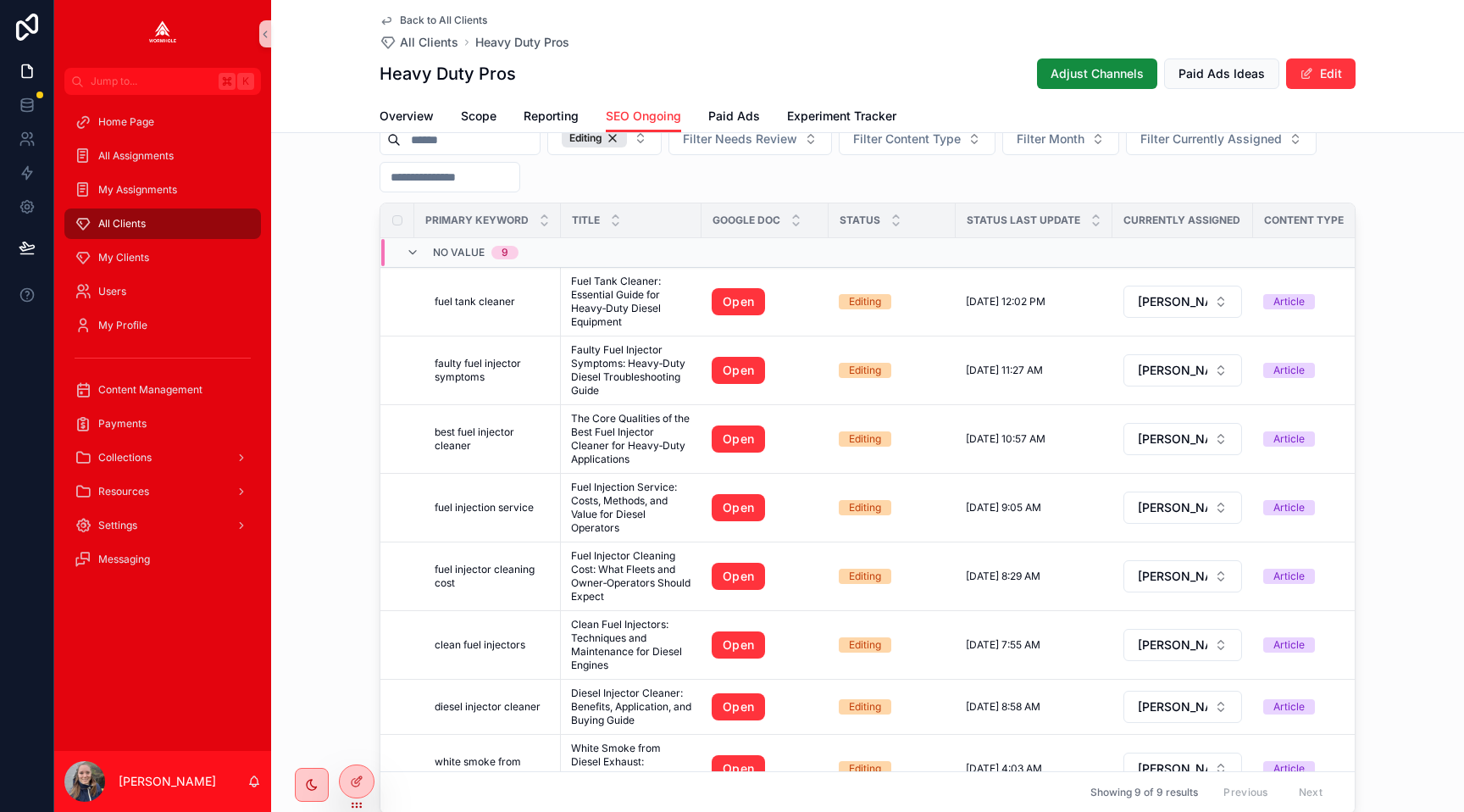
scroll to position [1044, 0]
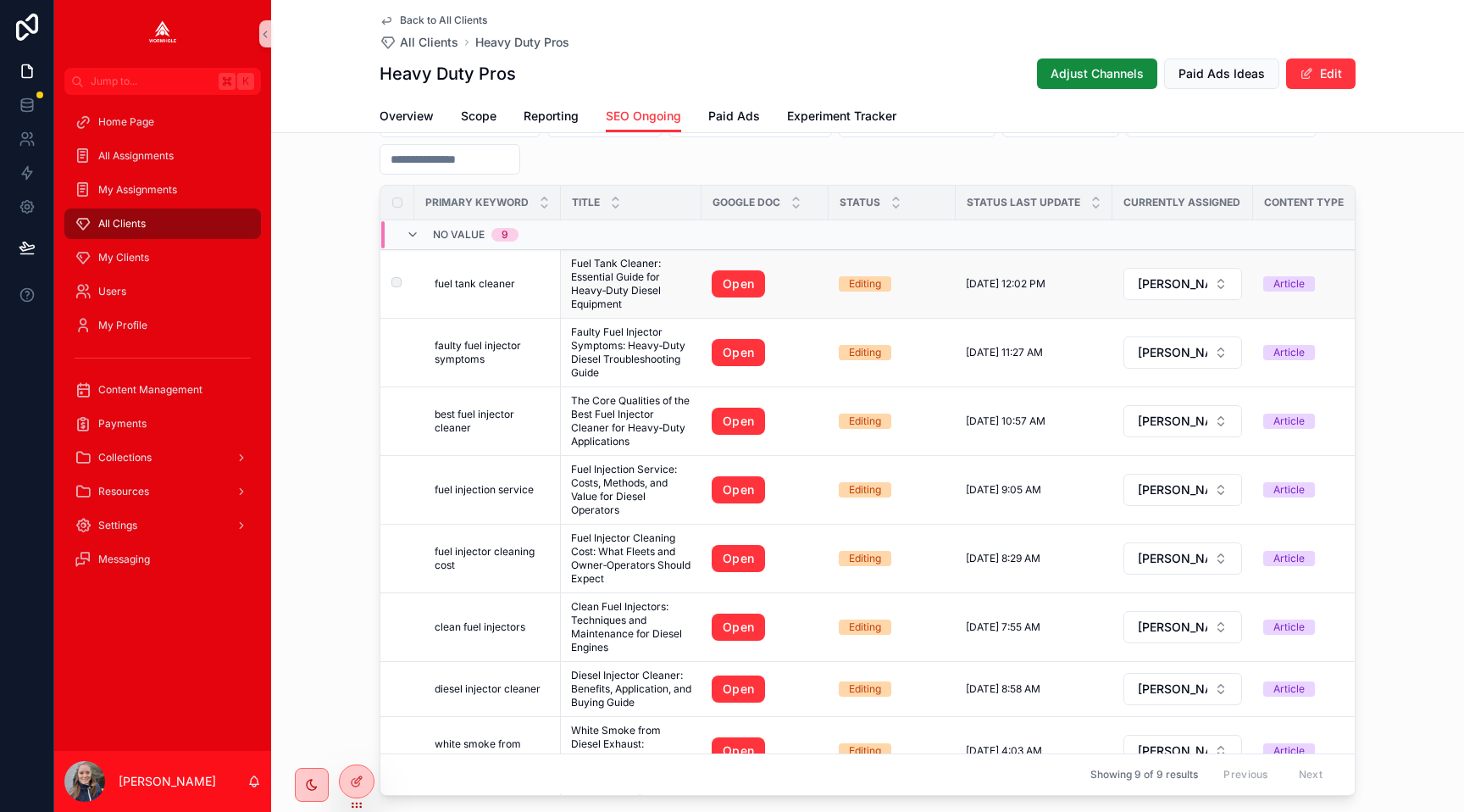
click at [450, 279] on span "fuel tank cleaner" at bounding box center [475, 284] width 81 height 14
click at [449, 349] on span "faulty fuel injector symptoms" at bounding box center [492, 352] width 116 height 27
click at [437, 417] on span "best fuel injector cleaner" at bounding box center [492, 421] width 116 height 27
click at [449, 477] on td "fuel injection service fuel injection service" at bounding box center [487, 490] width 147 height 69
click at [450, 494] on span "fuel injection service" at bounding box center [484, 490] width 99 height 14
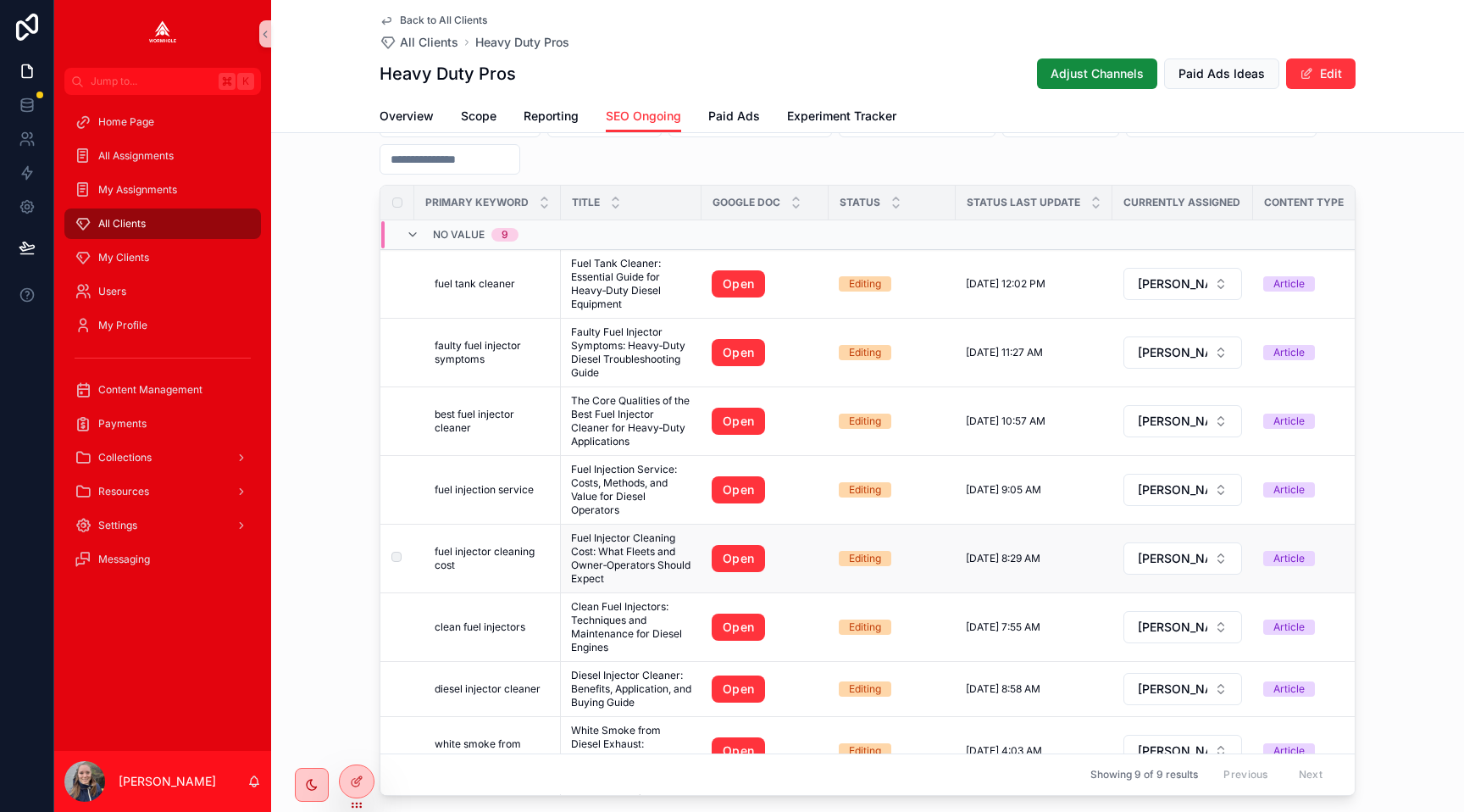
click at [453, 545] on span "fuel injector cleaning cost" at bounding box center [492, 558] width 116 height 27
click at [456, 624] on span "clean fuel injectors" at bounding box center [480, 627] width 90 height 14
click at [457, 690] on span "diesel injector cleaner" at bounding box center [487, 688] width 106 height 14
click at [464, 742] on span "white smoke from diesel exhaust" at bounding box center [492, 751] width 116 height 27
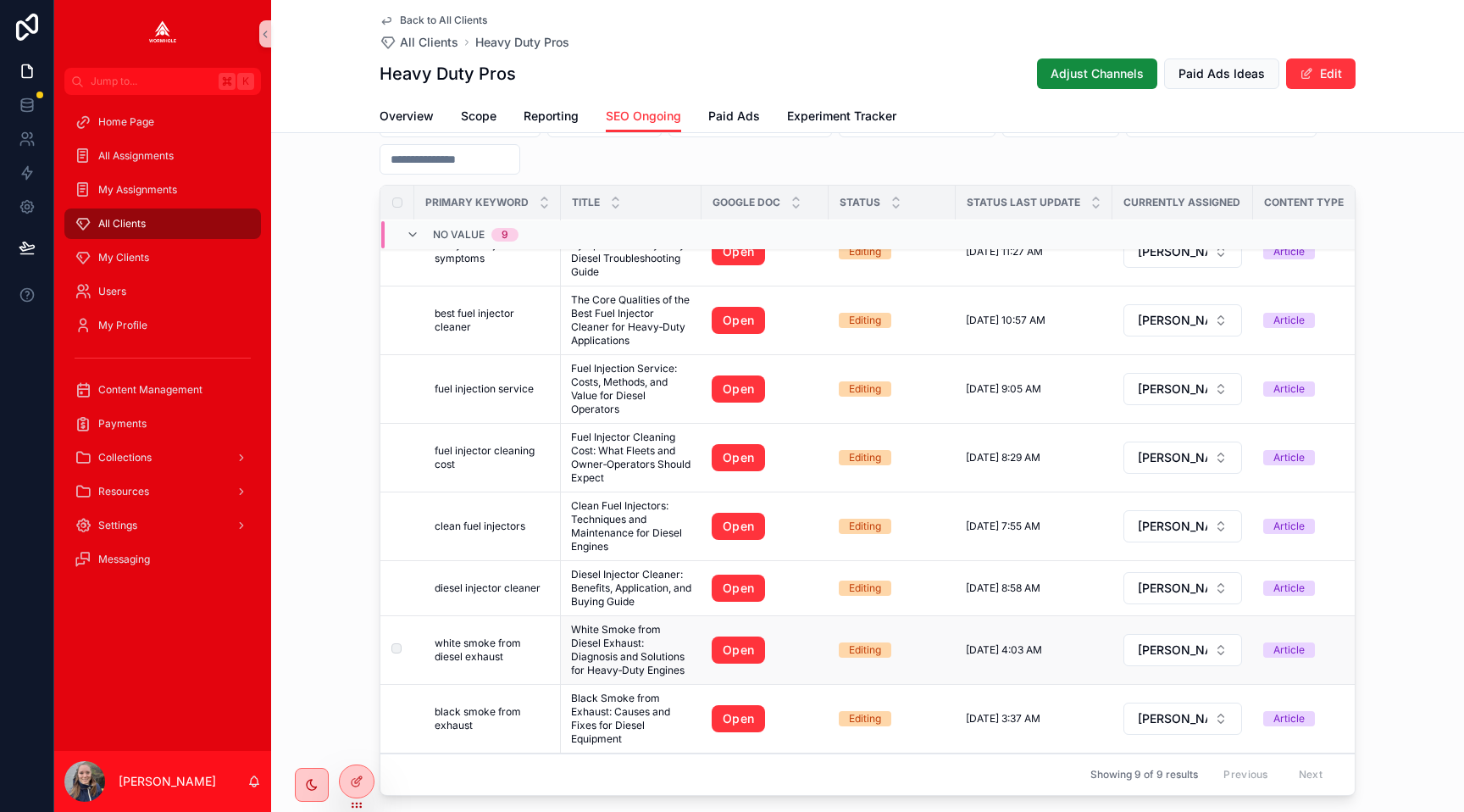
scroll to position [122, 0]
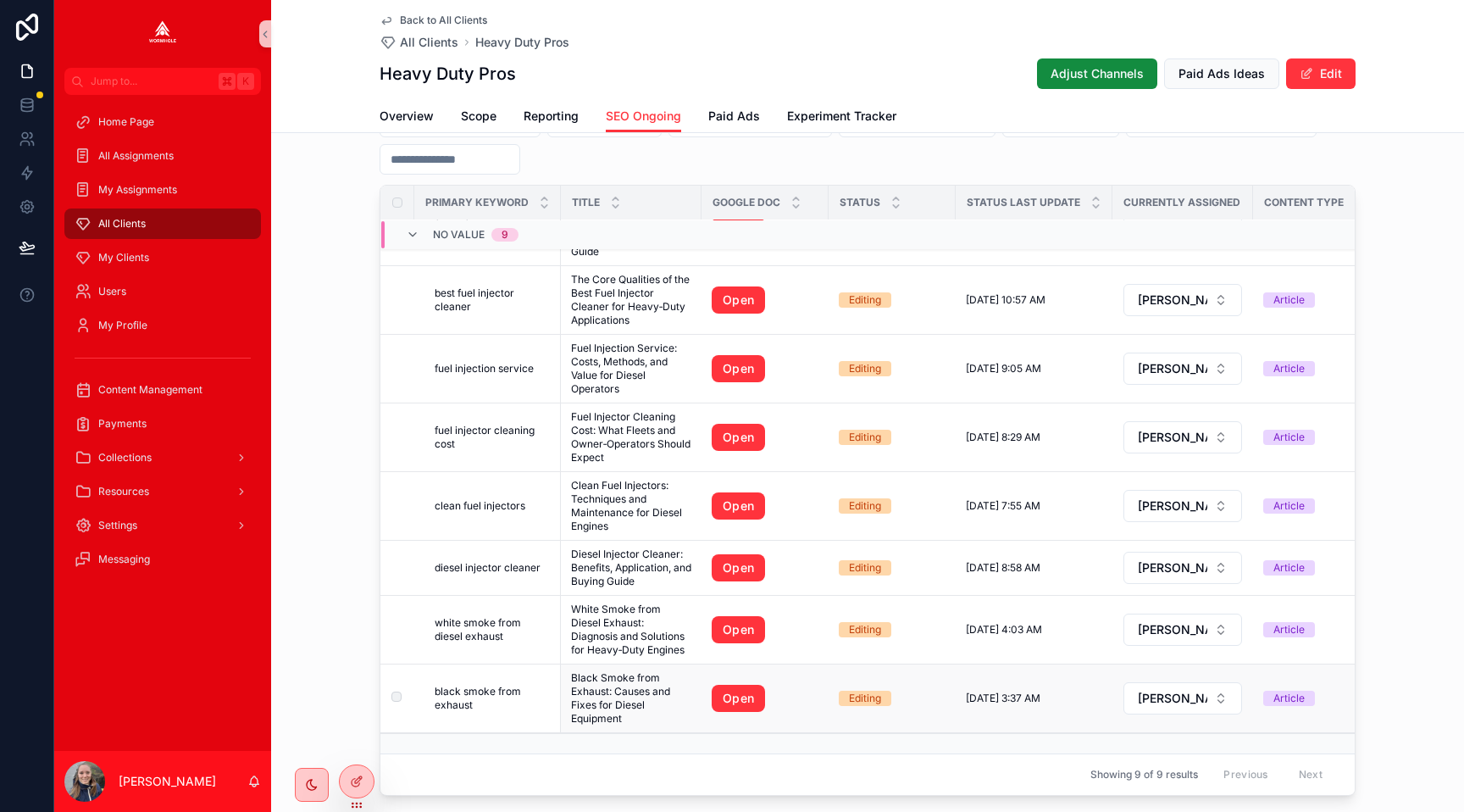
click at [461, 699] on span "black smoke from exhaust" at bounding box center [492, 698] width 116 height 27
click at [357, 742] on icon at bounding box center [354, 742] width 4 height 4
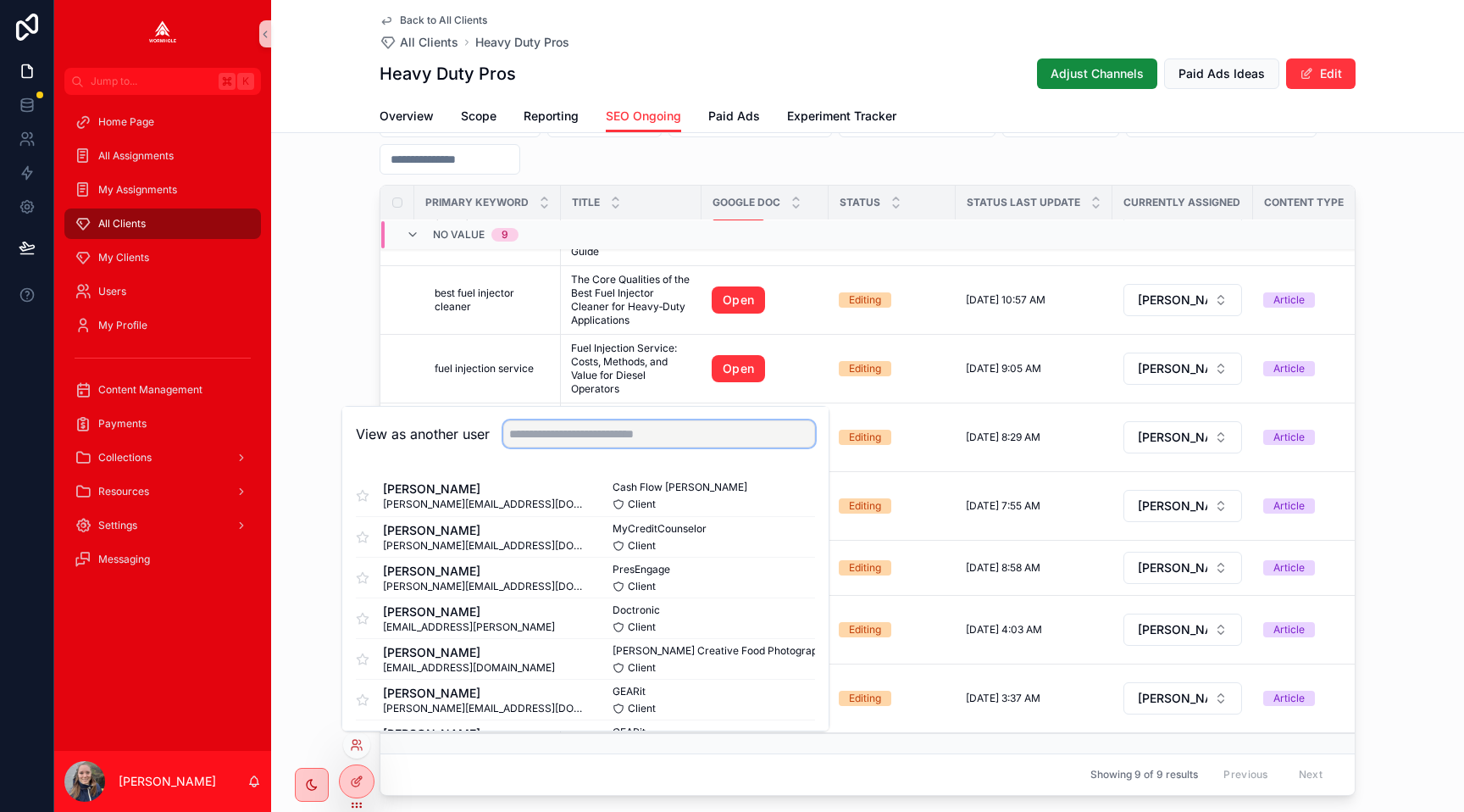
click at [549, 434] on input "text" at bounding box center [659, 434] width 312 height 27
type input "*"
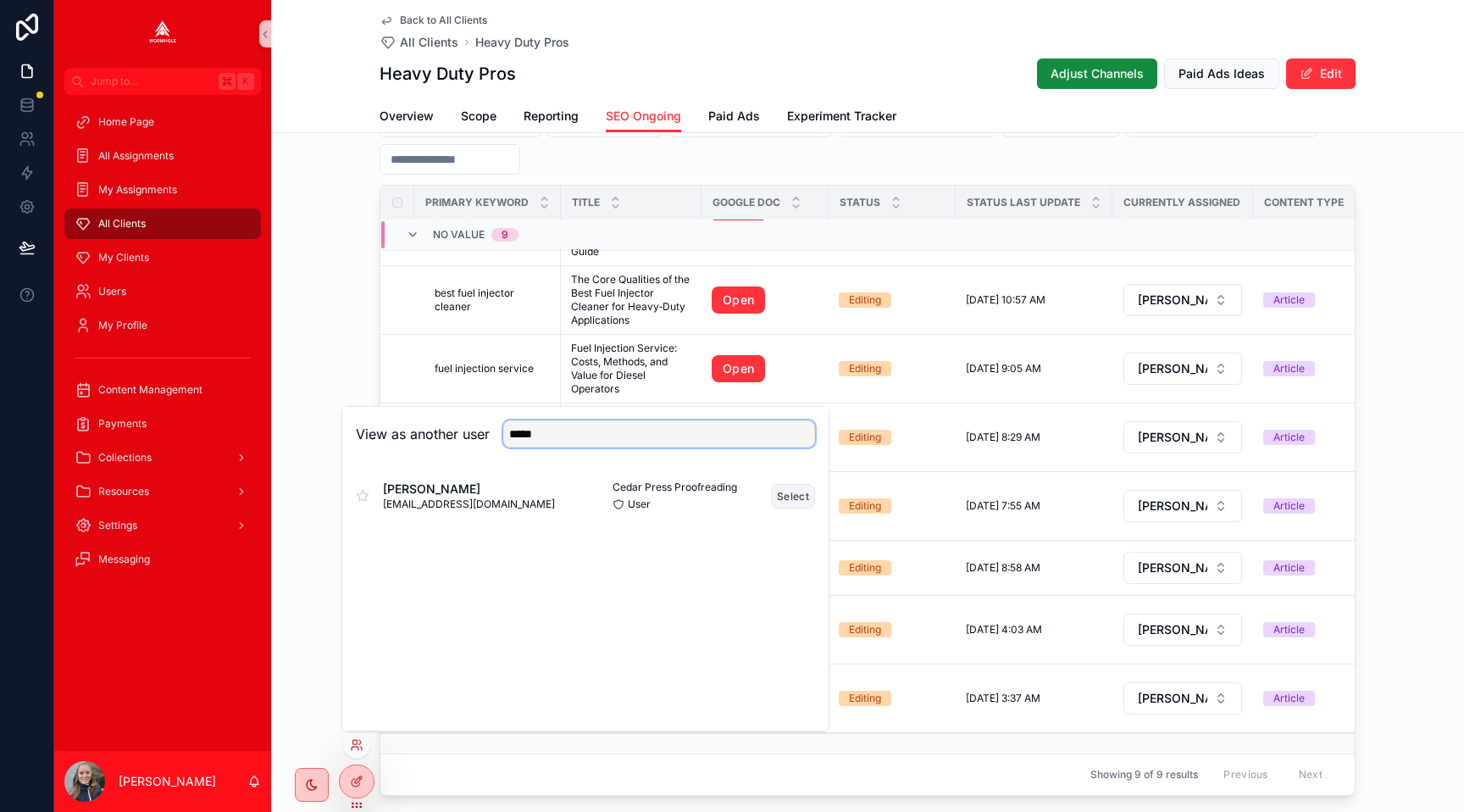
type input "*****"
click at [789, 496] on button "Select" at bounding box center [793, 495] width 44 height 24
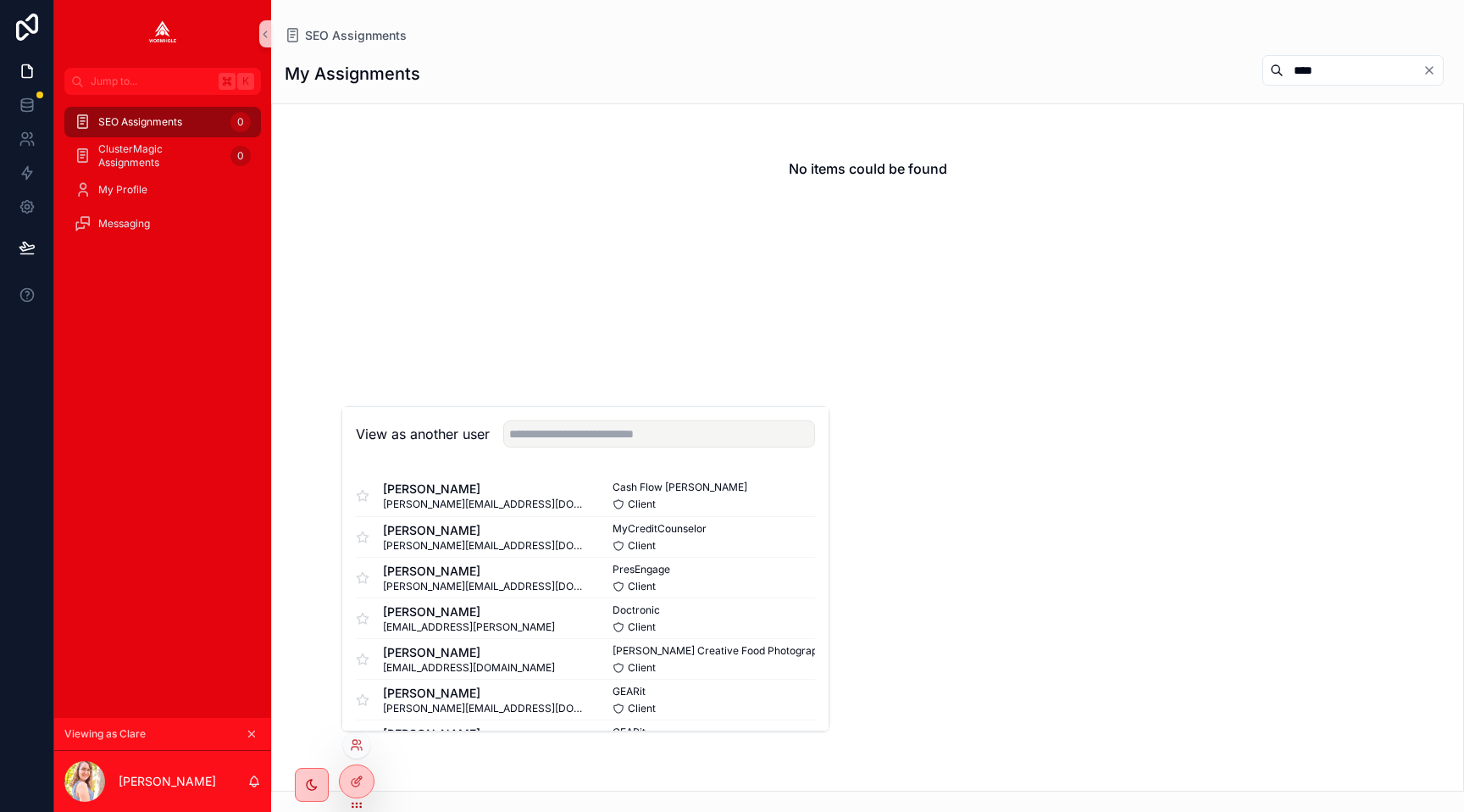
click at [599, 144] on div "No items could be found" at bounding box center [868, 168] width 1192 height 128
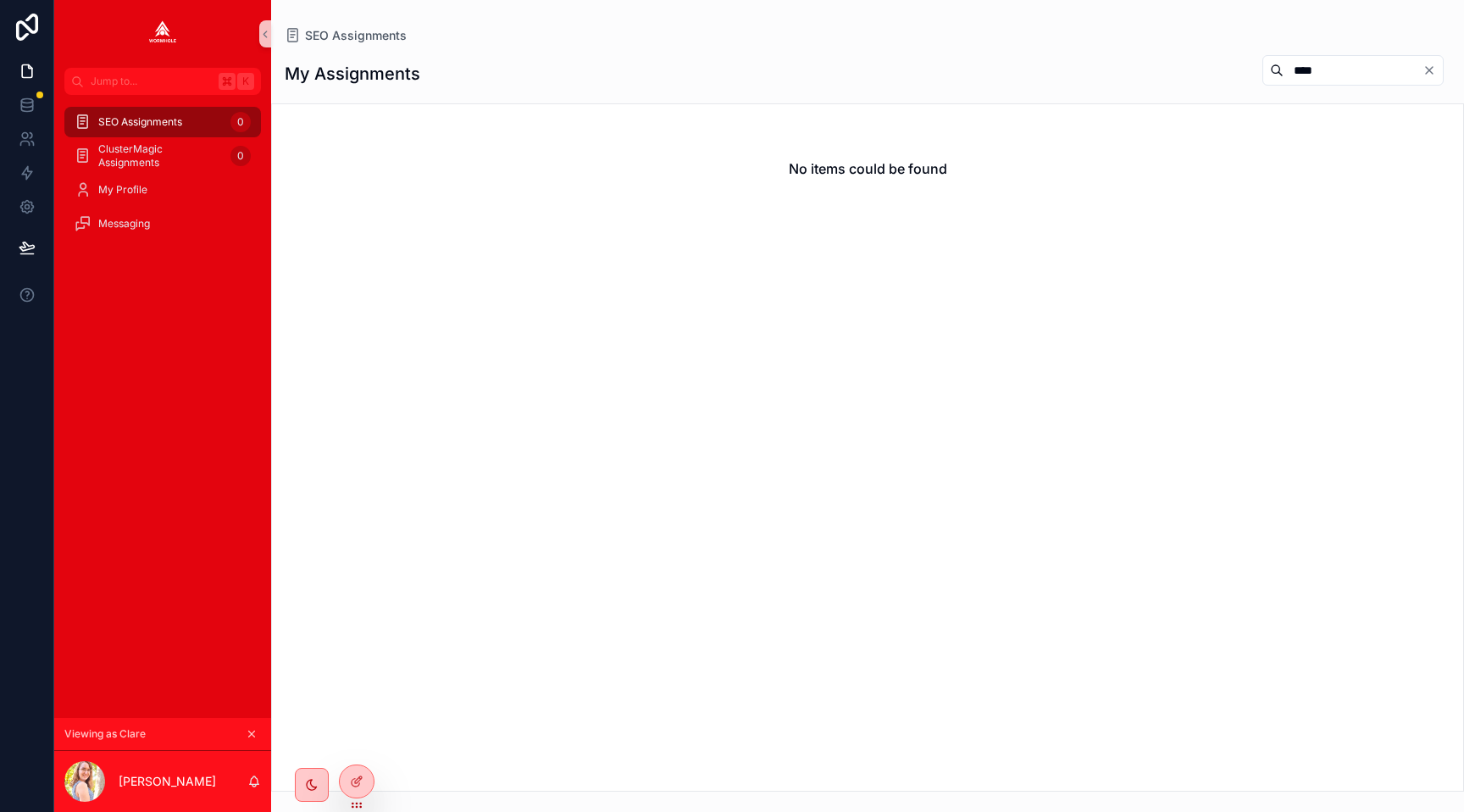
click at [1434, 73] on icon "Clear" at bounding box center [1430, 70] width 14 height 14
click at [1203, 77] on div "My Assignments" at bounding box center [868, 74] width 1166 height 39
click at [720, 151] on div "No items could be found" at bounding box center [868, 168] width 1192 height 128
click at [233, 119] on div "0" at bounding box center [240, 122] width 20 height 20
click at [352, 787] on icon at bounding box center [357, 781] width 14 height 14
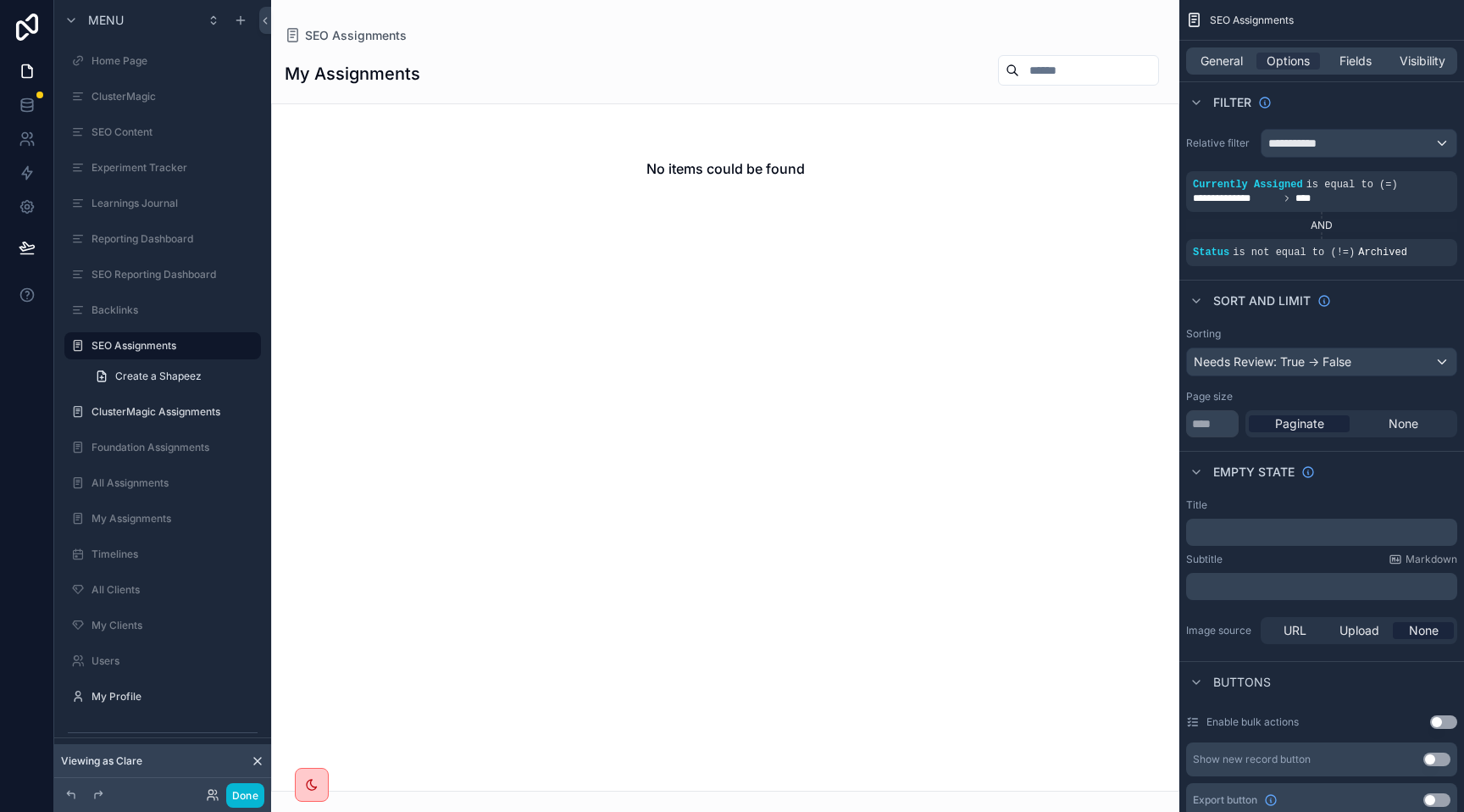
click at [643, 157] on div "scrollable content" at bounding box center [726, 406] width 909 height 812
click at [1227, 69] on div "General Options Fields Visibility" at bounding box center [1322, 61] width 271 height 27
click at [1227, 66] on span "General" at bounding box center [1222, 60] width 43 height 17
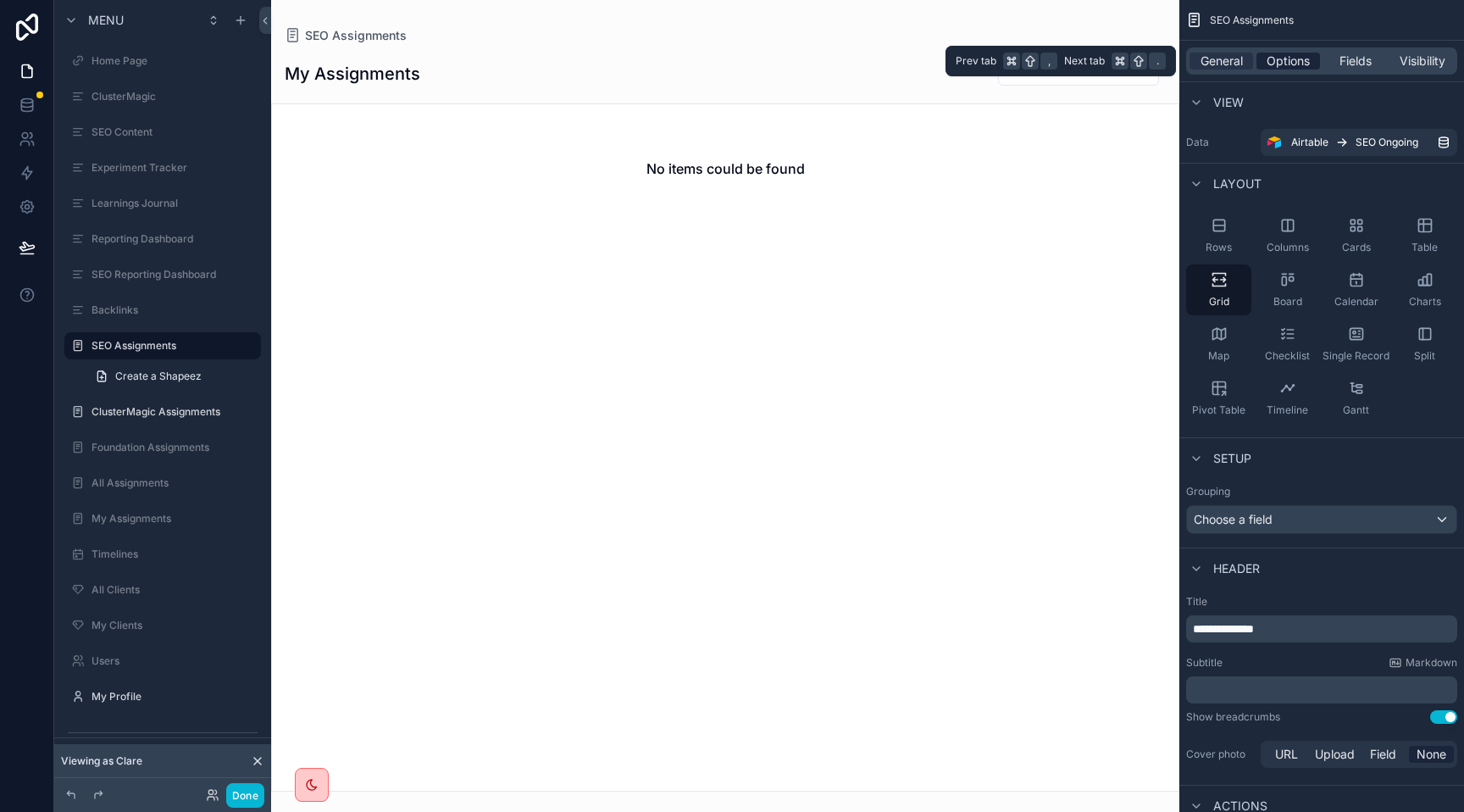
click at [1281, 59] on span "Options" at bounding box center [1288, 60] width 43 height 17
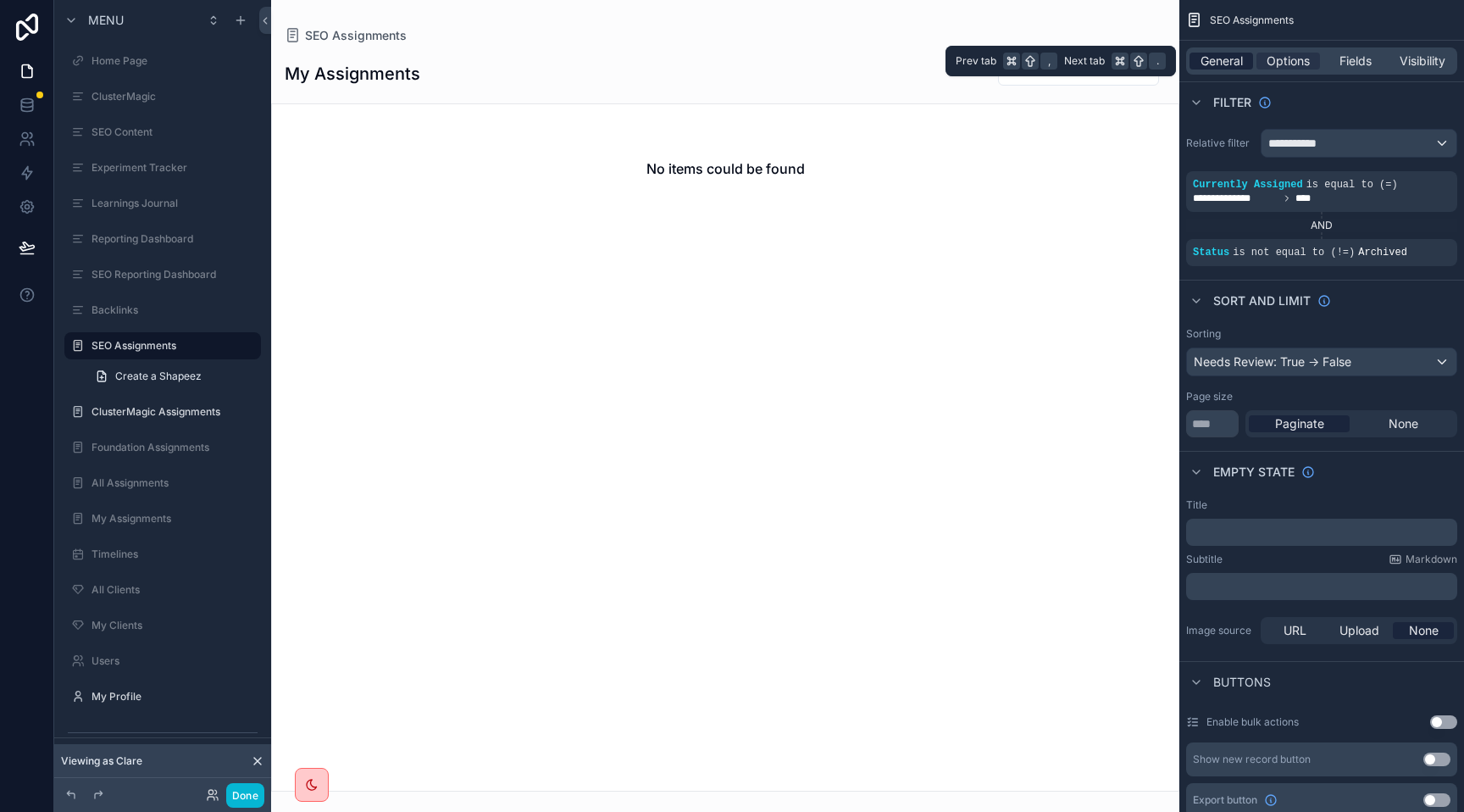
click at [1195, 60] on div "General" at bounding box center [1221, 60] width 63 height 17
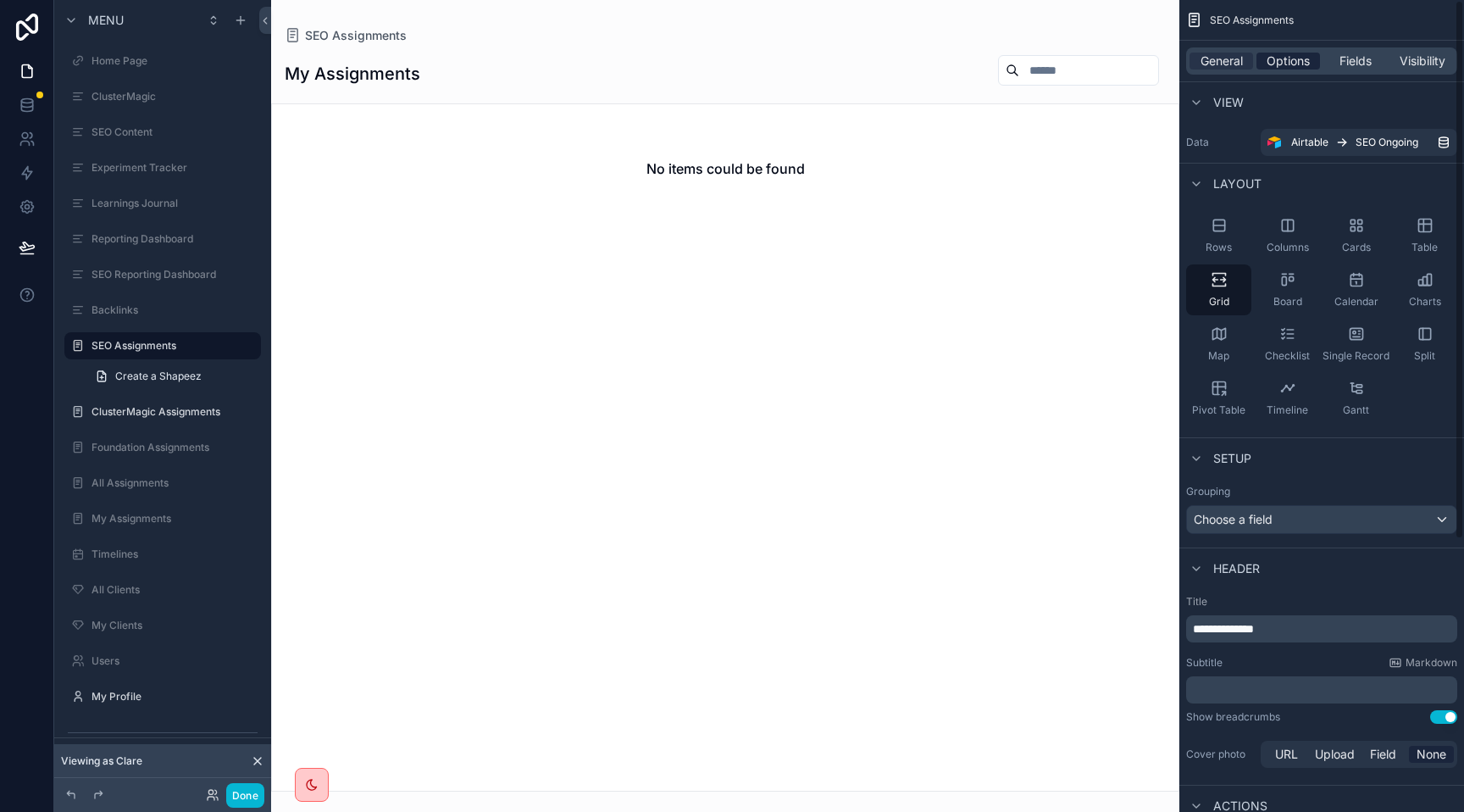
click at [1262, 55] on div "Options" at bounding box center [1288, 60] width 63 height 17
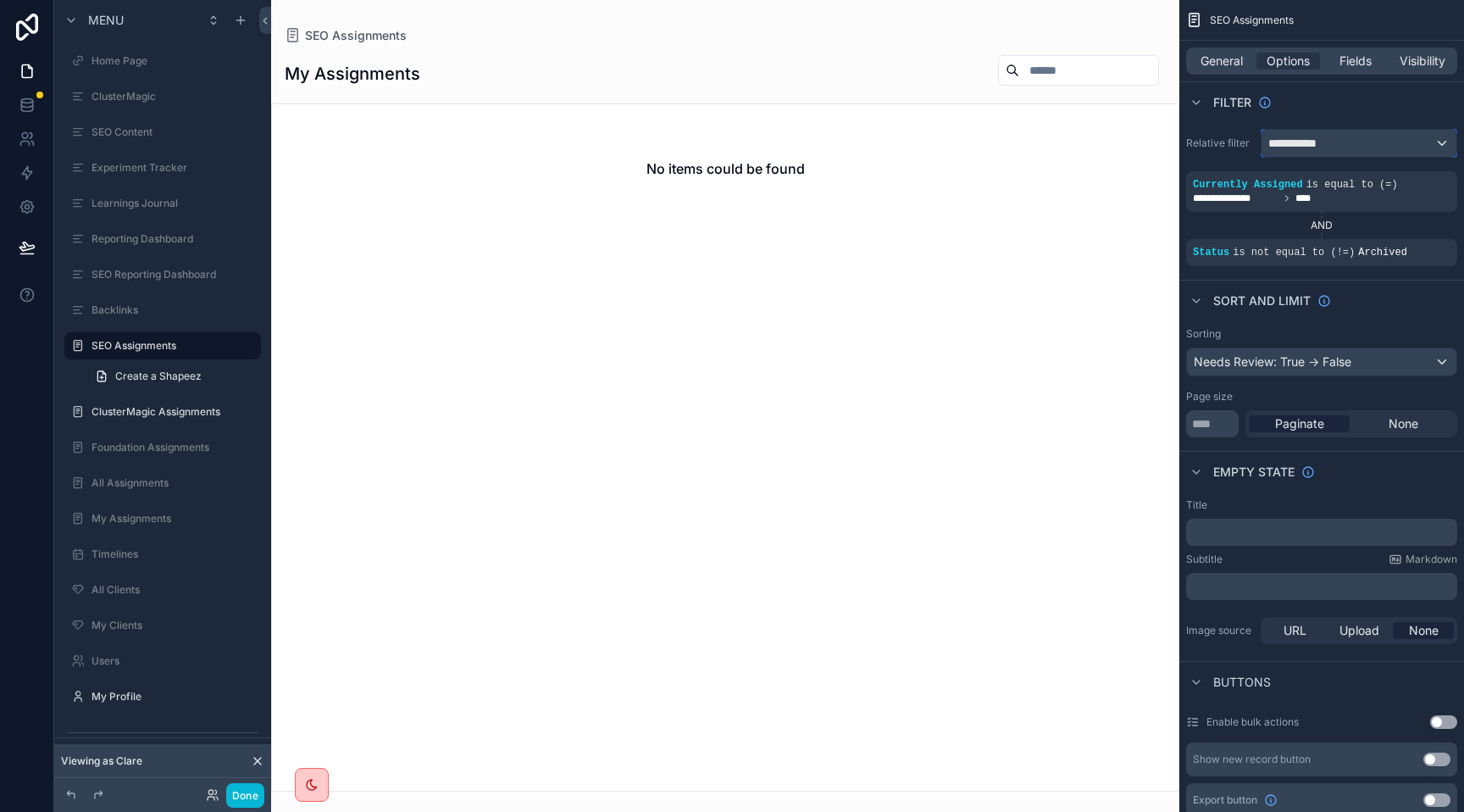
click at [1282, 146] on span "**********" at bounding box center [1300, 143] width 62 height 17
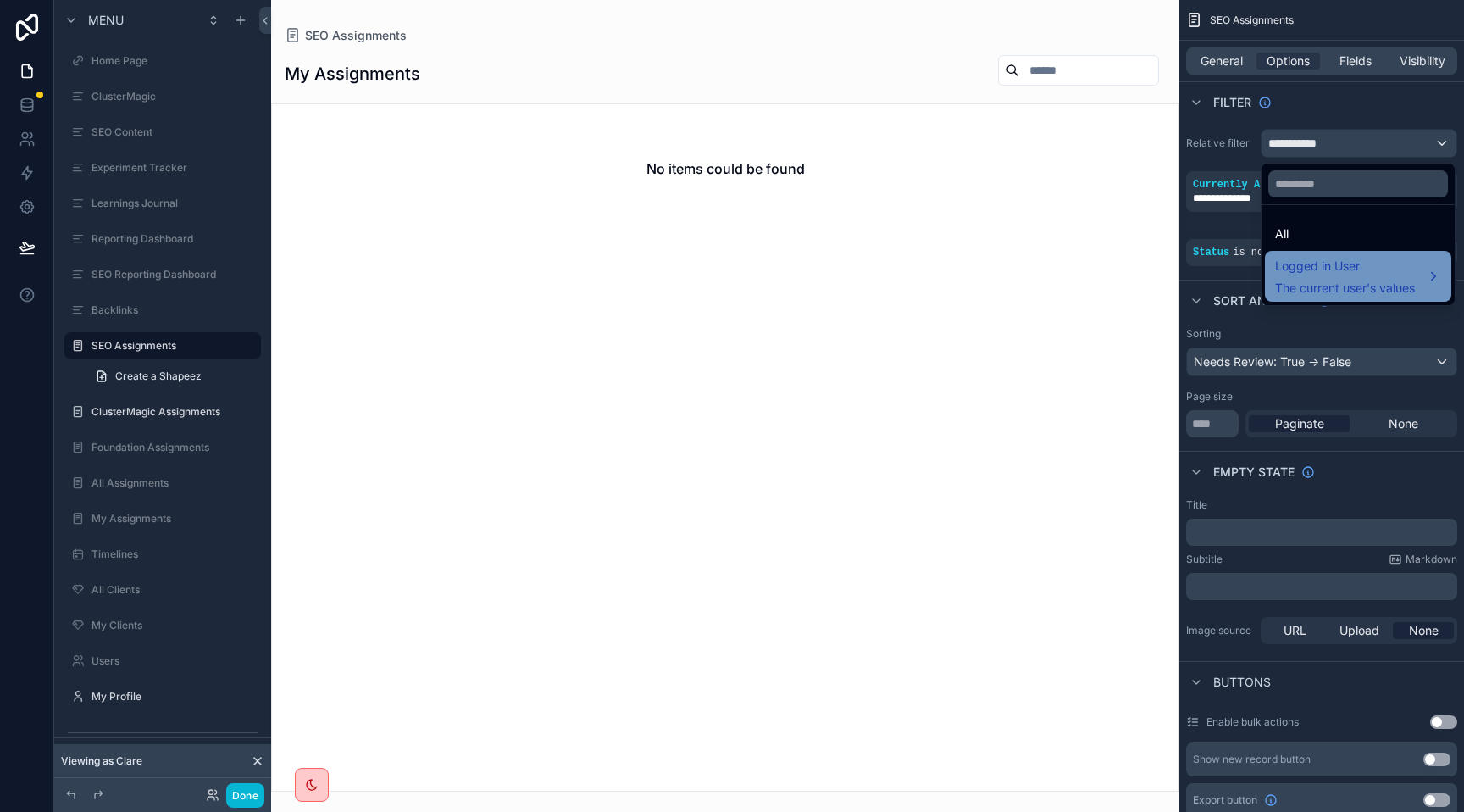
click at [1341, 274] on span "Logged in User" at bounding box center [1345, 265] width 140 height 20
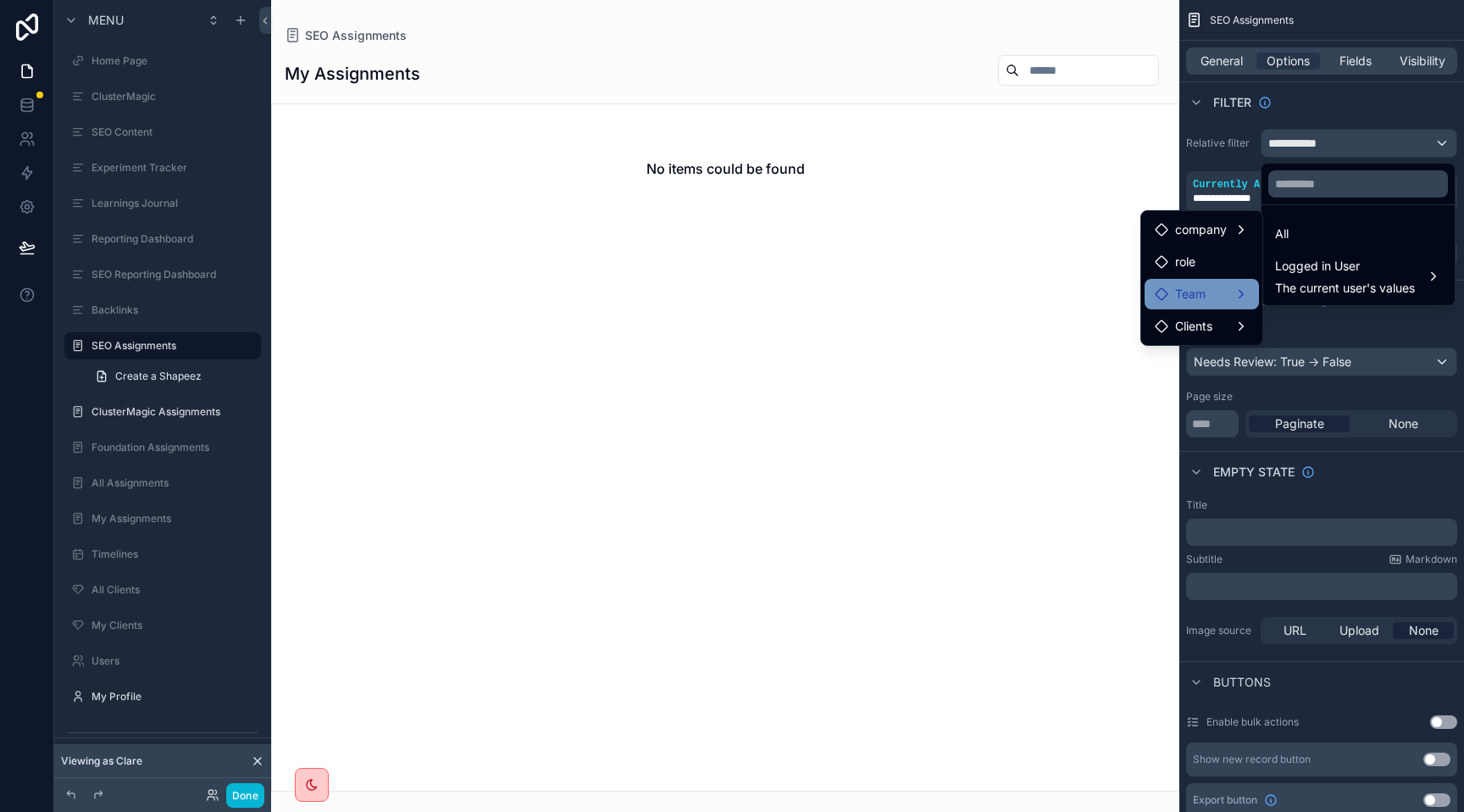
click at [1237, 291] on div "Team" at bounding box center [1201, 294] width 94 height 20
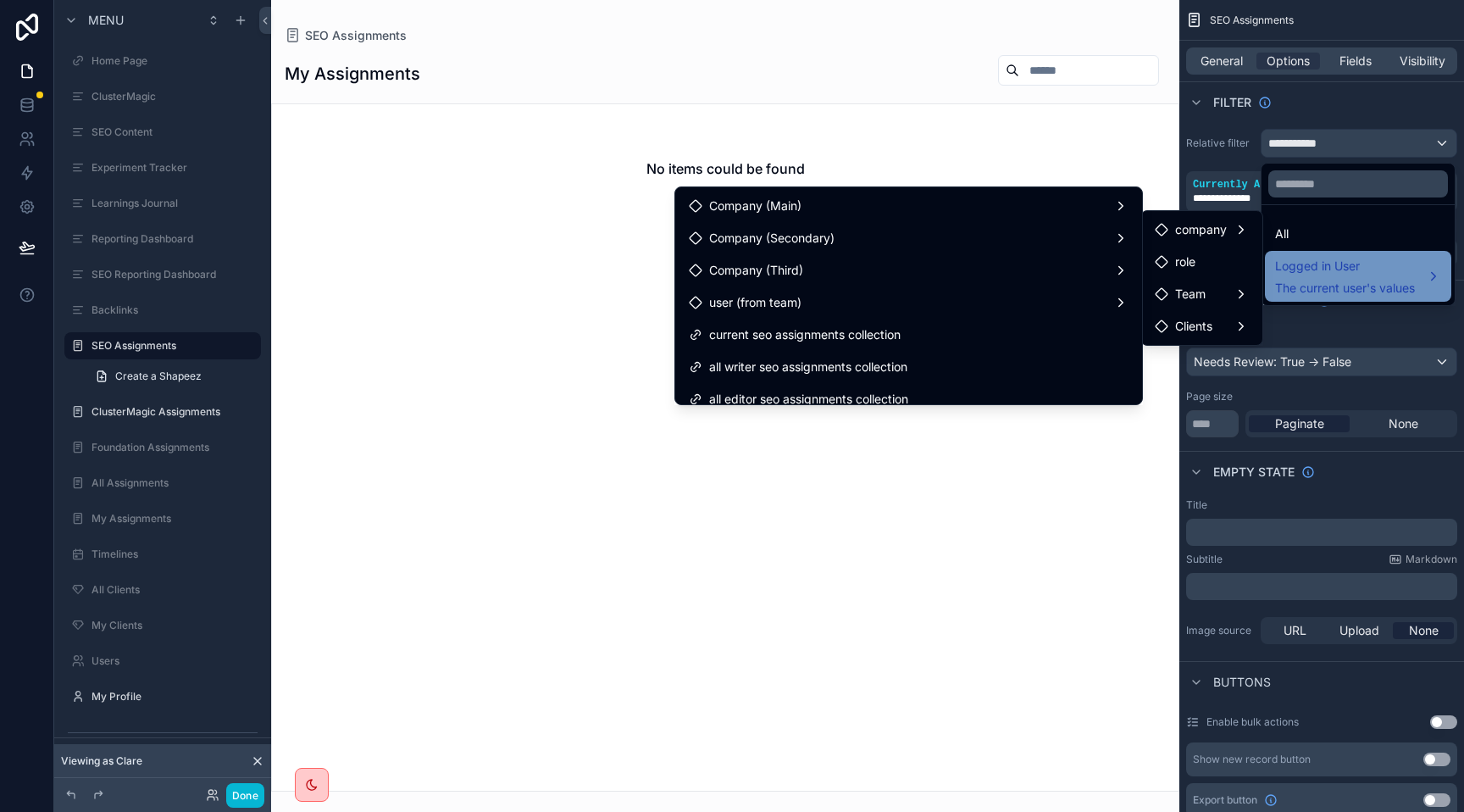
click at [1299, 282] on span "The current user's values" at bounding box center [1345, 287] width 140 height 17
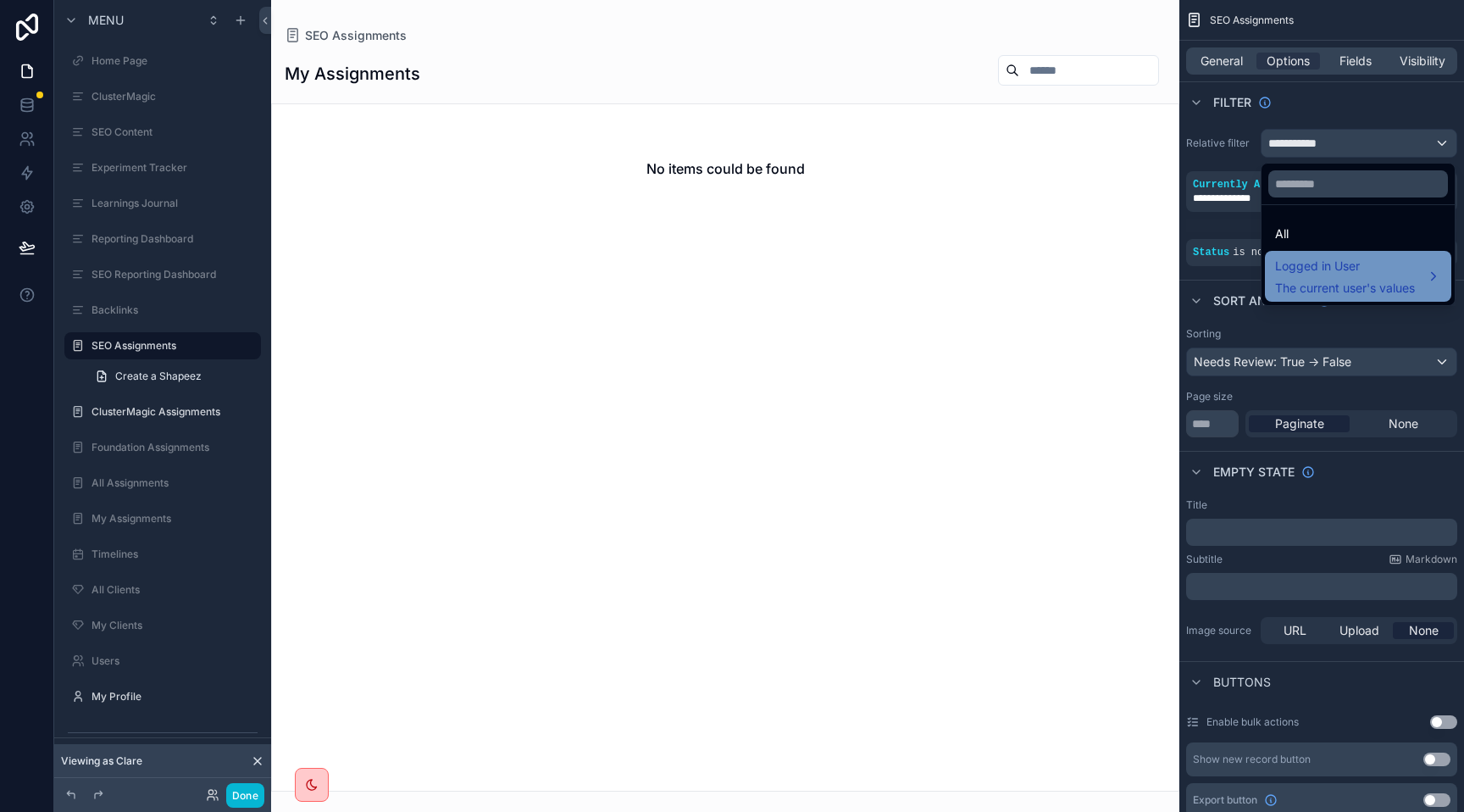
click at [1289, 283] on span "The current user's values" at bounding box center [1345, 287] width 140 height 17
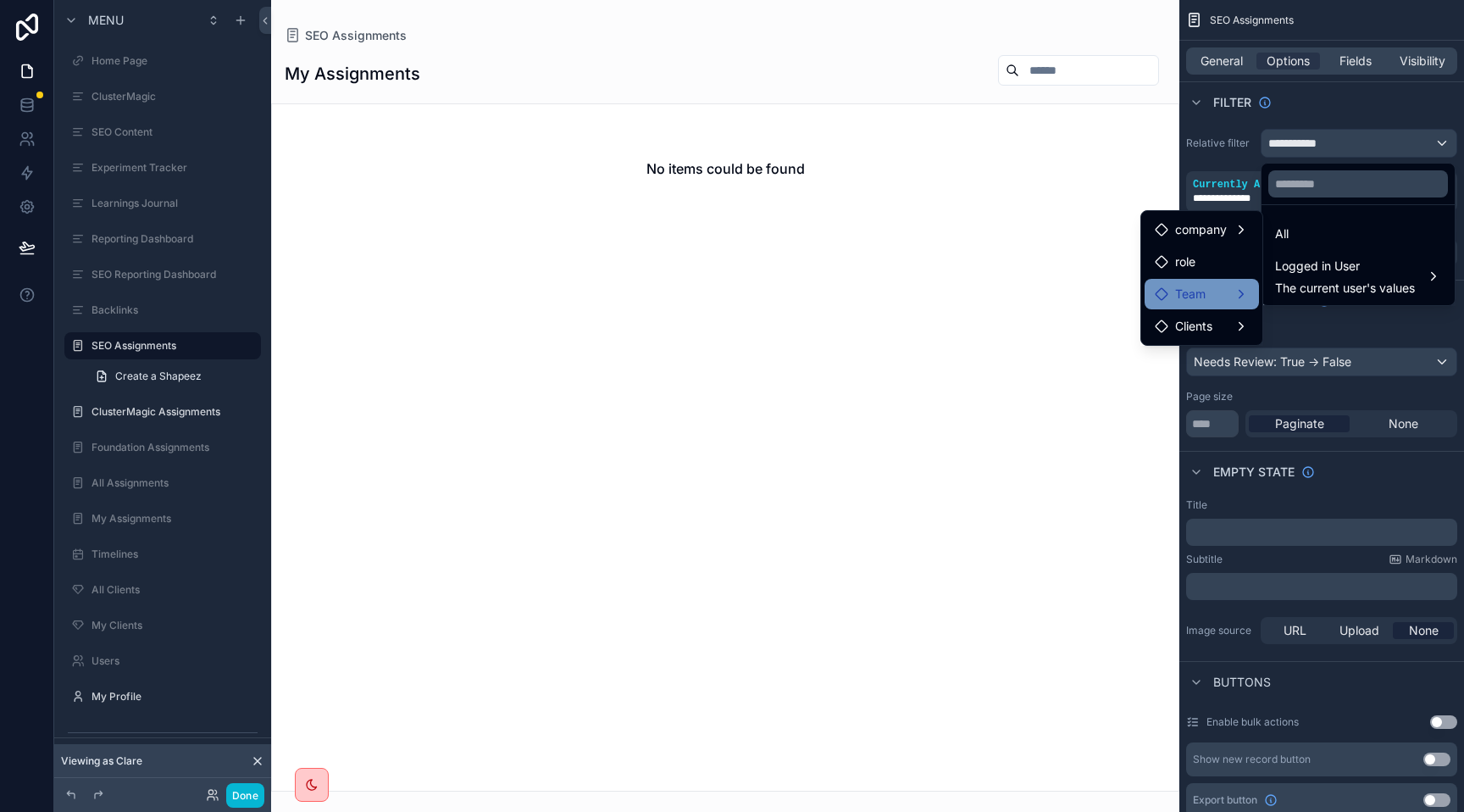
click at [1197, 298] on span "Team" at bounding box center [1190, 294] width 30 height 20
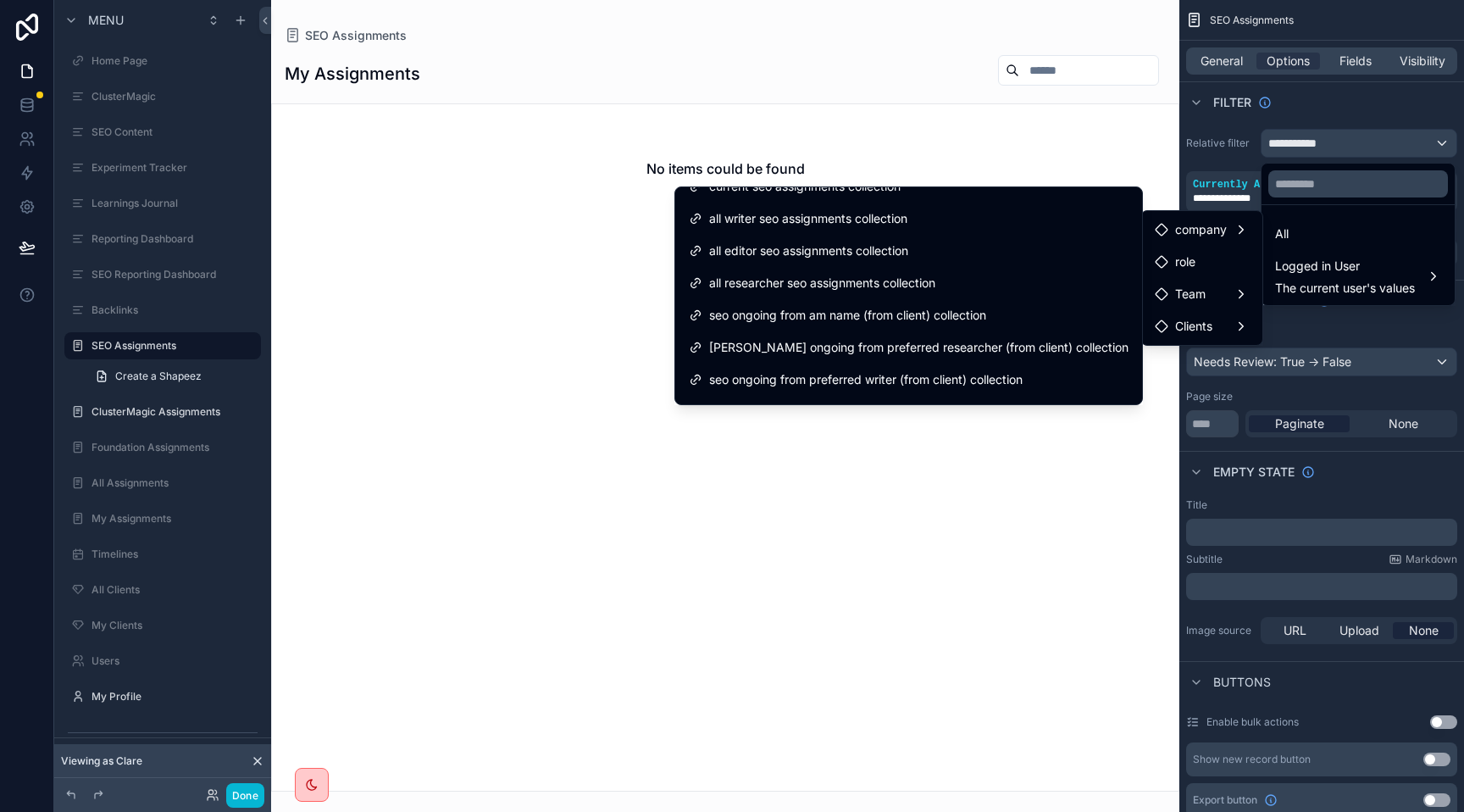
scroll to position [147, 0]
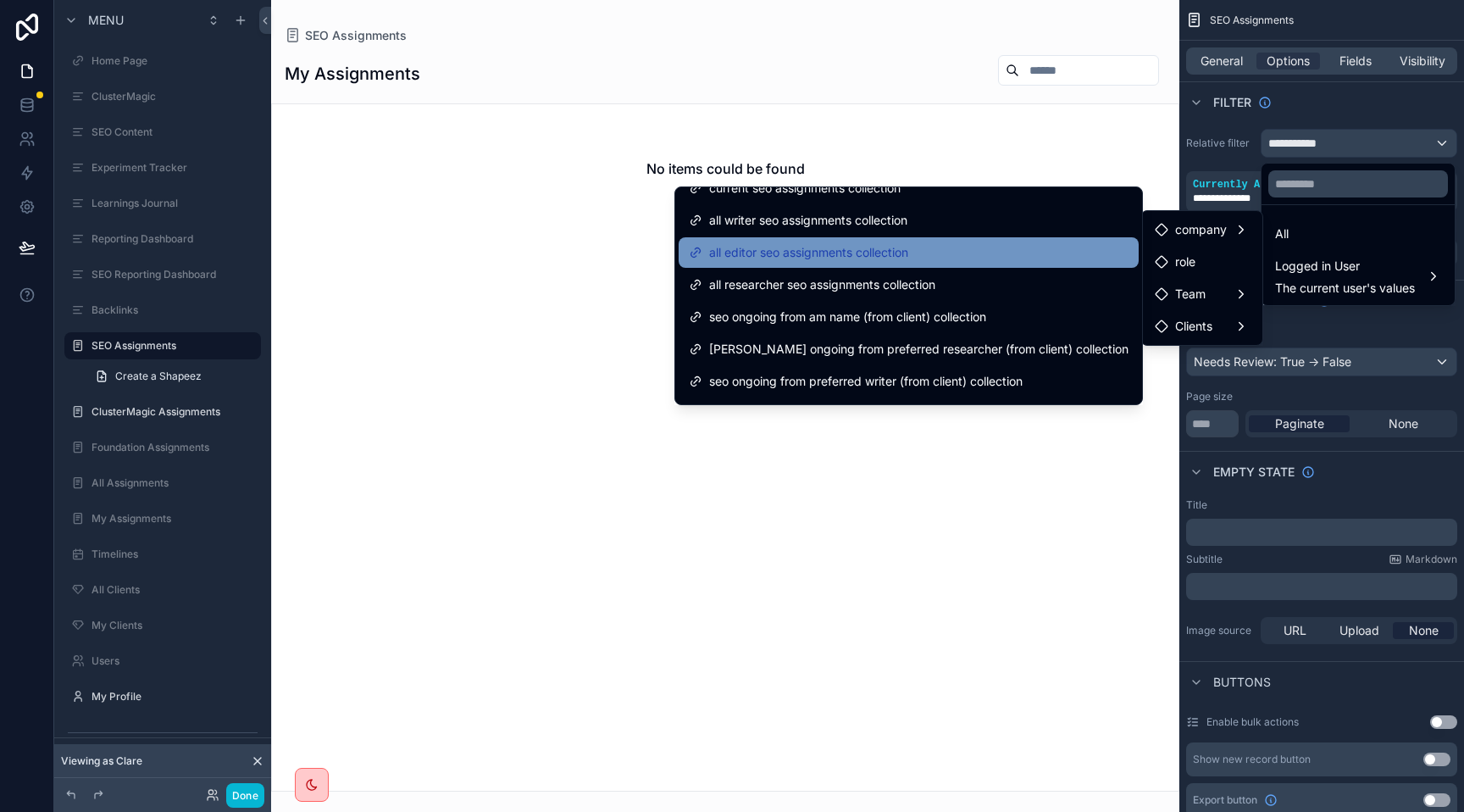
click at [909, 254] on span "all editor seo assignments collection" at bounding box center [808, 252] width 199 height 20
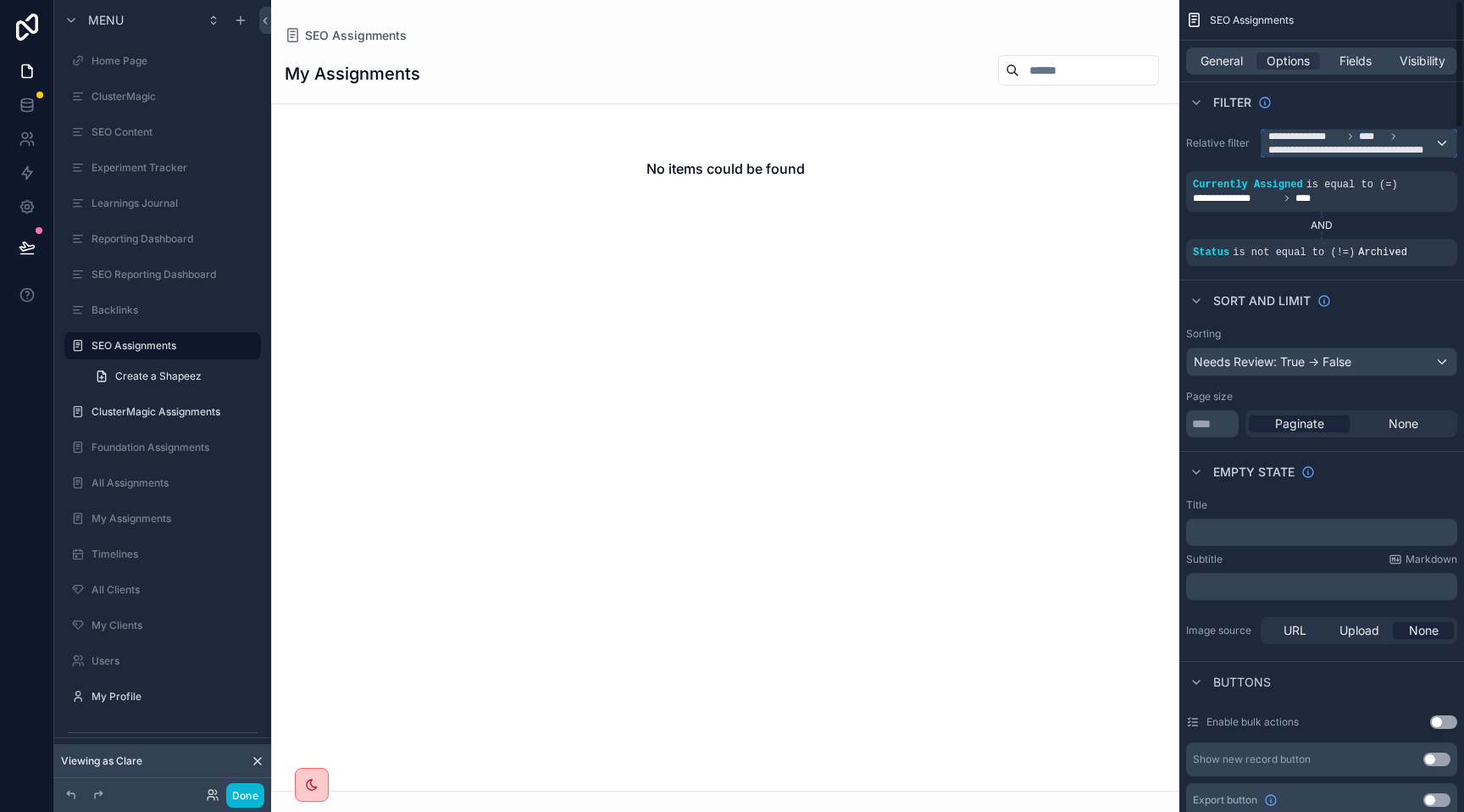
click at [1327, 144] on span "**********" at bounding box center [1351, 150] width 166 height 14
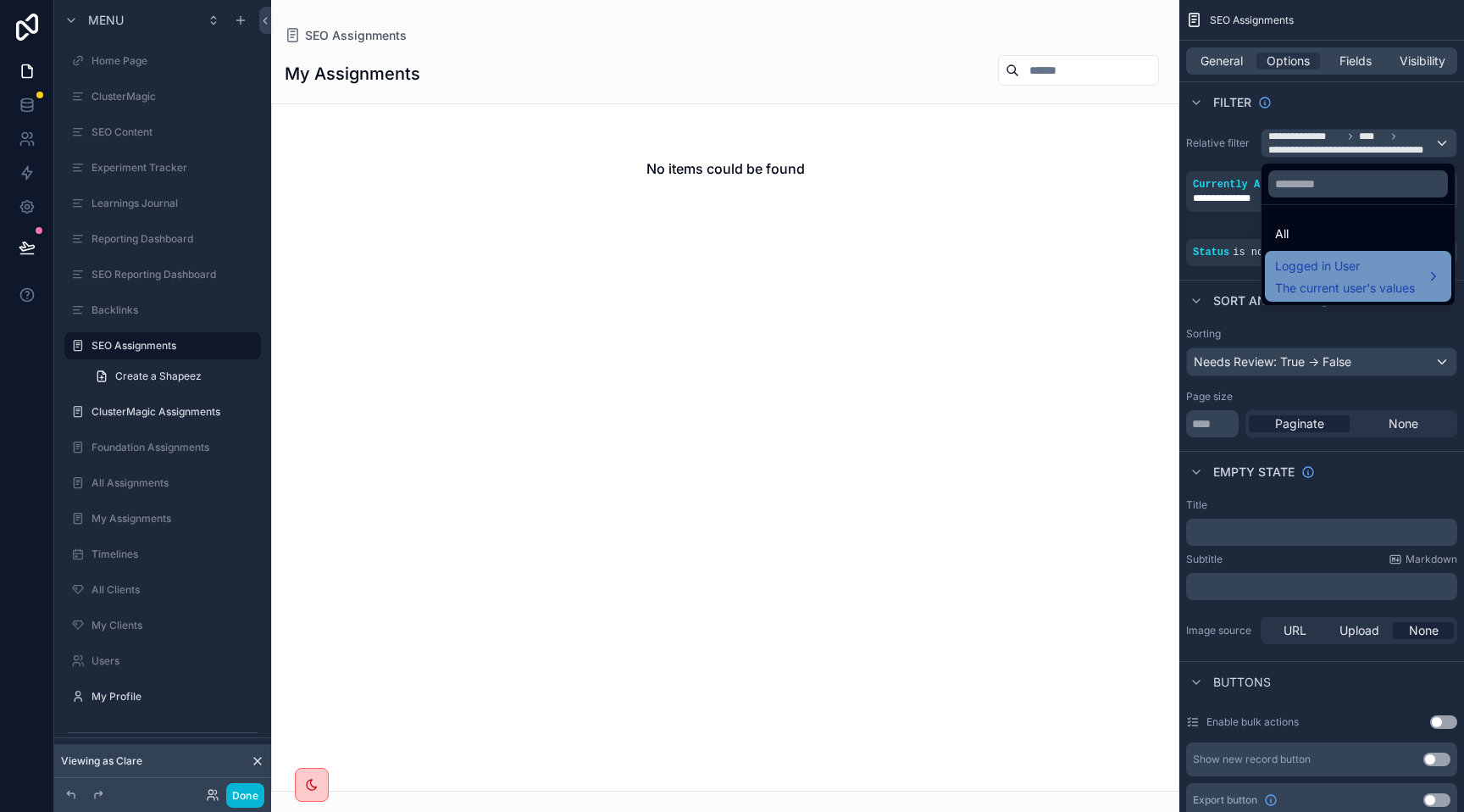
click at [1305, 272] on span "Logged in User" at bounding box center [1345, 265] width 140 height 20
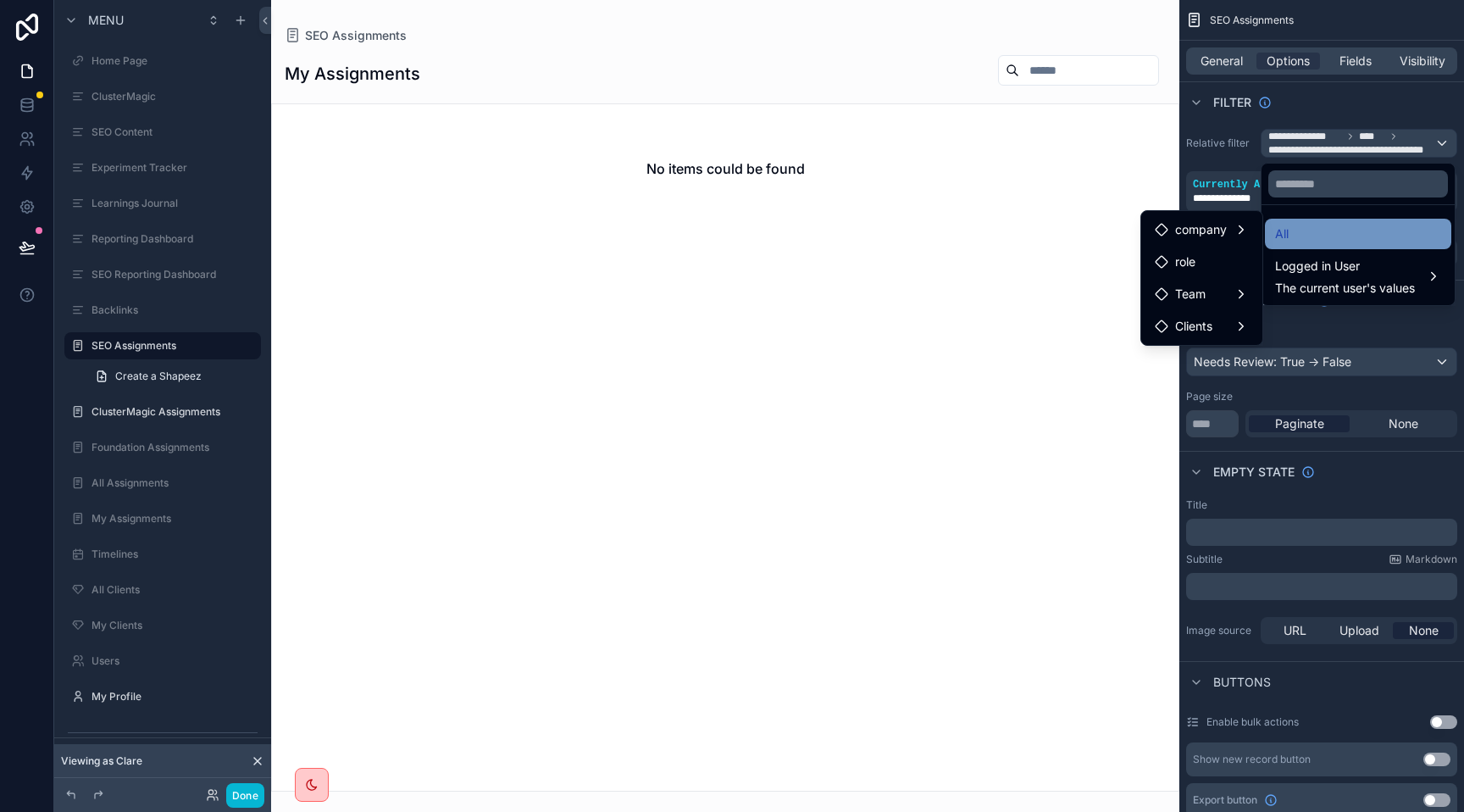
click at [1311, 234] on div "All" at bounding box center [1358, 233] width 166 height 20
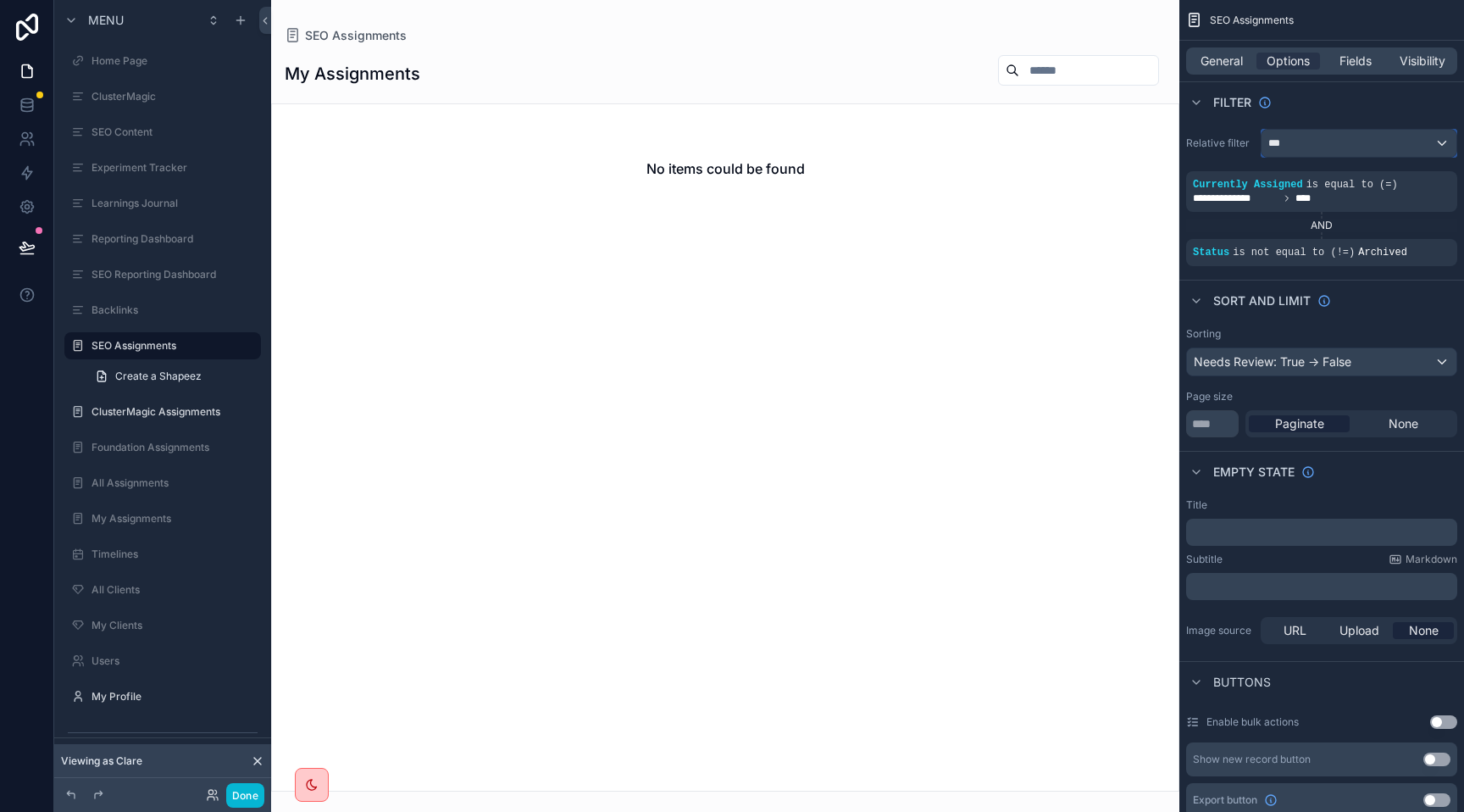
click at [1290, 143] on div "***" at bounding box center [1359, 143] width 195 height 27
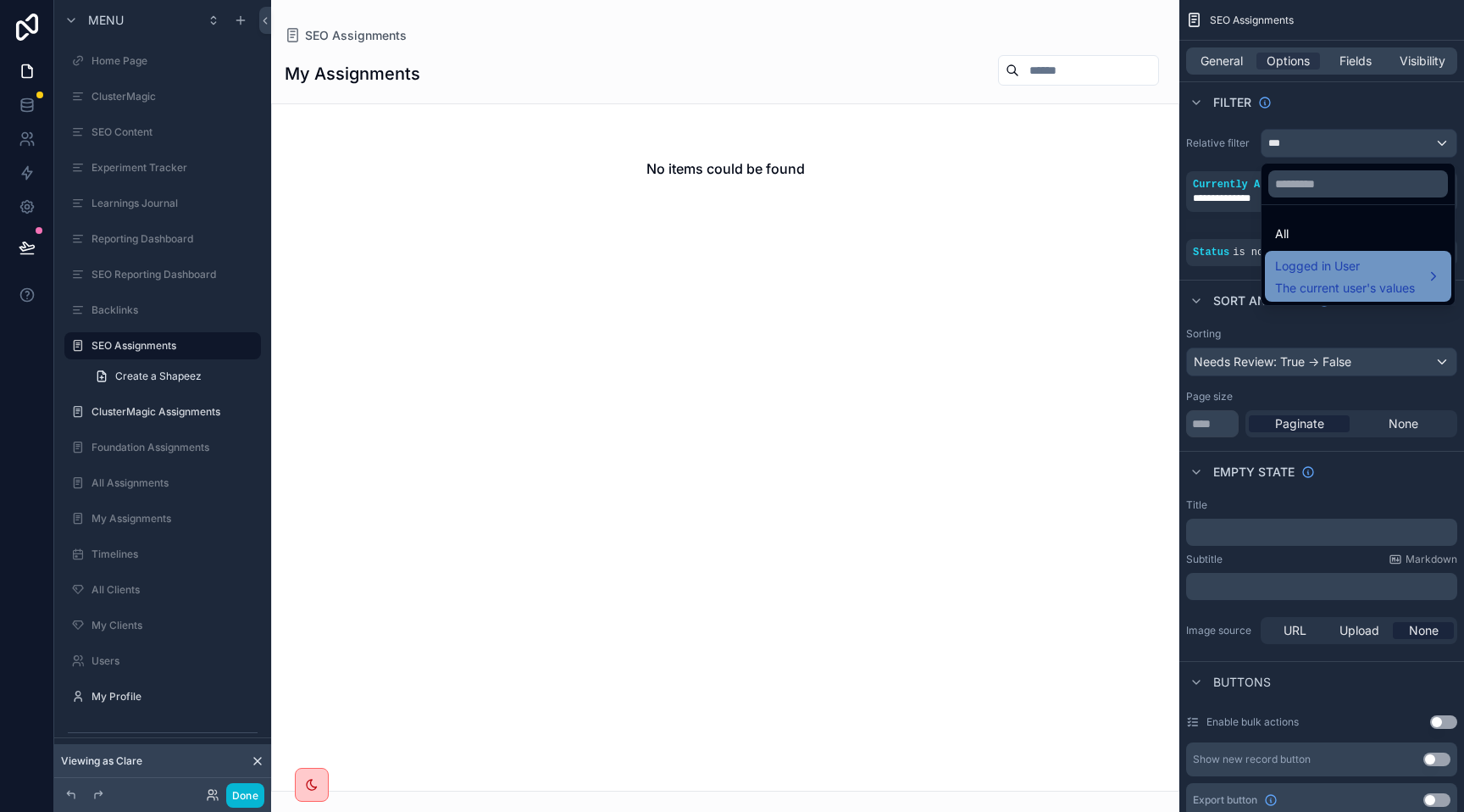
click at [1316, 267] on span "Logged in User" at bounding box center [1345, 265] width 140 height 20
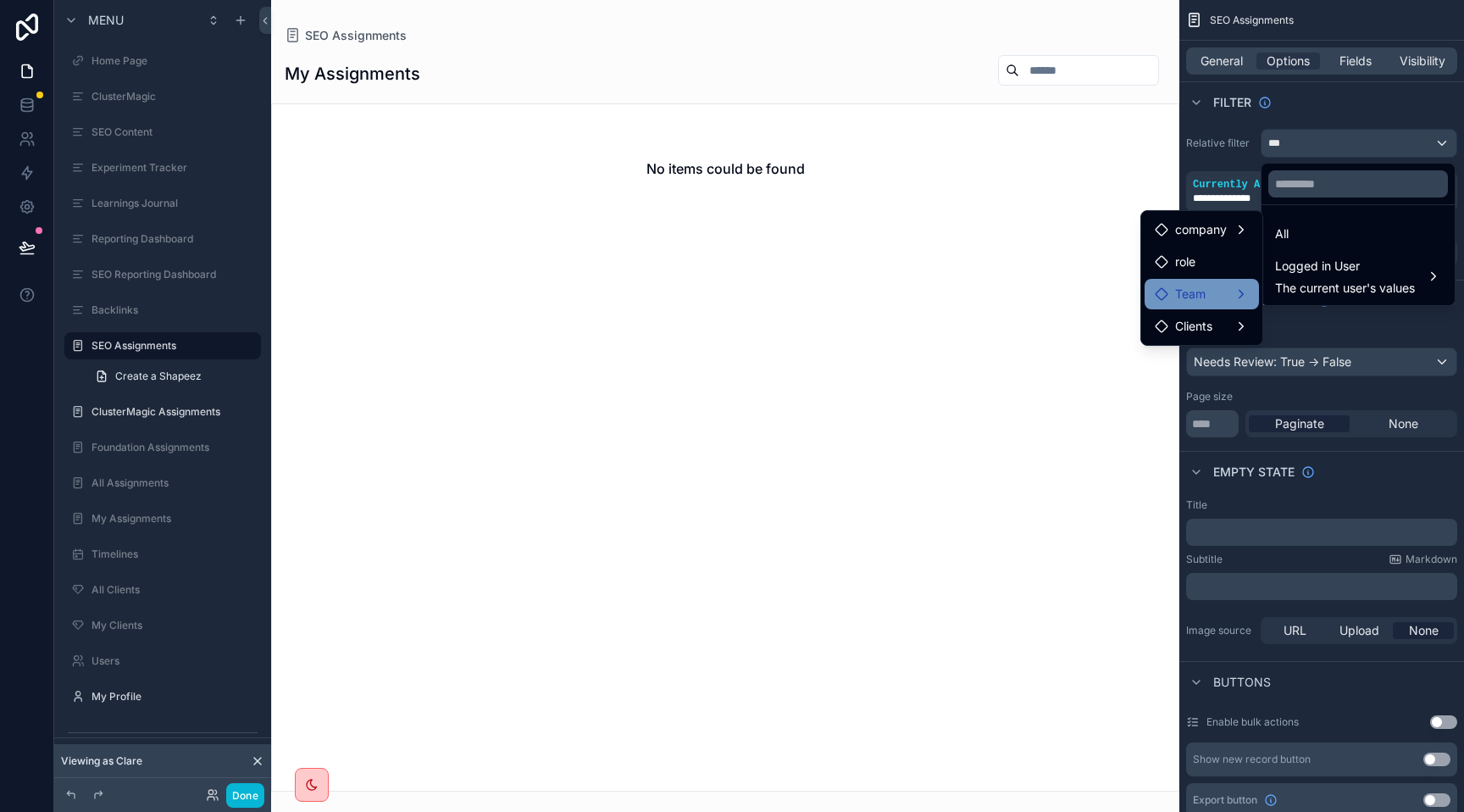
click at [1221, 288] on div "Team" at bounding box center [1201, 294] width 94 height 20
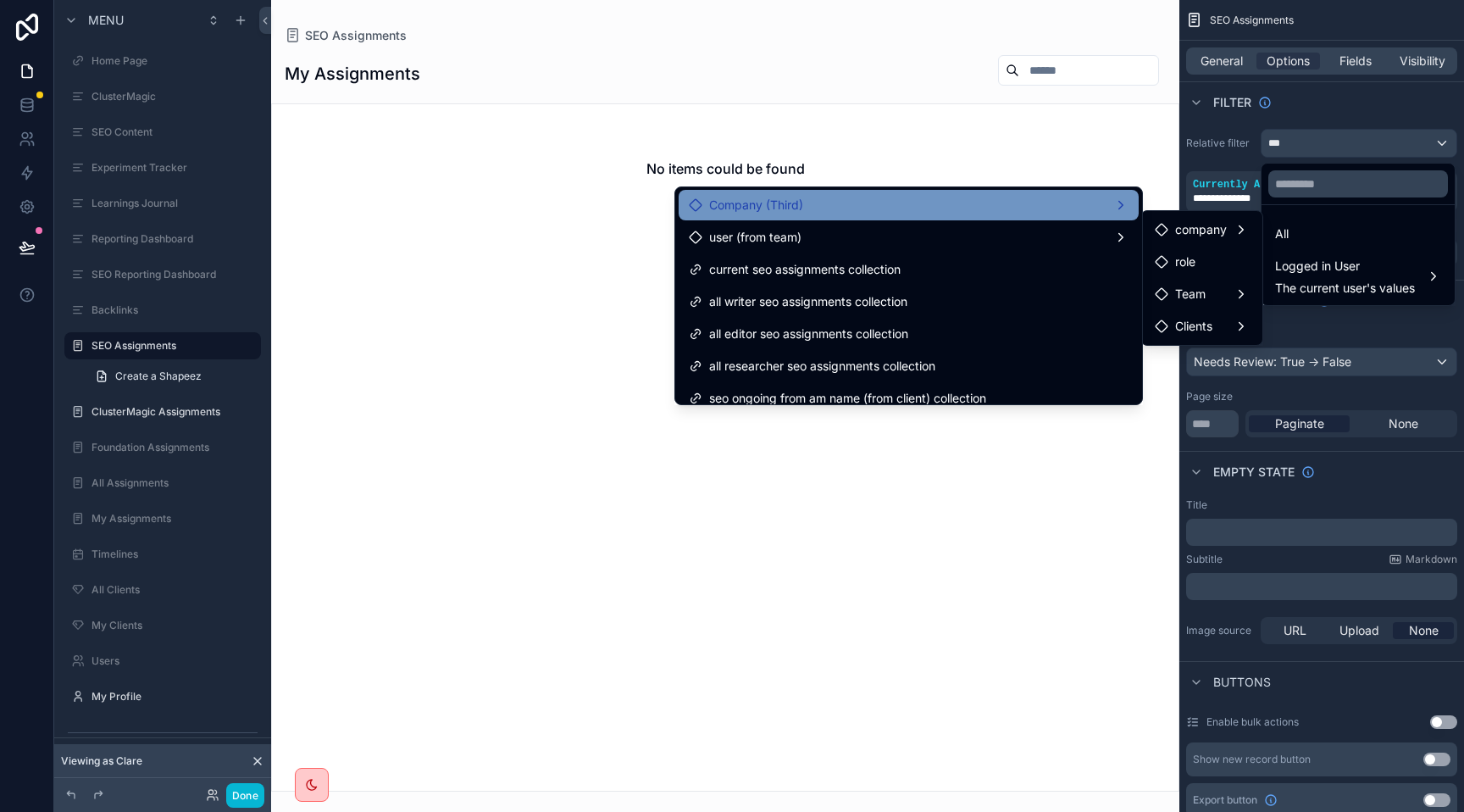
scroll to position [0, 0]
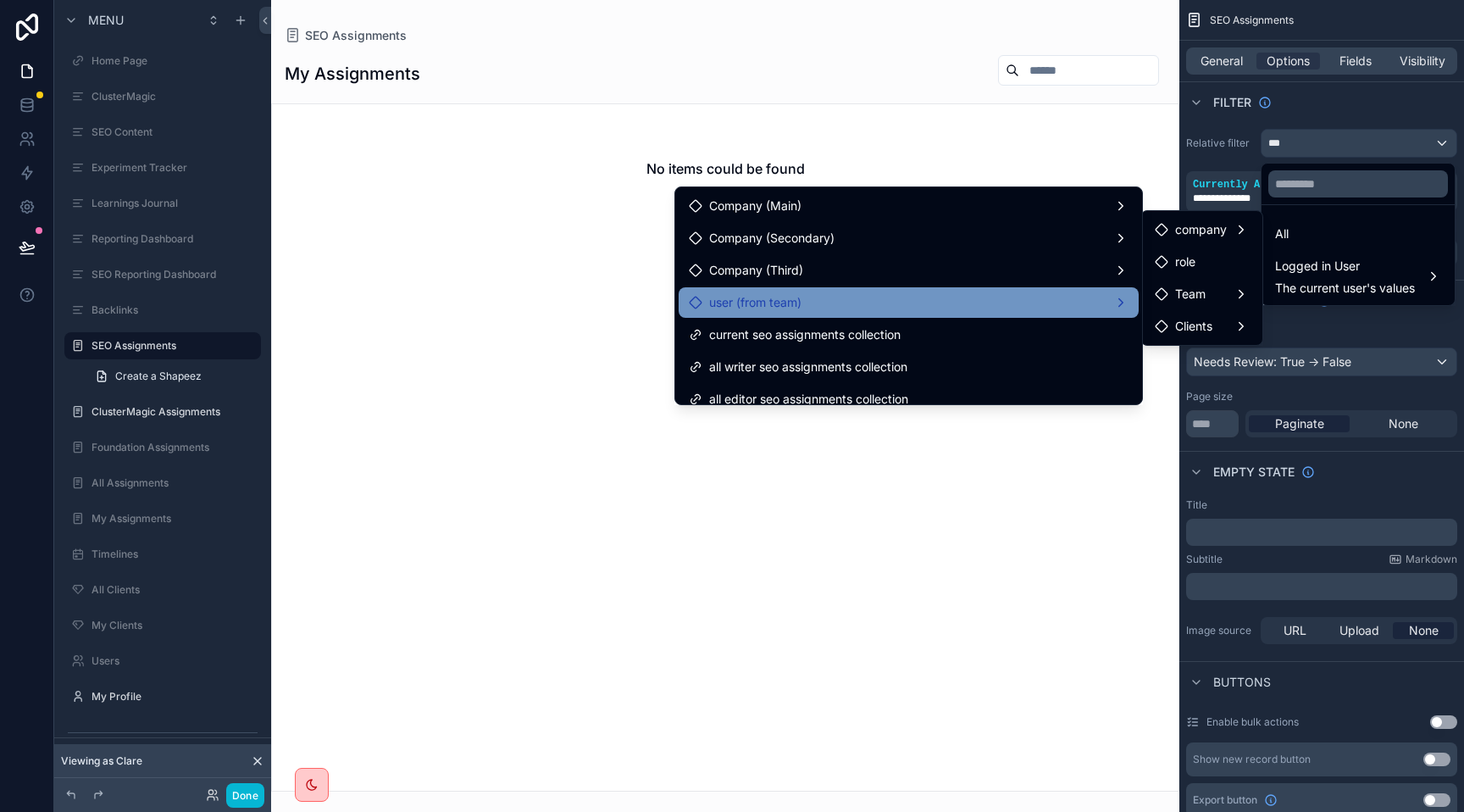
click at [949, 300] on div "user (from team)" at bounding box center [909, 302] width 440 height 20
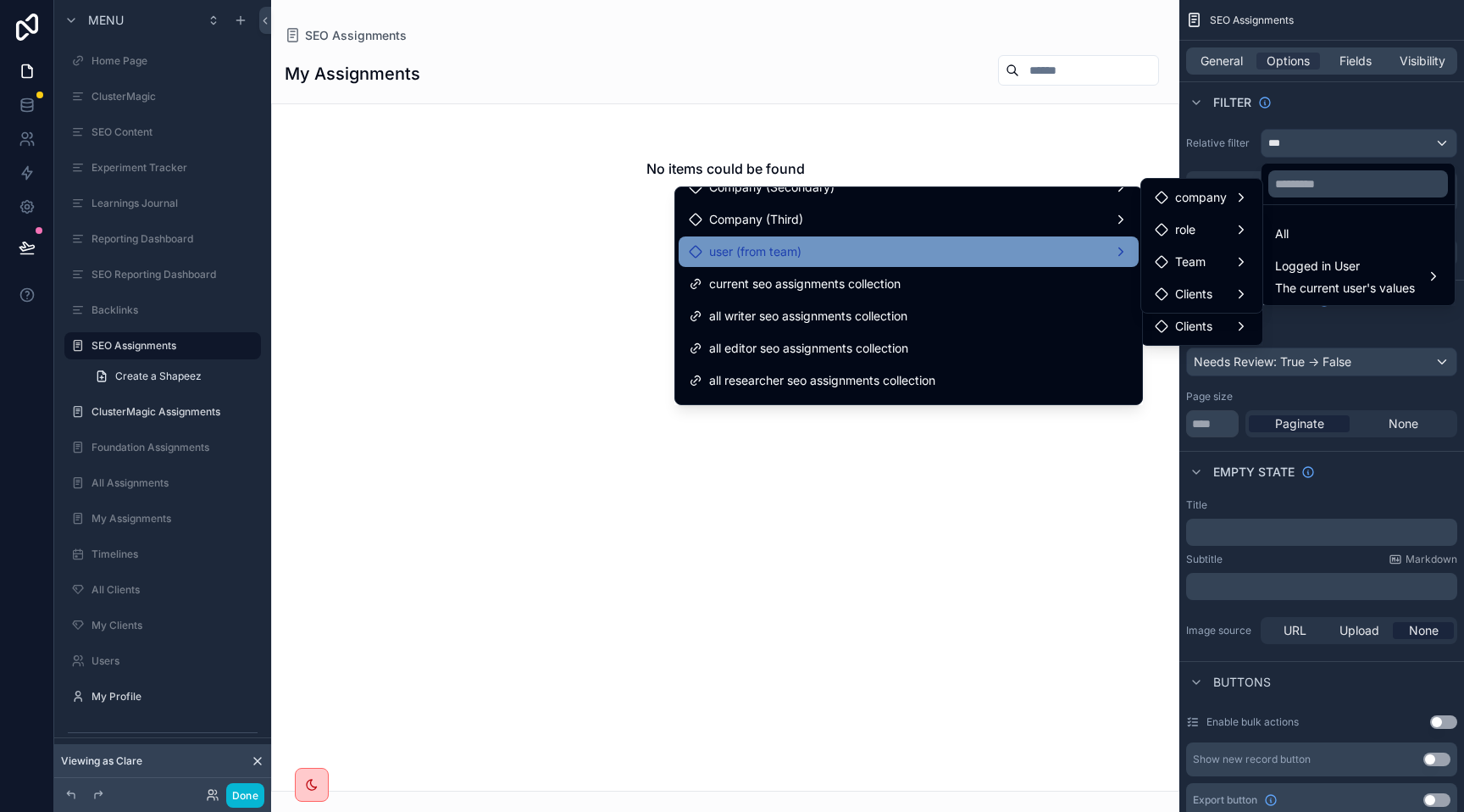
scroll to position [62, 0]
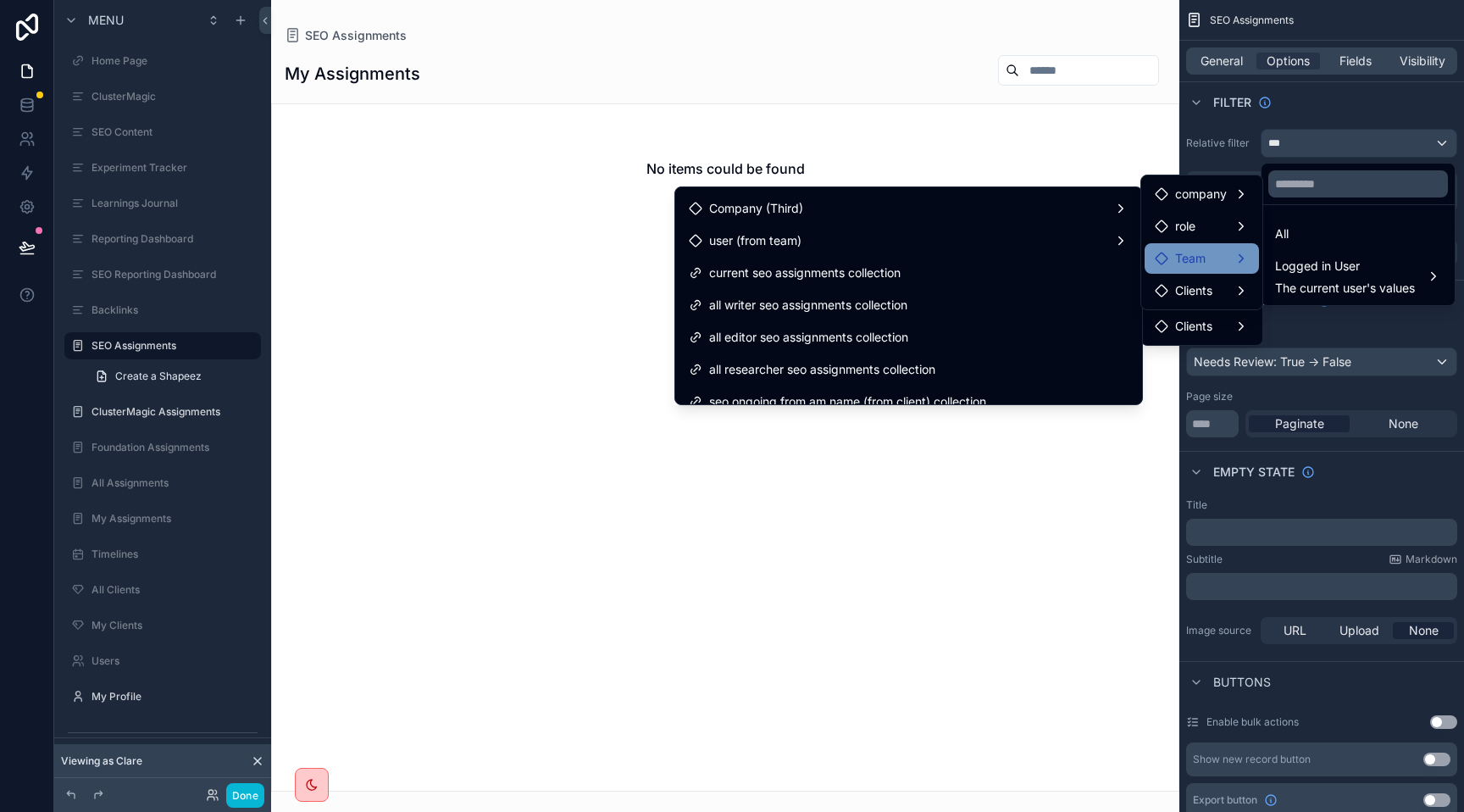
click at [1176, 255] on span "Team" at bounding box center [1190, 258] width 30 height 20
click at [1175, 259] on span "Team" at bounding box center [1190, 258] width 30 height 20
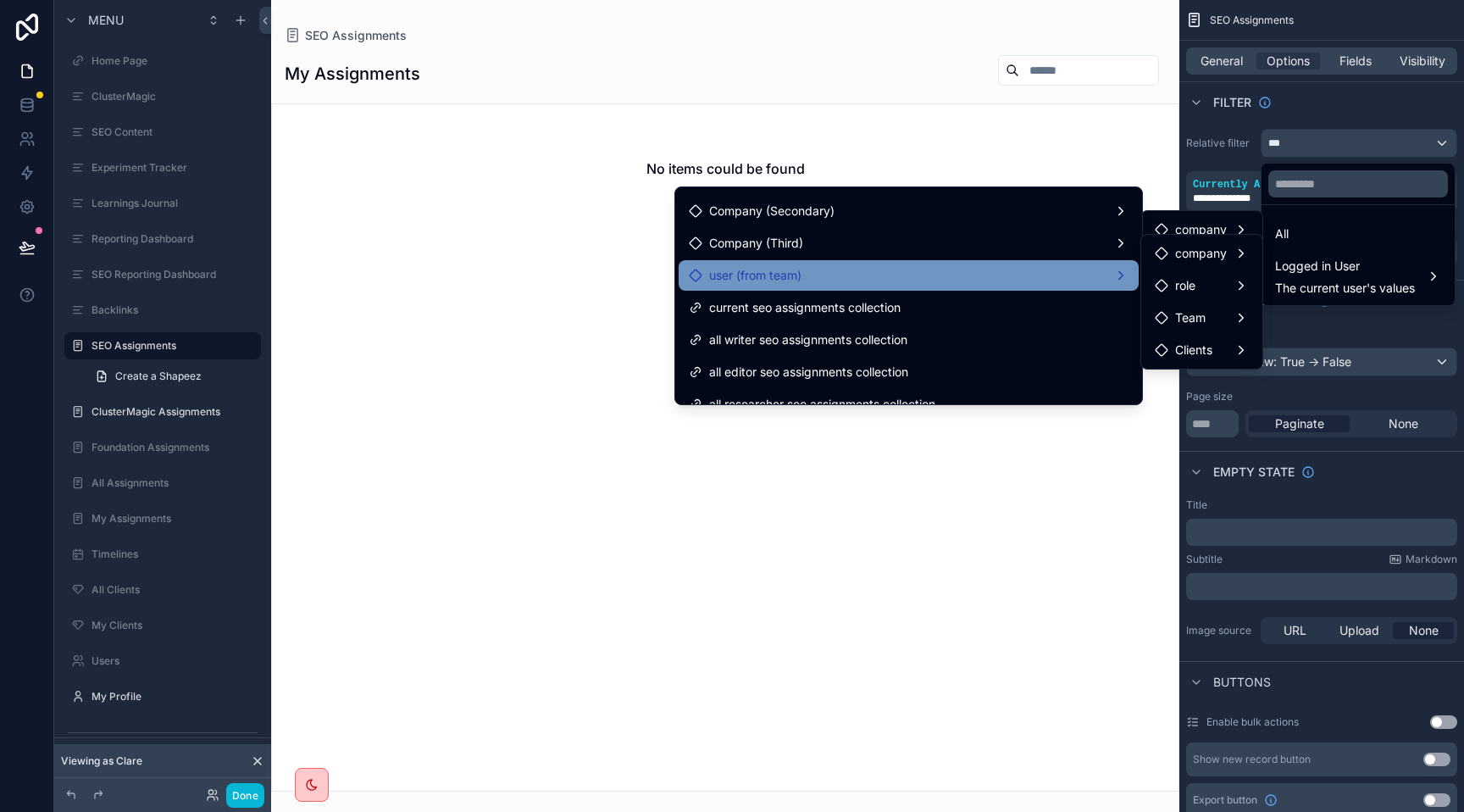
scroll to position [0, 0]
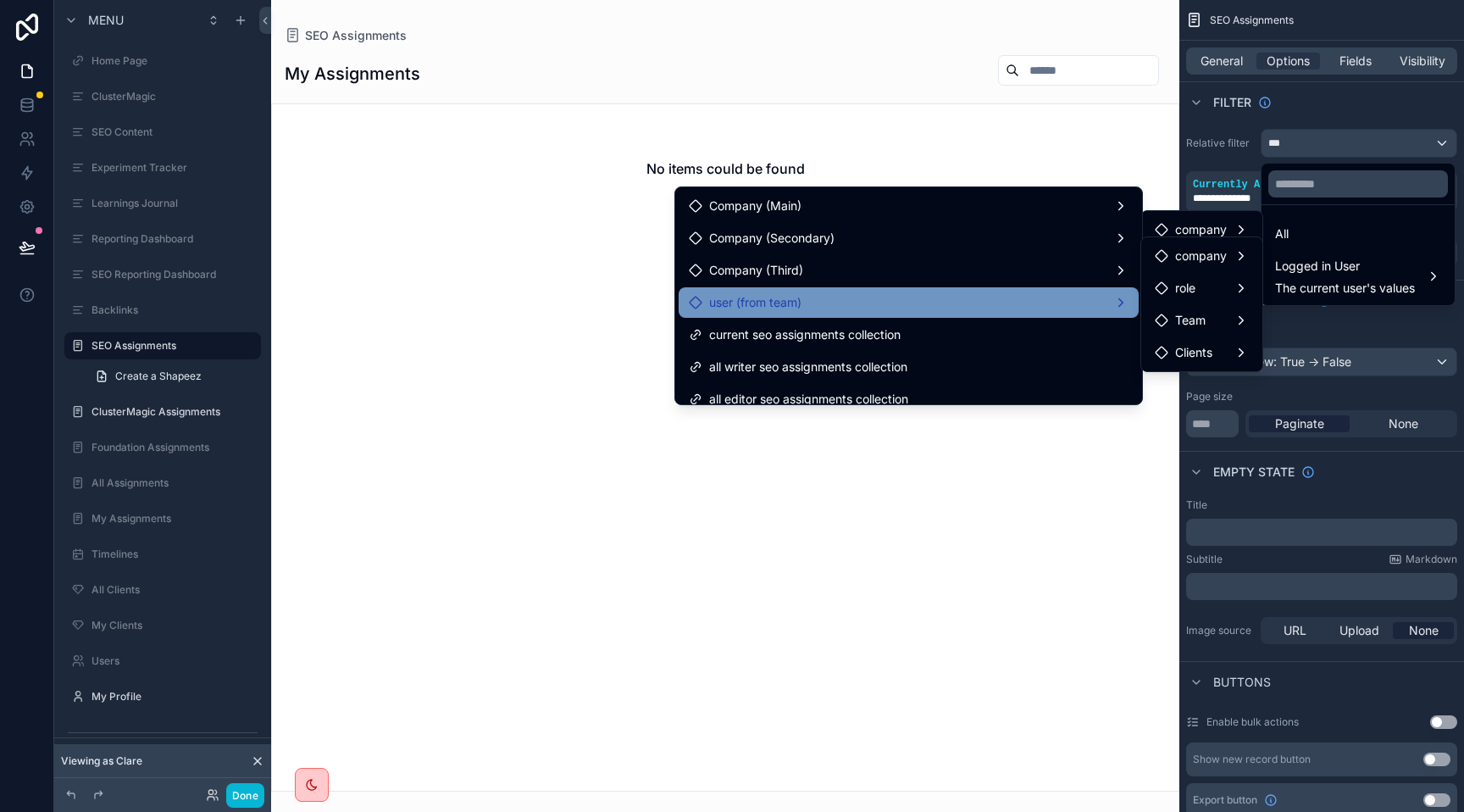
click at [1089, 304] on div "user (from team)" at bounding box center [909, 302] width 440 height 20
click at [1194, 326] on span "Team" at bounding box center [1190, 320] width 30 height 20
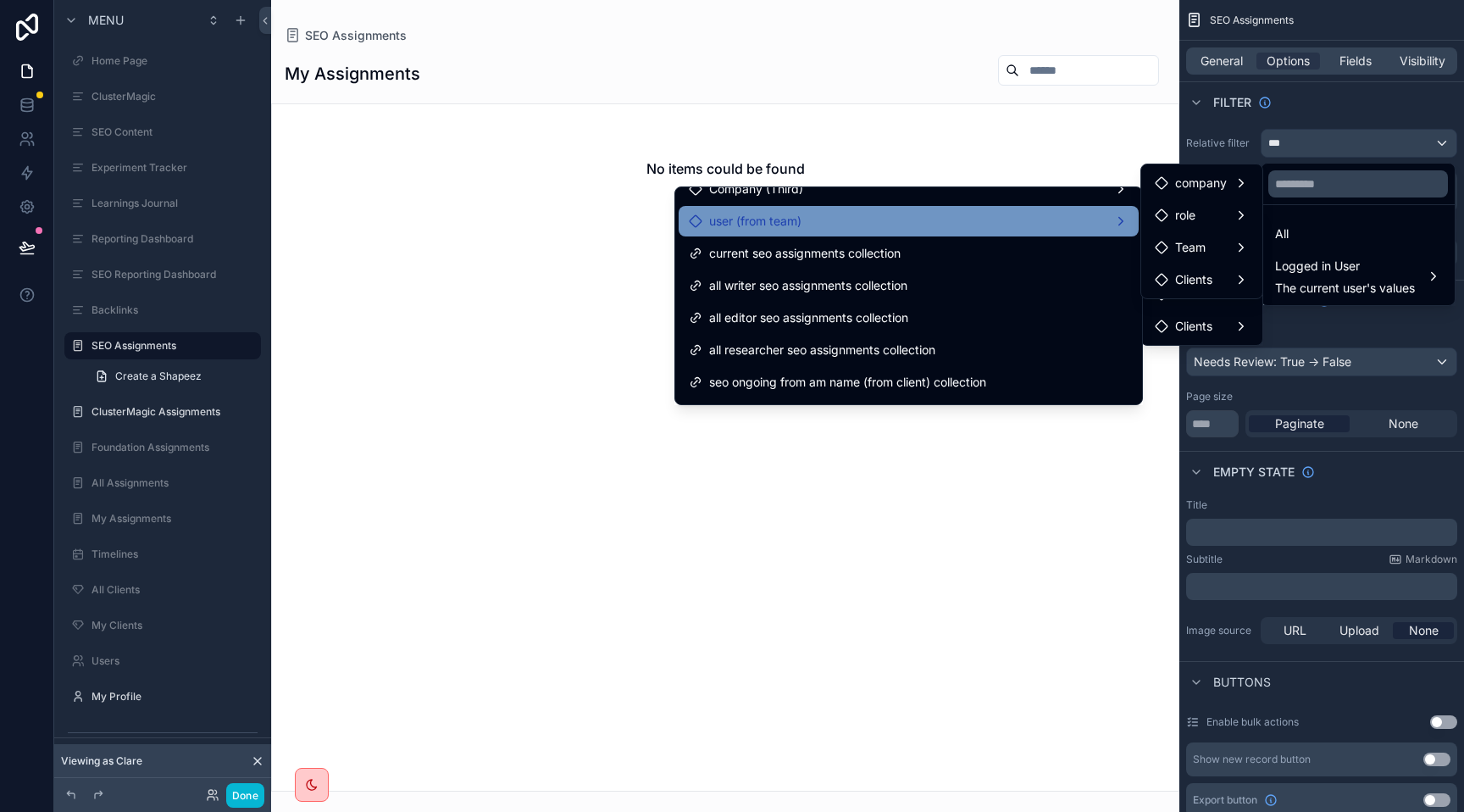
scroll to position [73, 0]
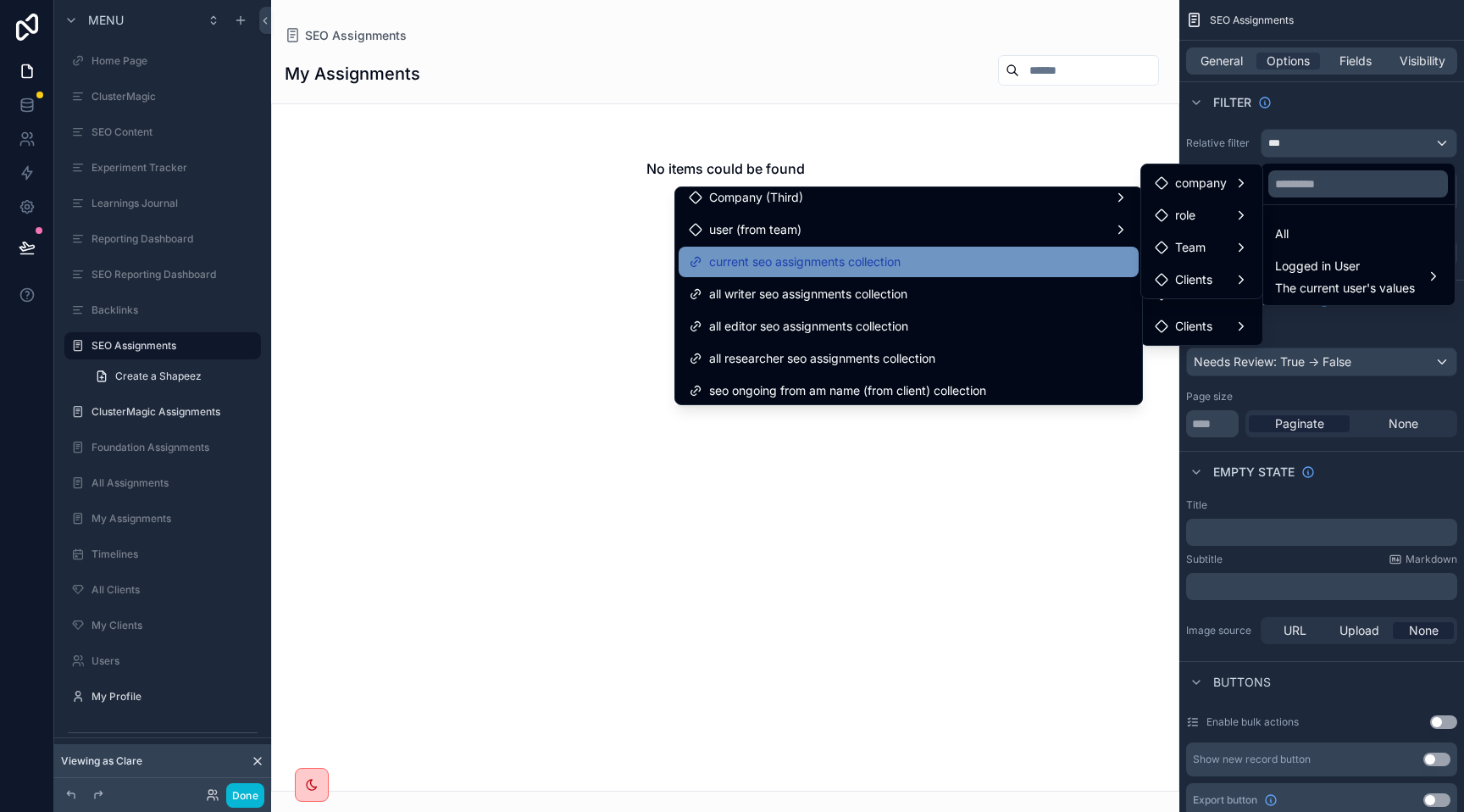
click at [1012, 271] on div "current seo assignments collection" at bounding box center [909, 262] width 440 height 20
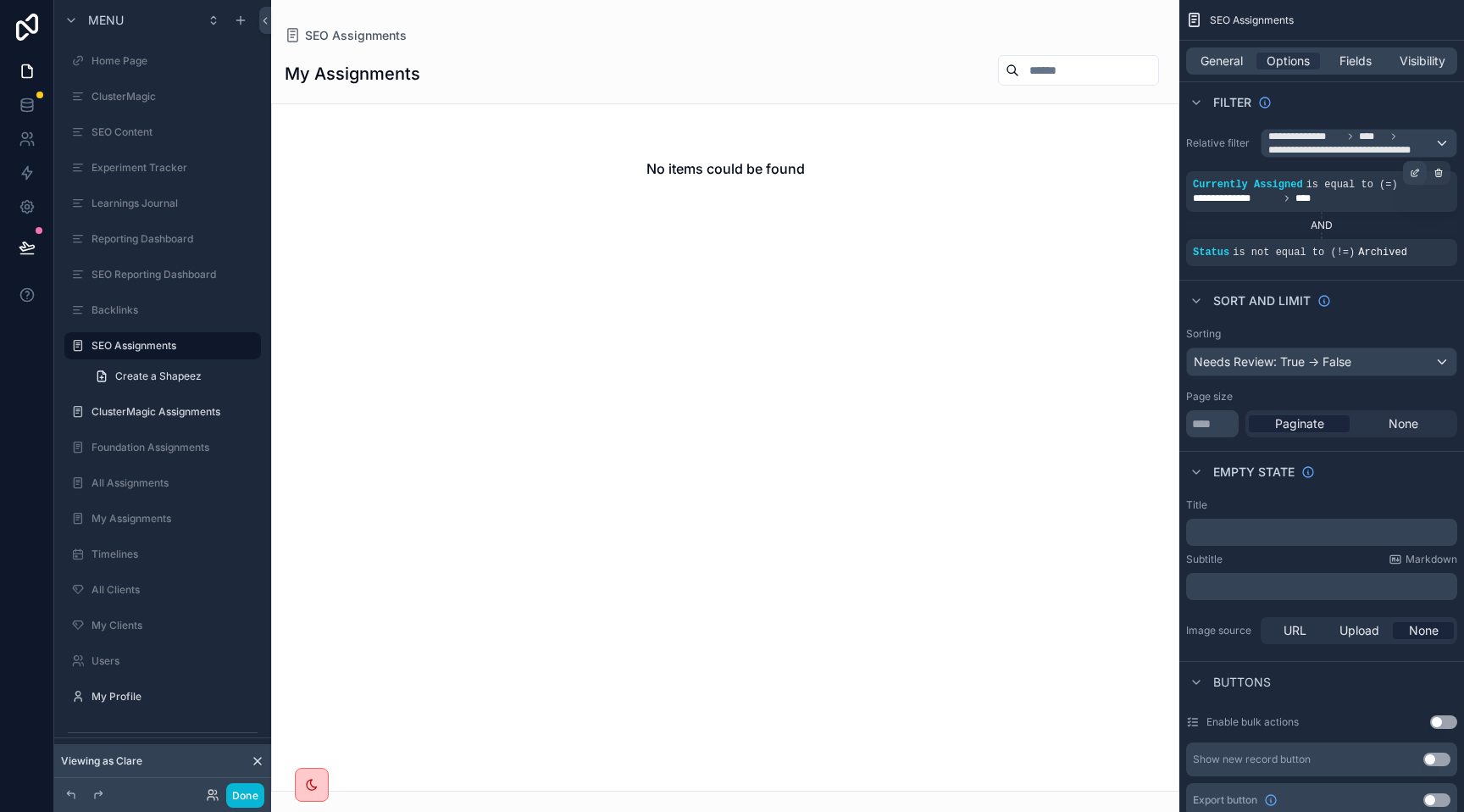
click at [1410, 168] on icon "scrollable content" at bounding box center [1415, 172] width 10 height 10
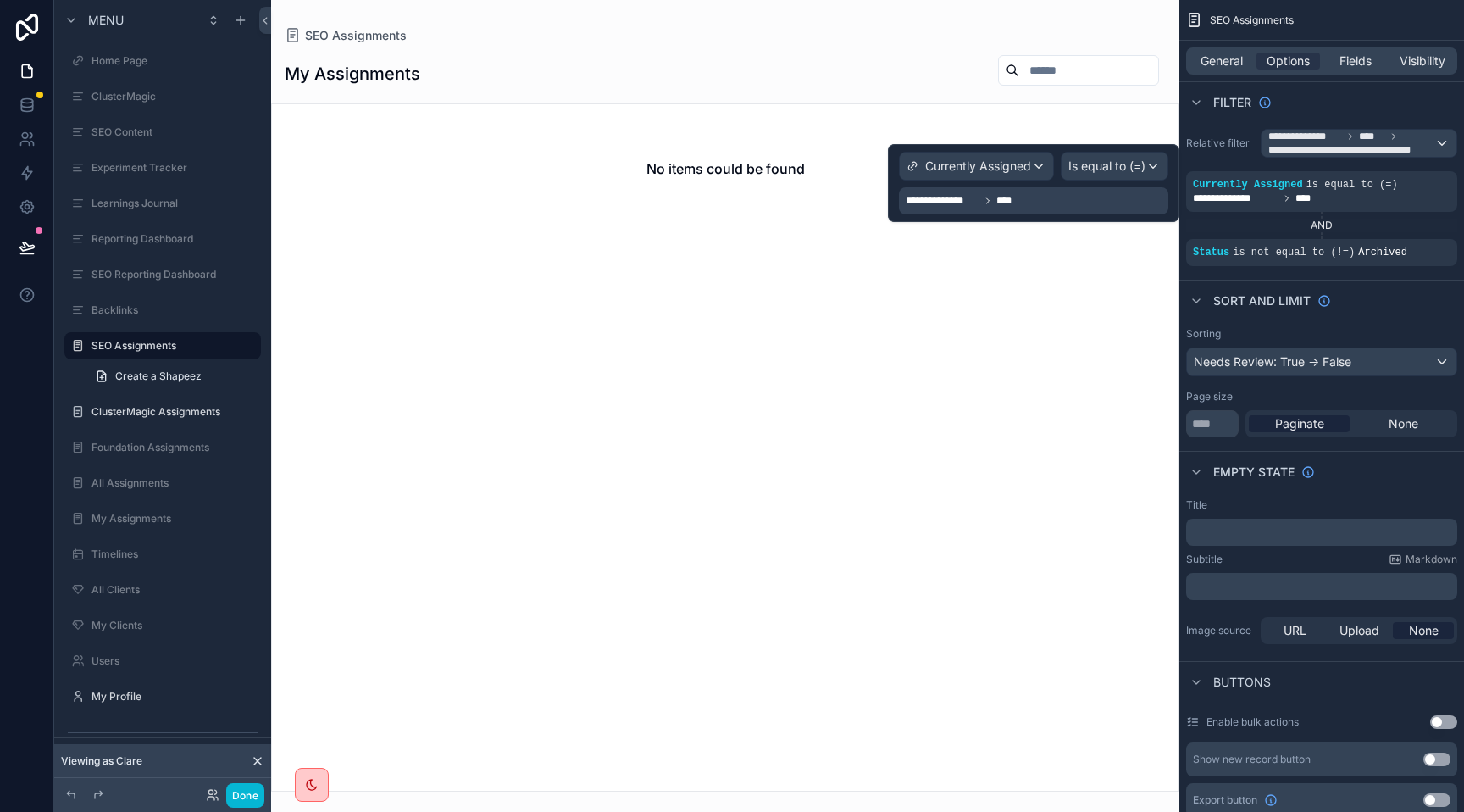
click at [1057, 201] on div "**********" at bounding box center [1033, 201] width 269 height 27
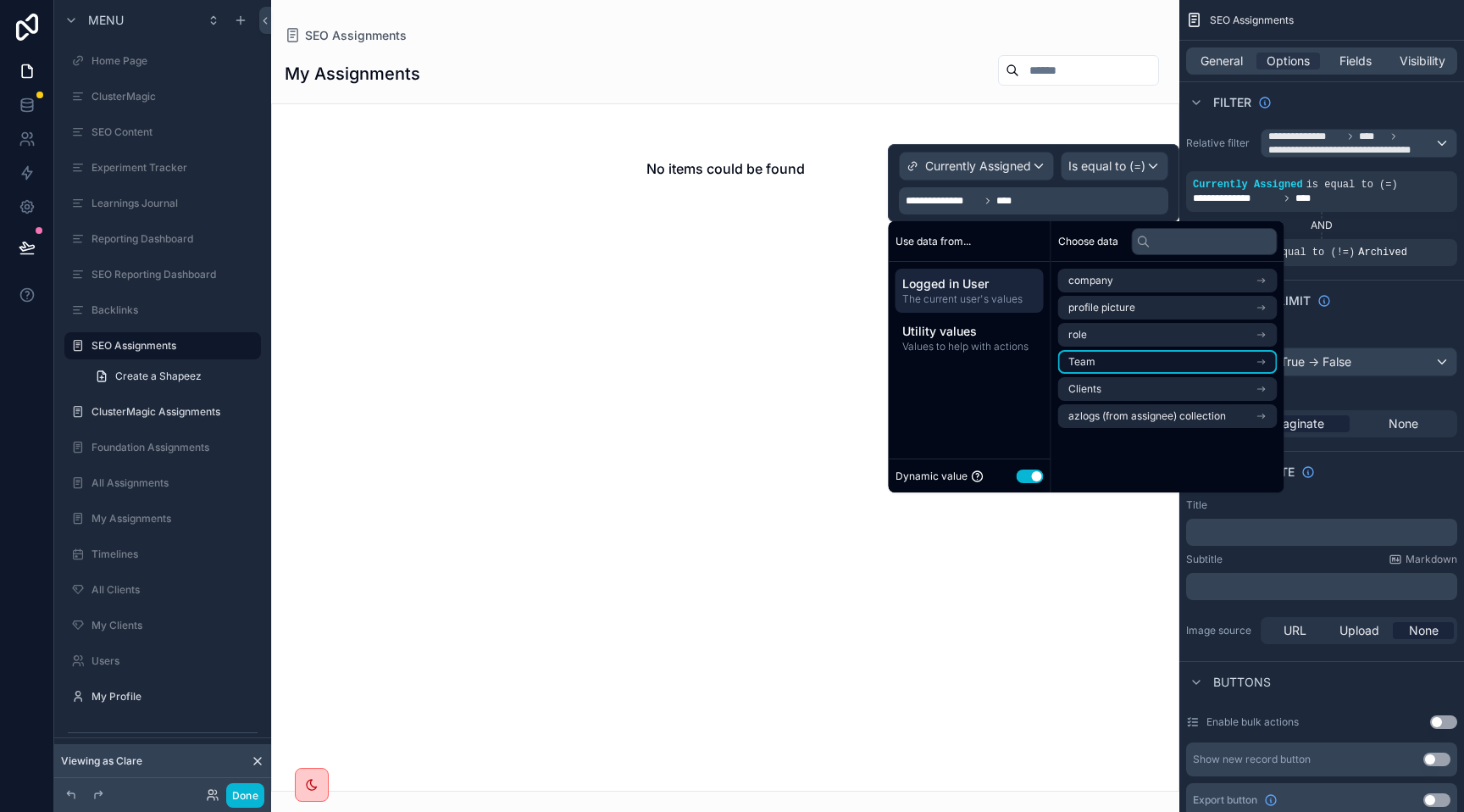
click at [1124, 363] on li "Team" at bounding box center [1168, 362] width 220 height 23
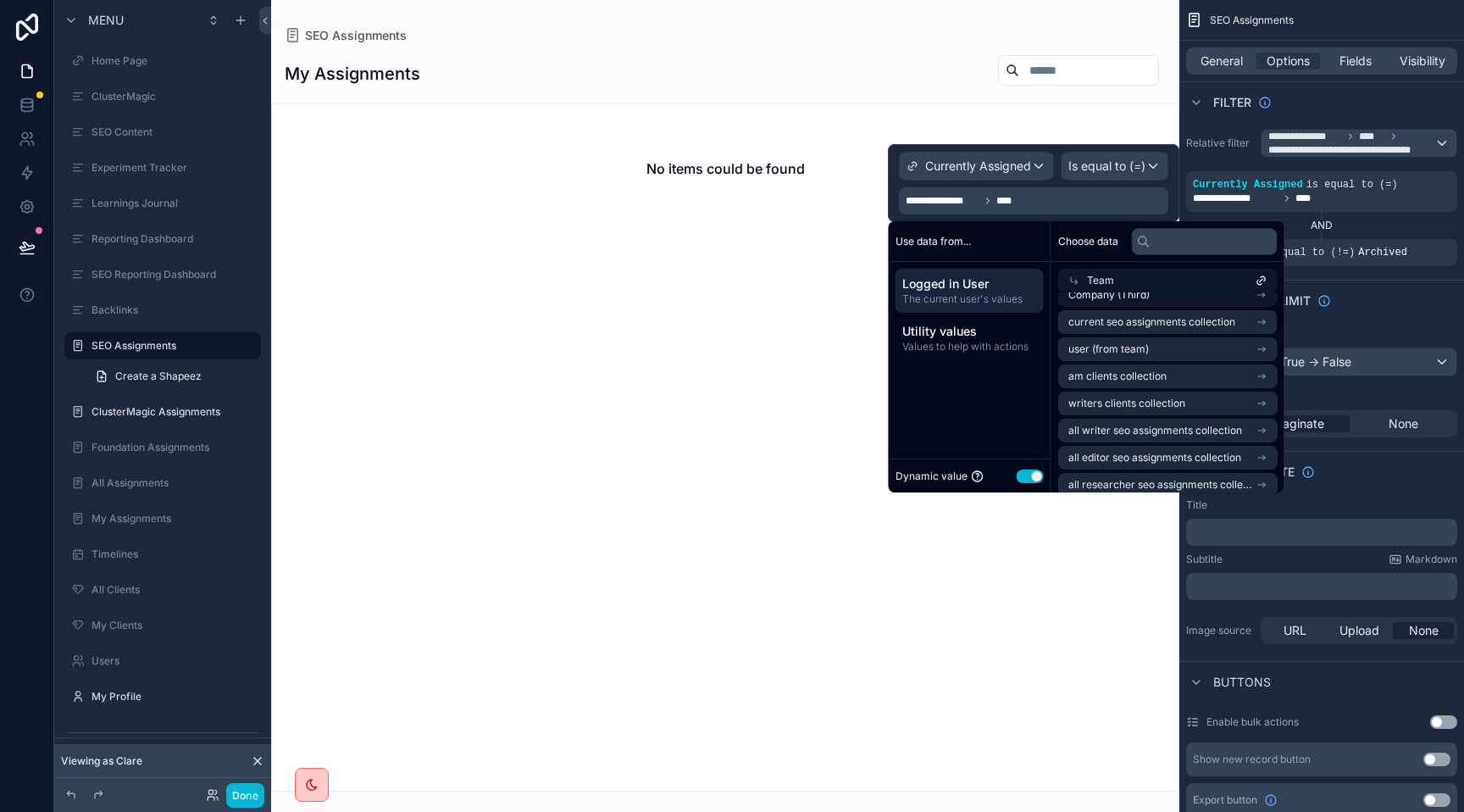
scroll to position [98, 0]
click at [1128, 326] on span "current seo assignments collection" at bounding box center [1153, 321] width 167 height 14
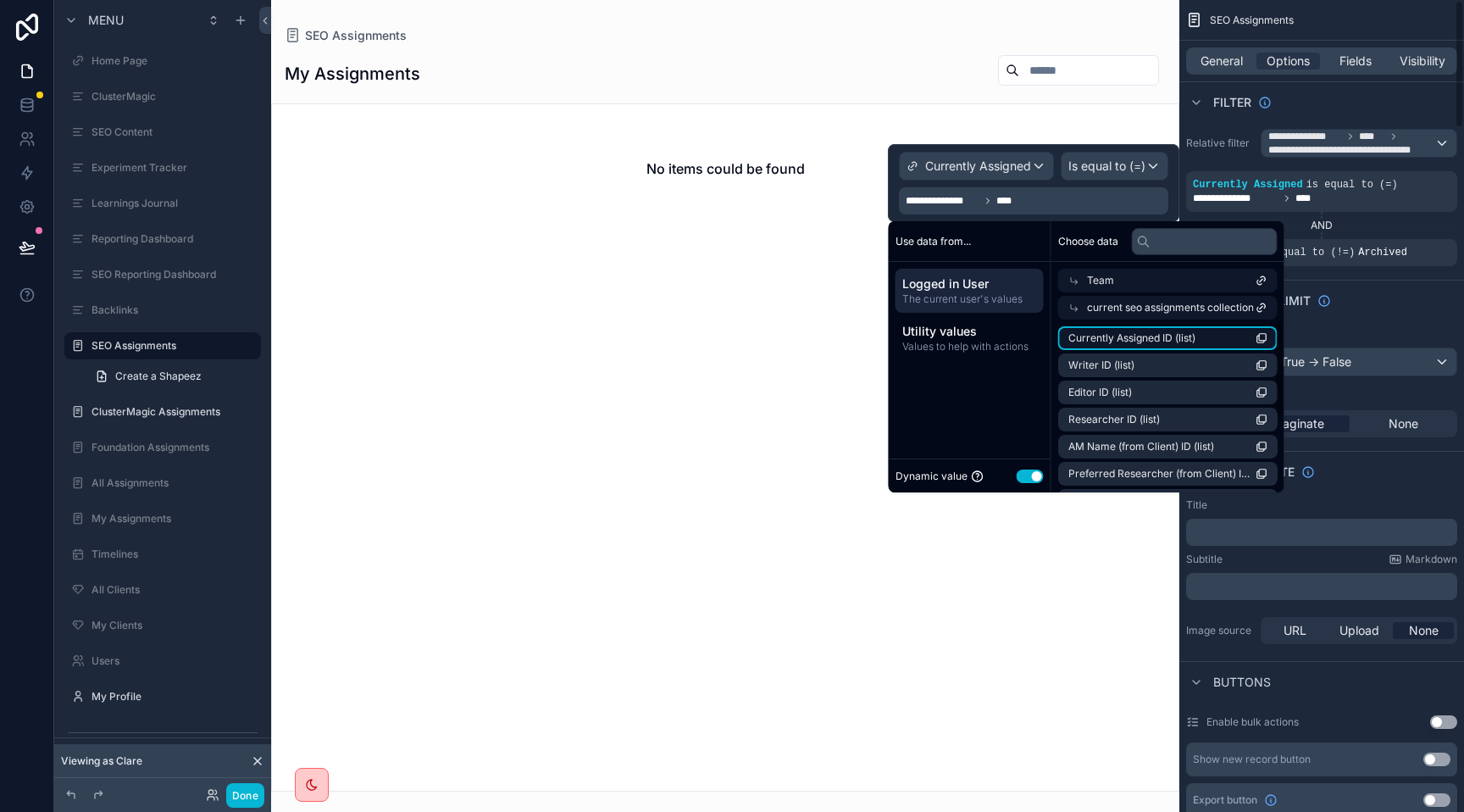
click at [1143, 335] on span "Currently Assigned ID (list)" at bounding box center [1132, 338] width 127 height 14
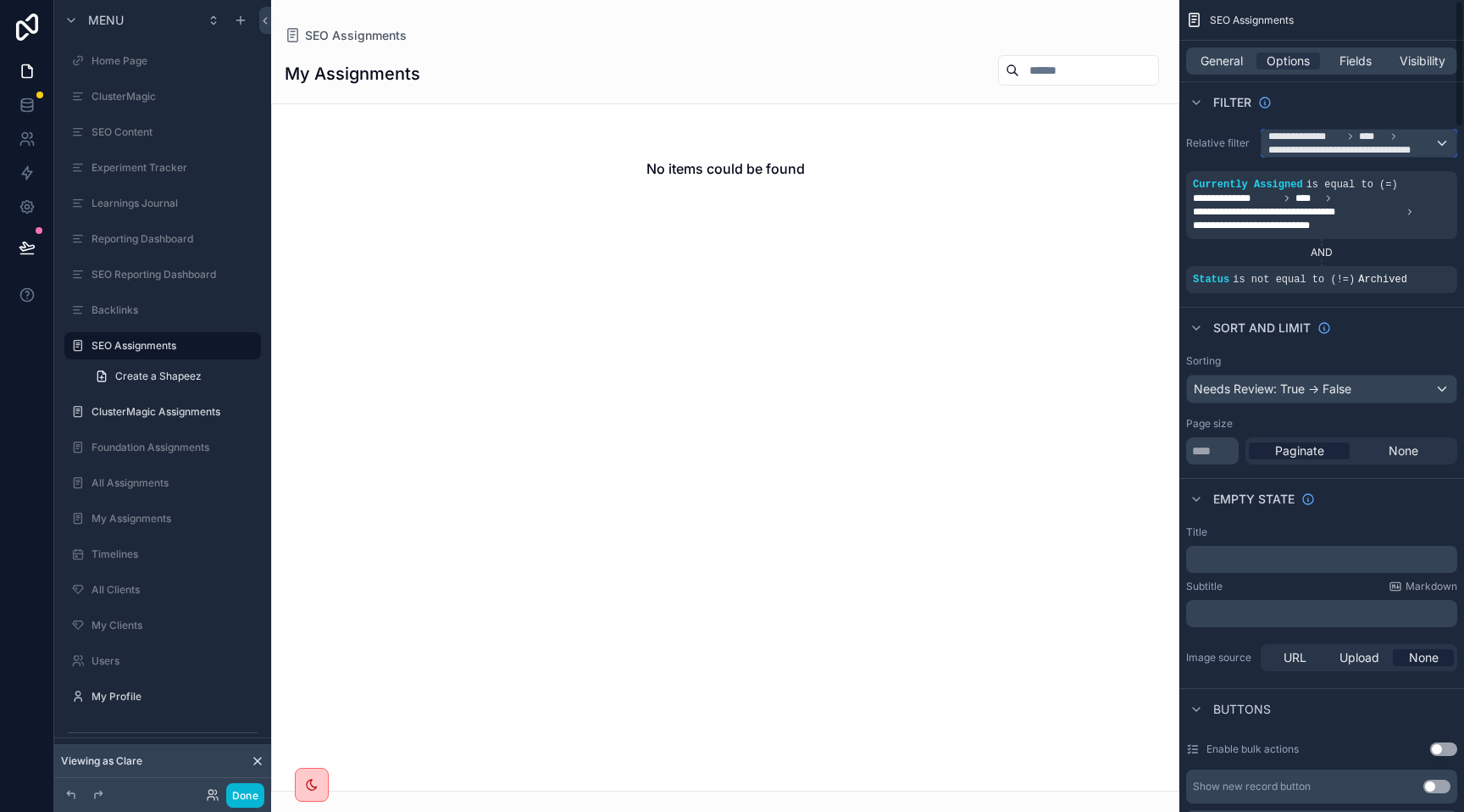
click at [1320, 137] on span "**********" at bounding box center [1305, 136] width 74 height 14
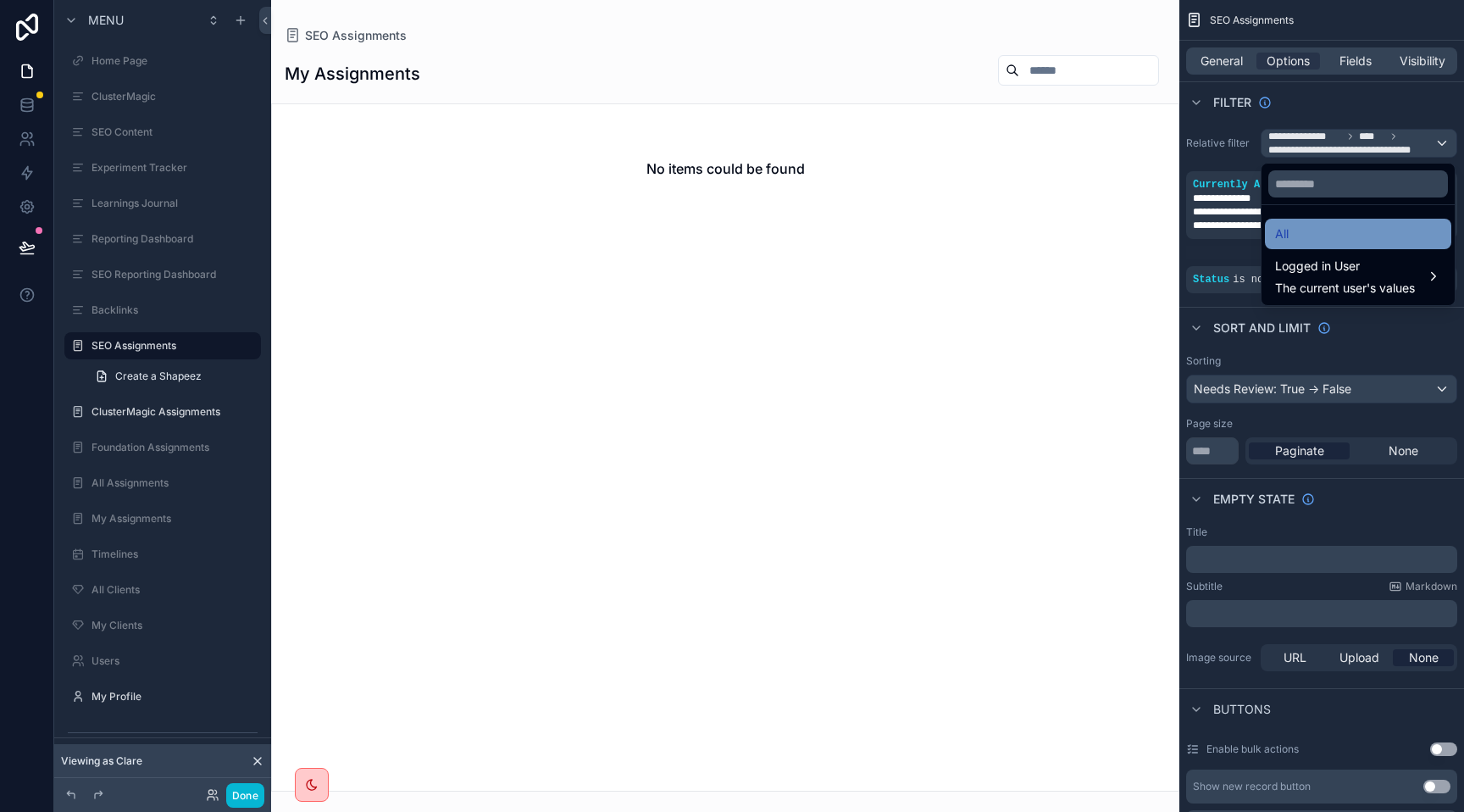
click at [1280, 242] on span "All" at bounding box center [1282, 233] width 14 height 20
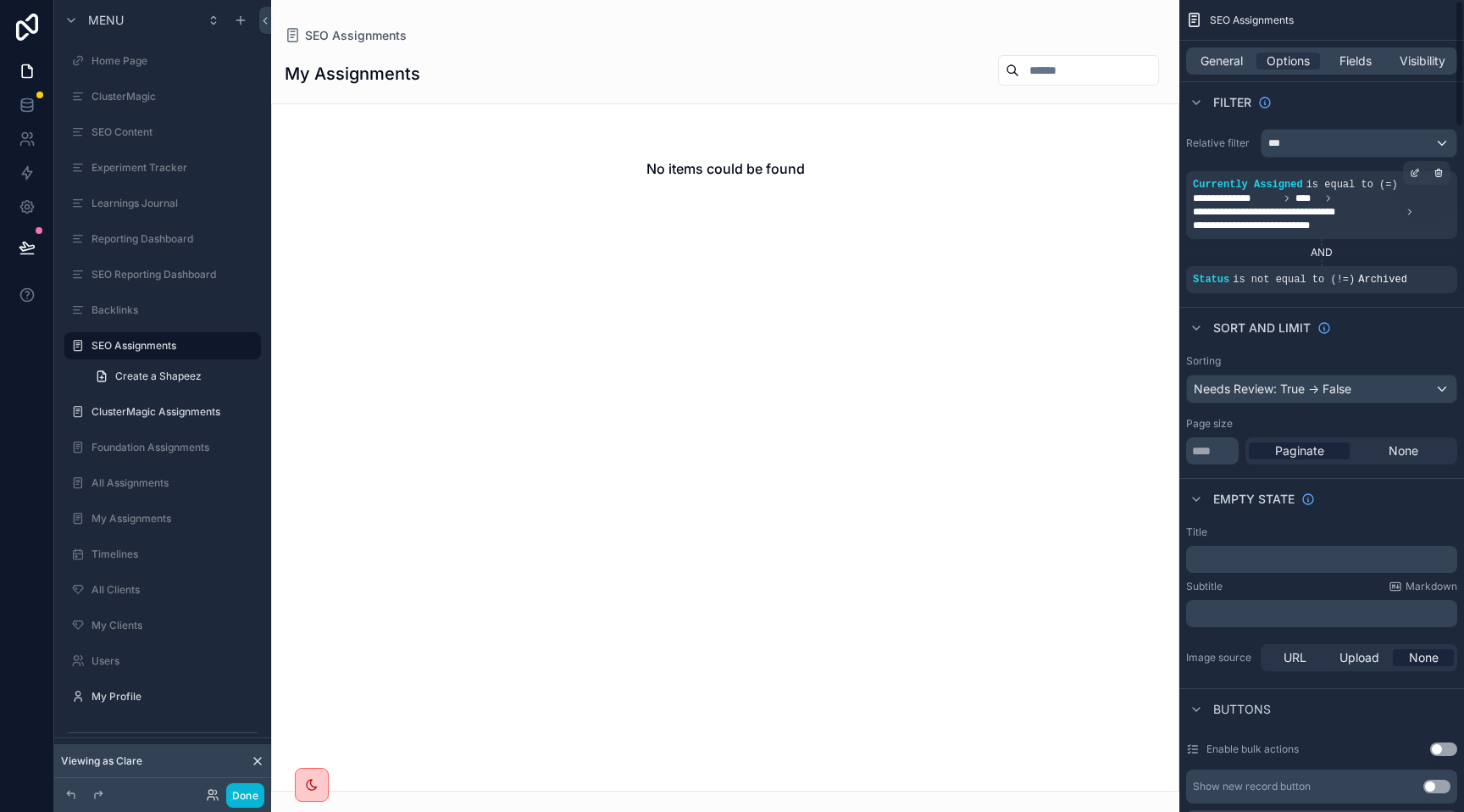
click at [1303, 236] on div "**********" at bounding box center [1322, 205] width 271 height 68
click at [1411, 167] on icon "scrollable content" at bounding box center [1415, 172] width 10 height 10
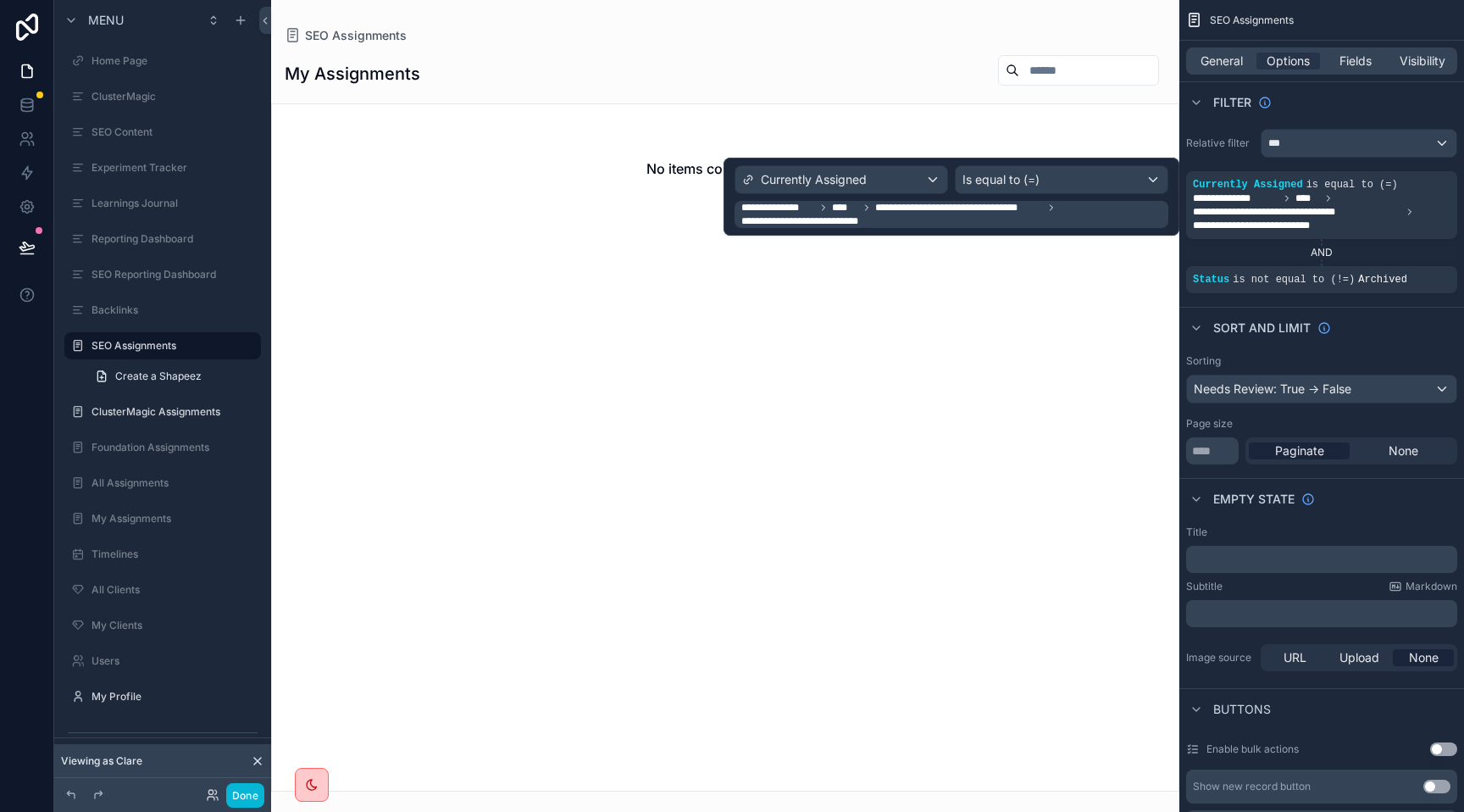
click at [886, 221] on span "**********" at bounding box center [953, 214] width 424 height 27
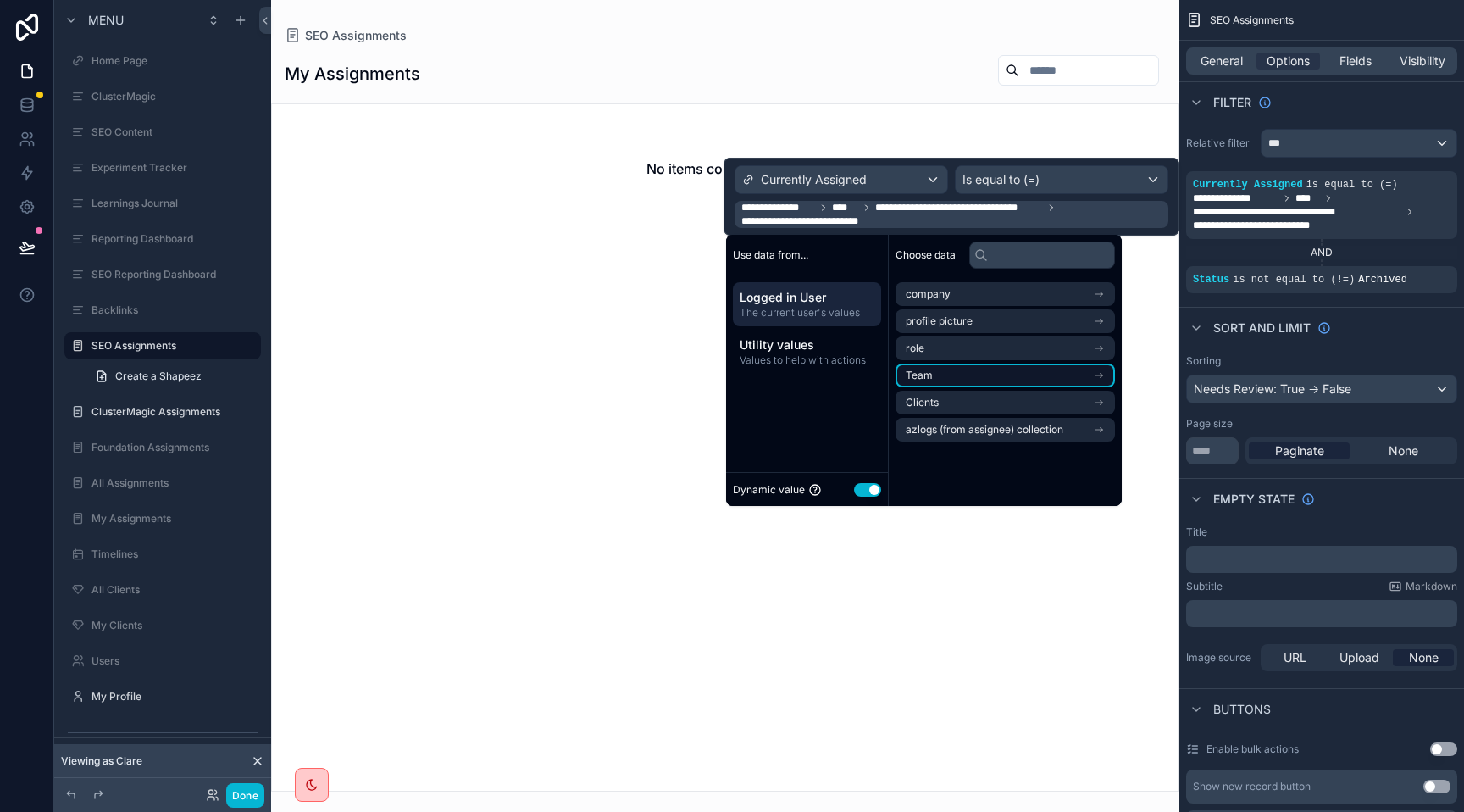
click at [936, 378] on li "Team" at bounding box center [1006, 375] width 220 height 23
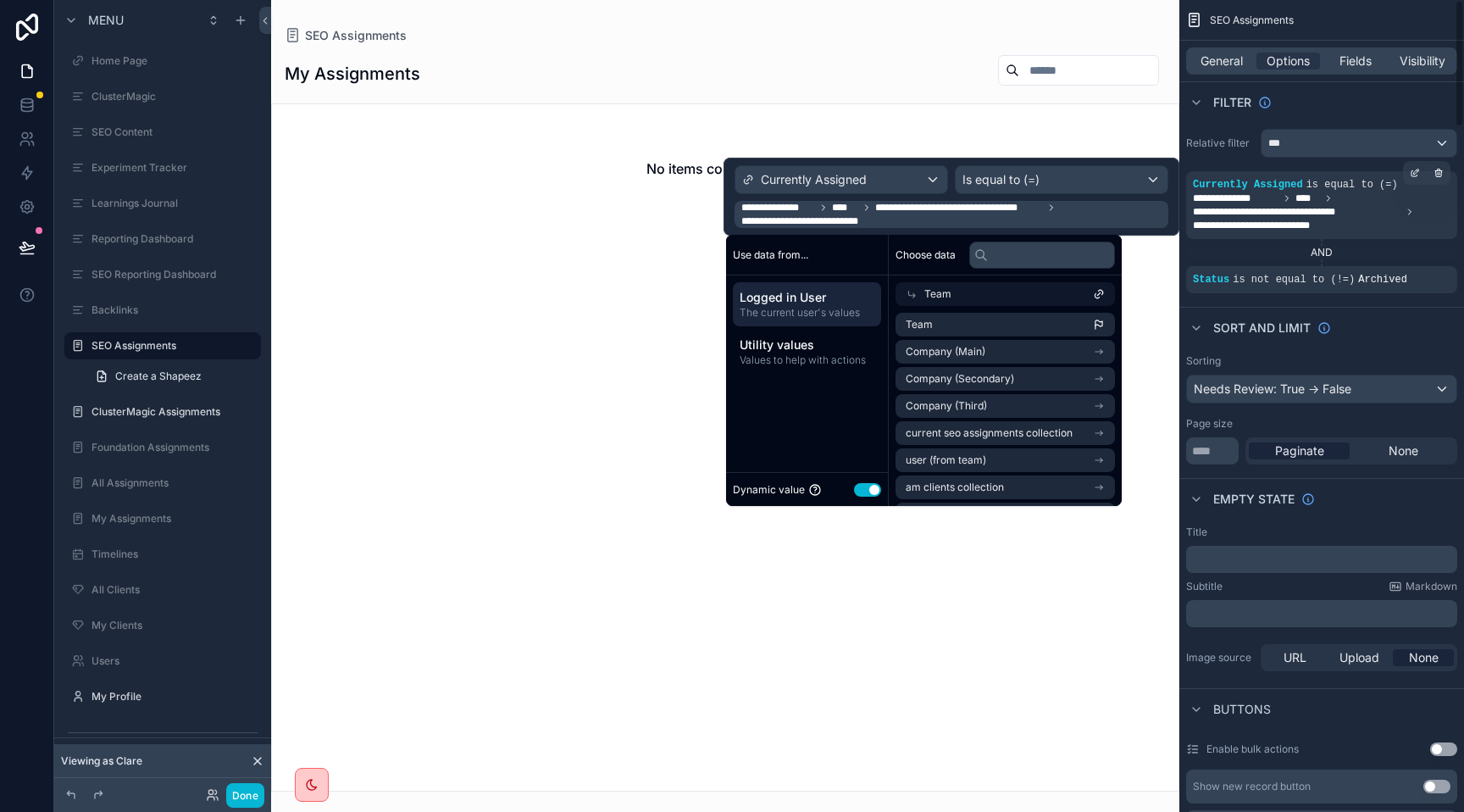
click at [1264, 234] on div "**********" at bounding box center [1322, 205] width 271 height 68
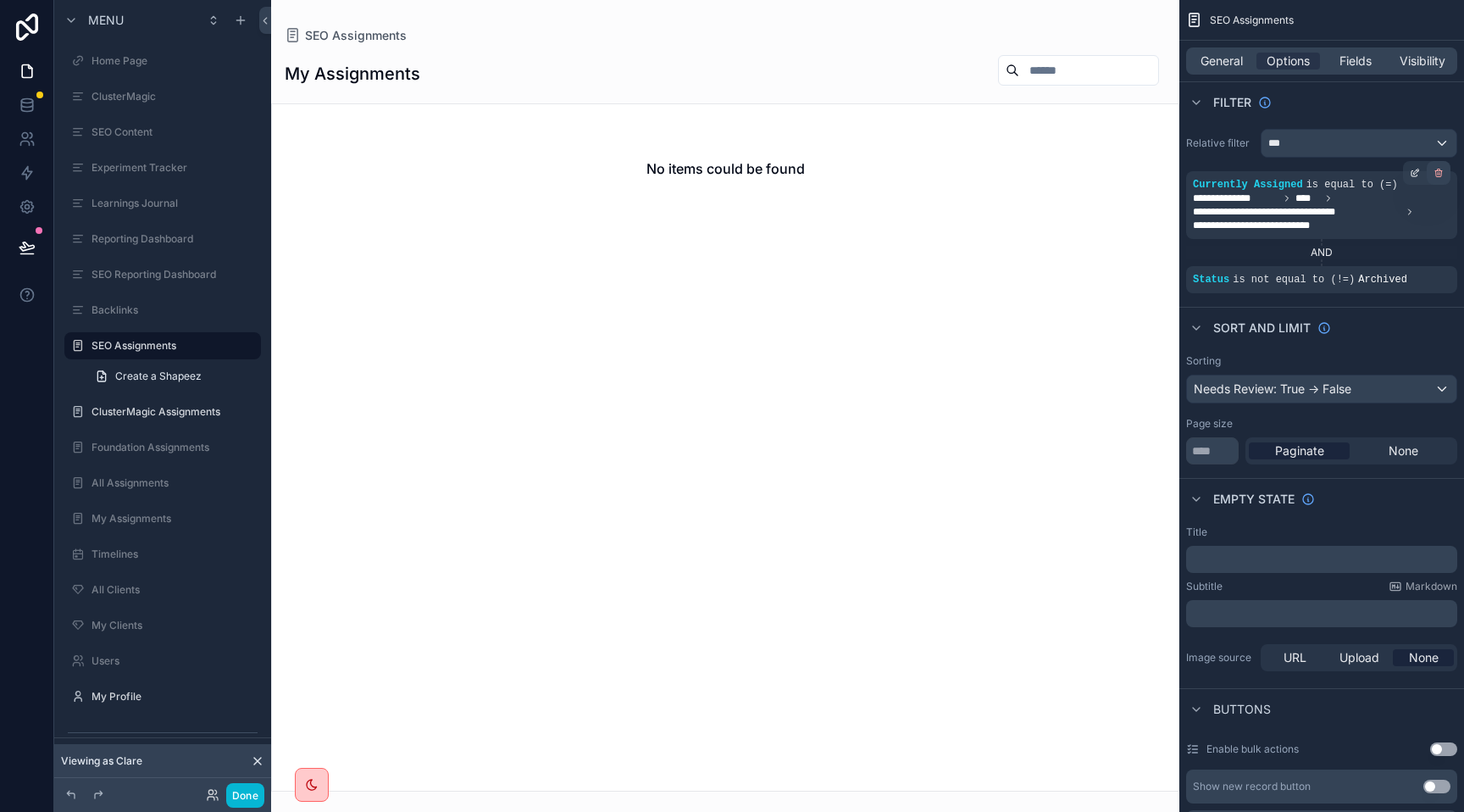
click at [1439, 172] on icon "scrollable content" at bounding box center [1439, 172] width 10 height 10
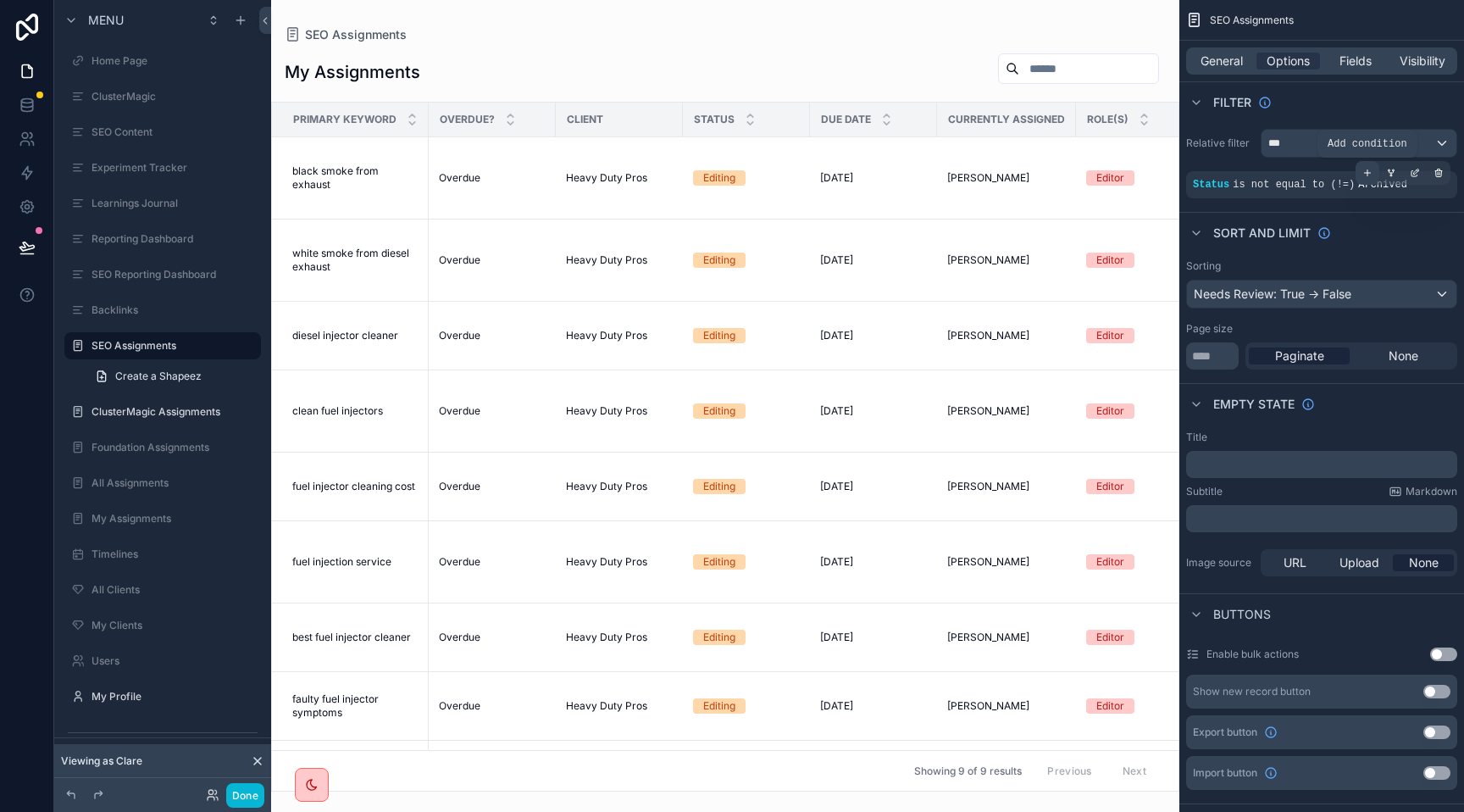
click at [1367, 174] on icon "scrollable content" at bounding box center [1368, 172] width 10 height 10
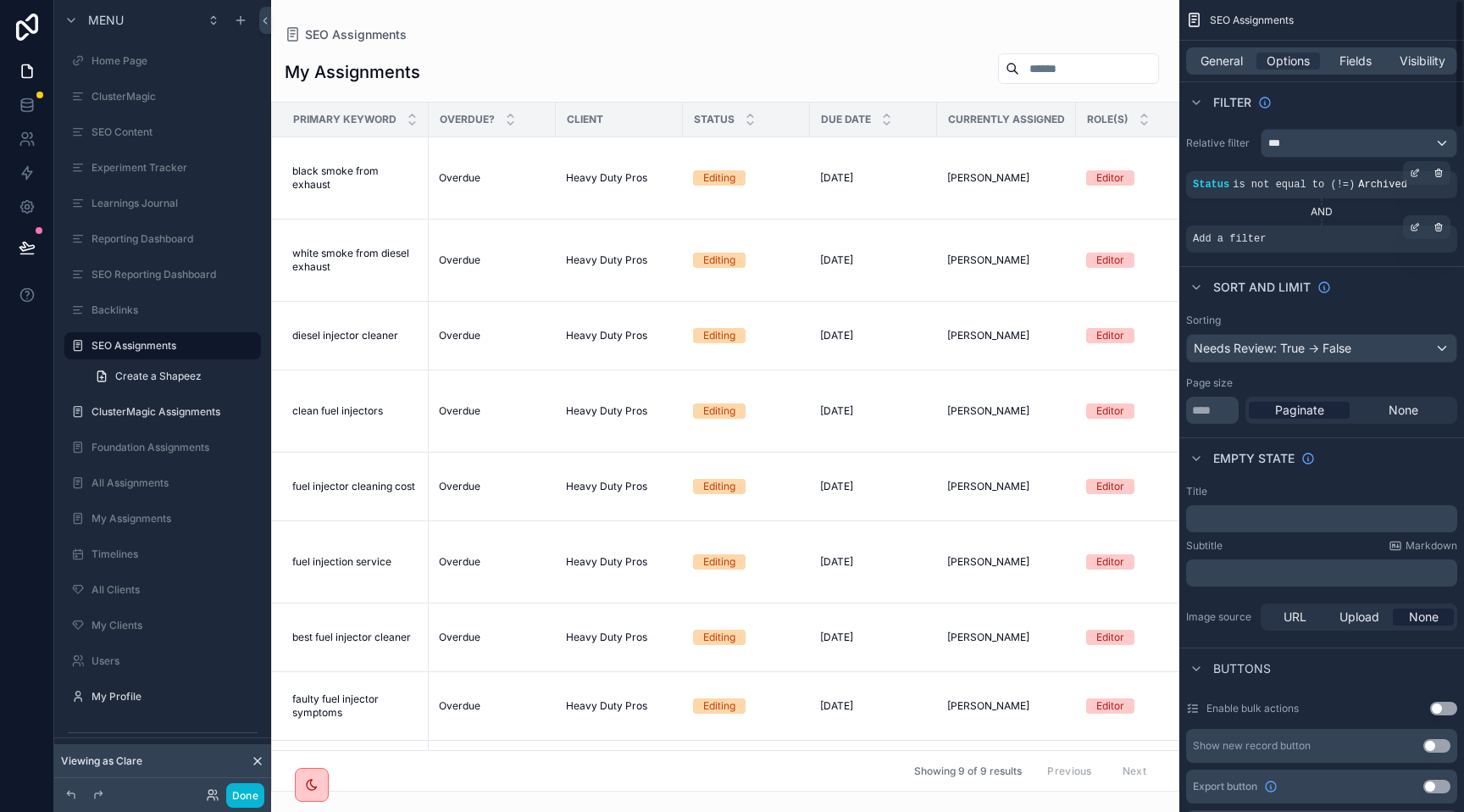
click at [1267, 241] on div "Add a filter" at bounding box center [1322, 239] width 271 height 27
click at [1409, 228] on div "scrollable content" at bounding box center [1415, 227] width 23 height 23
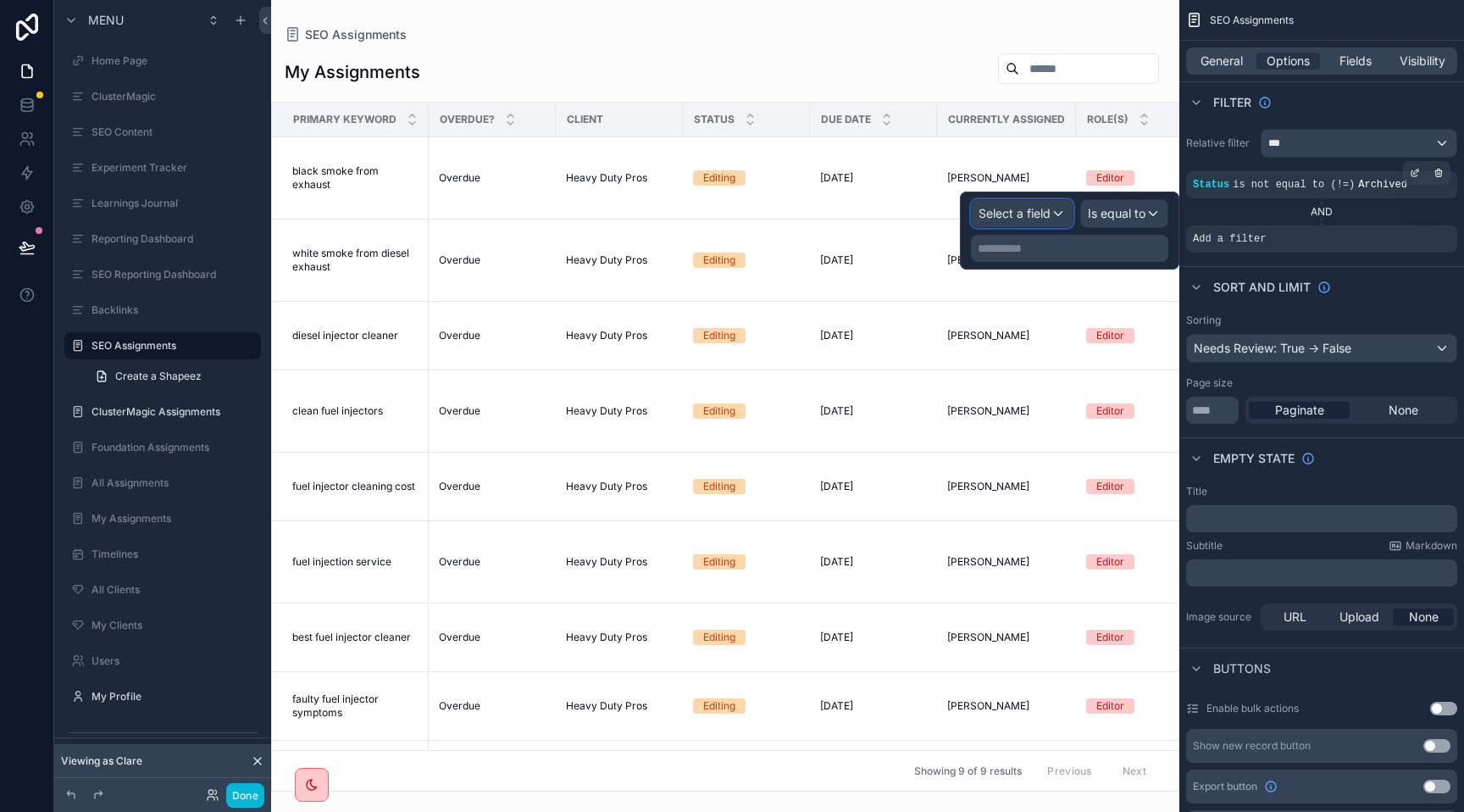
click at [1029, 219] on span "Select a field" at bounding box center [1015, 213] width 72 height 15
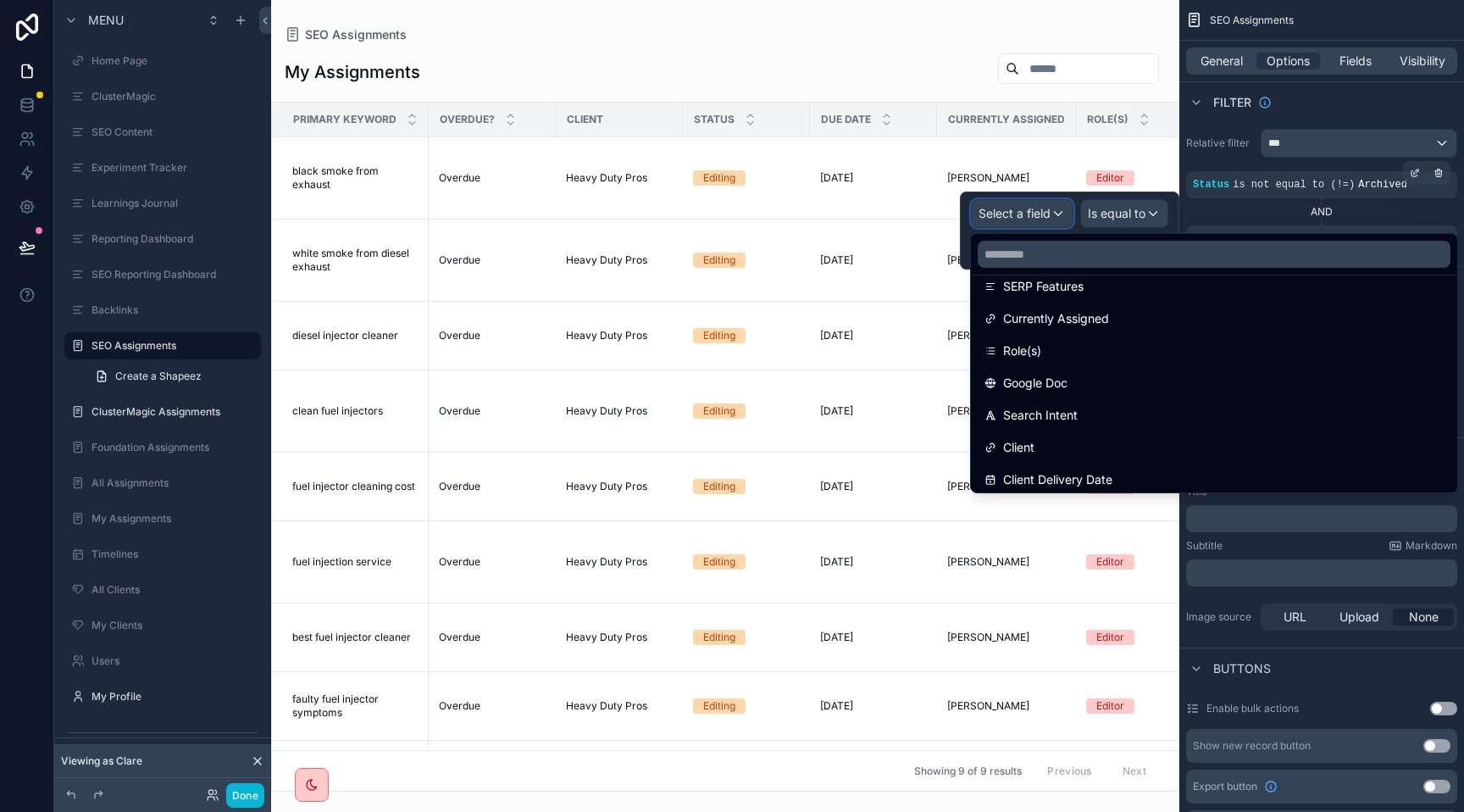
scroll to position [345, 0]
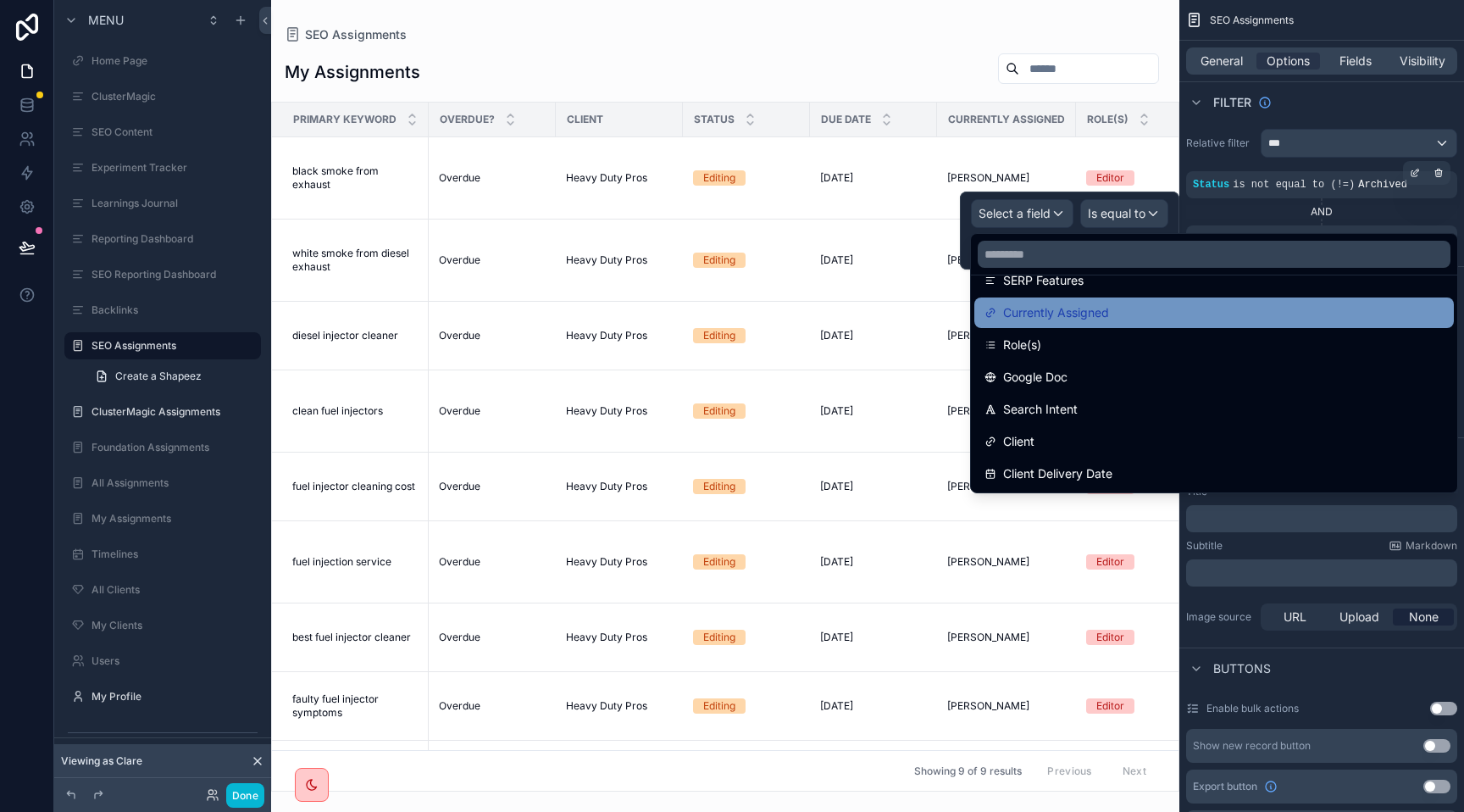
click at [1042, 319] on span "Currently Assigned" at bounding box center [1055, 312] width 106 height 20
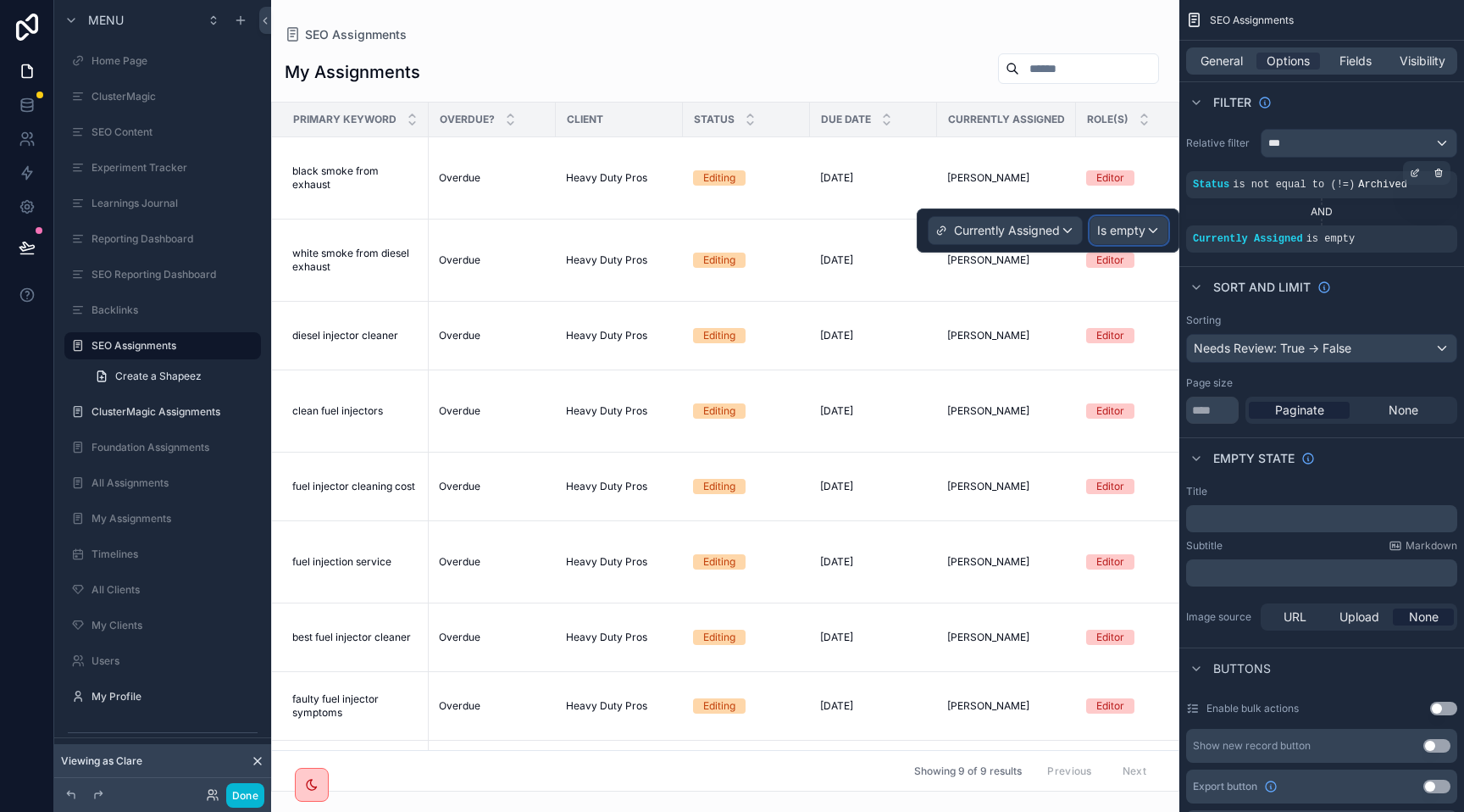
click at [1122, 232] on span "Is empty" at bounding box center [1122, 229] width 49 height 17
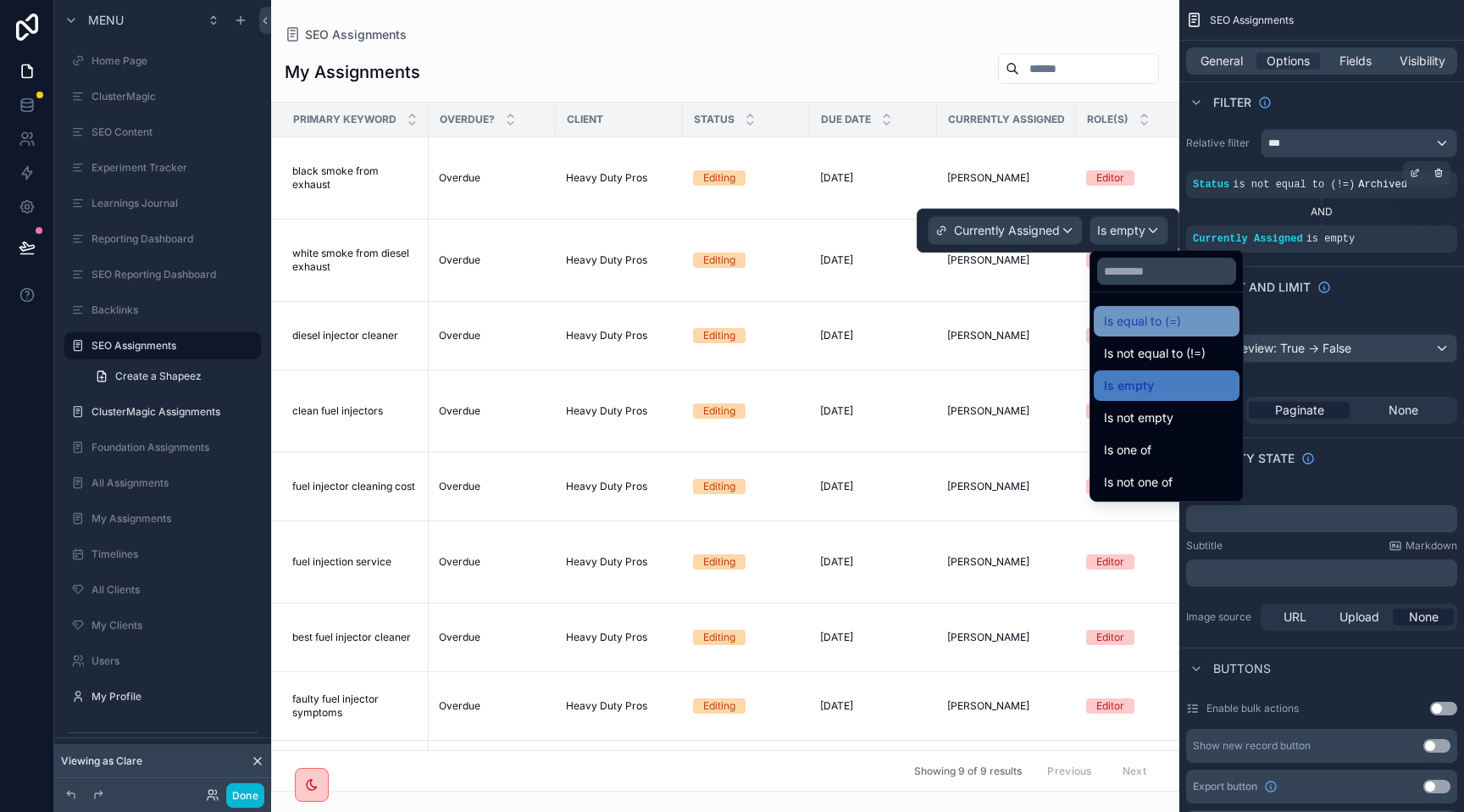
click at [1122, 319] on span "Is equal to (=)" at bounding box center [1142, 321] width 77 height 20
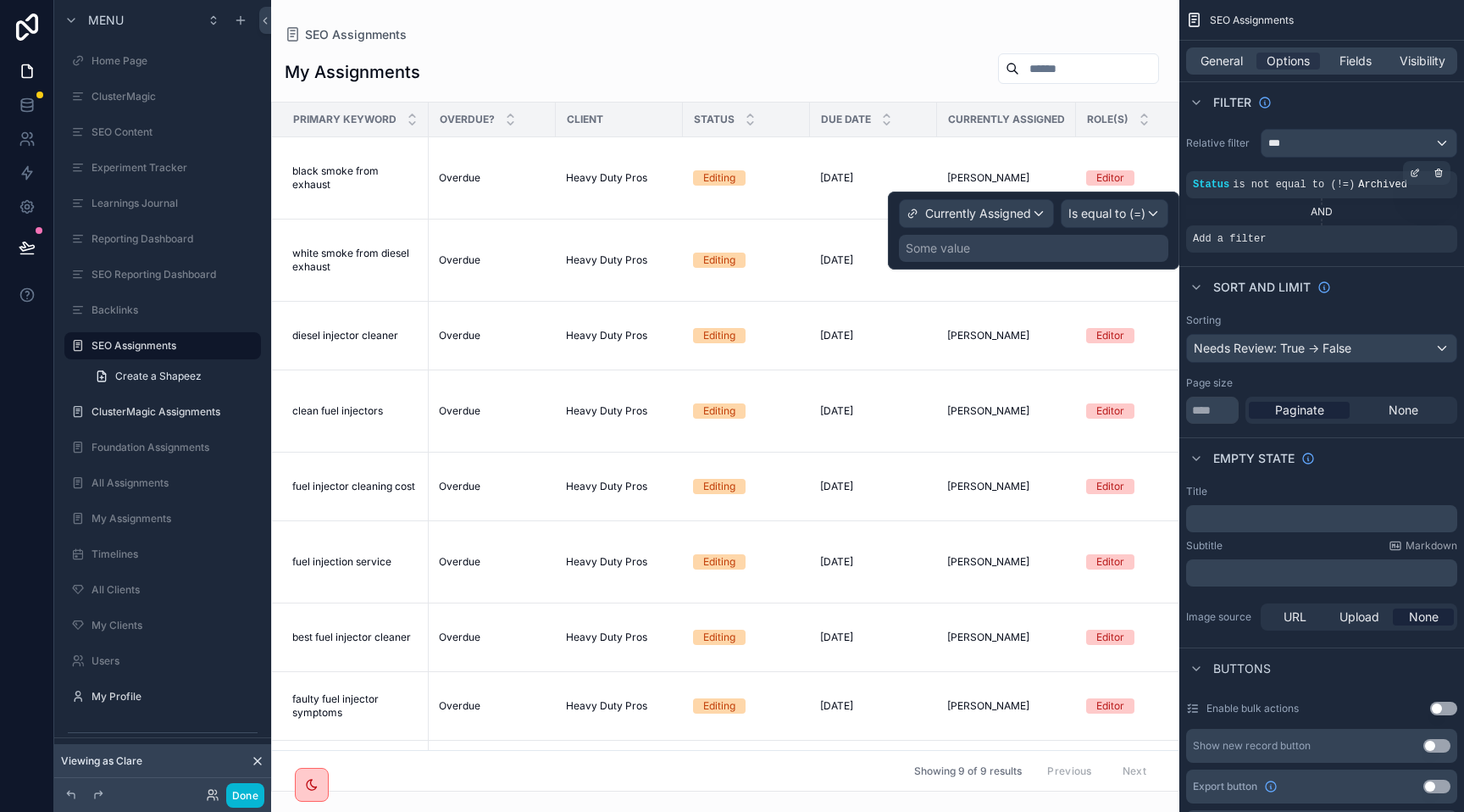
click at [994, 249] on div "Some value" at bounding box center [1033, 248] width 269 height 27
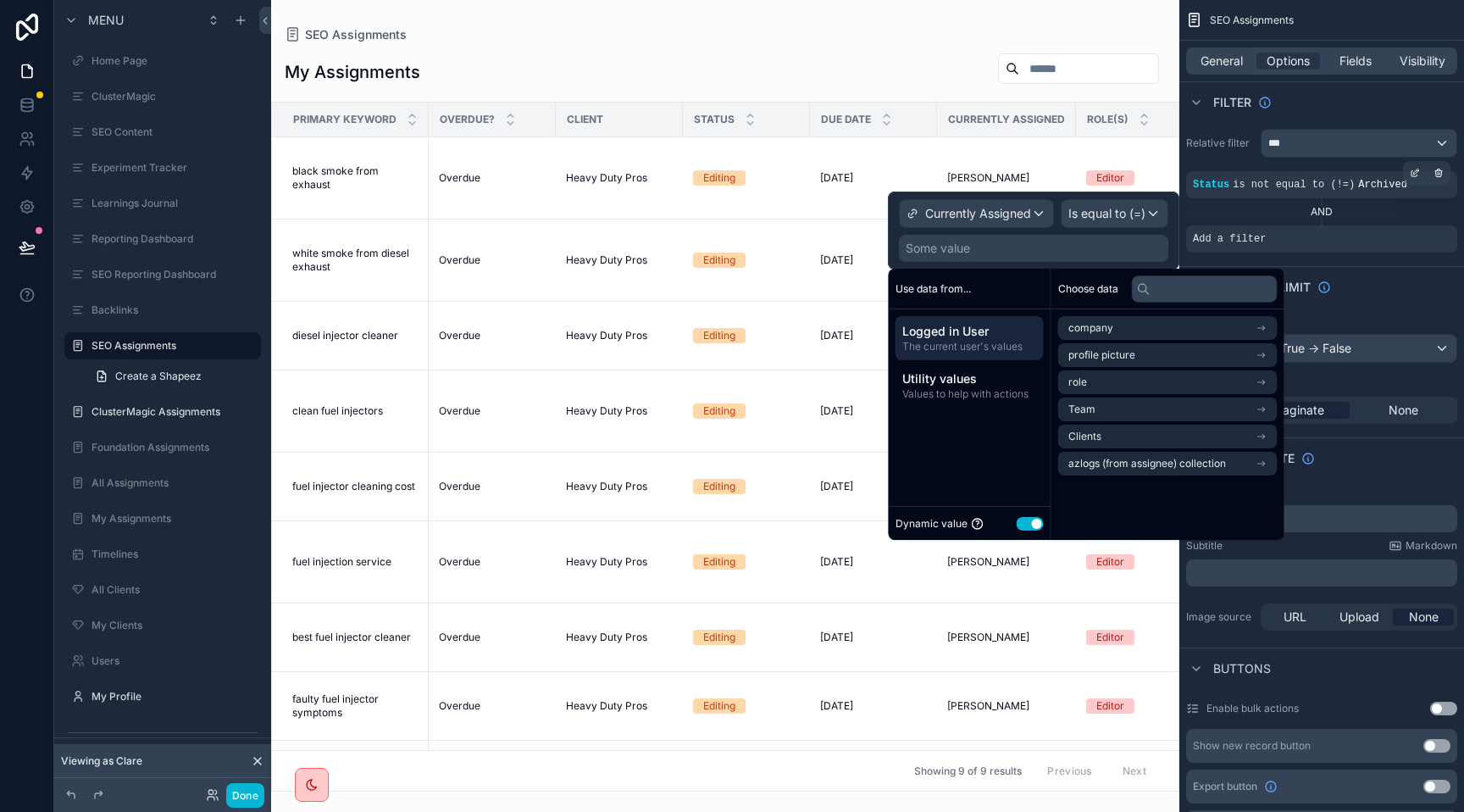
click at [979, 333] on span "Logged in User" at bounding box center [970, 331] width 135 height 17
click at [1114, 413] on li "Team" at bounding box center [1168, 409] width 220 height 23
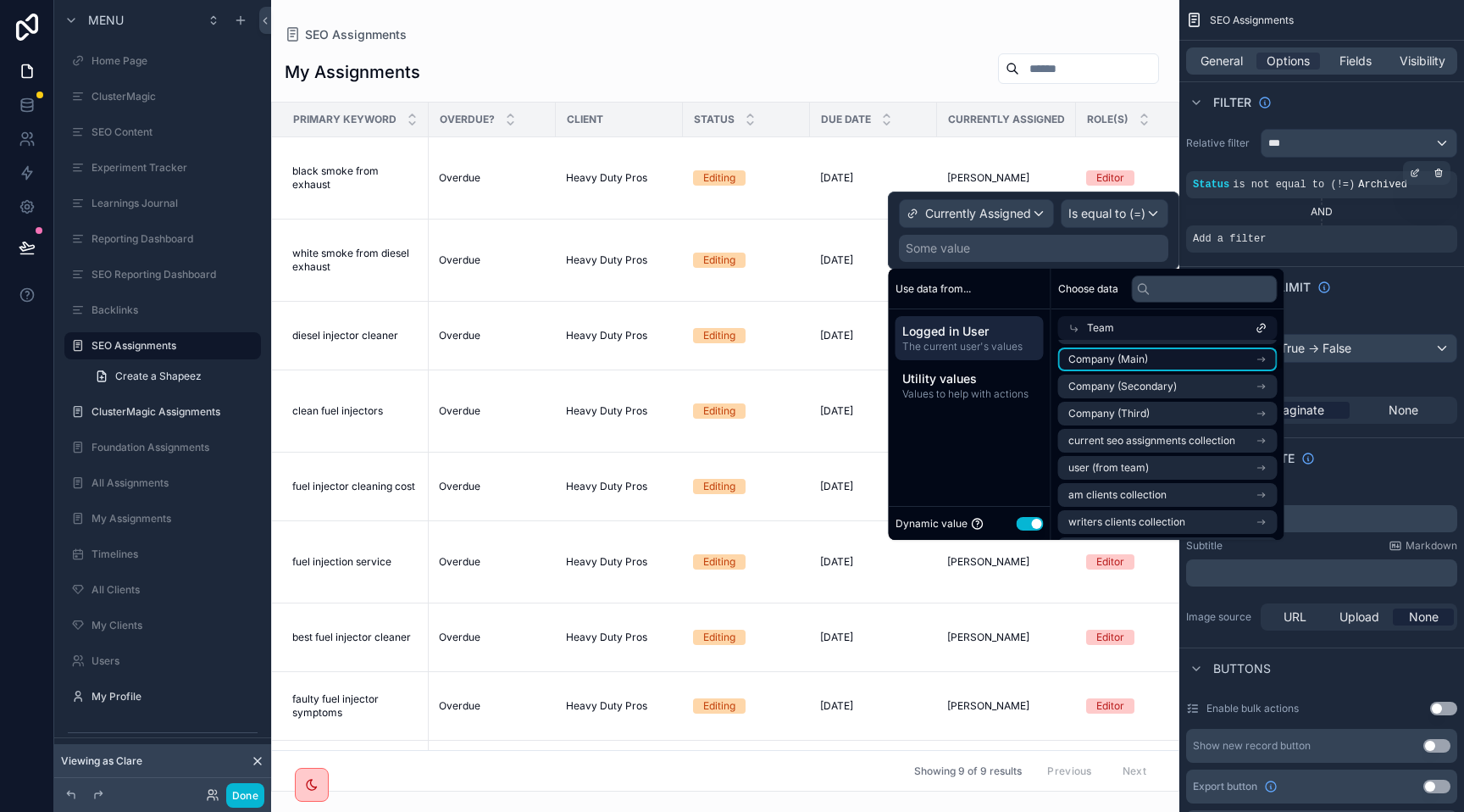
scroll to position [27, 0]
click at [1108, 461] on span "user (from team)" at bounding box center [1109, 467] width 81 height 14
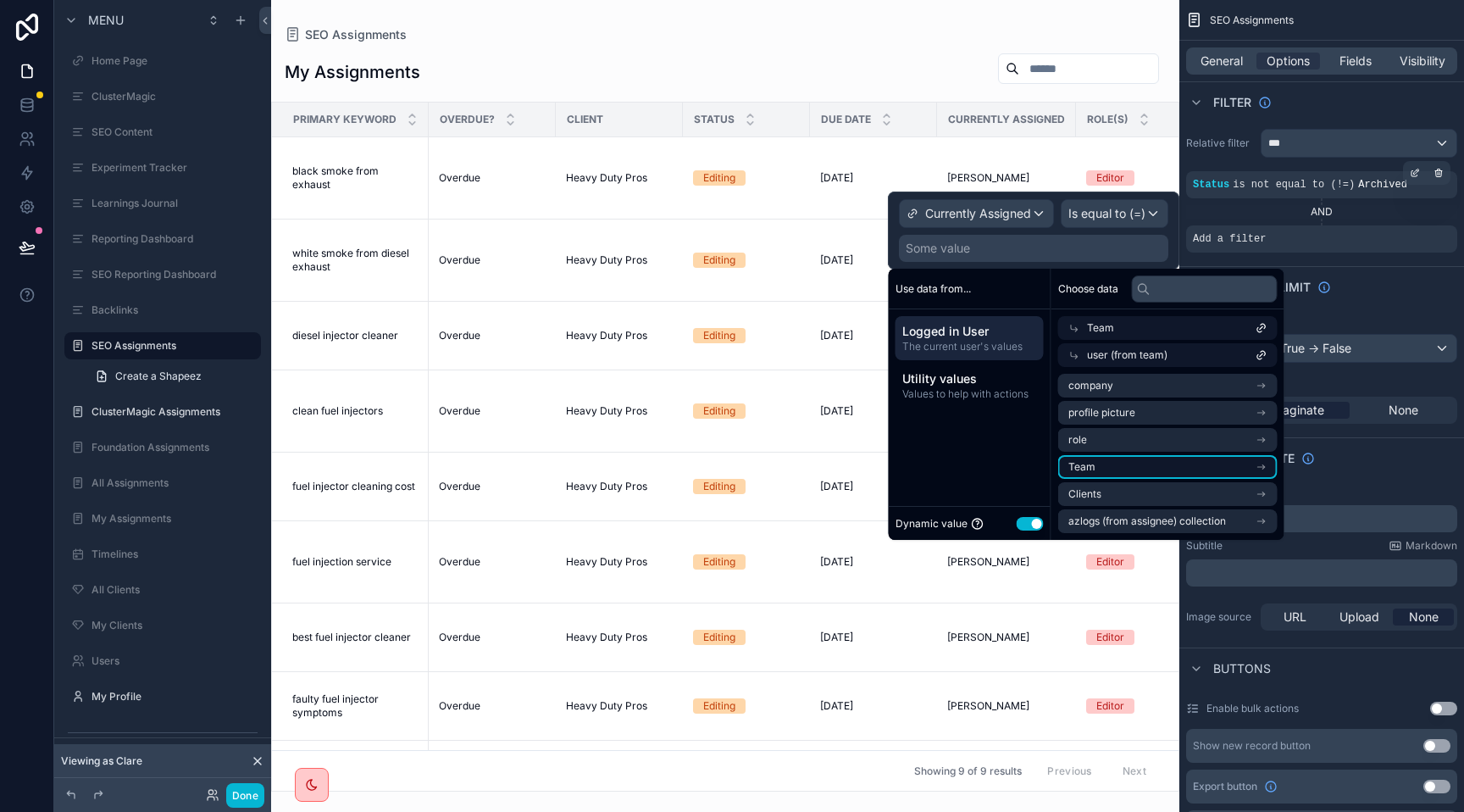
click at [1112, 468] on li "Team" at bounding box center [1168, 467] width 220 height 23
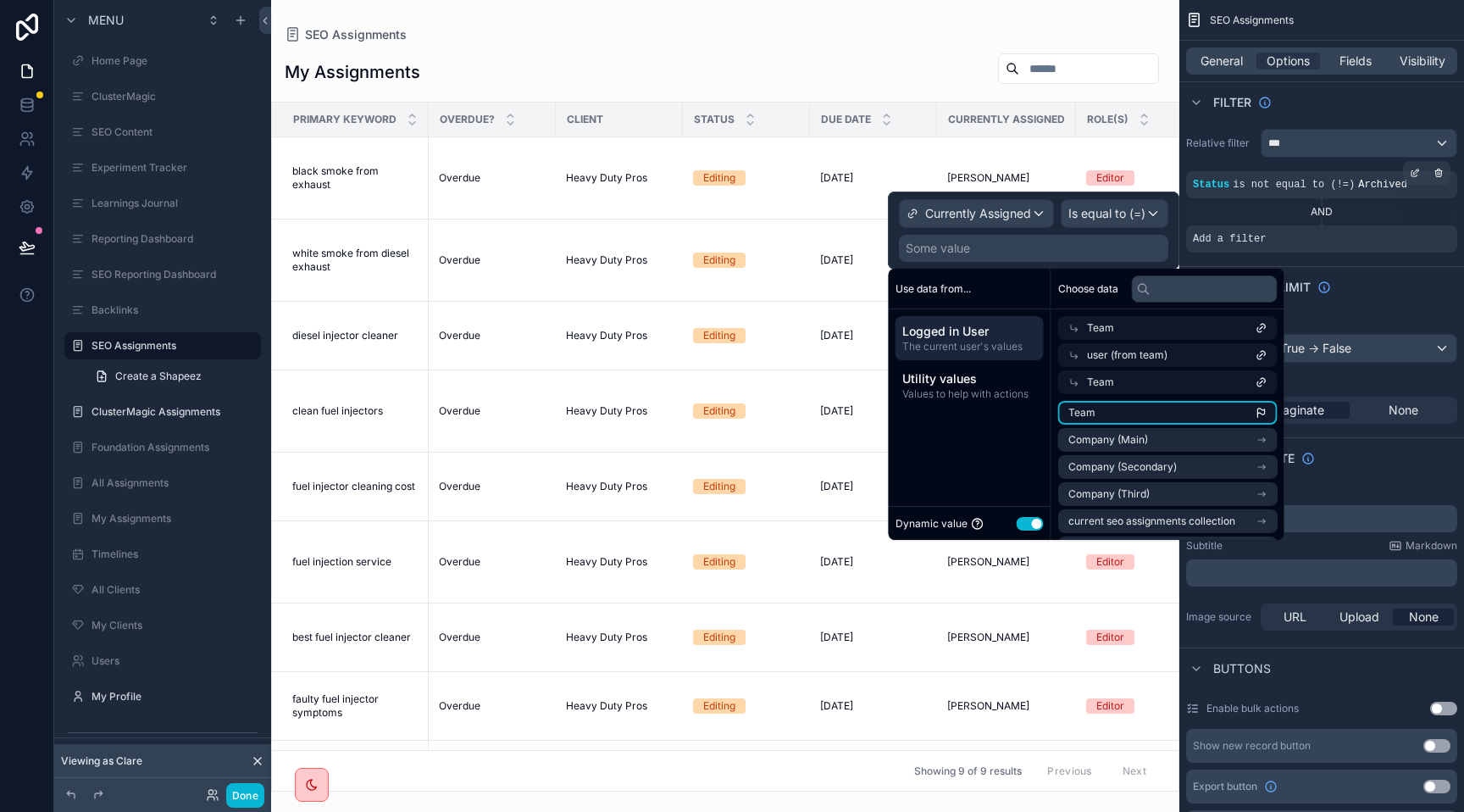
click at [1094, 406] on span "Team" at bounding box center [1083, 412] width 27 height 14
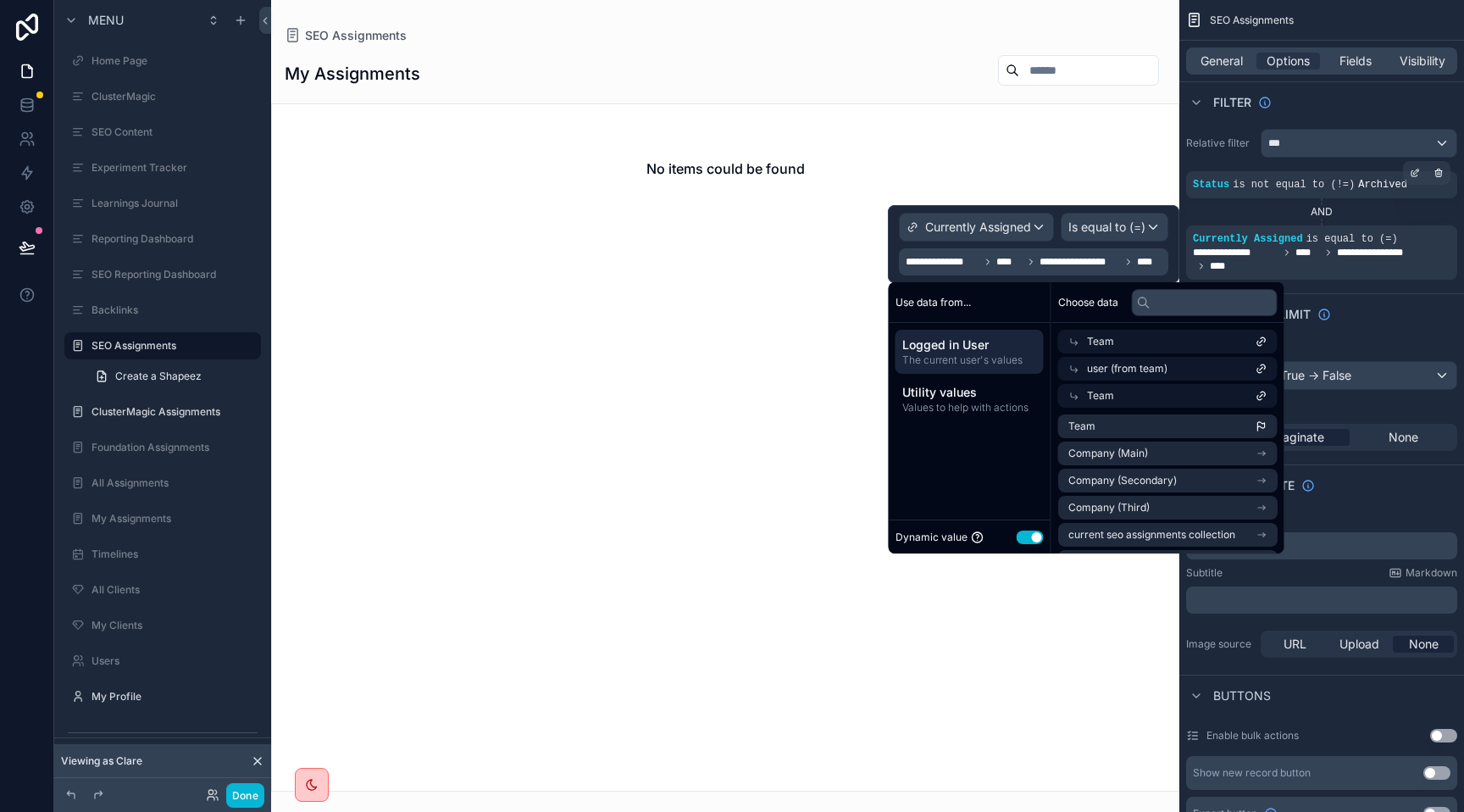
click at [1105, 344] on span "Team" at bounding box center [1101, 341] width 27 height 14
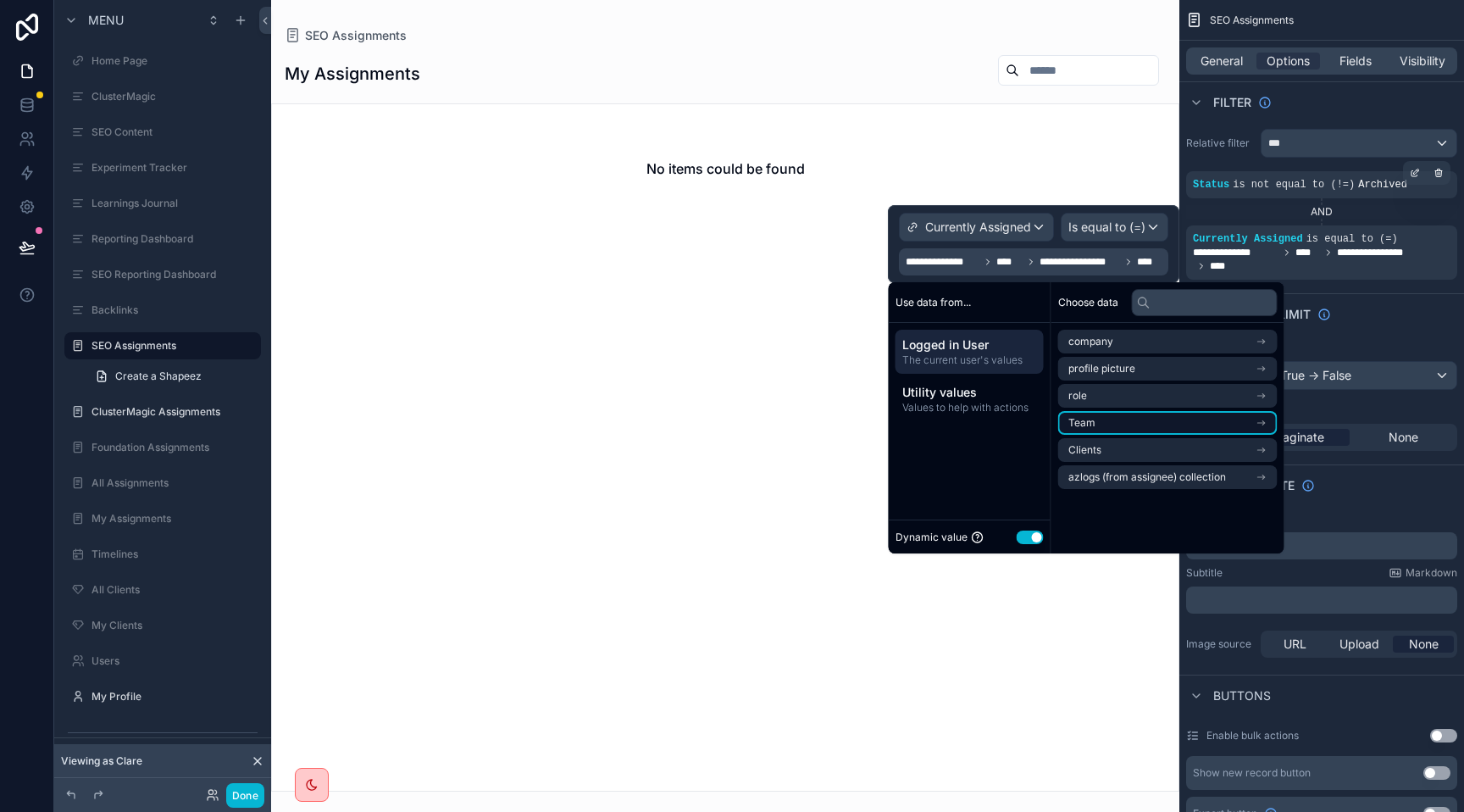
click at [1108, 421] on li "Team" at bounding box center [1168, 423] width 220 height 23
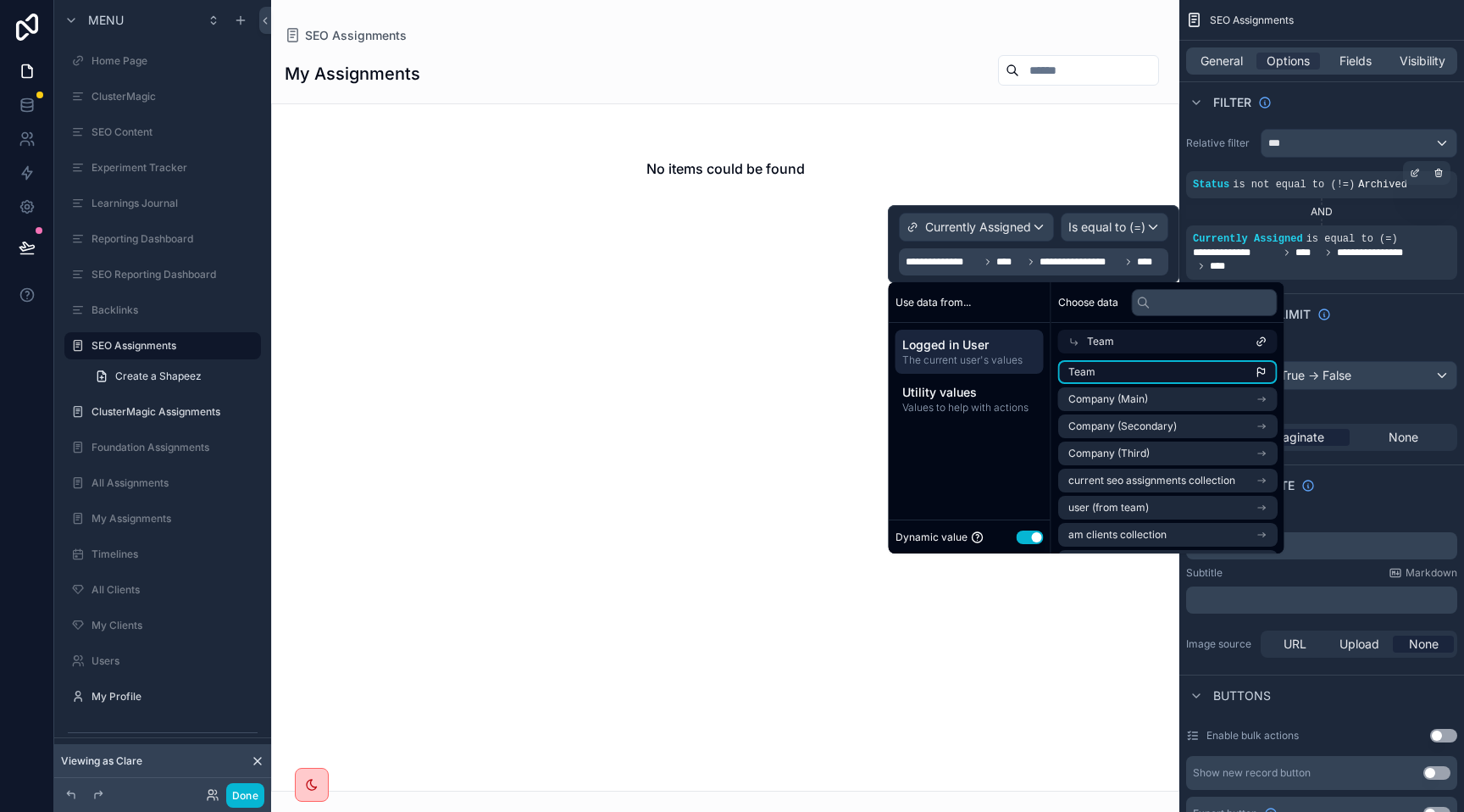
click at [1108, 365] on li "Team" at bounding box center [1168, 371] width 220 height 23
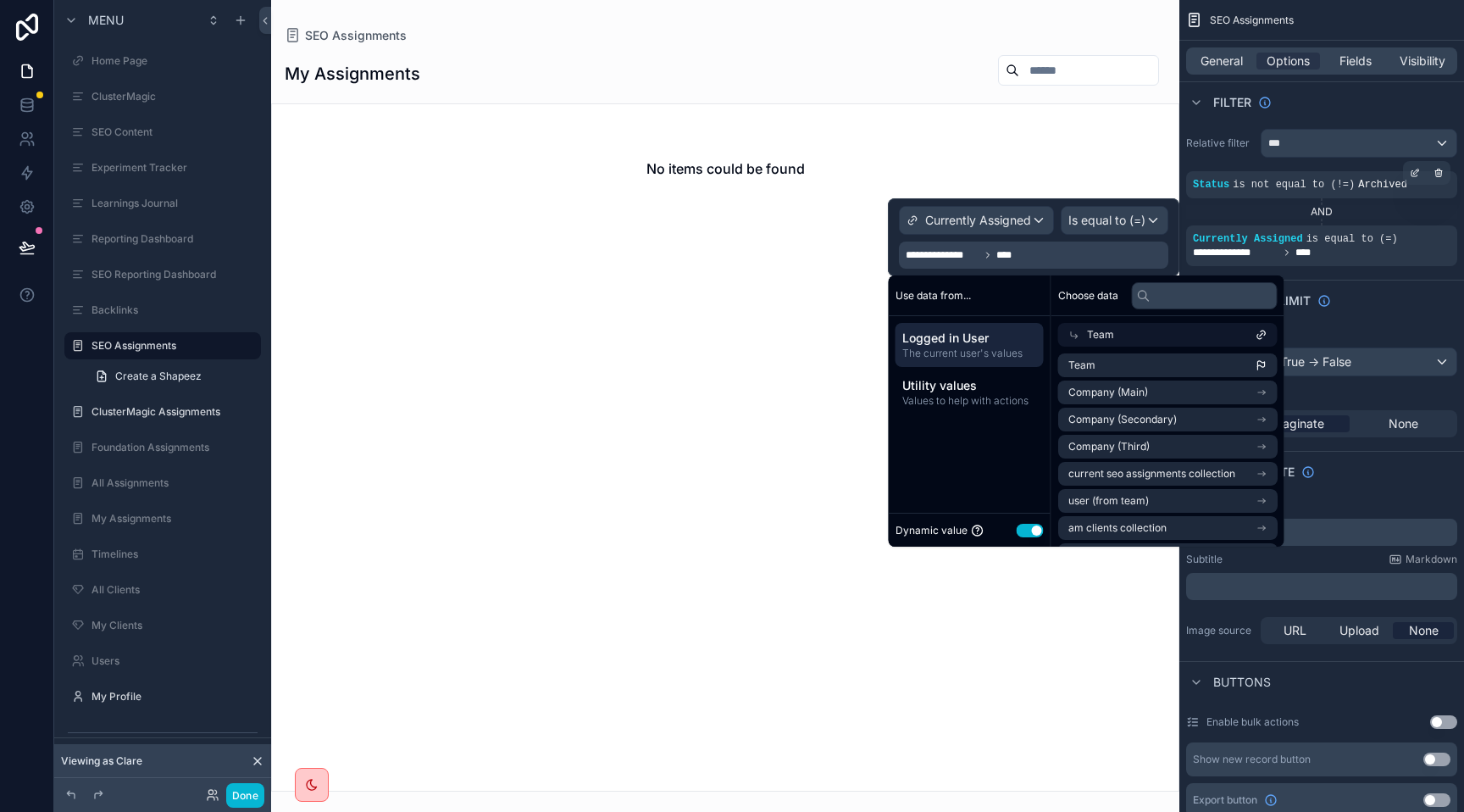
click at [1117, 336] on div "Team" at bounding box center [1168, 335] width 220 height 23
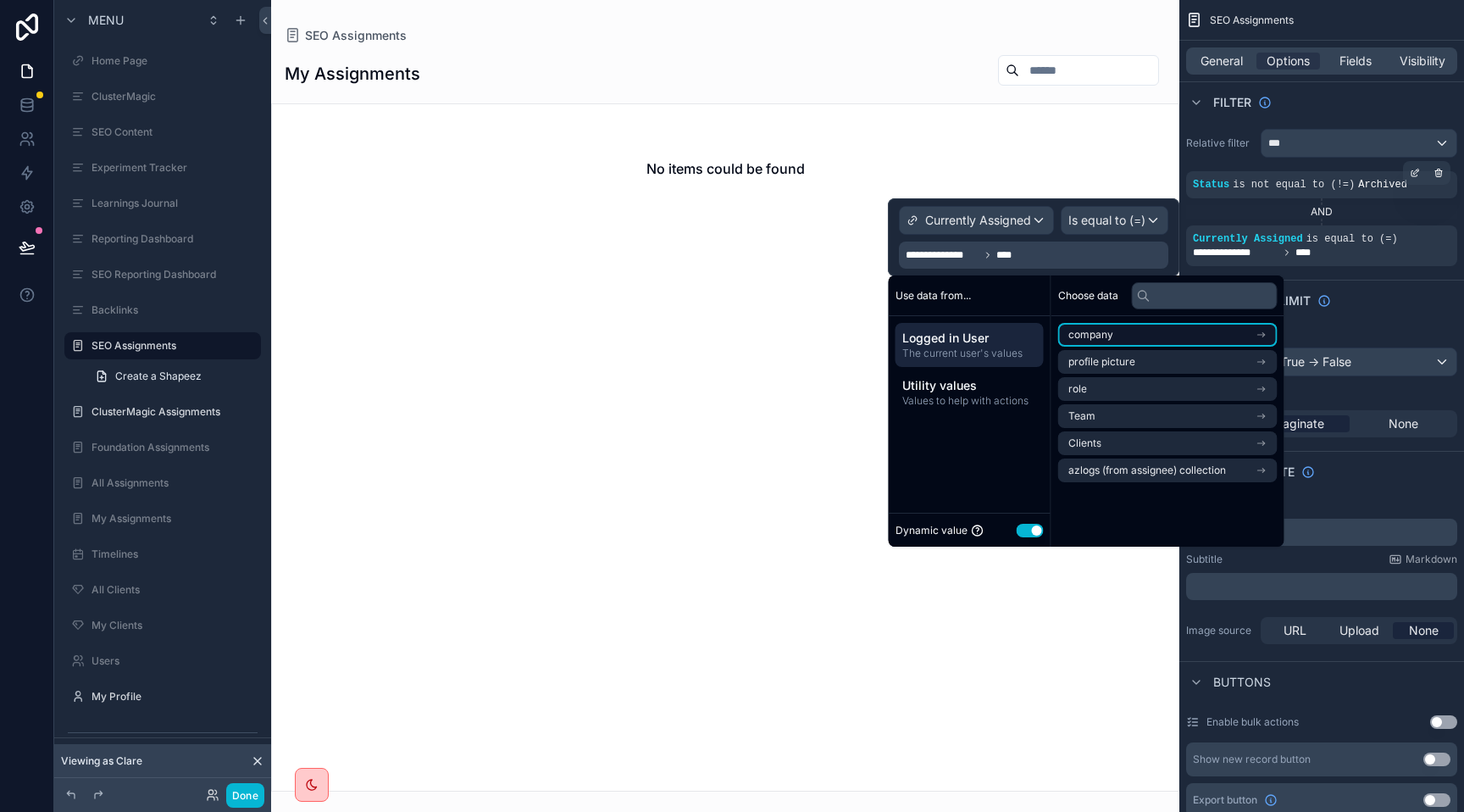
click at [1120, 335] on li "company" at bounding box center [1168, 335] width 220 height 23
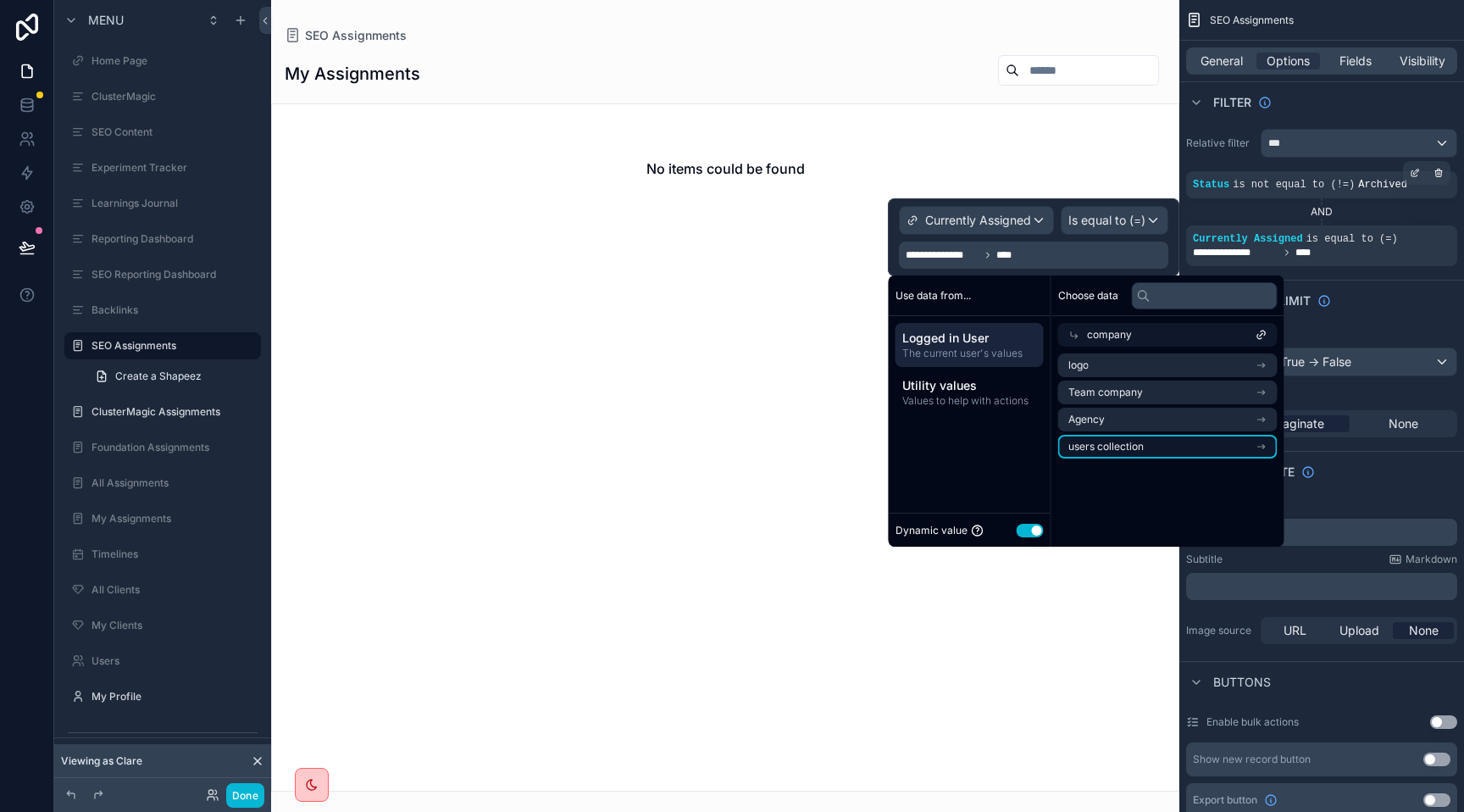
click at [1122, 442] on span "users collection" at bounding box center [1107, 446] width 76 height 14
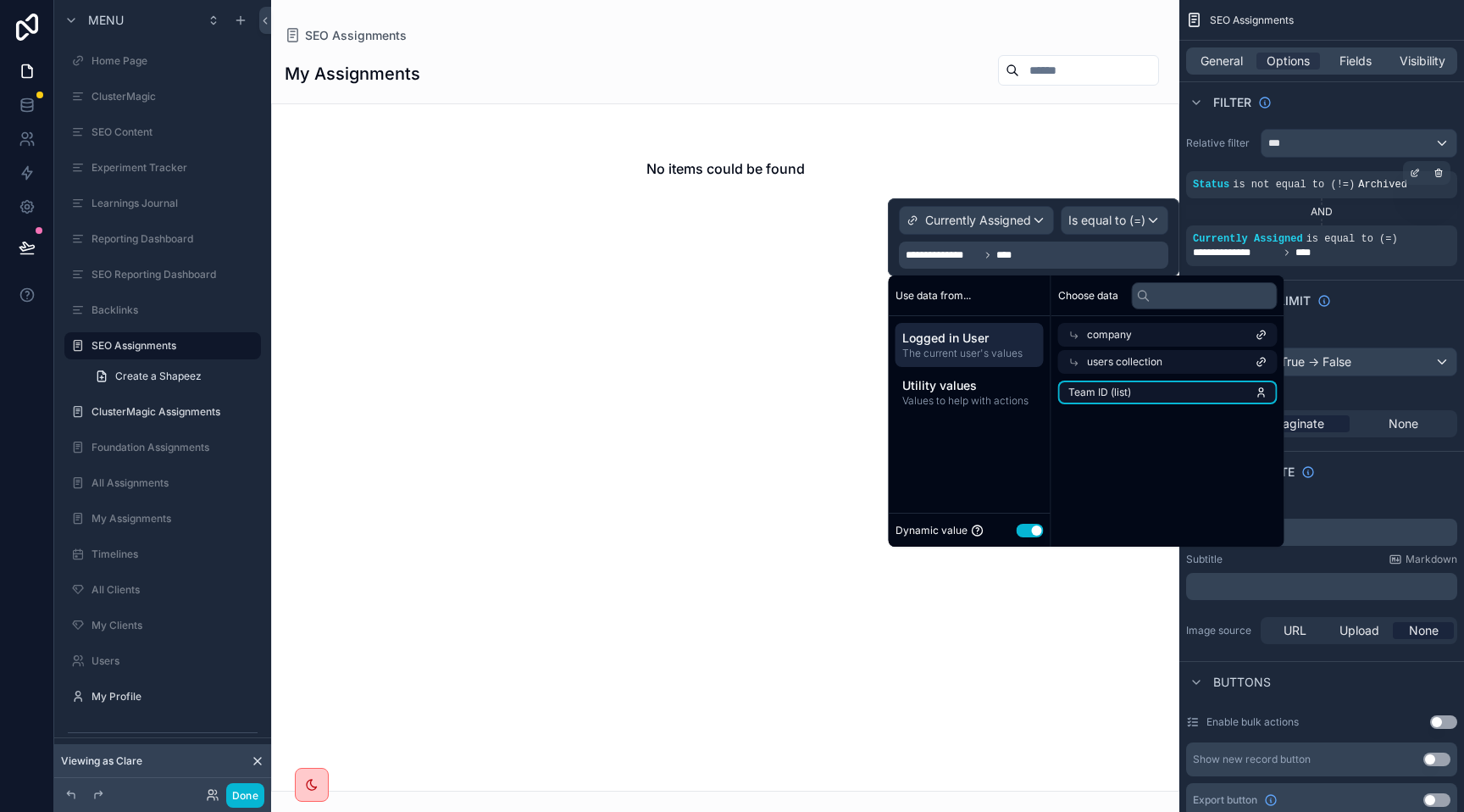
click at [1109, 399] on li "Team ID (list)" at bounding box center [1168, 392] width 220 height 23
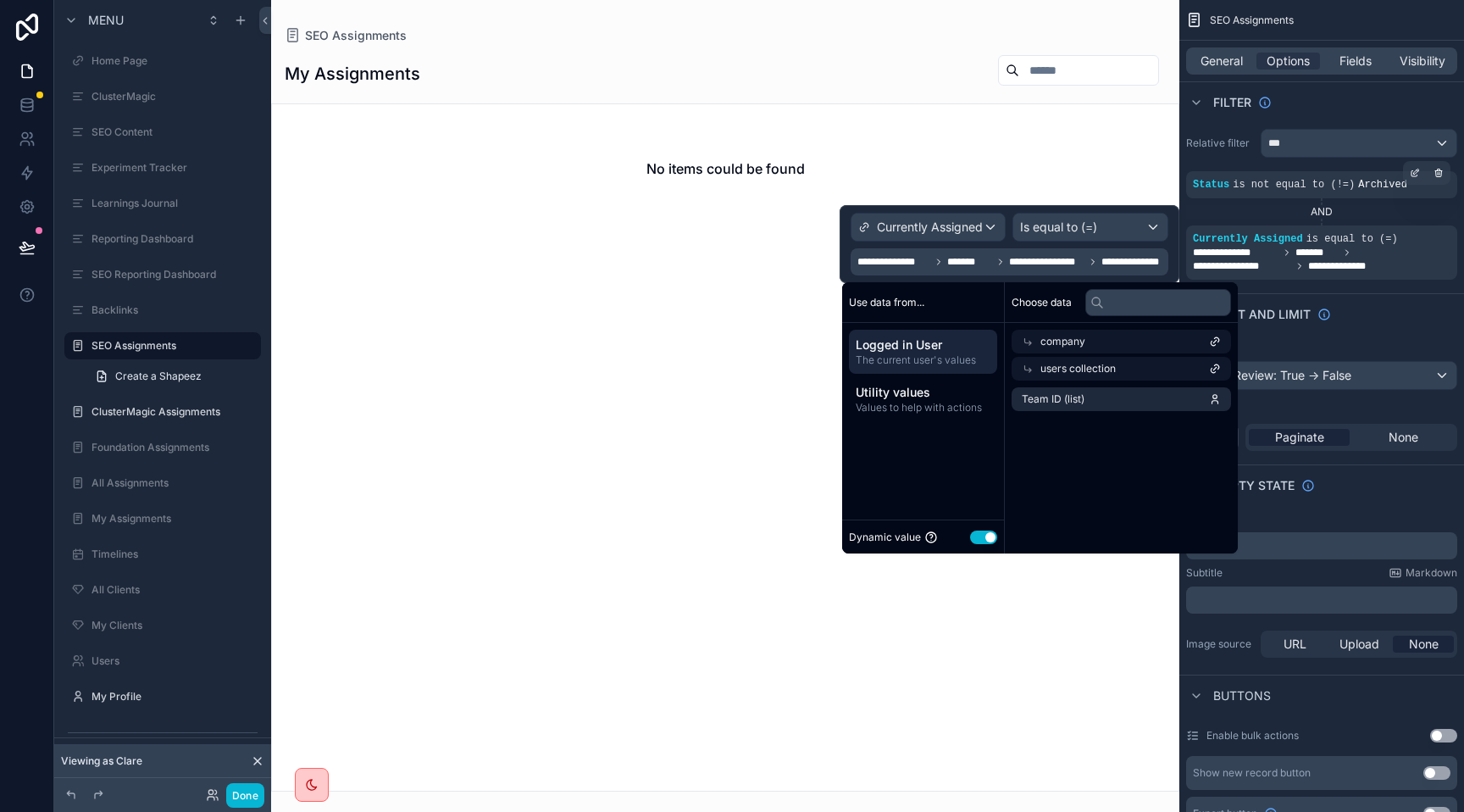
click at [1051, 337] on span "company" at bounding box center [1063, 341] width 45 height 14
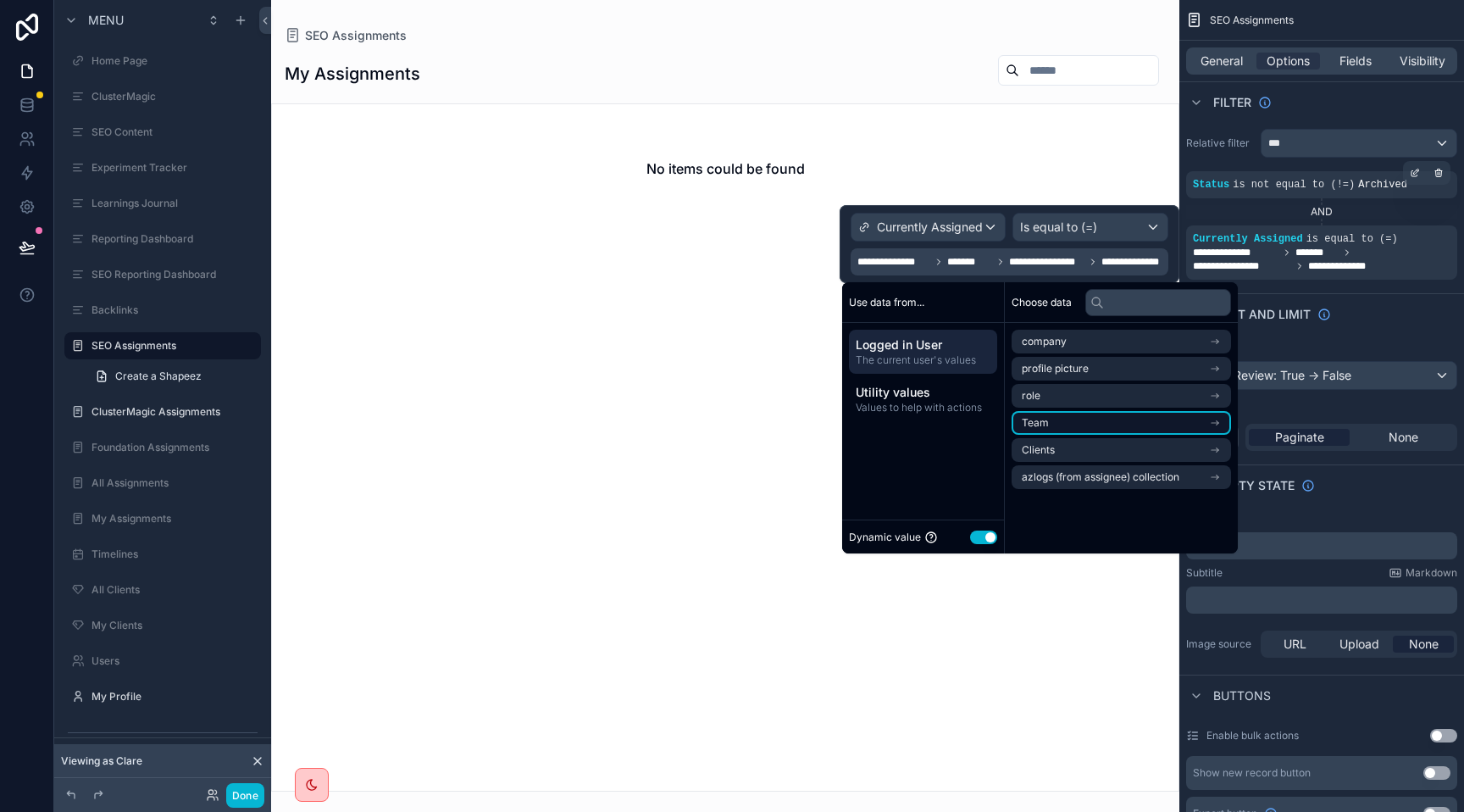
click at [1085, 426] on li "Team" at bounding box center [1122, 423] width 220 height 23
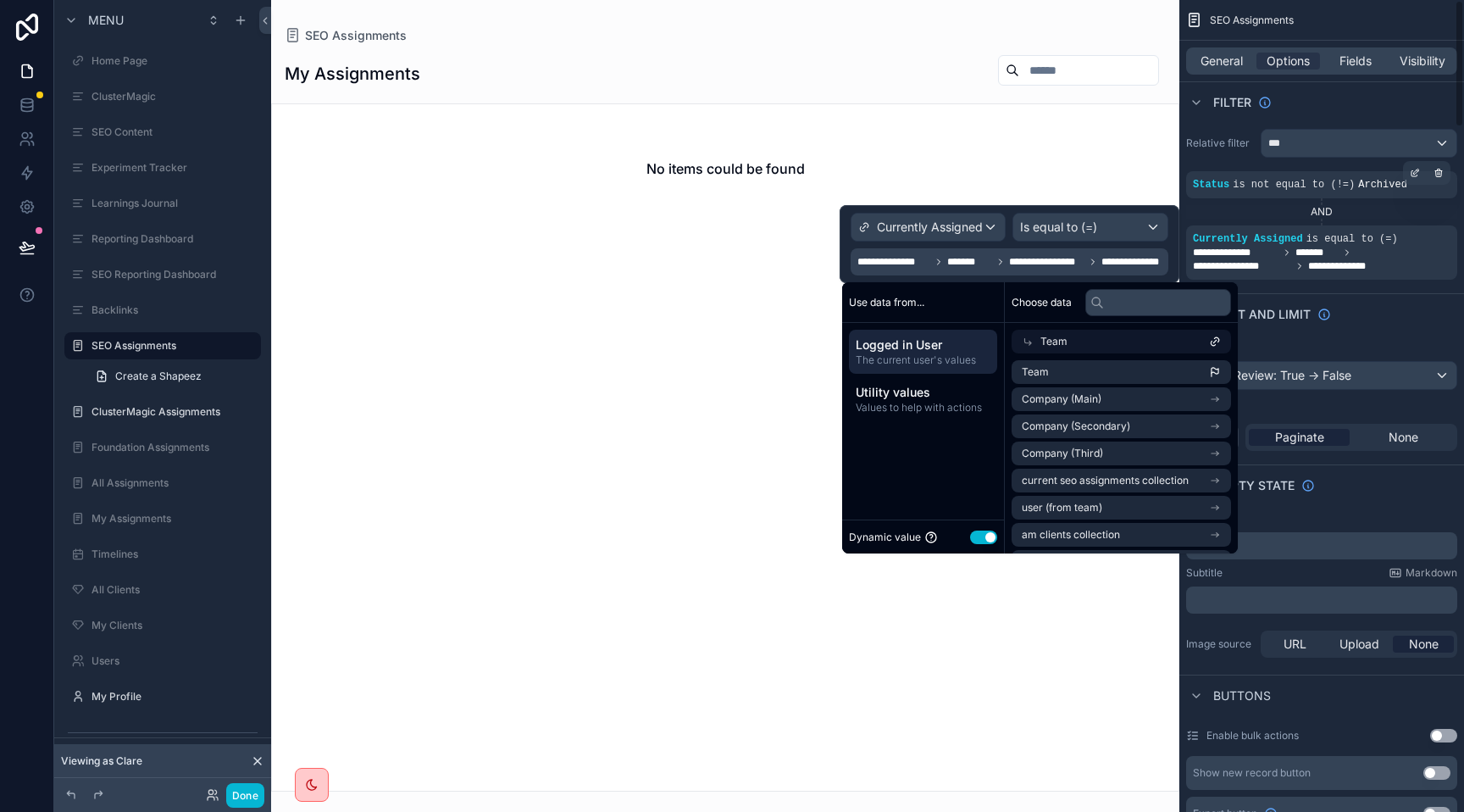
click at [1265, 208] on div "AND" at bounding box center [1322, 212] width 271 height 14
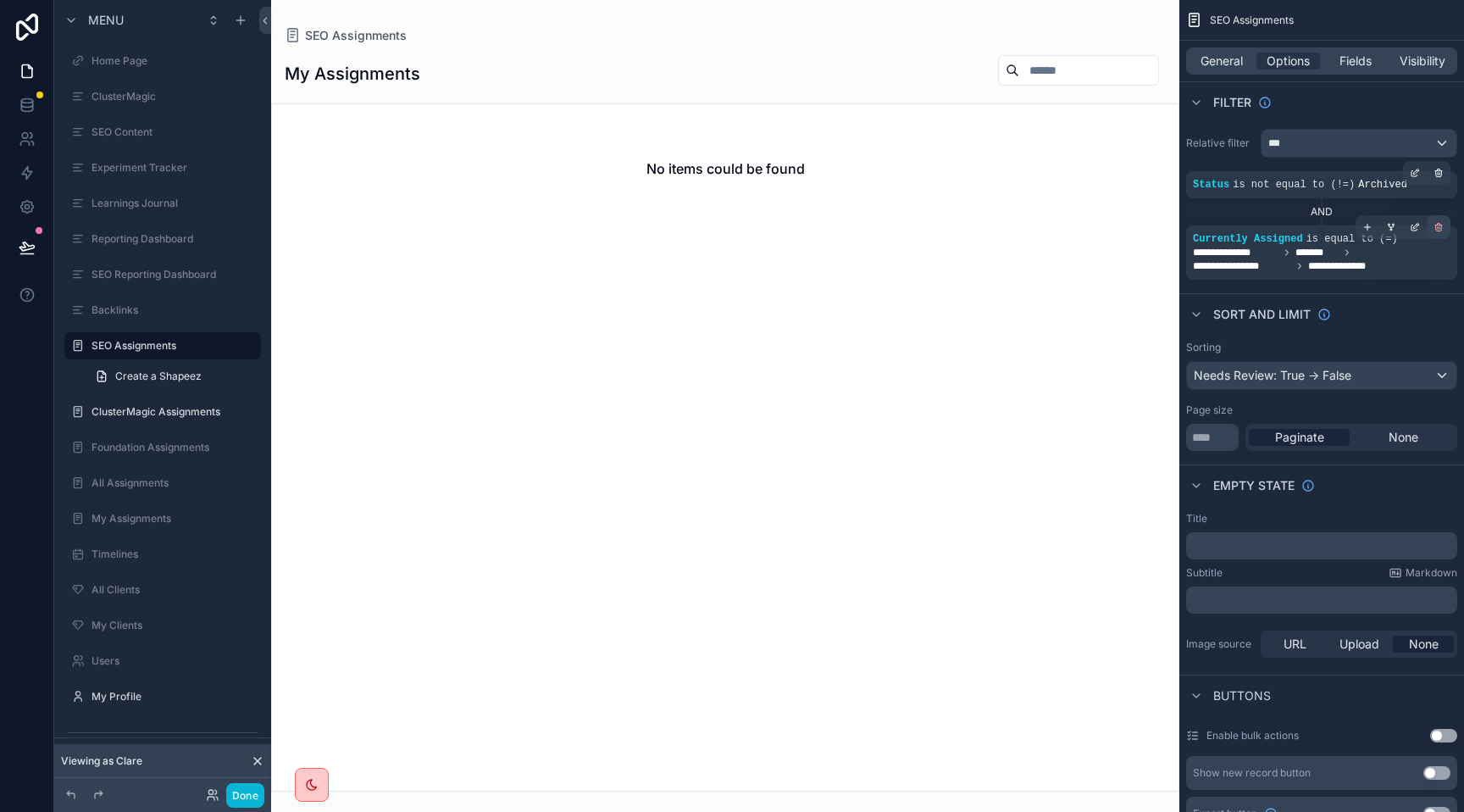
click at [1444, 228] on icon "scrollable content" at bounding box center [1439, 227] width 10 height 10
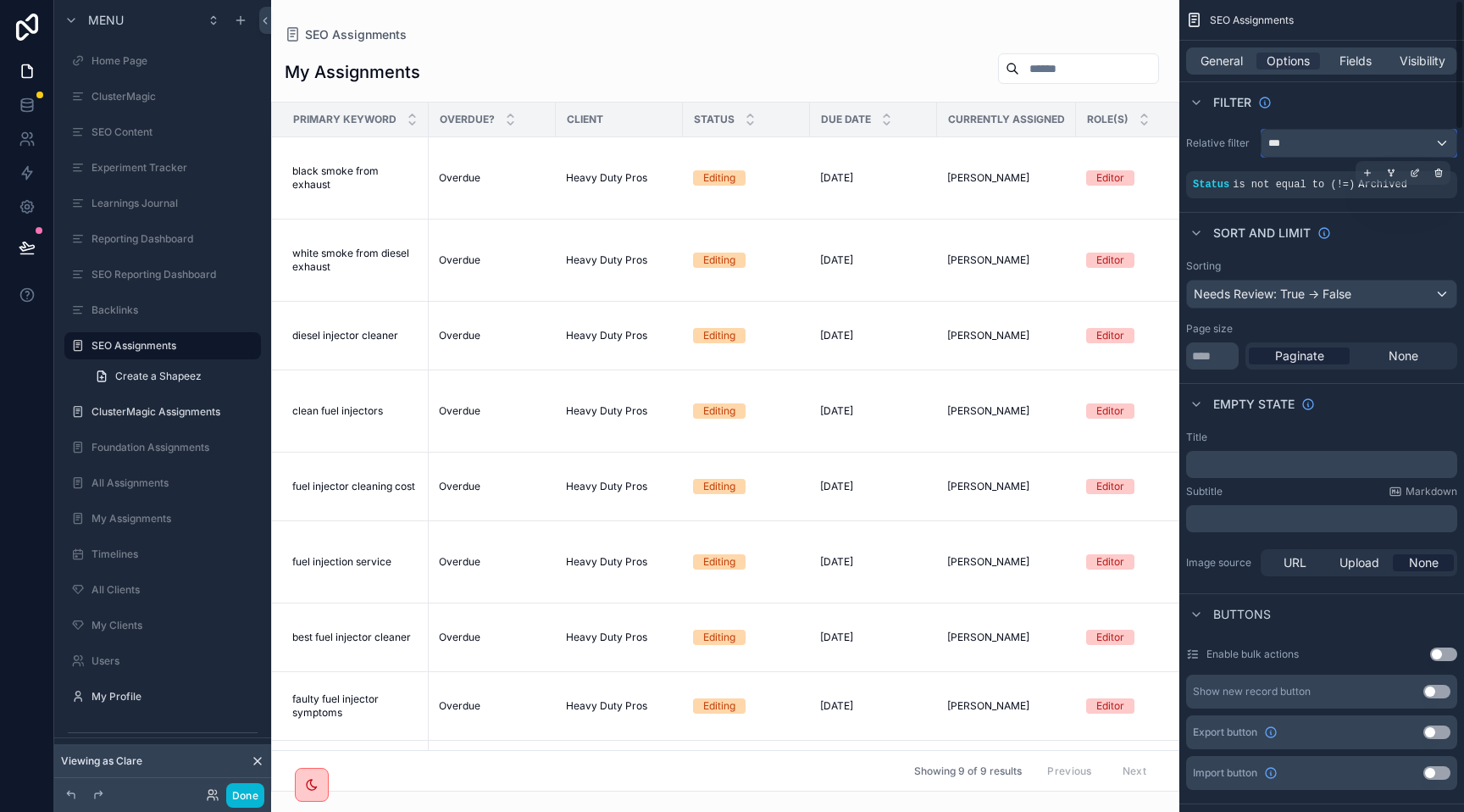
click at [1316, 138] on div "***" at bounding box center [1359, 143] width 195 height 27
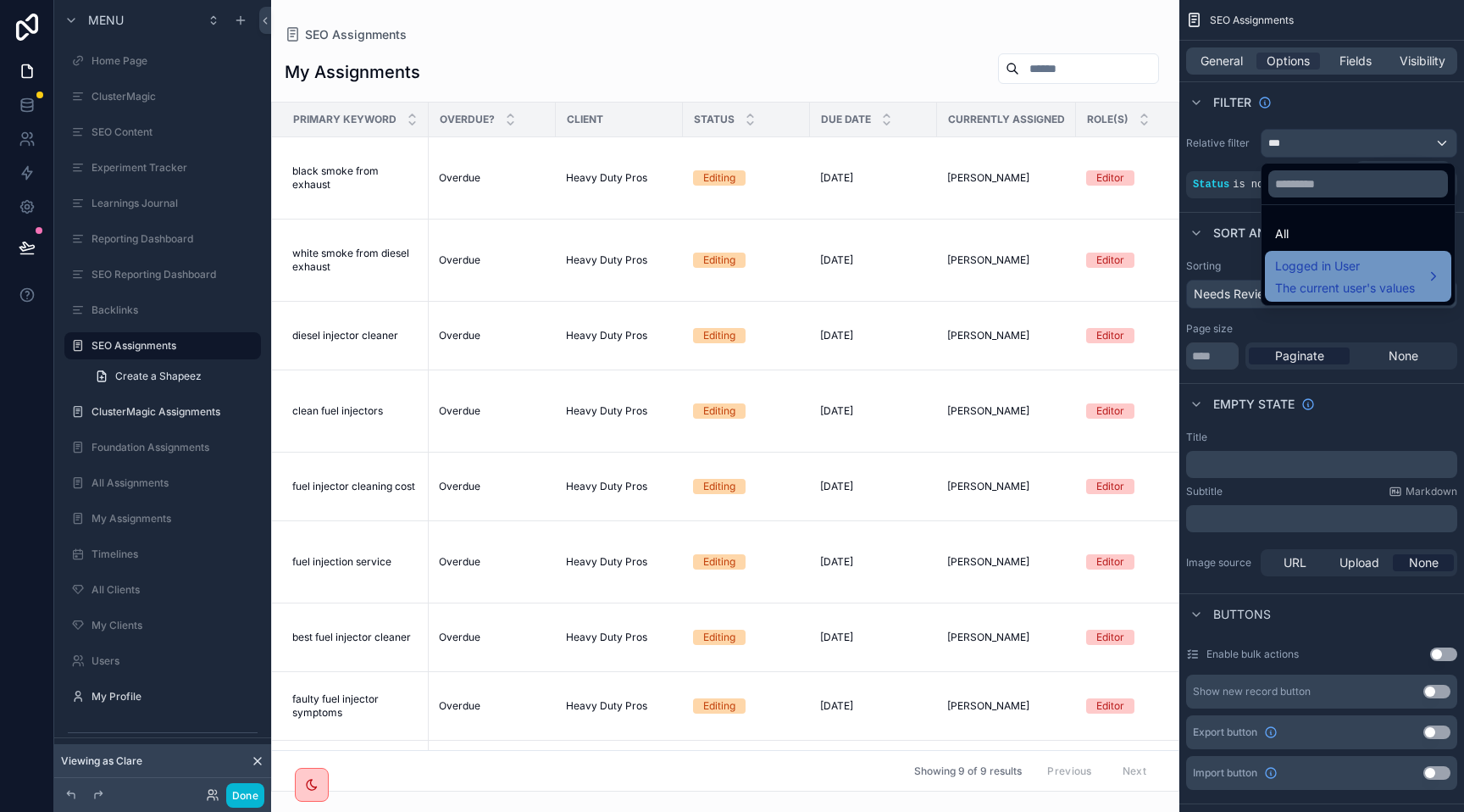
click at [1293, 279] on span "The current user's values" at bounding box center [1345, 287] width 140 height 17
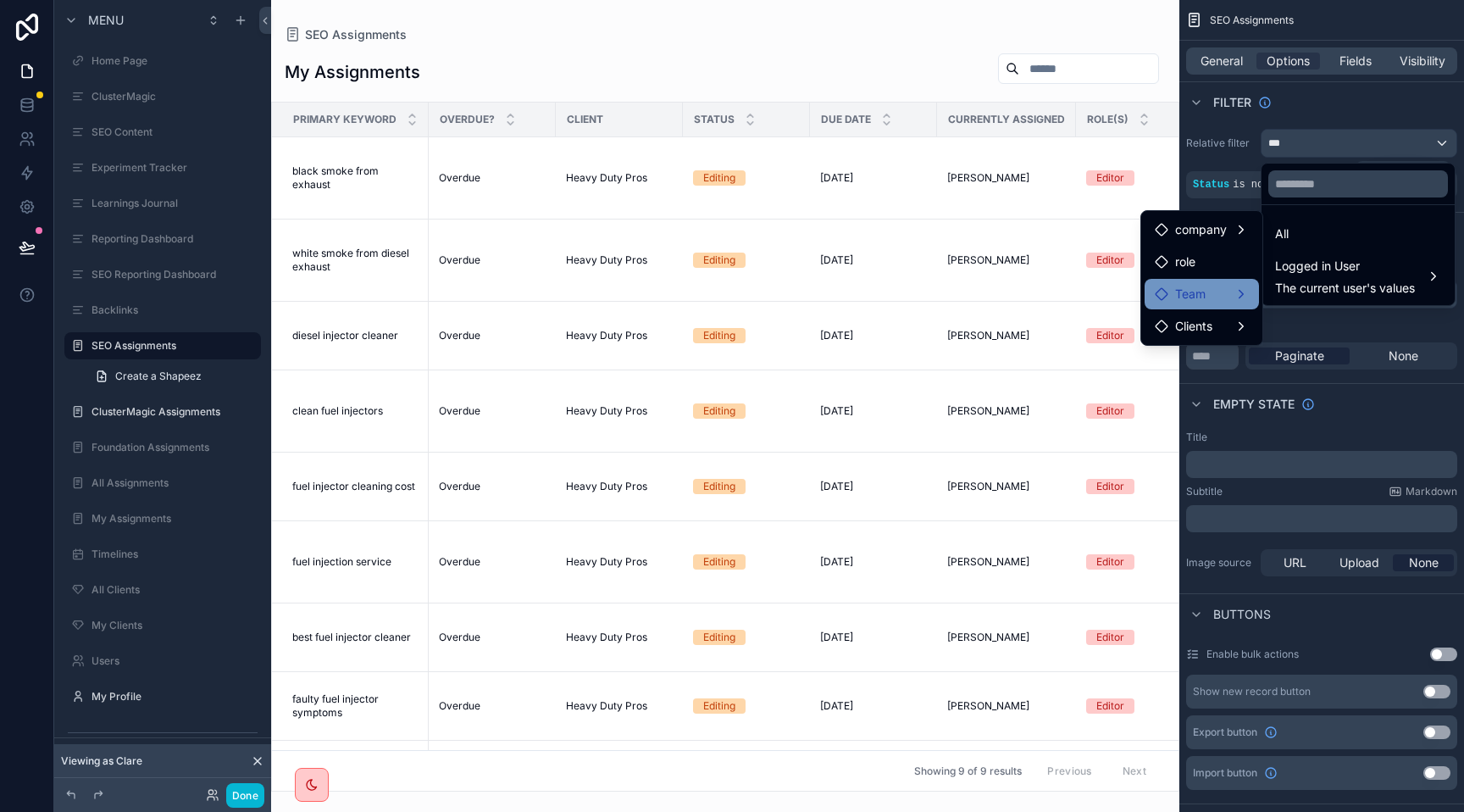
click at [1218, 293] on div "Team" at bounding box center [1201, 294] width 94 height 20
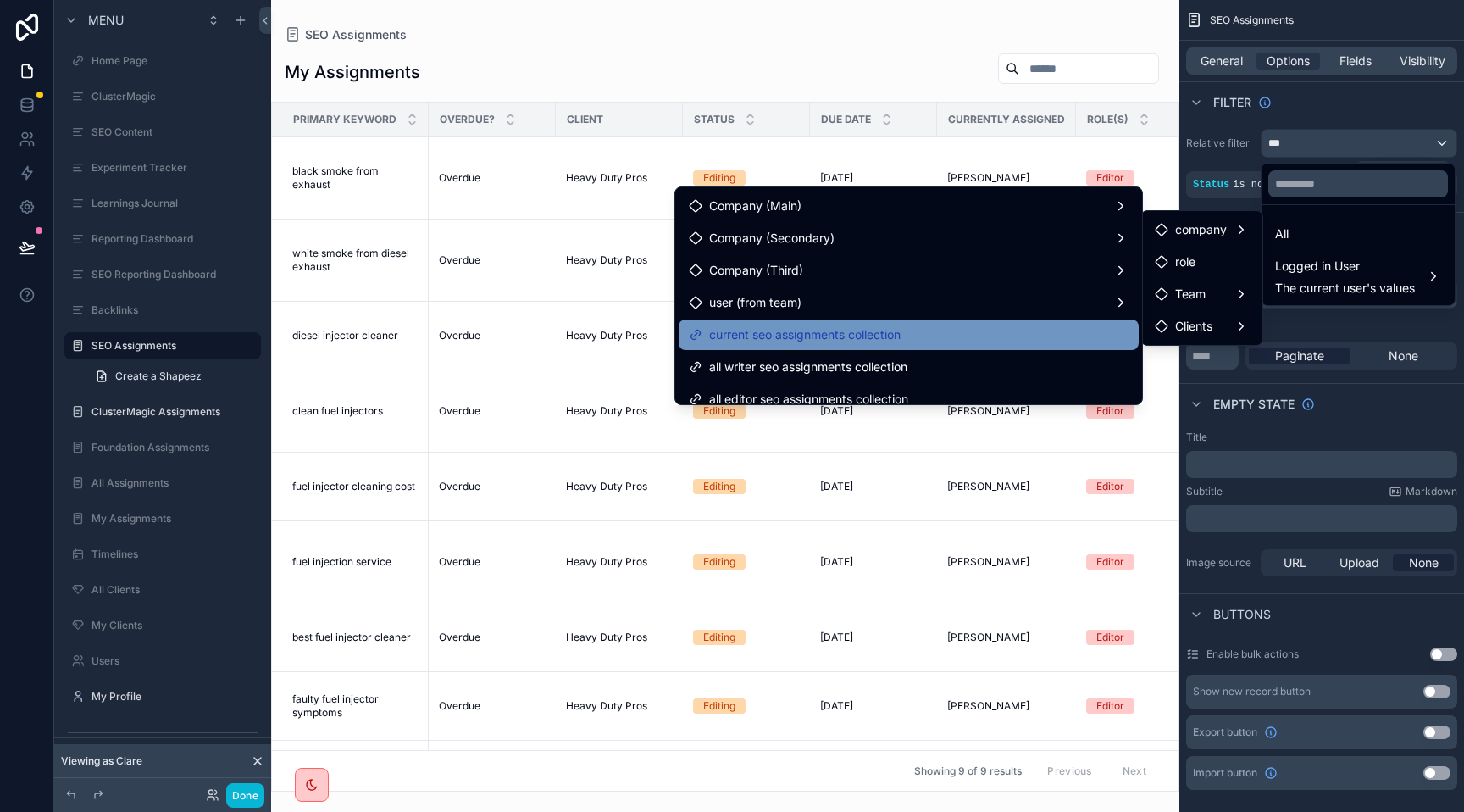
click at [1012, 329] on div "current seo assignments collection" at bounding box center [909, 335] width 440 height 20
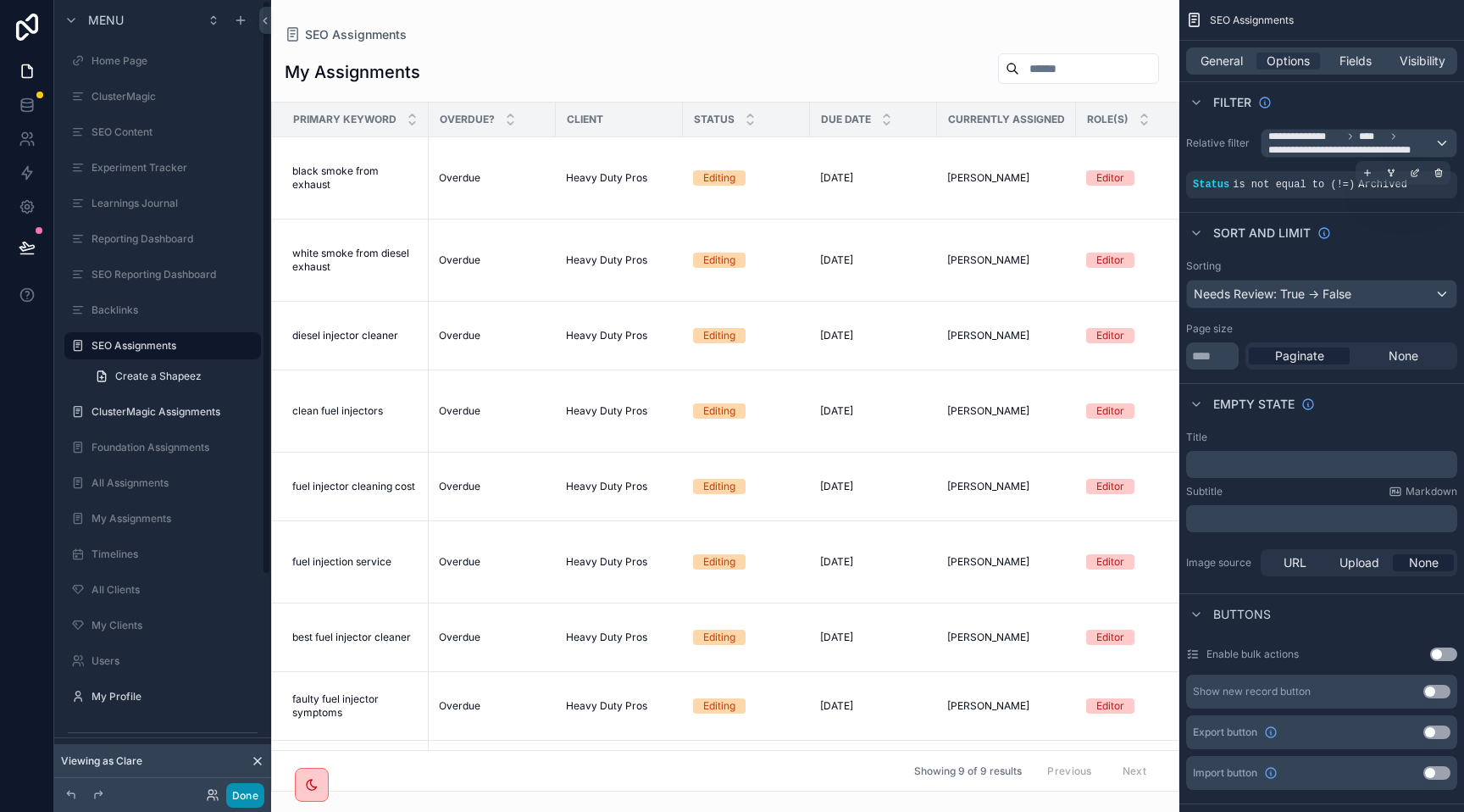
click at [239, 794] on button "Done" at bounding box center [245, 794] width 38 height 24
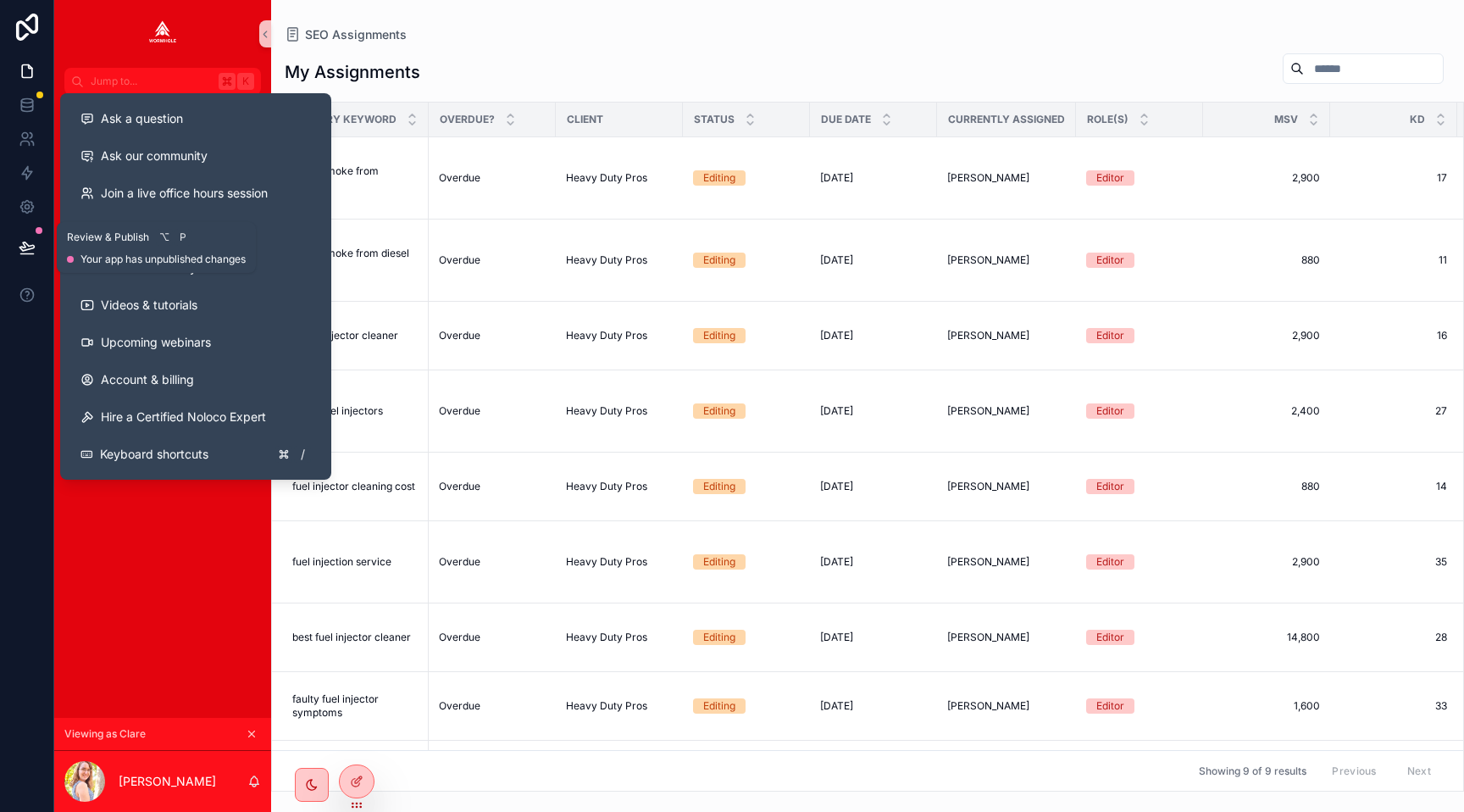
click at [20, 244] on icon at bounding box center [26, 247] width 17 height 17
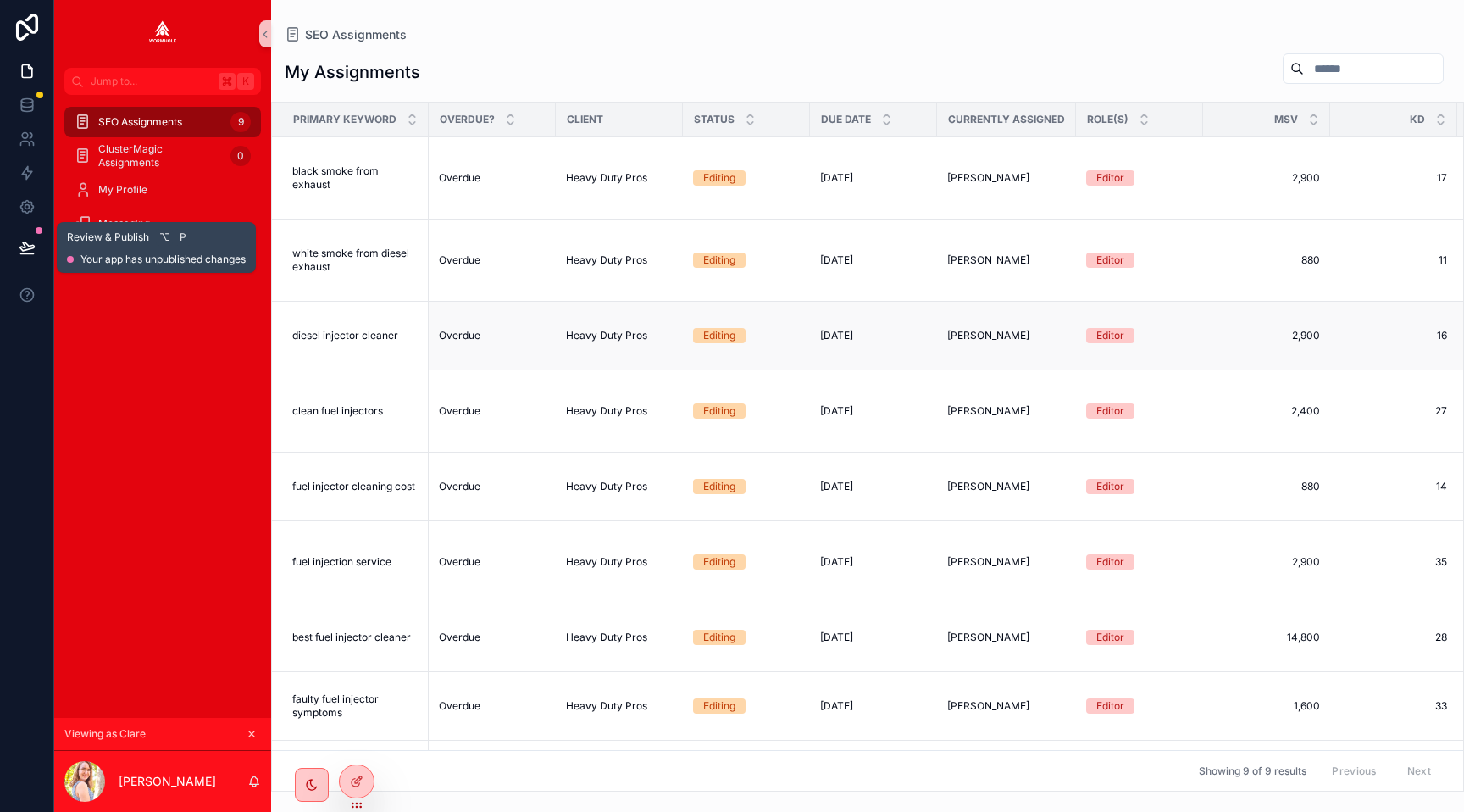
click at [334, 352] on td "diesel injector cleaner diesel injector cleaner" at bounding box center [350, 335] width 157 height 69
click at [22, 247] on icon at bounding box center [26, 246] width 15 height 9
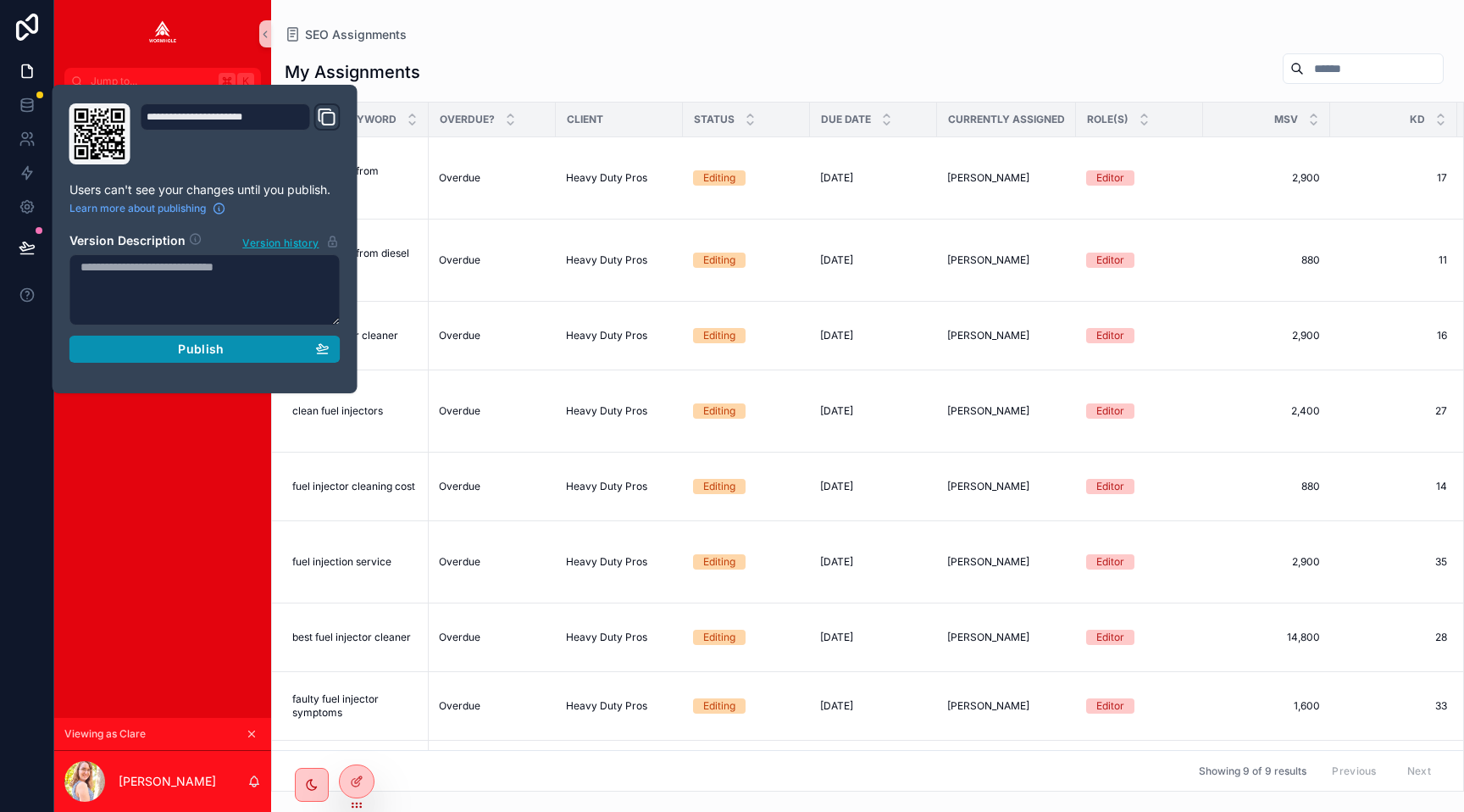
click at [176, 347] on div "Publish" at bounding box center [205, 349] width 249 height 16
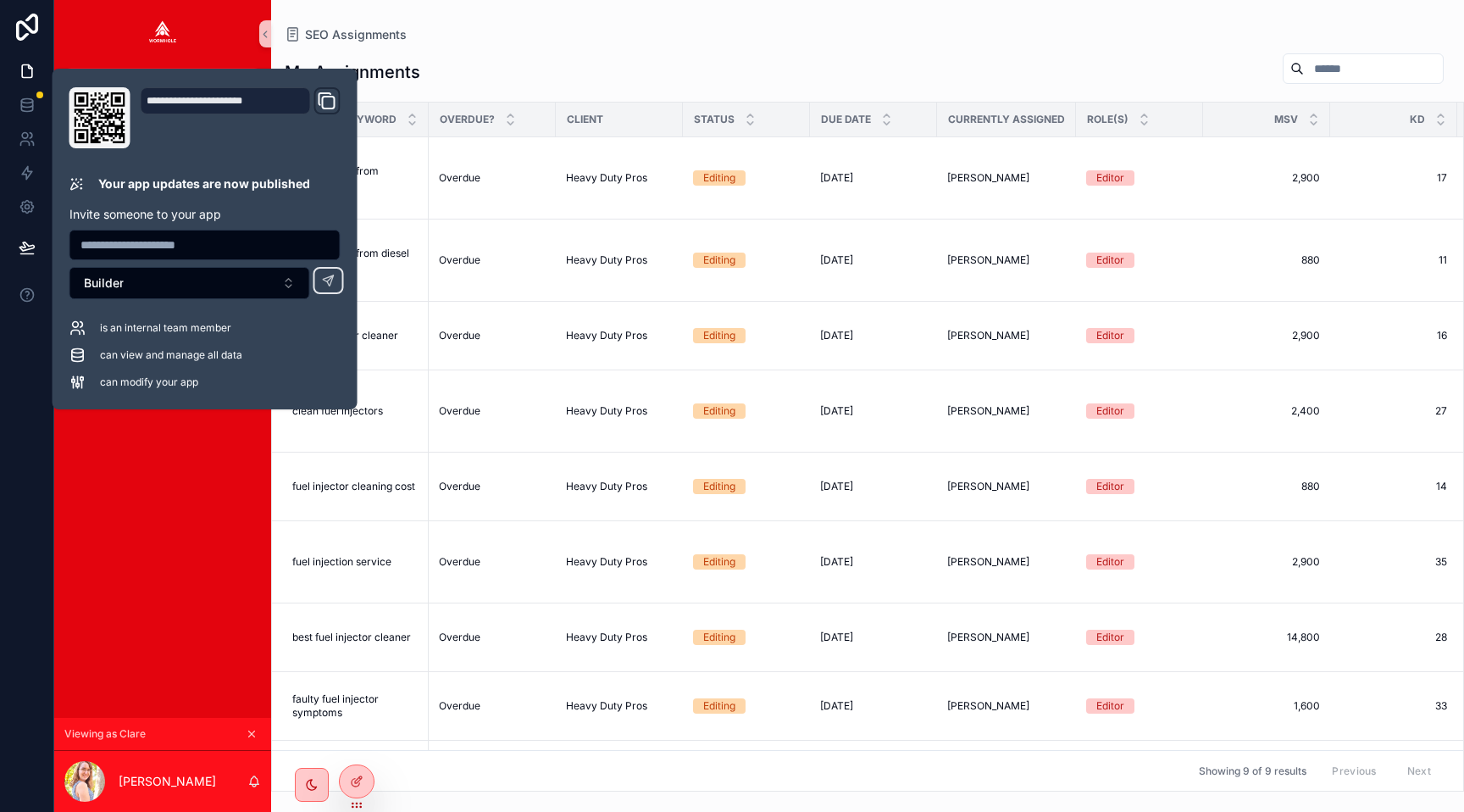
click at [185, 498] on div "SEO Assignments 9 ClusterMagic Assignments 0 My Profile Messaging" at bounding box center [162, 406] width 217 height 622
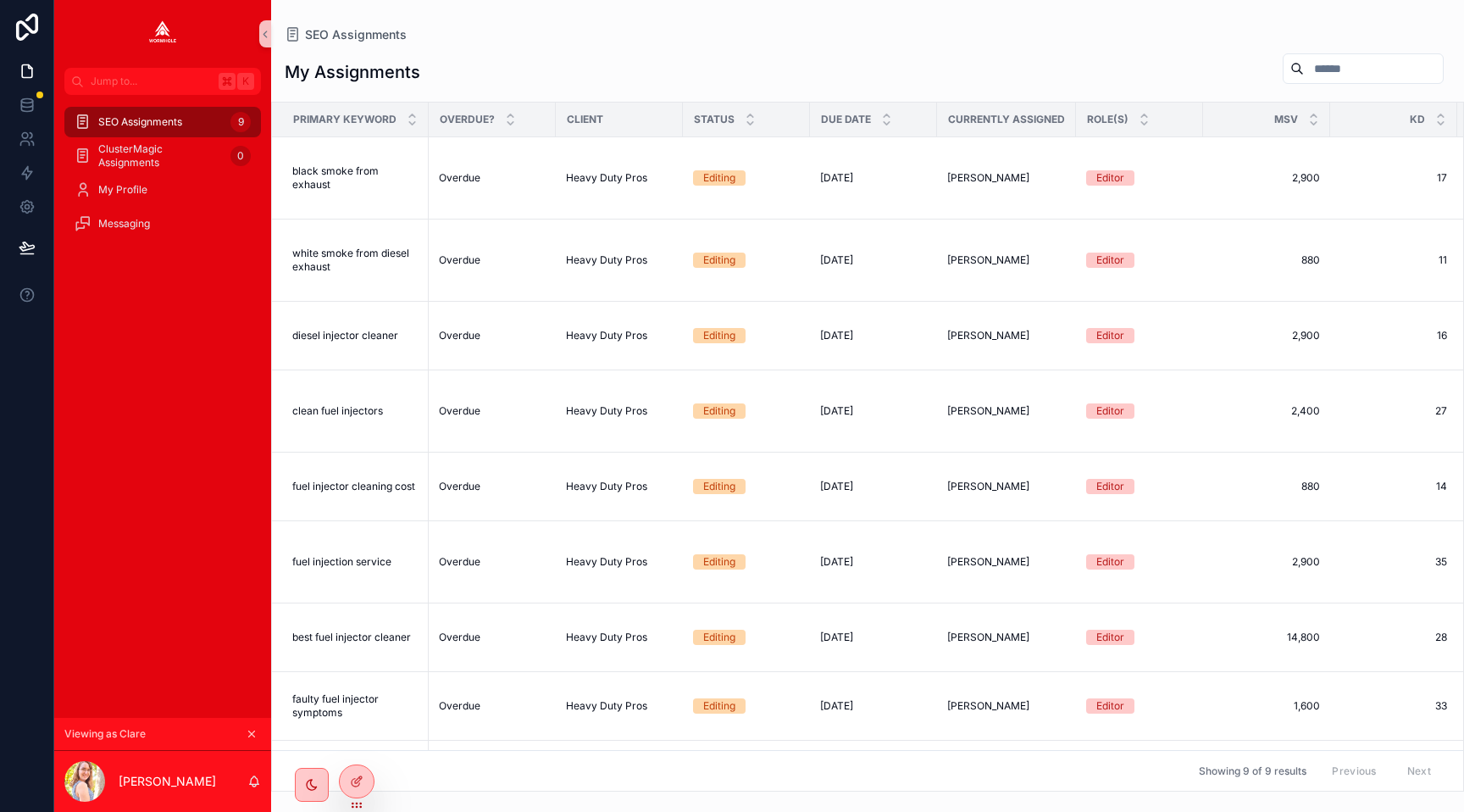
click at [250, 729] on icon "scrollable content" at bounding box center [252, 733] width 12 height 12
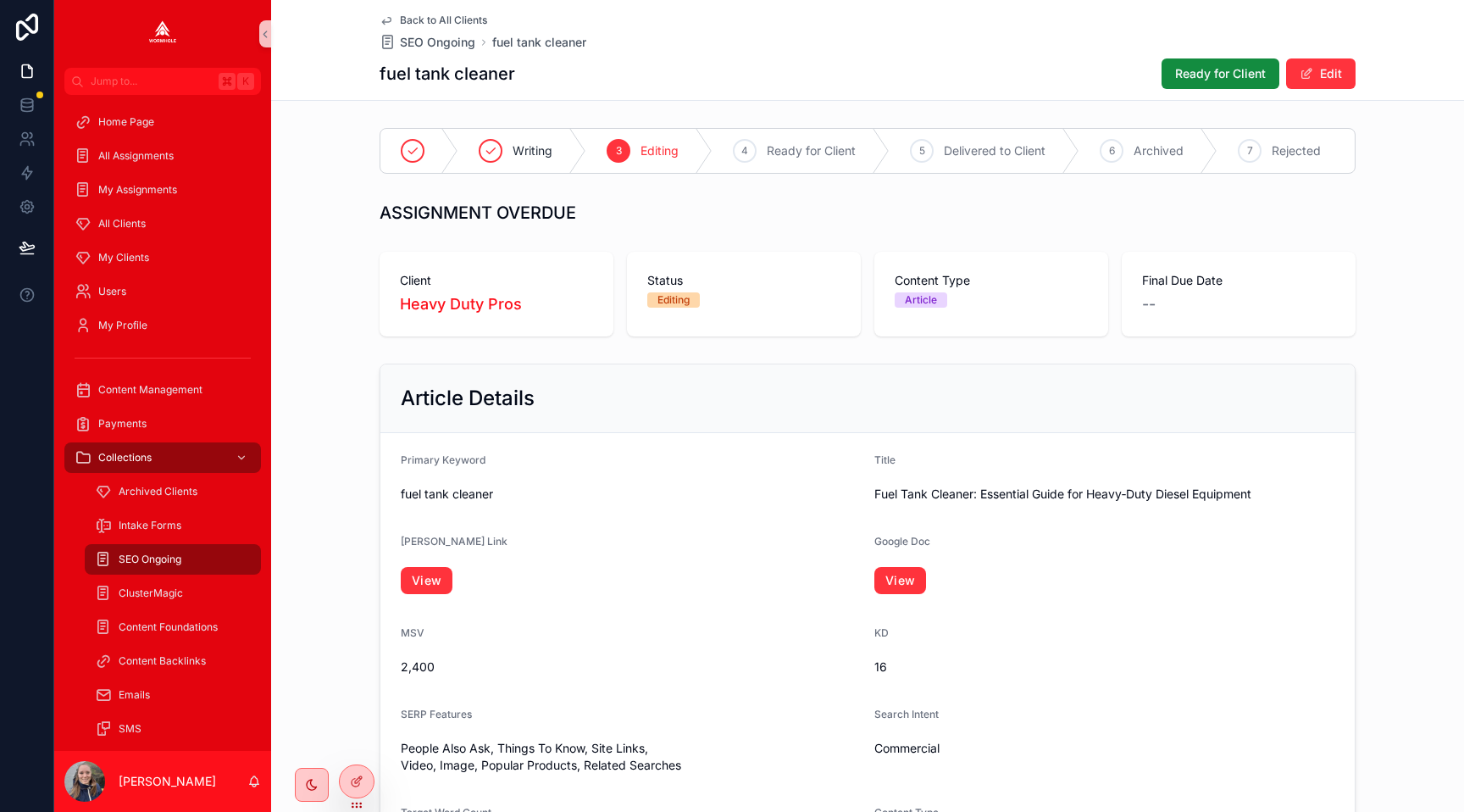
scroll to position [1680, 0]
